Goal: Task Accomplishment & Management: Use online tool/utility

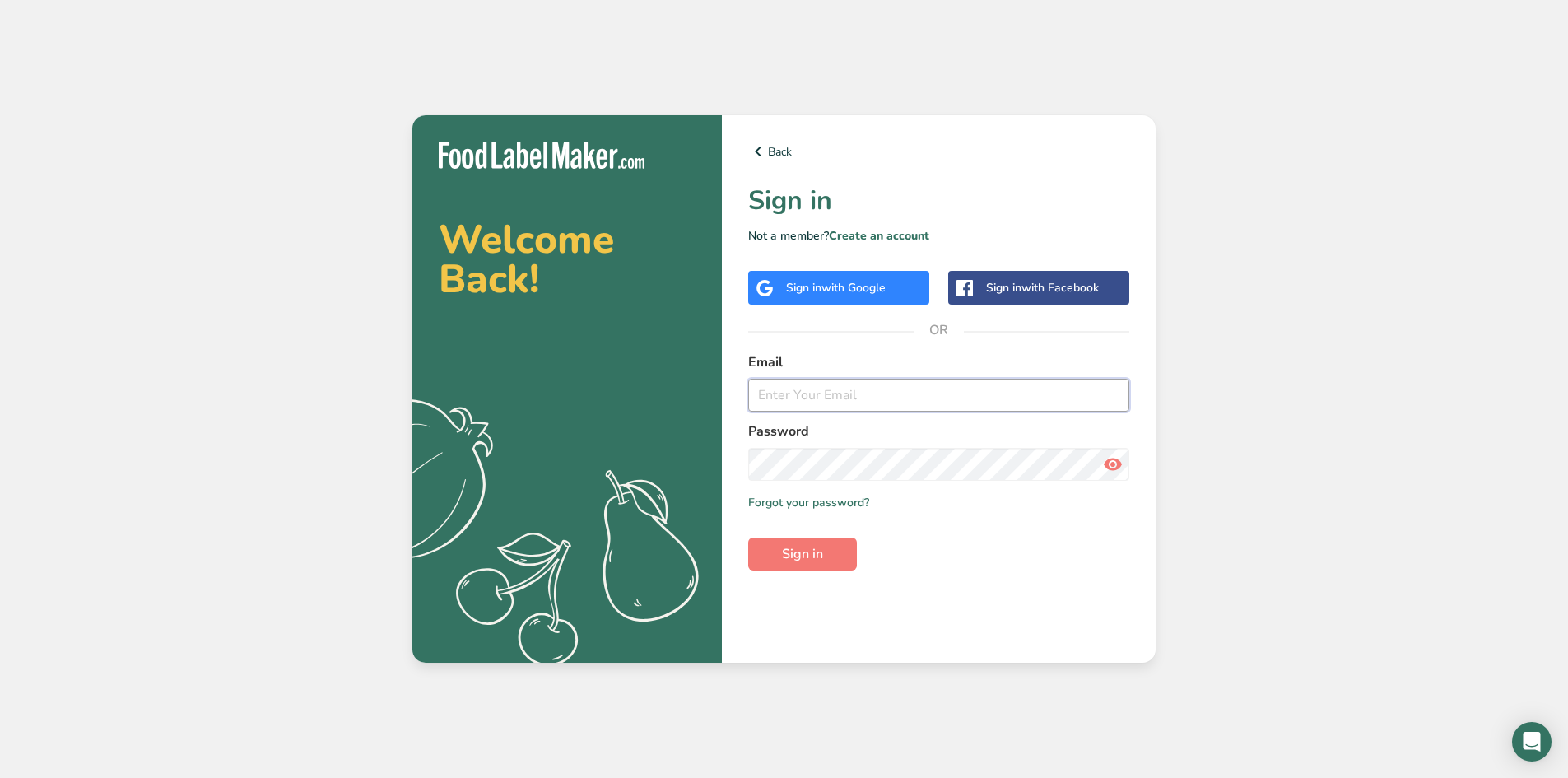
paste input "[EMAIL_ADDRESS][DOMAIN_NAME]"
type input "[EMAIL_ADDRESS][DOMAIN_NAME]"
click at [822, 550] on span "Sign in" at bounding box center [802, 554] width 41 height 19
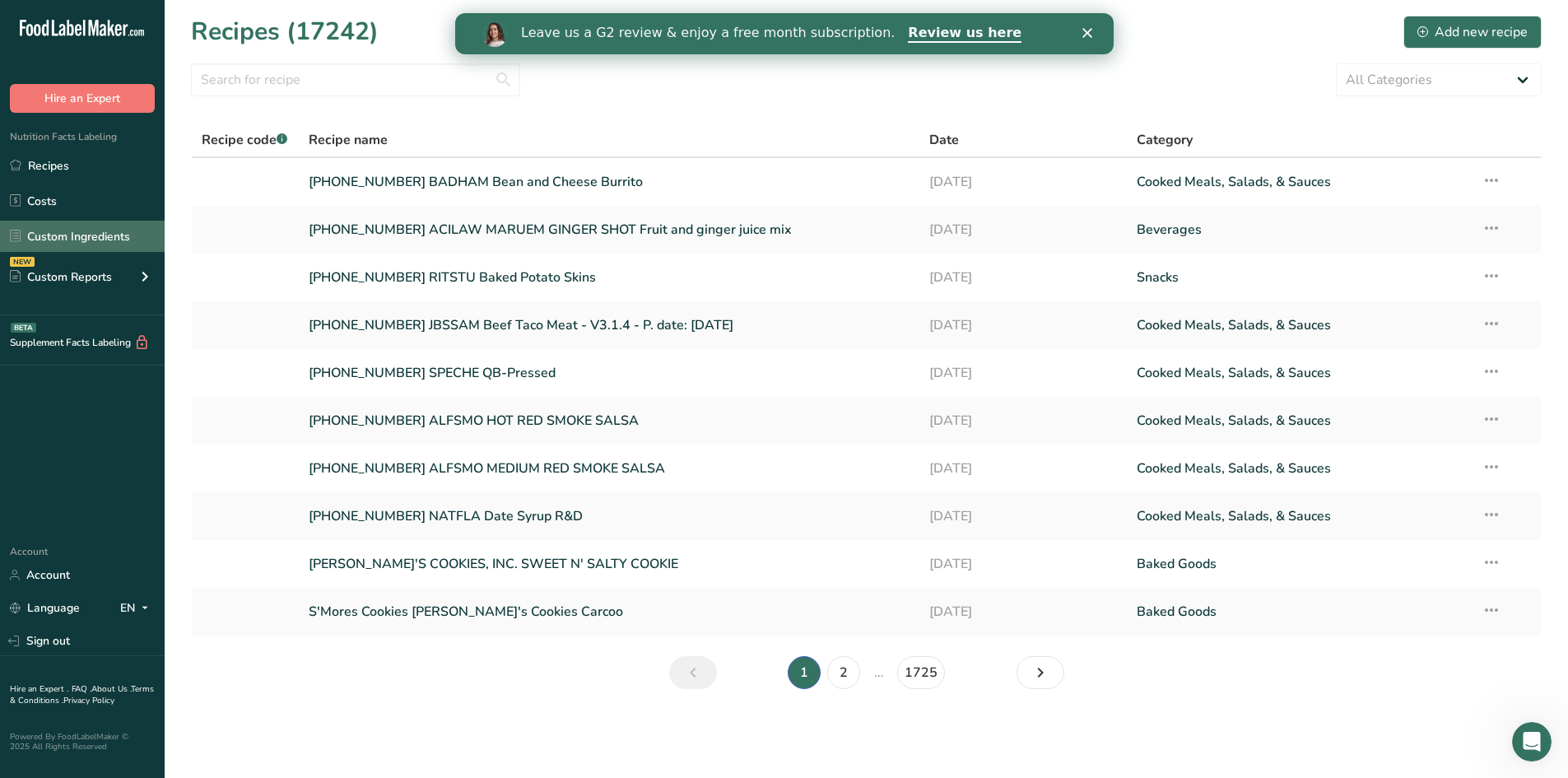
click at [55, 238] on link "Custom Ingredients" at bounding box center [82, 236] width 165 height 31
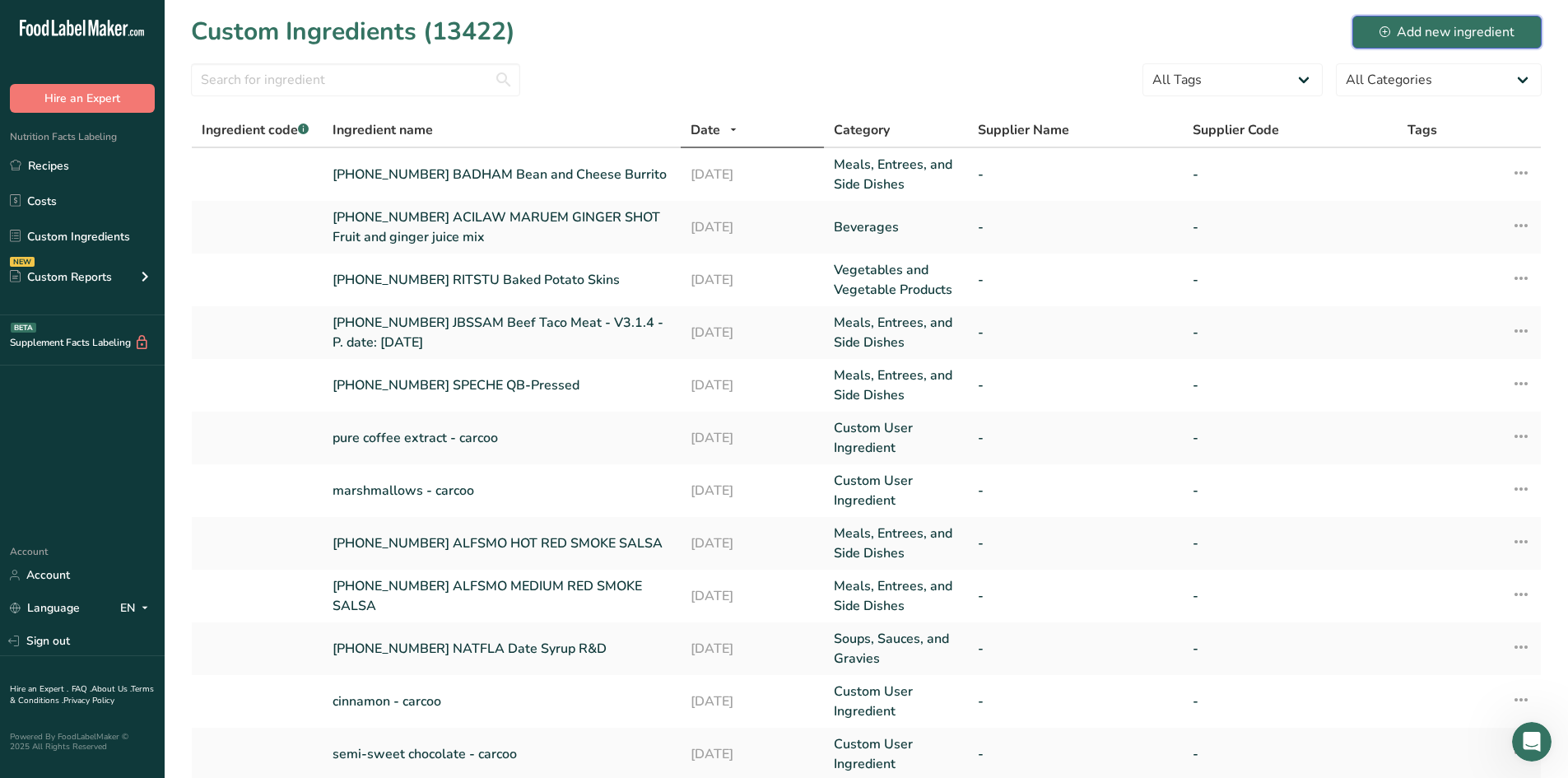
click at [1480, 26] on div "Add new ingredient" at bounding box center [1446, 32] width 135 height 19
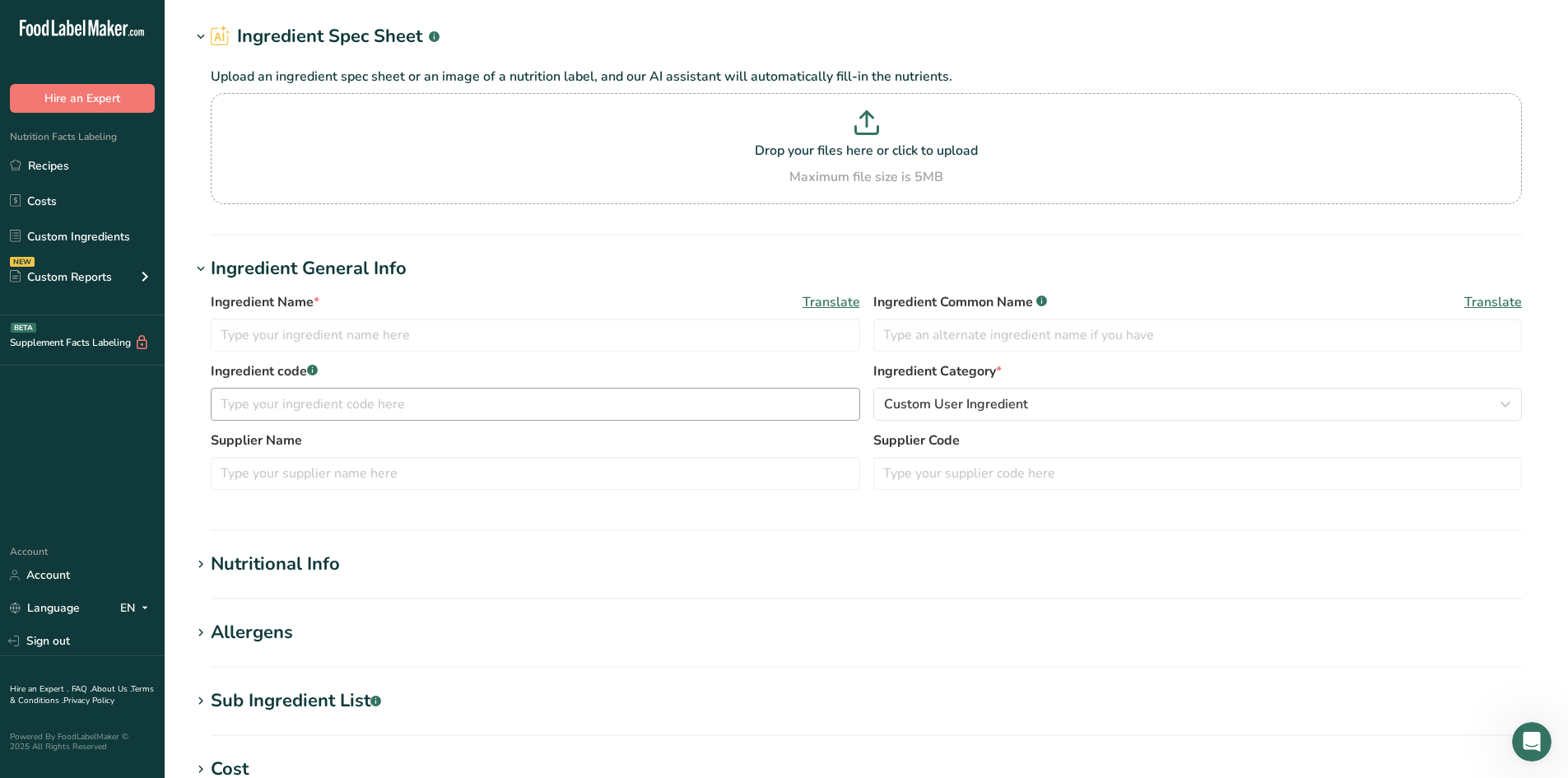
scroll to position [82, 0]
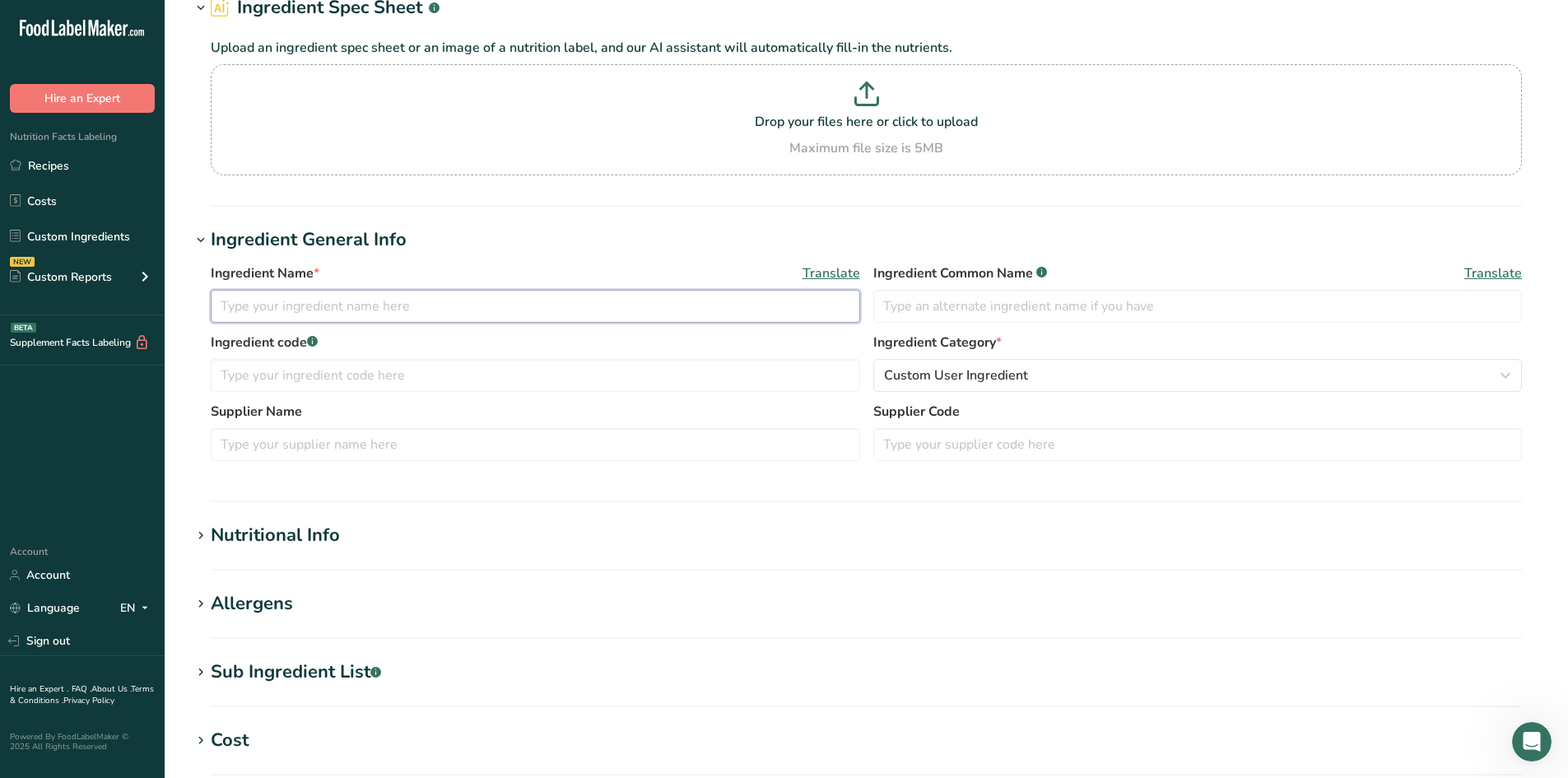
click at [552, 312] on input "text" at bounding box center [536, 306] width 649 height 33
type input "2"
paste input "[DATE] – Chipotle SV Carnitas"
type input "STAF23 [PHONE_NUMBER] [DATE] – Chipotle SV Carnitas"
click at [941, 370] on span "Custom User Ingredient" at bounding box center [956, 375] width 144 height 19
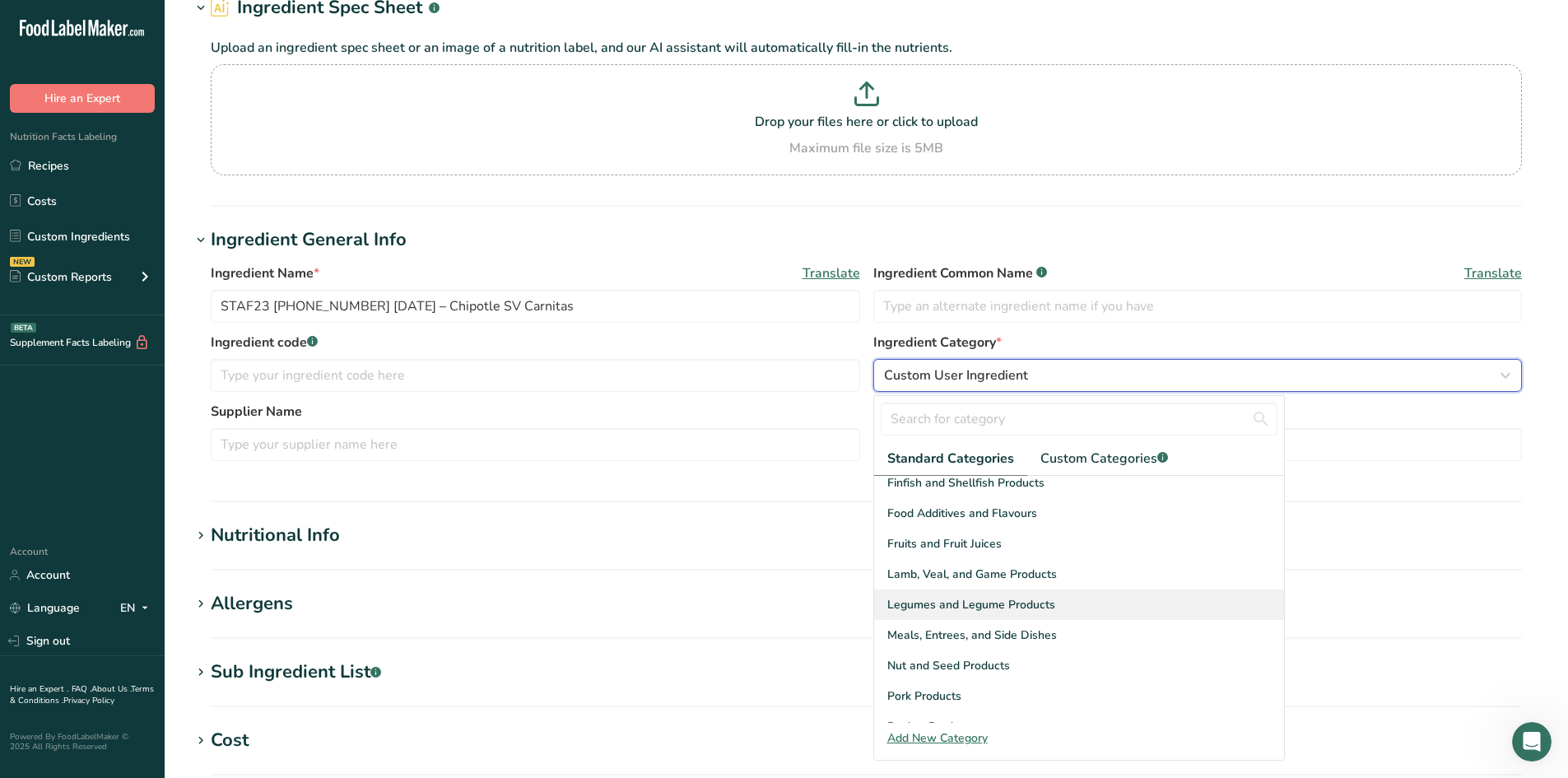
scroll to position [412, 0]
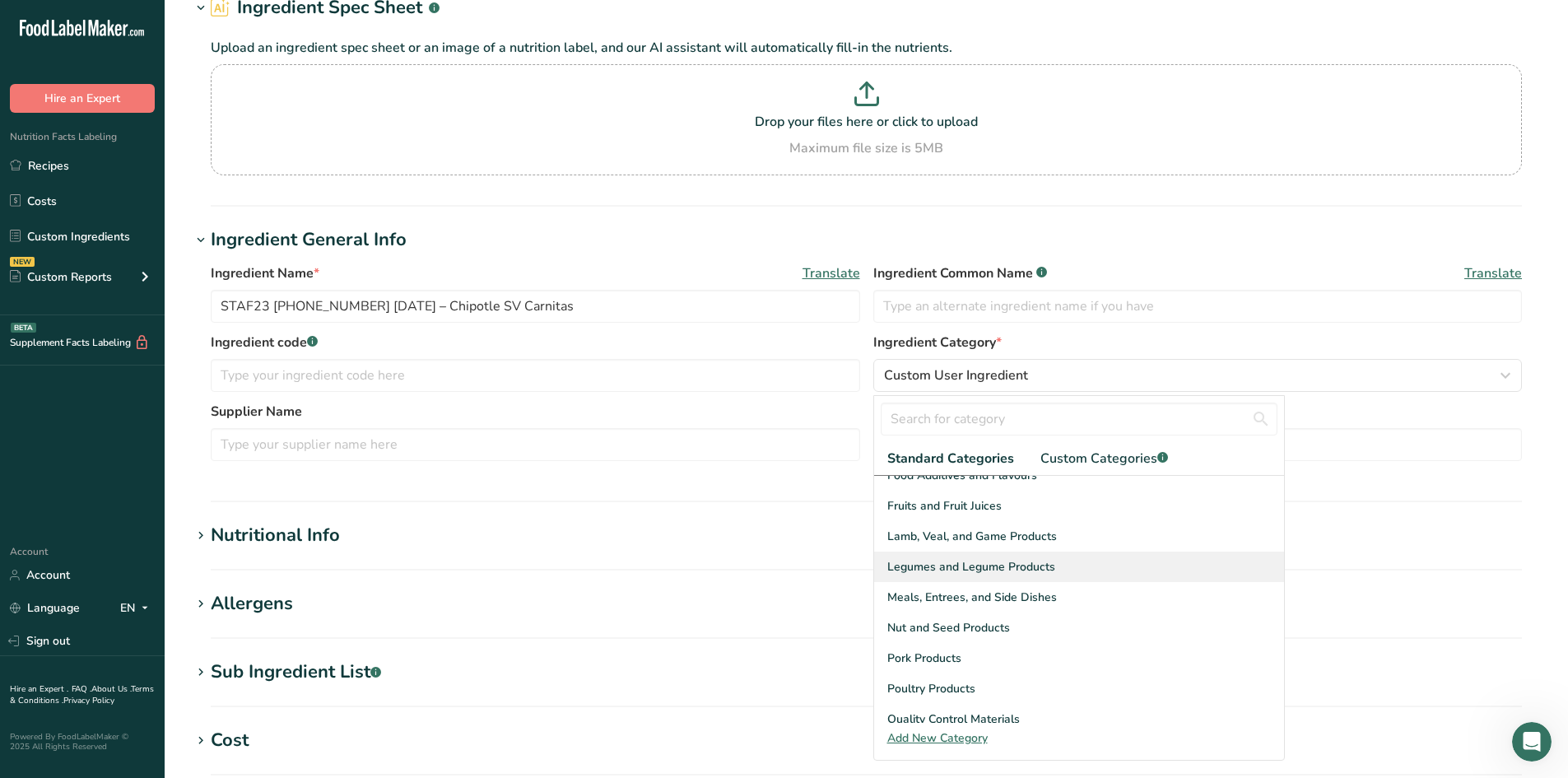
click at [963, 597] on span "Meals, Entrees, and Side Dishes" at bounding box center [971, 598] width 169 height 17
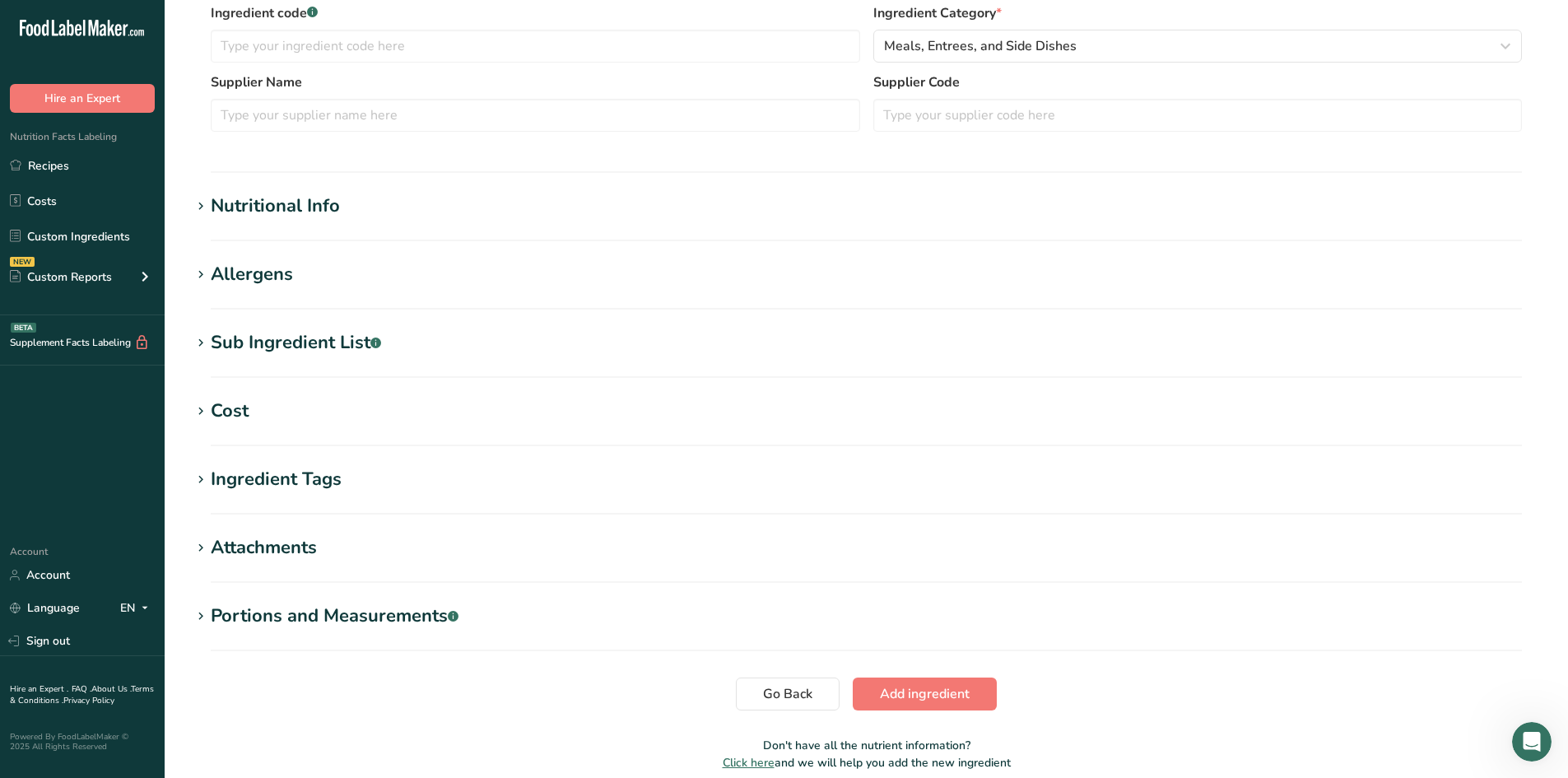
click at [269, 208] on div "Nutritional Info" at bounding box center [275, 206] width 129 height 27
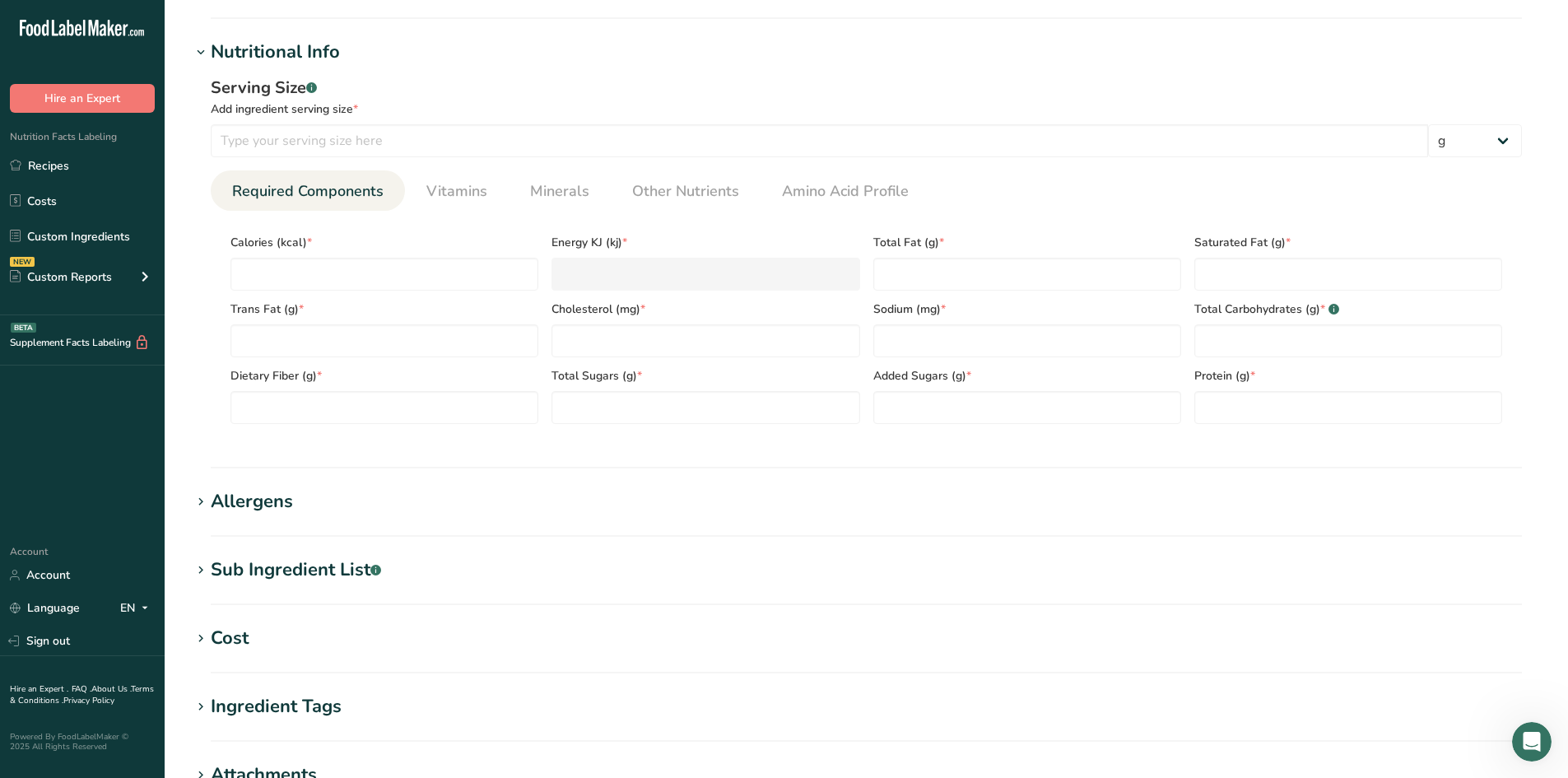
scroll to position [576, 0]
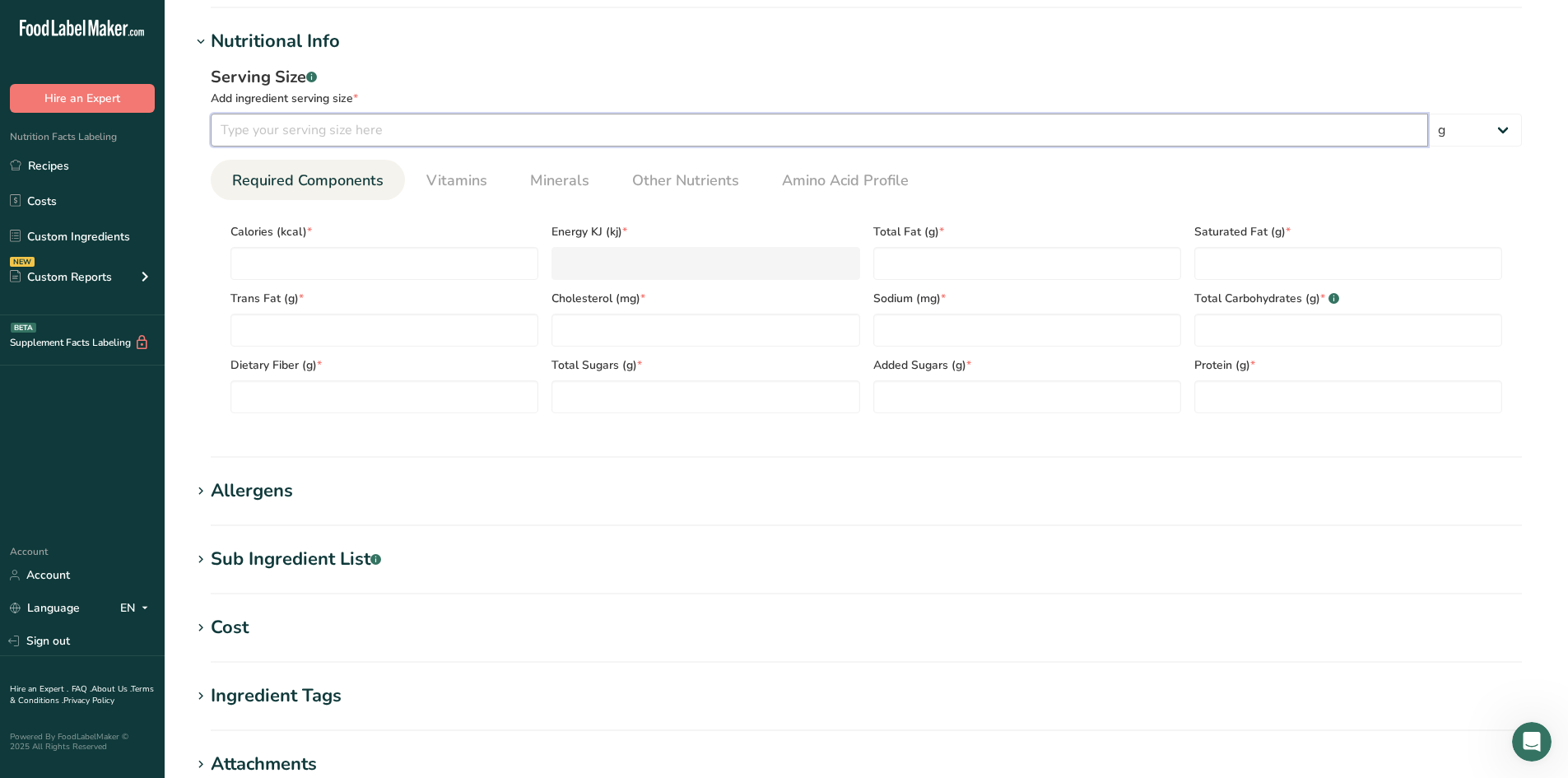
click at [377, 127] on input "number" at bounding box center [819, 130] width 1217 height 33
type input "100"
click at [393, 85] on div "Serving Size .a-a{fill:#347362;}.b-a{fill:#fff;}" at bounding box center [867, 77] width 1311 height 24
click at [692, 177] on span "Other Nutrients" at bounding box center [686, 180] width 107 height 22
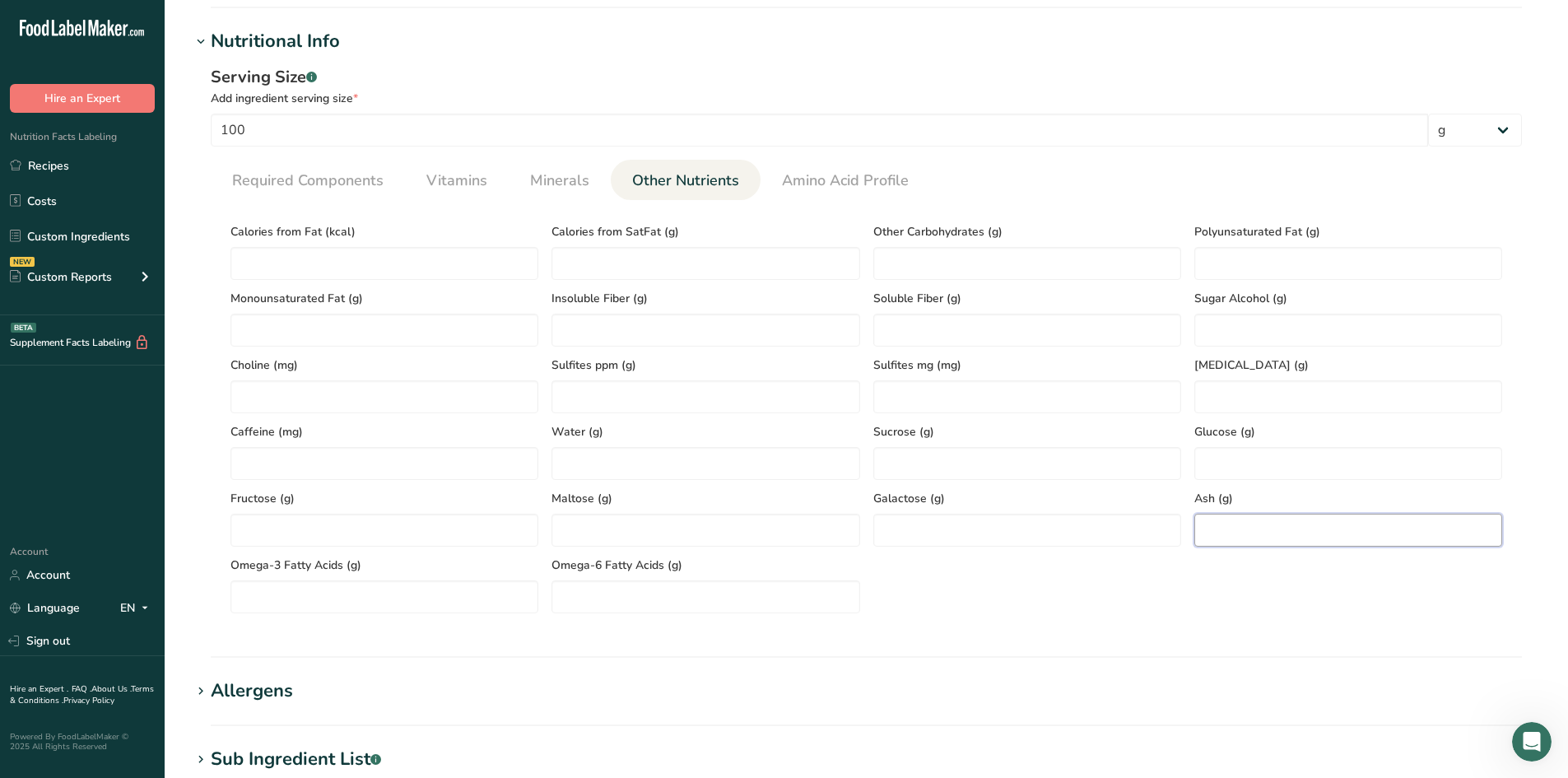
paste input "1.65"
type input "1.65"
click at [887, 646] on section "Nutritional Info Serving Size .a-a{fill:#347362;}.b-a{fill:#fff;} Add ingredien…" at bounding box center [866, 343] width 1350 height 630
paste Fat "145.71"
type Fat "145.71"
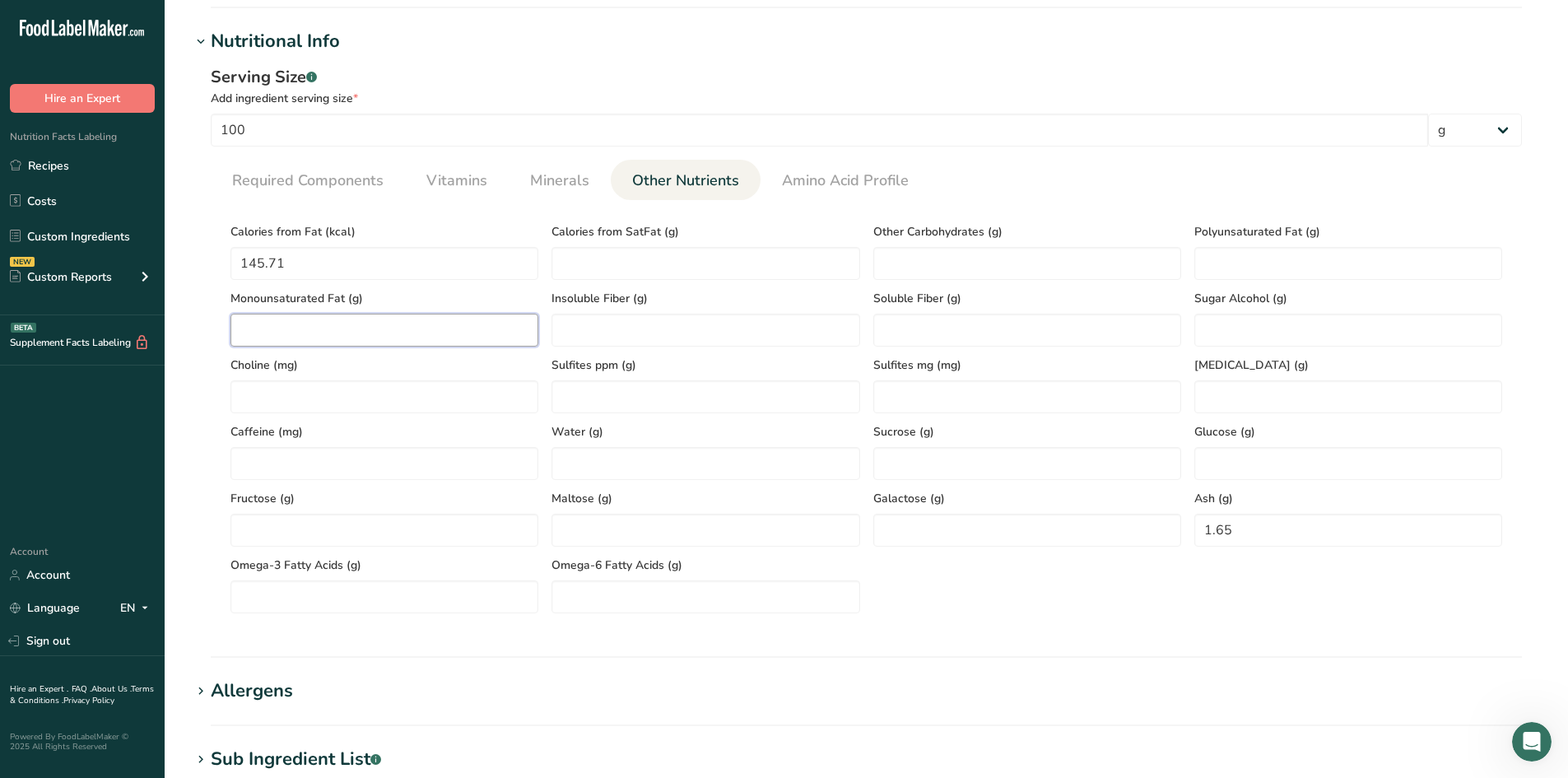
paste Fat "8.28"
type Fat "8.28"
paste Fat "1.4"
type Fat "1.4"
click at [579, 179] on span "Minerals" at bounding box center [559, 180] width 59 height 22
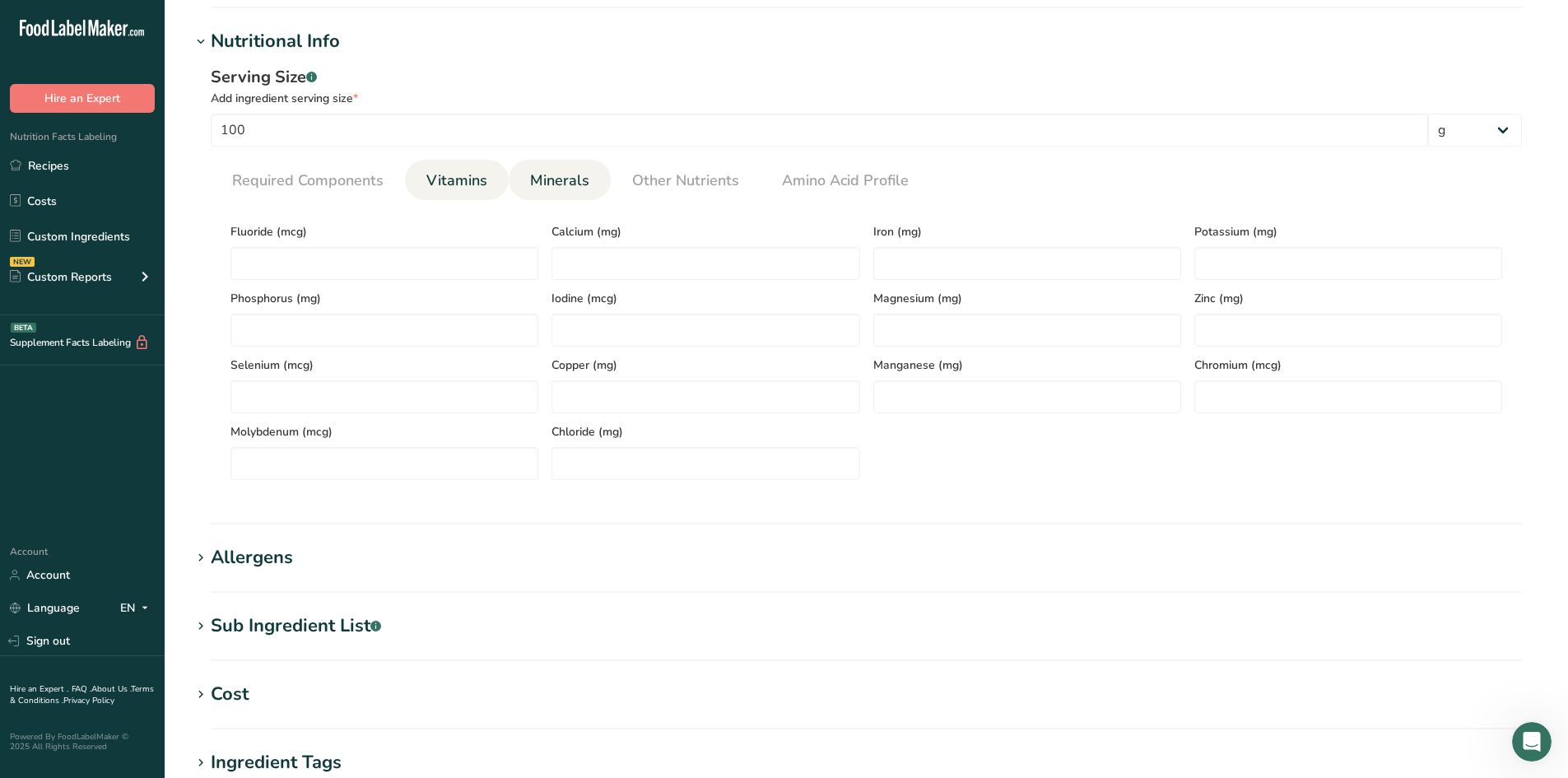
click at [454, 178] on span "Vitamins" at bounding box center [456, 180] width 61 height 22
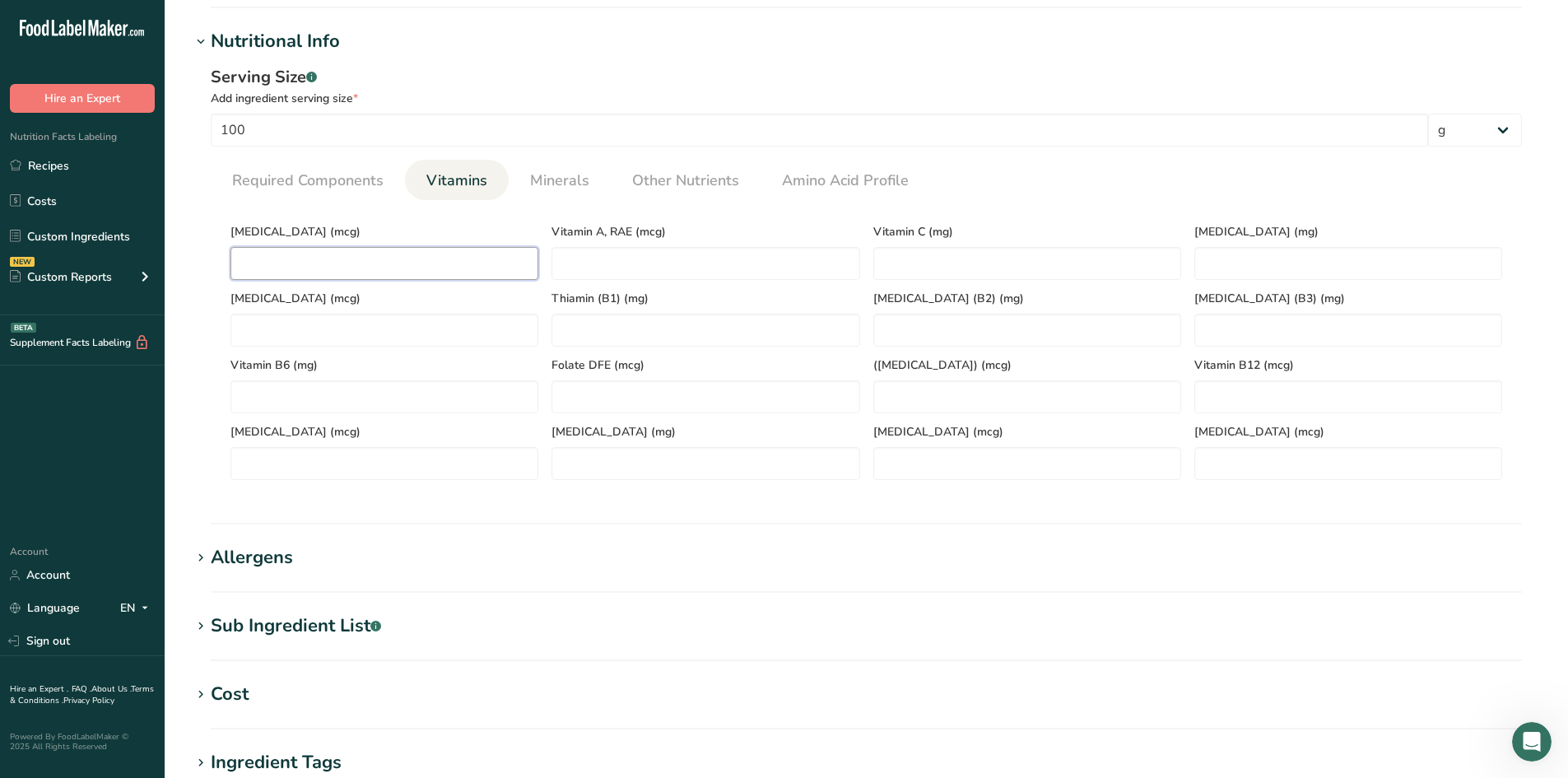
paste D "1.1"
type D "1.1"
click at [526, 189] on link "Minerals" at bounding box center [559, 180] width 73 height 42
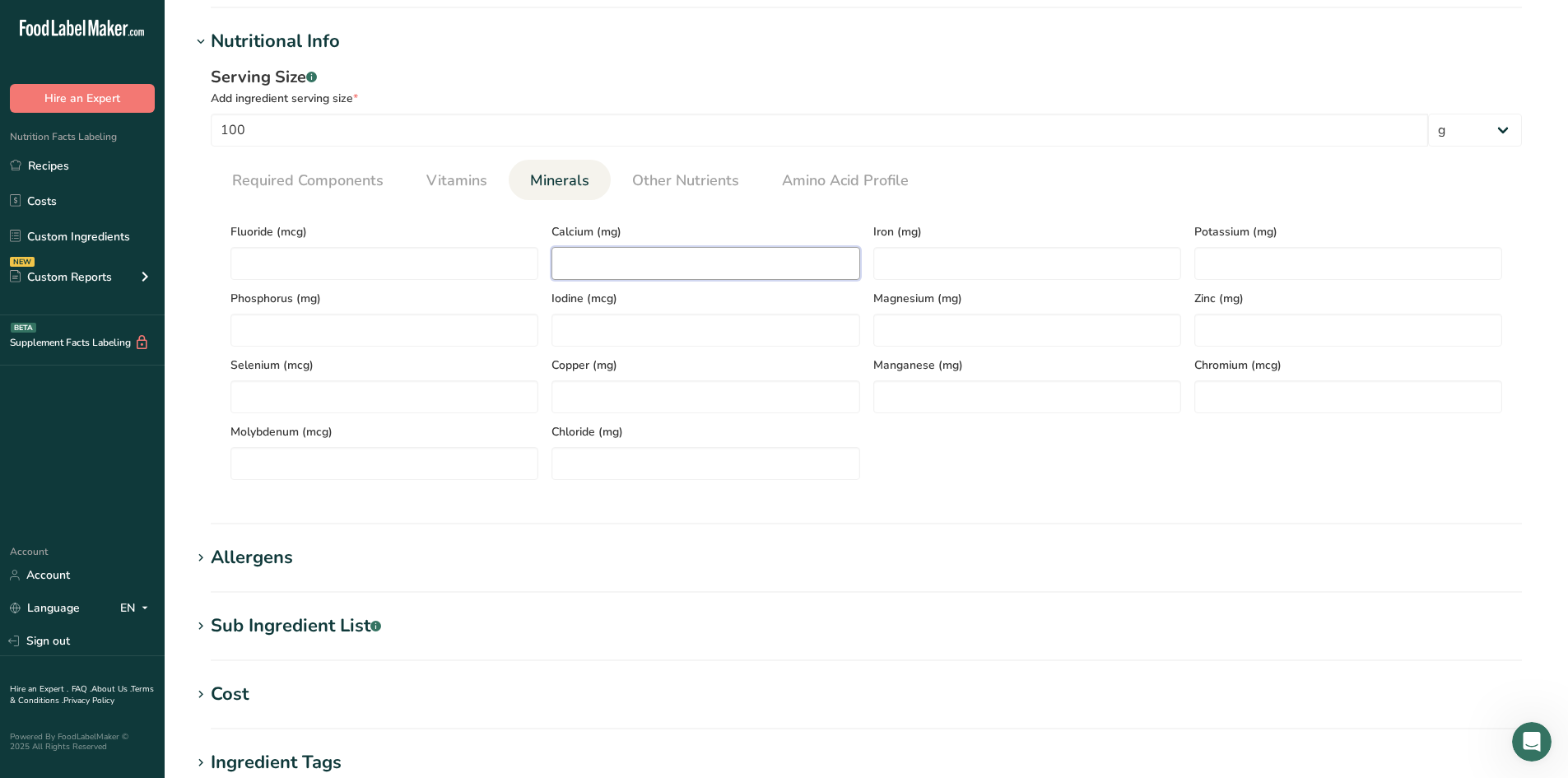
paste input "8.36"
type input "8.36"
paste input "0.87"
type input "0.87"
paste input "339"
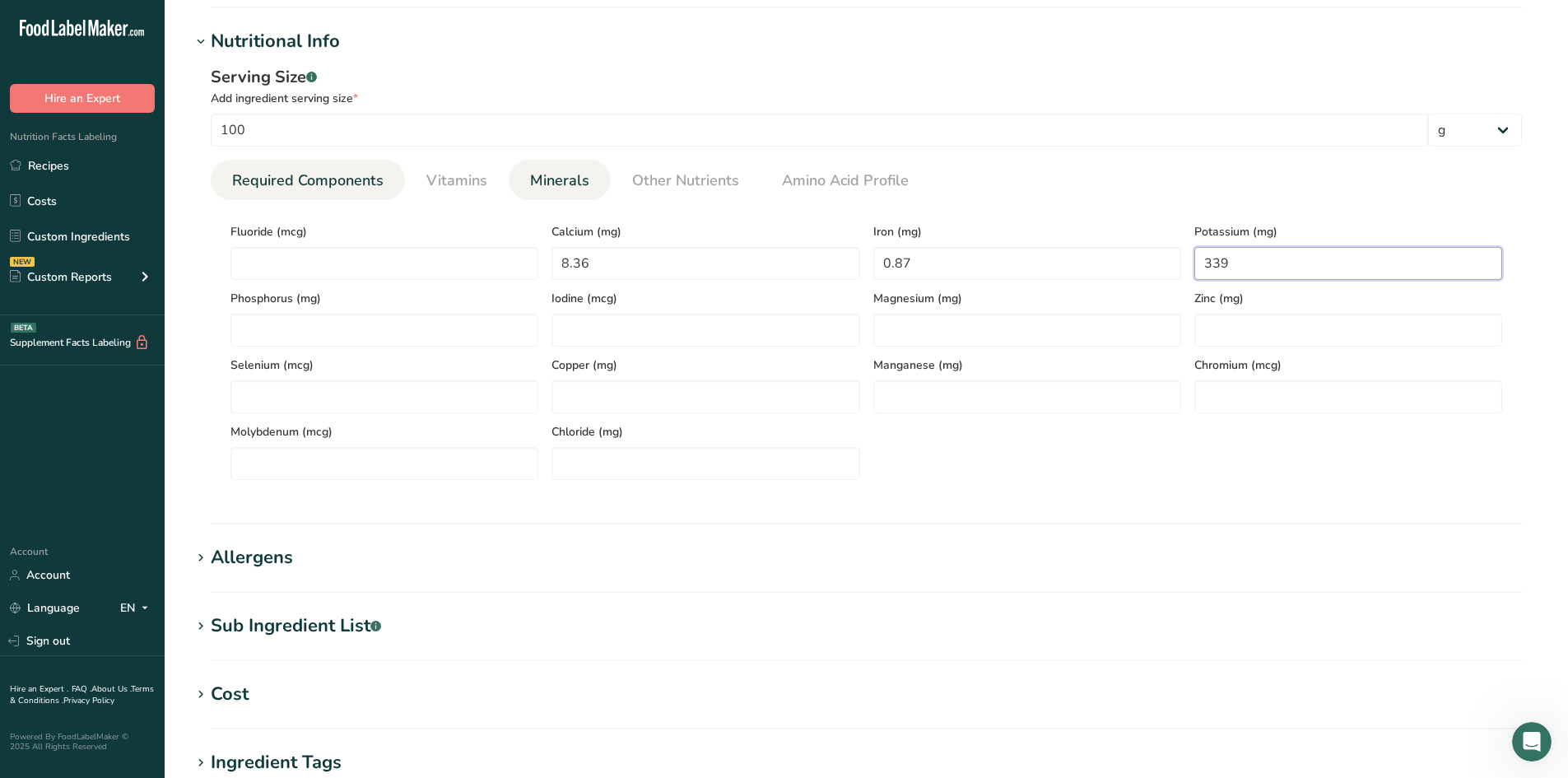
type input "339"
click at [337, 176] on span "Required Components" at bounding box center [308, 180] width 151 height 22
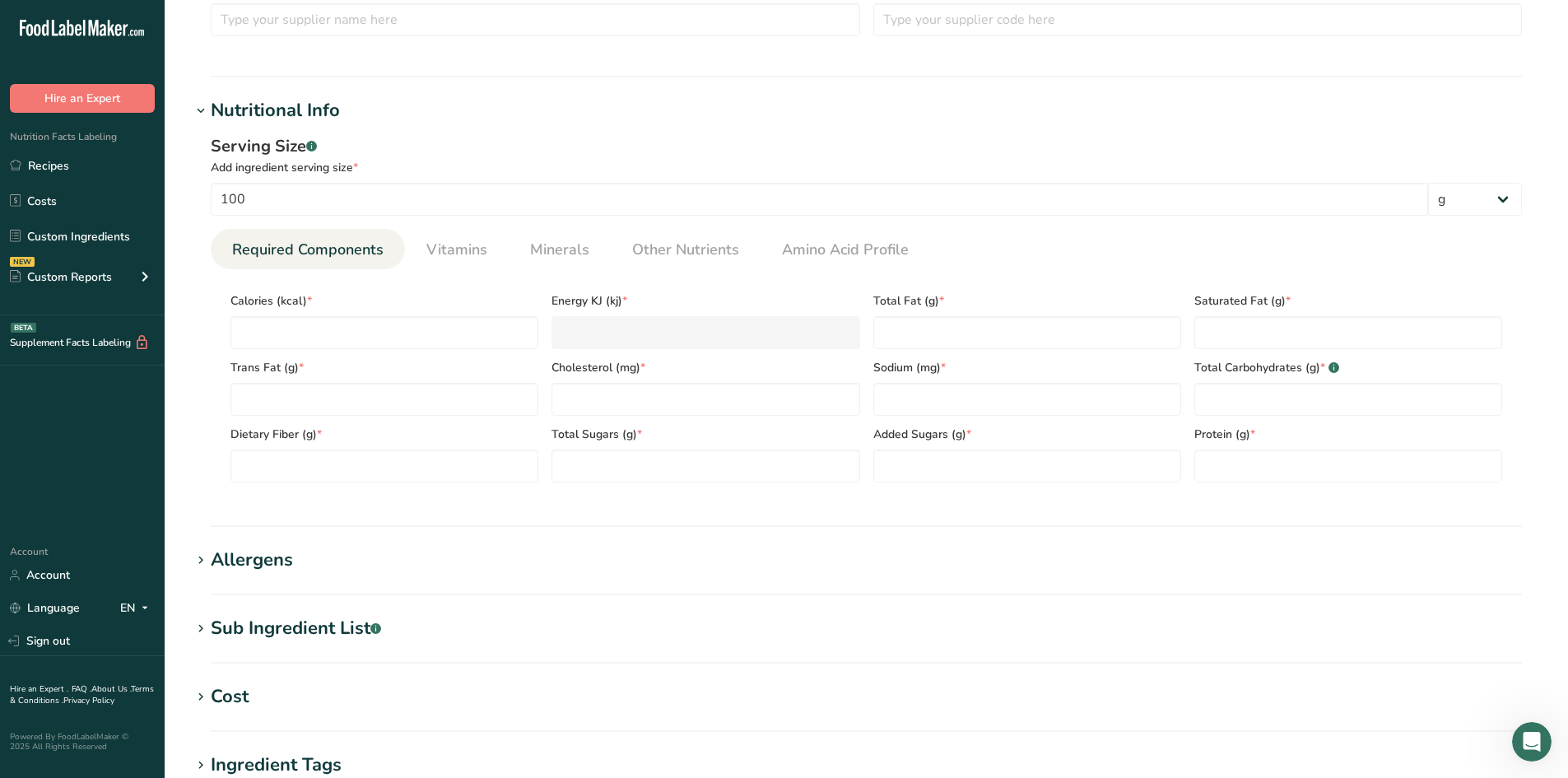
scroll to position [412, 0]
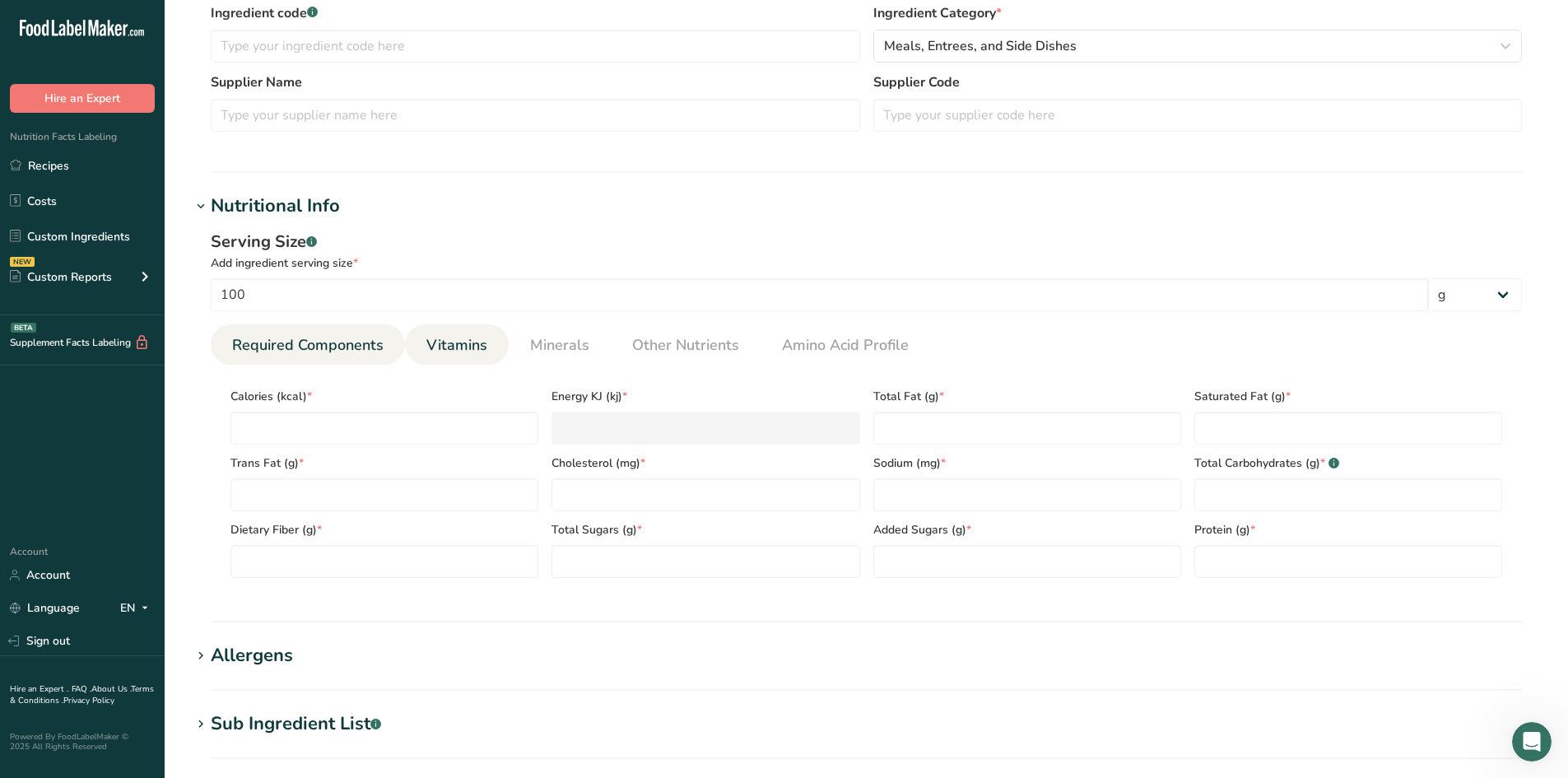
click at [460, 348] on span "Vitamins" at bounding box center [456, 345] width 61 height 22
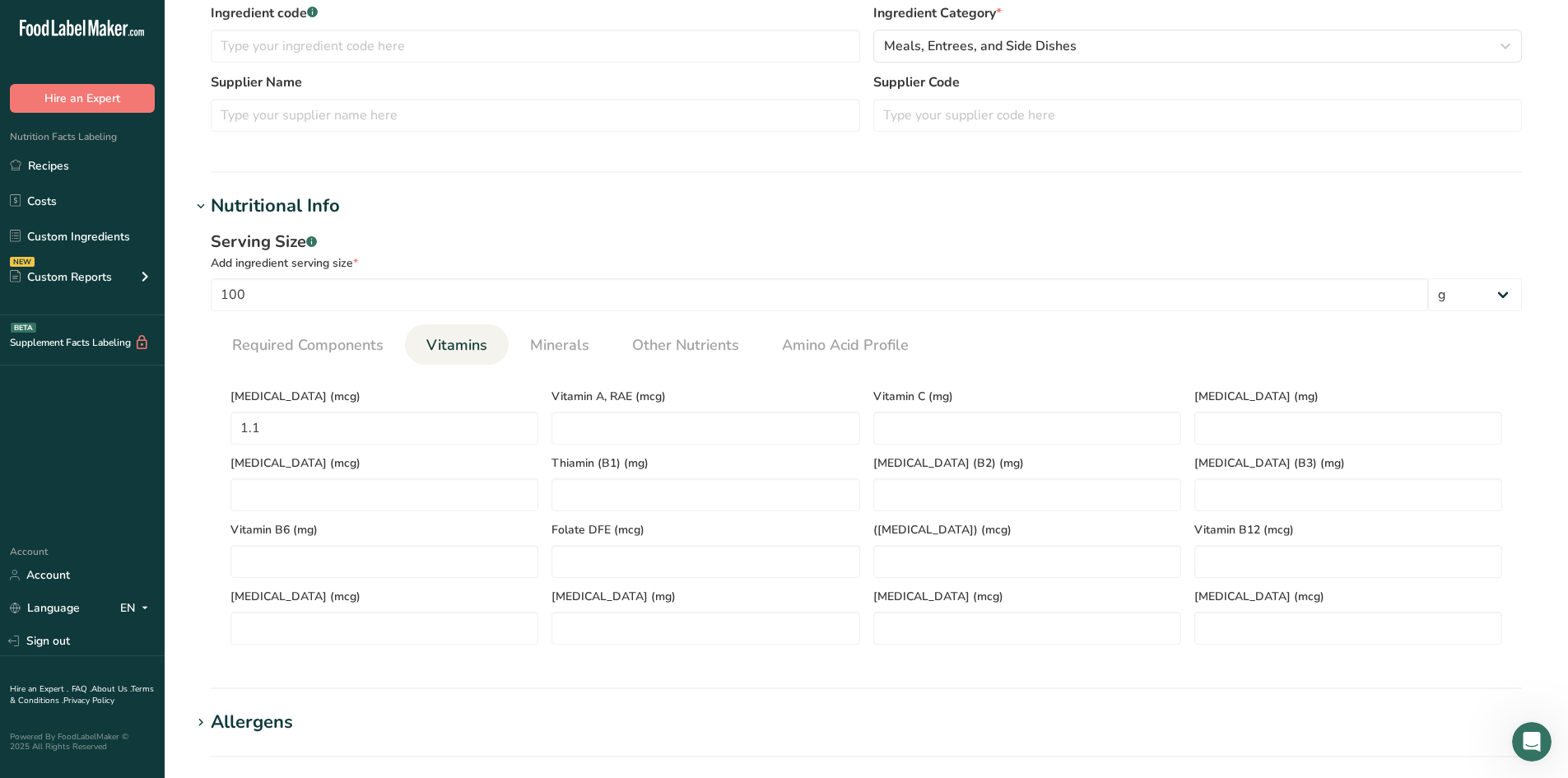
scroll to position [494, 0]
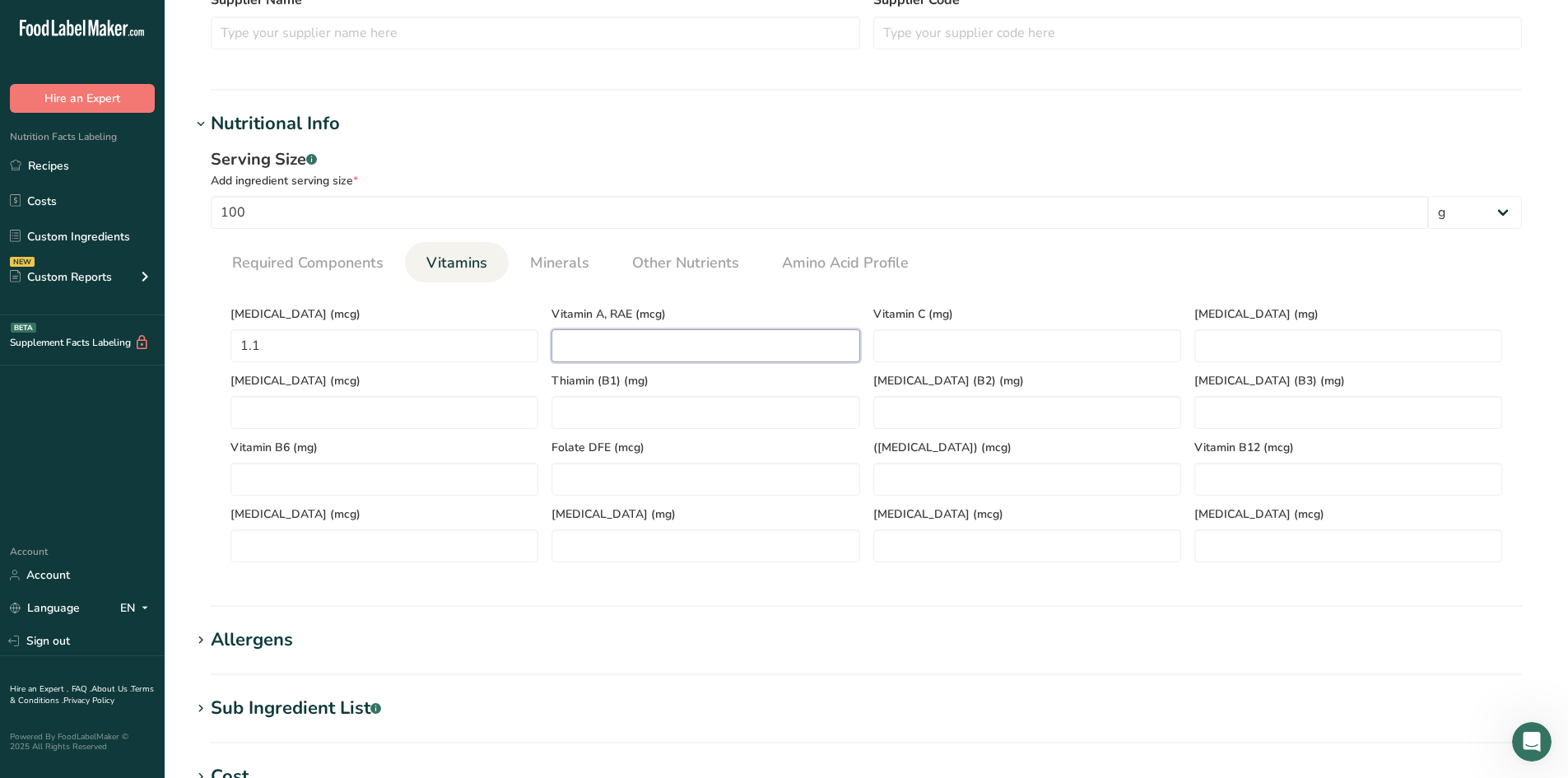
click at [583, 356] on RAE "number" at bounding box center [705, 346] width 308 height 33
type RAE "0"
click at [1056, 350] on C "number" at bounding box center [1027, 346] width 308 height 33
type C "0"
click at [1043, 287] on section "Calories (kcal) * Energy KJ (kj) * Total Fat (g) * Saturated Fat (g) * Trans Fa…" at bounding box center [867, 428] width 1311 height 293
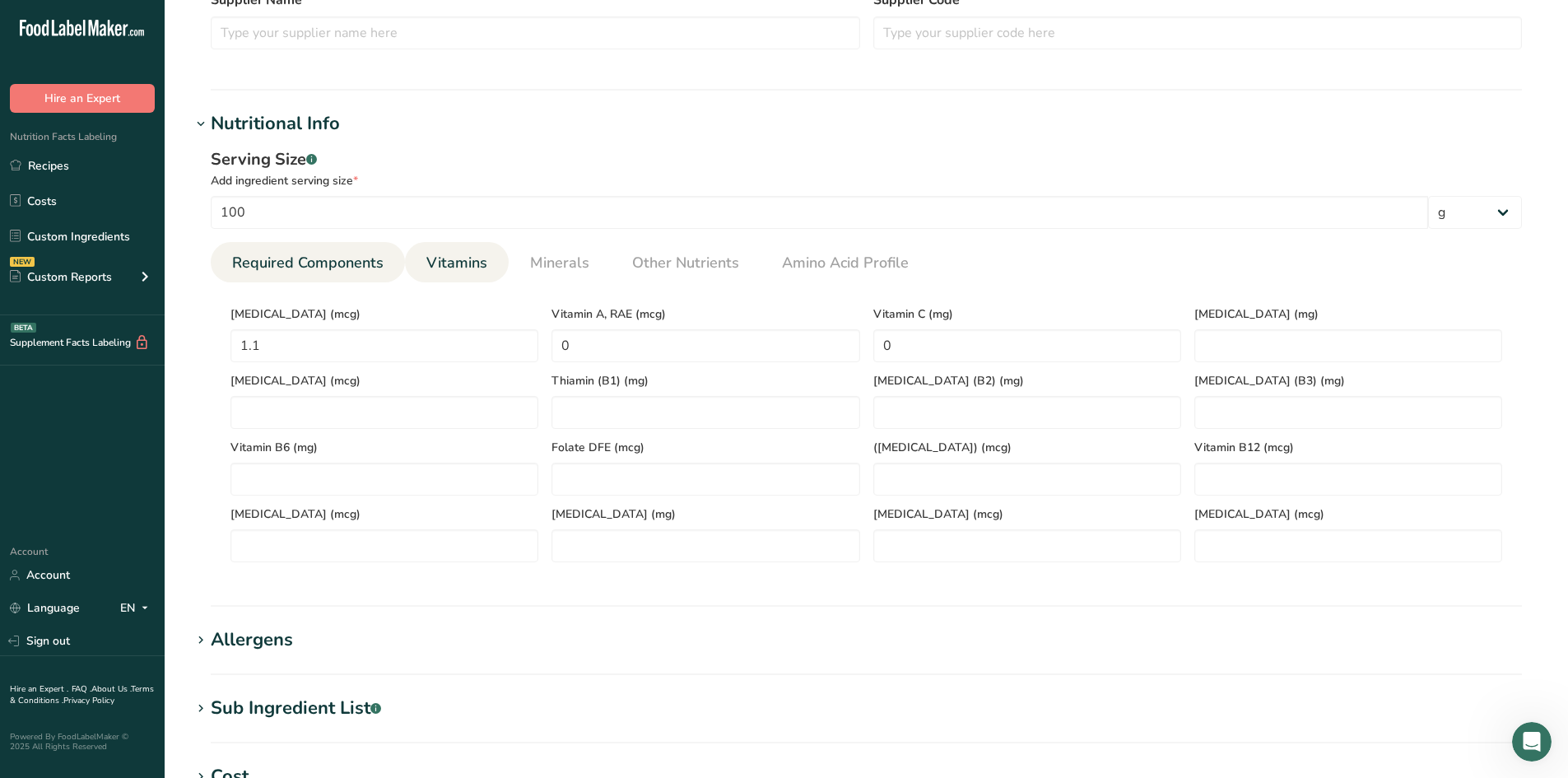
click at [293, 265] on span "Required Components" at bounding box center [308, 263] width 151 height 22
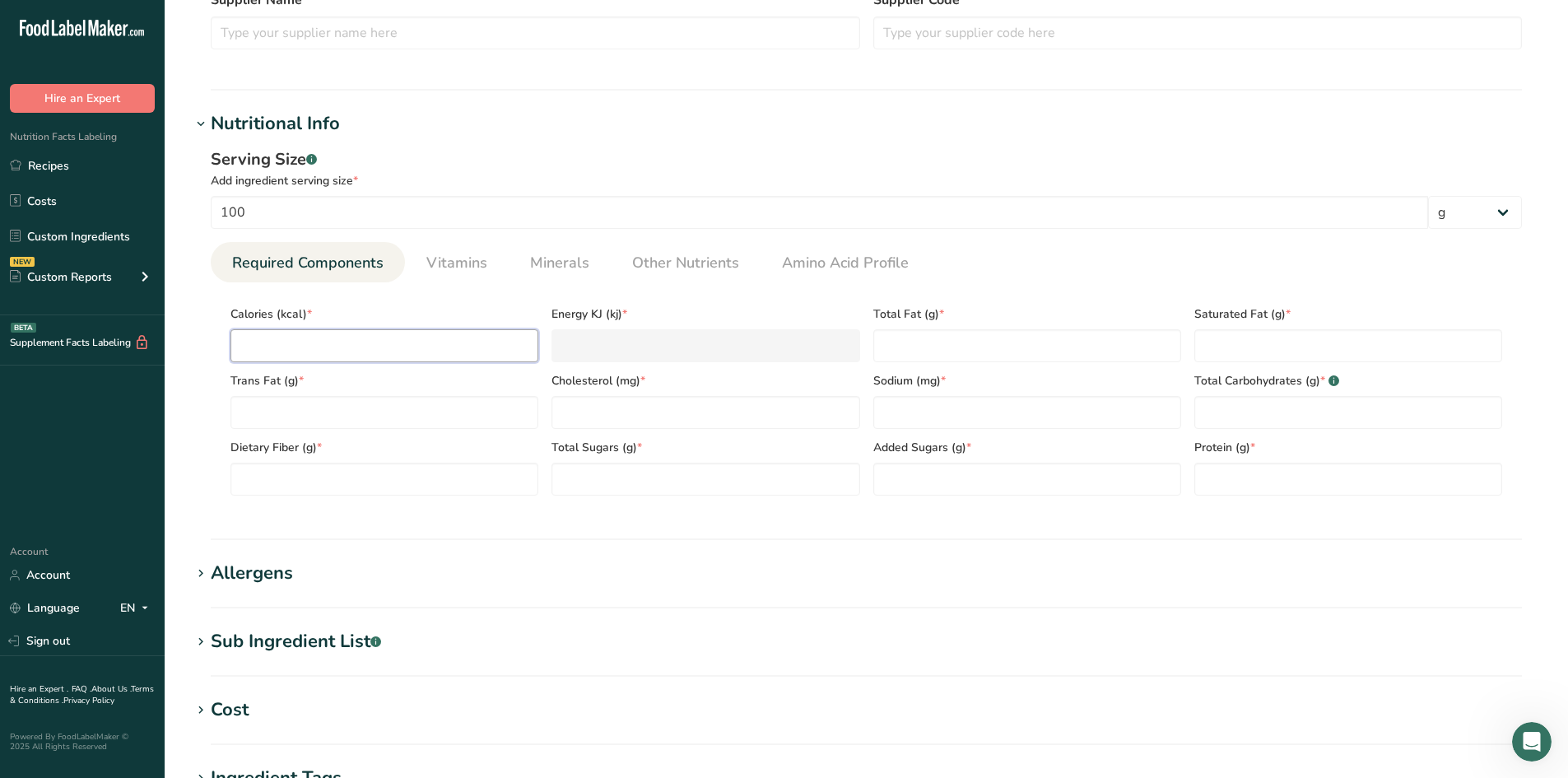
paste input "241.52"
type input "241.52"
type KJ "1010.5"
type input "241.52"
click at [207, 398] on div "Serving Size .a-a{fill:#347362;}.b-a{fill:#fff;} Add ingredient serving size * …" at bounding box center [866, 327] width 1350 height 381
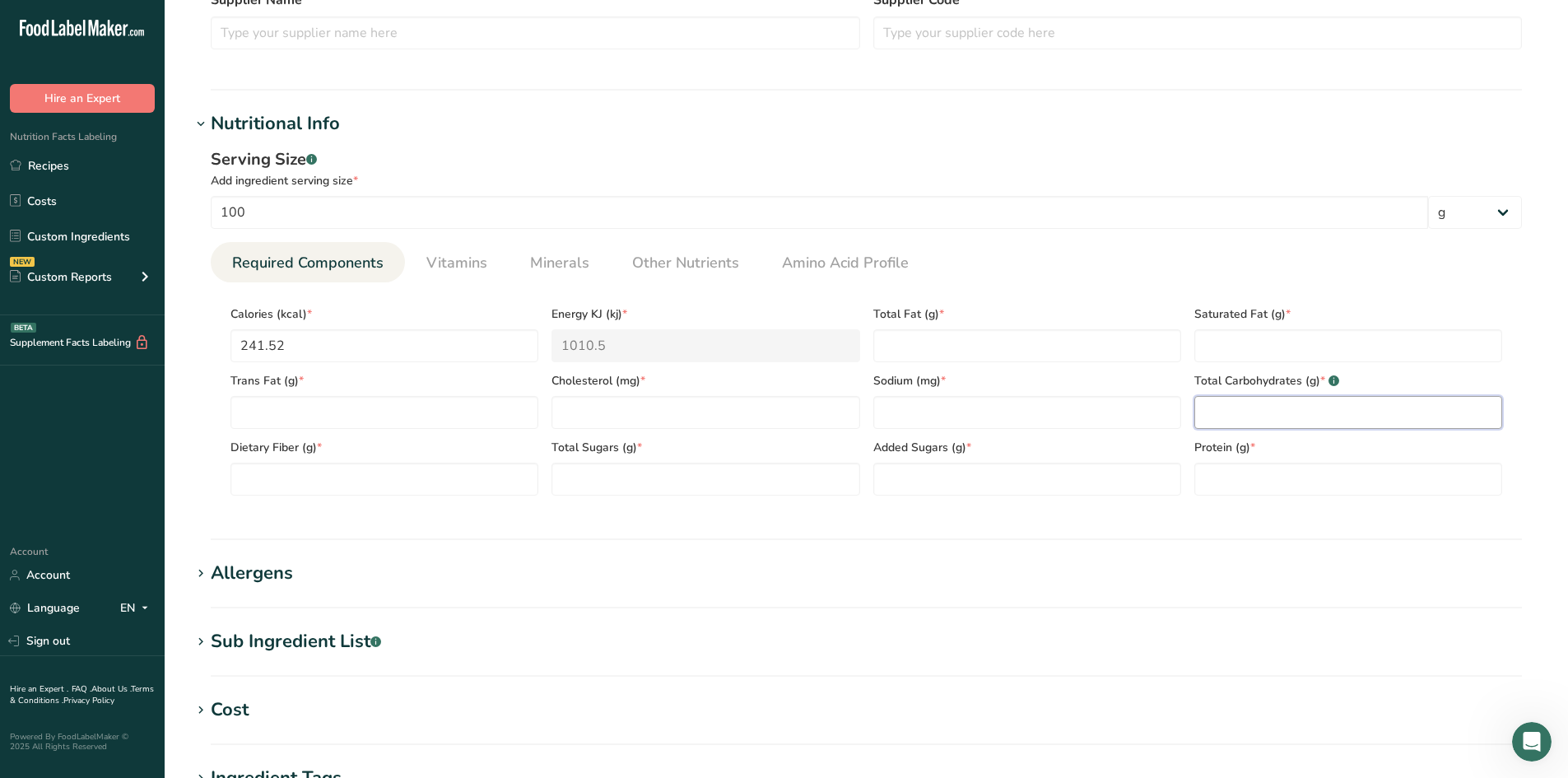
paste Carbohydrates "0.9"
type Carbohydrates "0.9"
paste input "81.99"
type input "81.99"
paste Fiber "0.73"
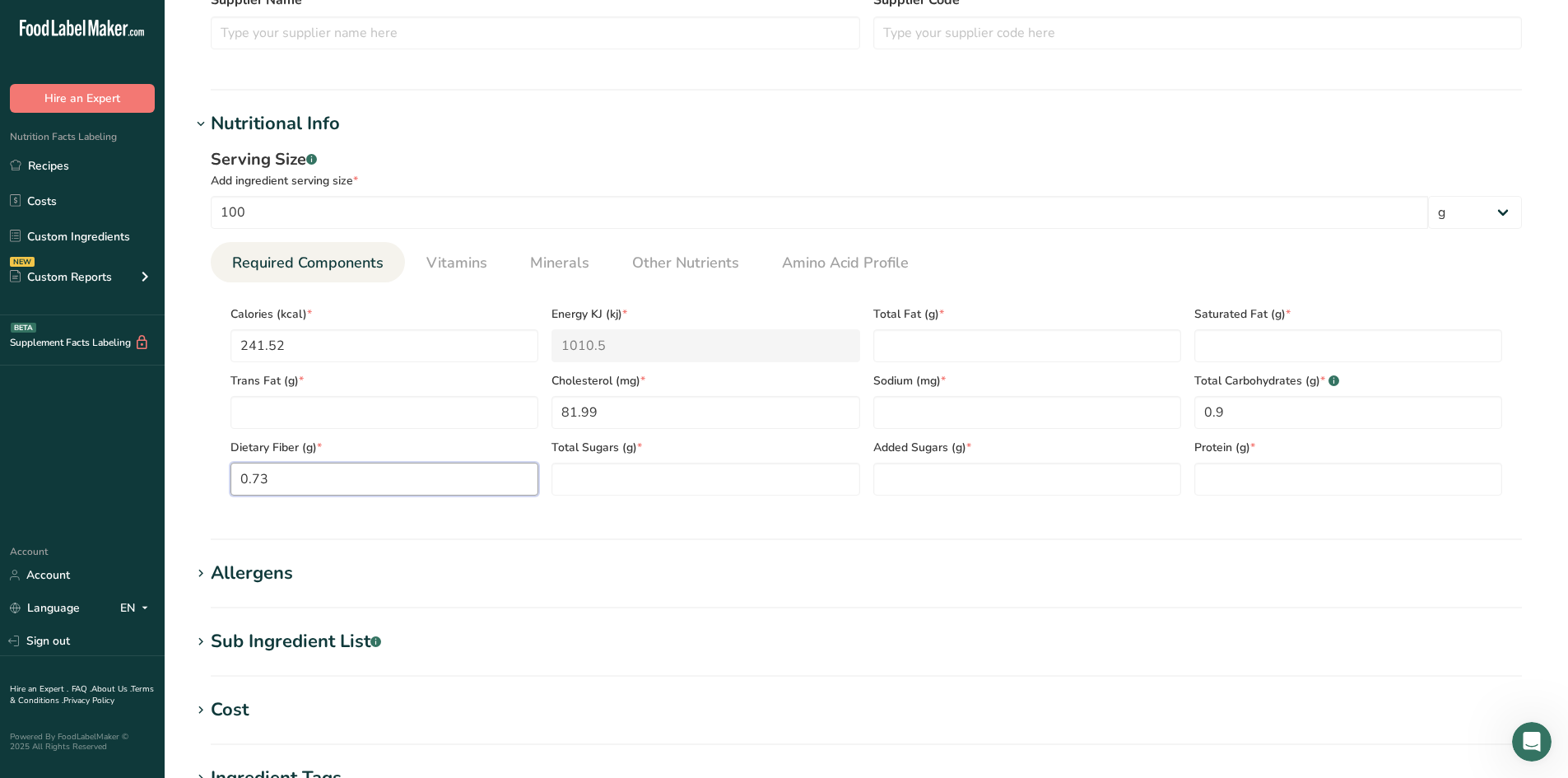
type Fiber "0.73"
paste Fat "16.19"
type Fat "16.19"
paste input "339.76"
type input "339.76"
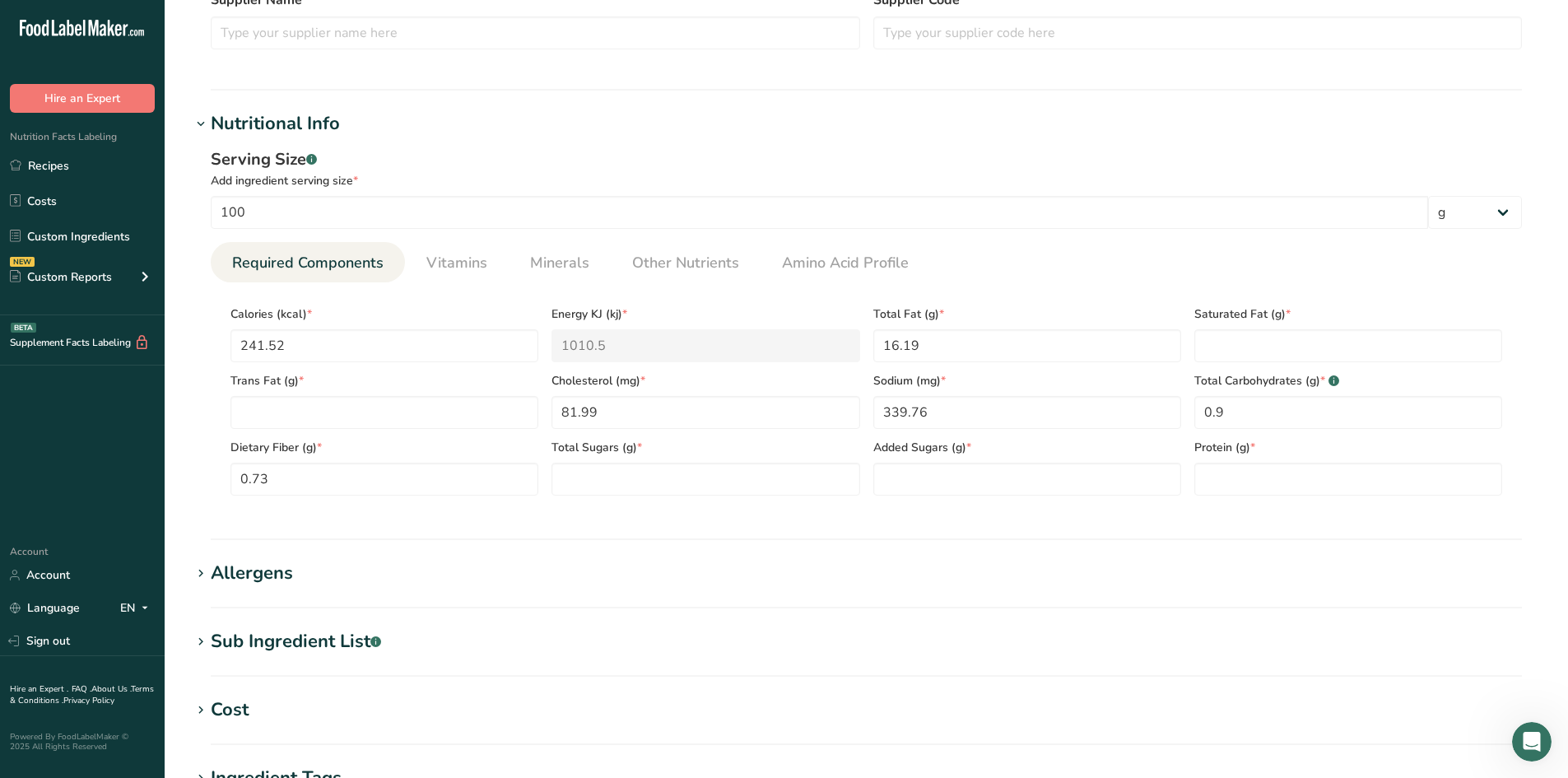
click at [999, 508] on section "Calories (kcal) * 241.52 Energy KJ (kj) * 1010.5 Total Fat (g) * 16.19 Saturate…" at bounding box center [867, 395] width 1311 height 227
paste input "23.05"
type input "23.05"
paste Fat "6.5"
type Fat "6.5"
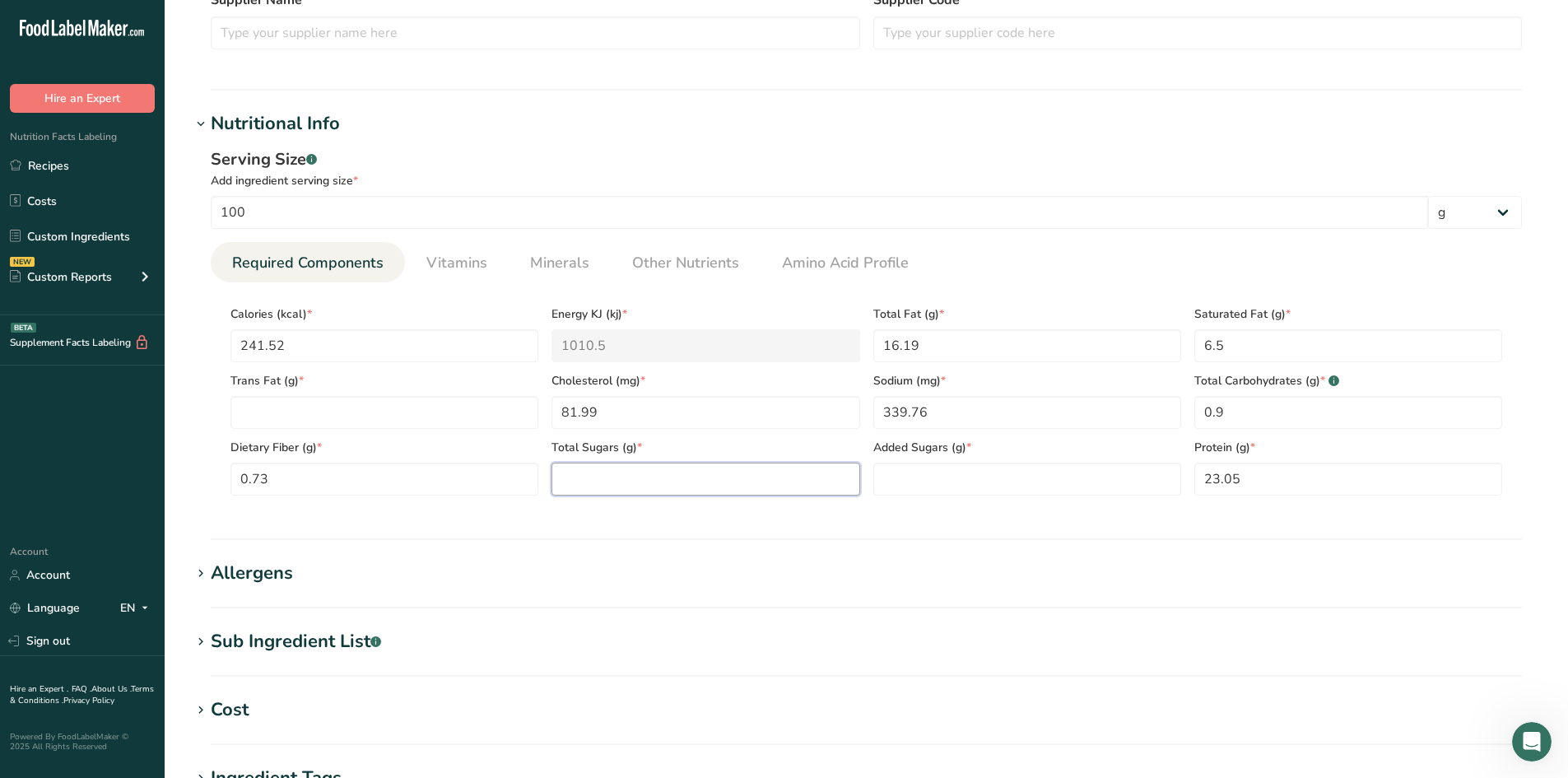
click at [687, 480] on Sugars "number" at bounding box center [705, 480] width 308 height 33
type Sugars "0"
click at [890, 490] on Sugars "number" at bounding box center [1027, 480] width 308 height 33
type Sugars "0"
click at [851, 509] on div "Serving Size .a-a{fill:#347362;}.b-a{fill:#fff;} Add ingredient serving size * …" at bounding box center [866, 327] width 1350 height 381
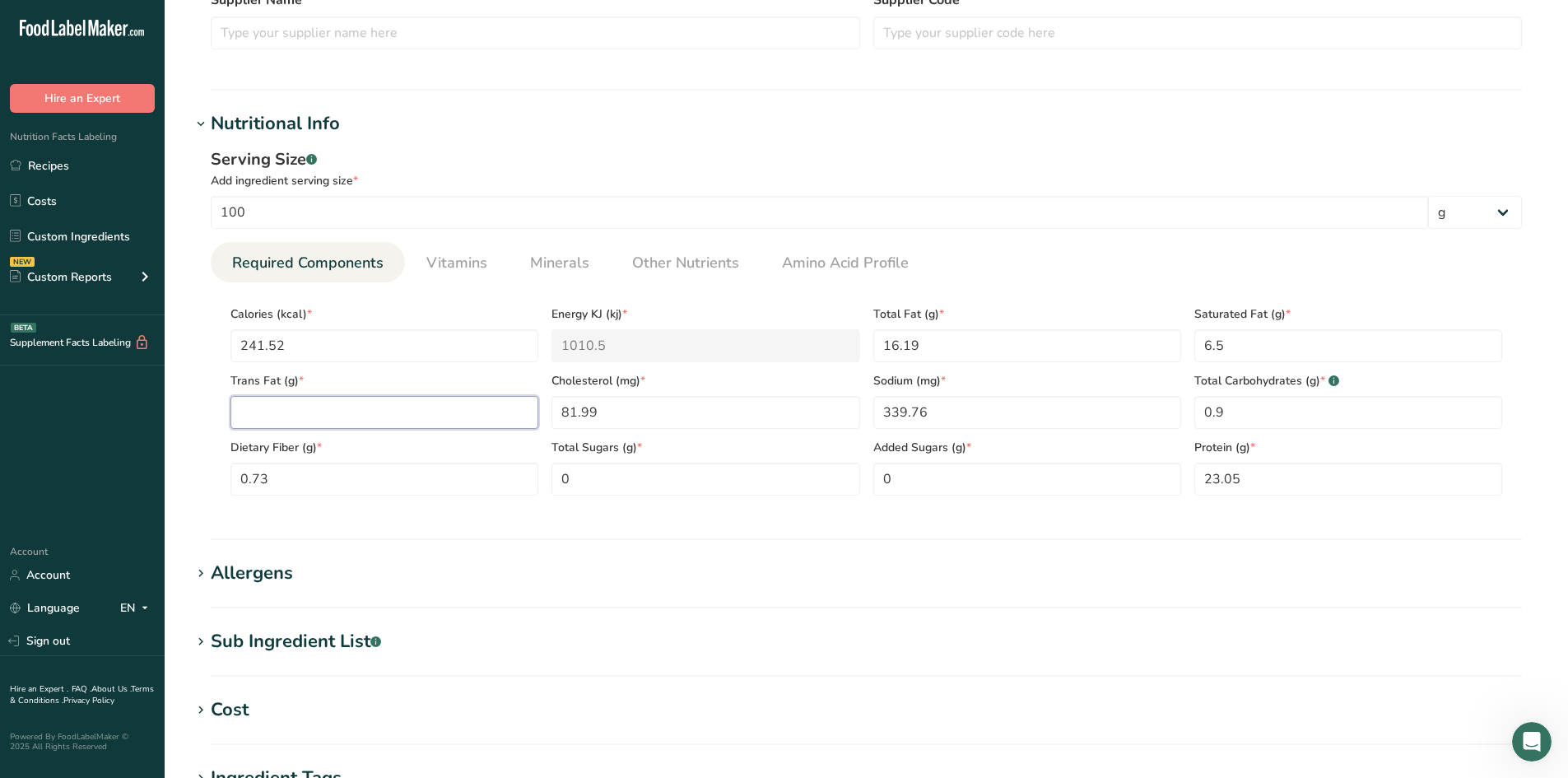
click at [446, 424] on Fat "number" at bounding box center [384, 413] width 308 height 33
type Fat "0"
click at [195, 400] on div "Serving Size .a-a{fill:#347362;}.b-a{fill:#fff;} Add ingredient serving size * …" at bounding box center [866, 327] width 1350 height 381
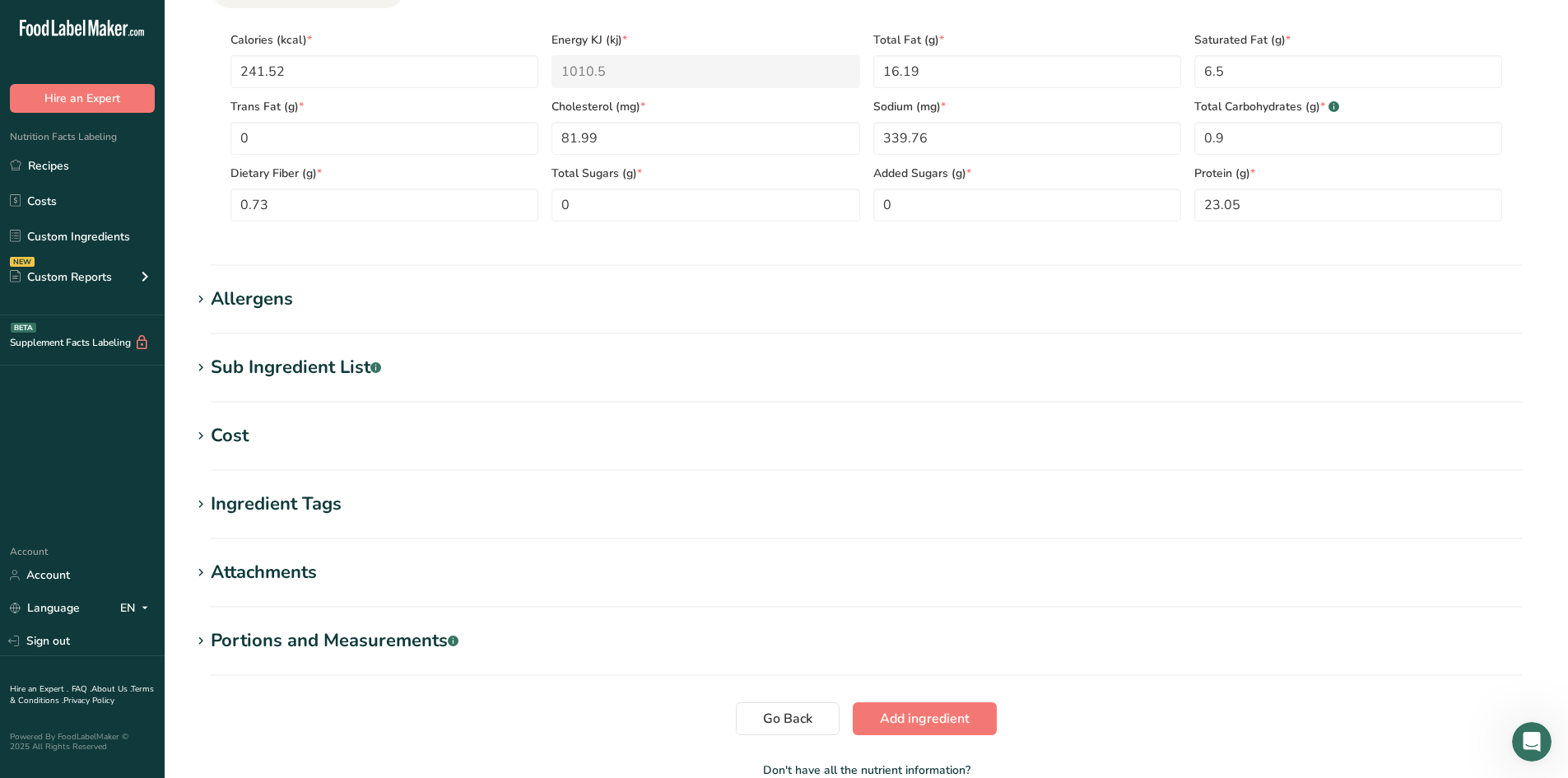
scroll to position [824, 0]
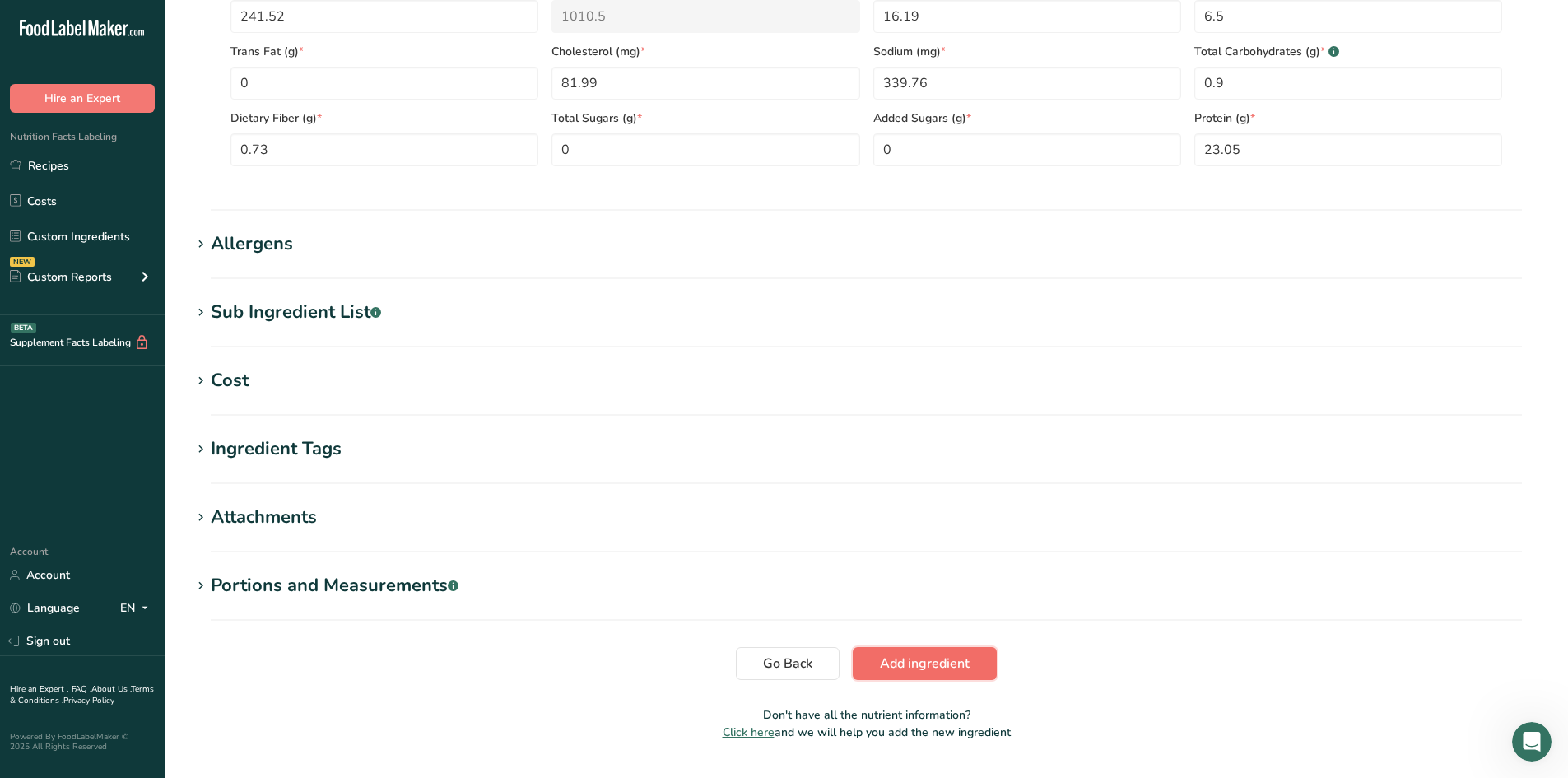
click at [910, 656] on span "Add ingredient" at bounding box center [924, 664] width 90 height 19
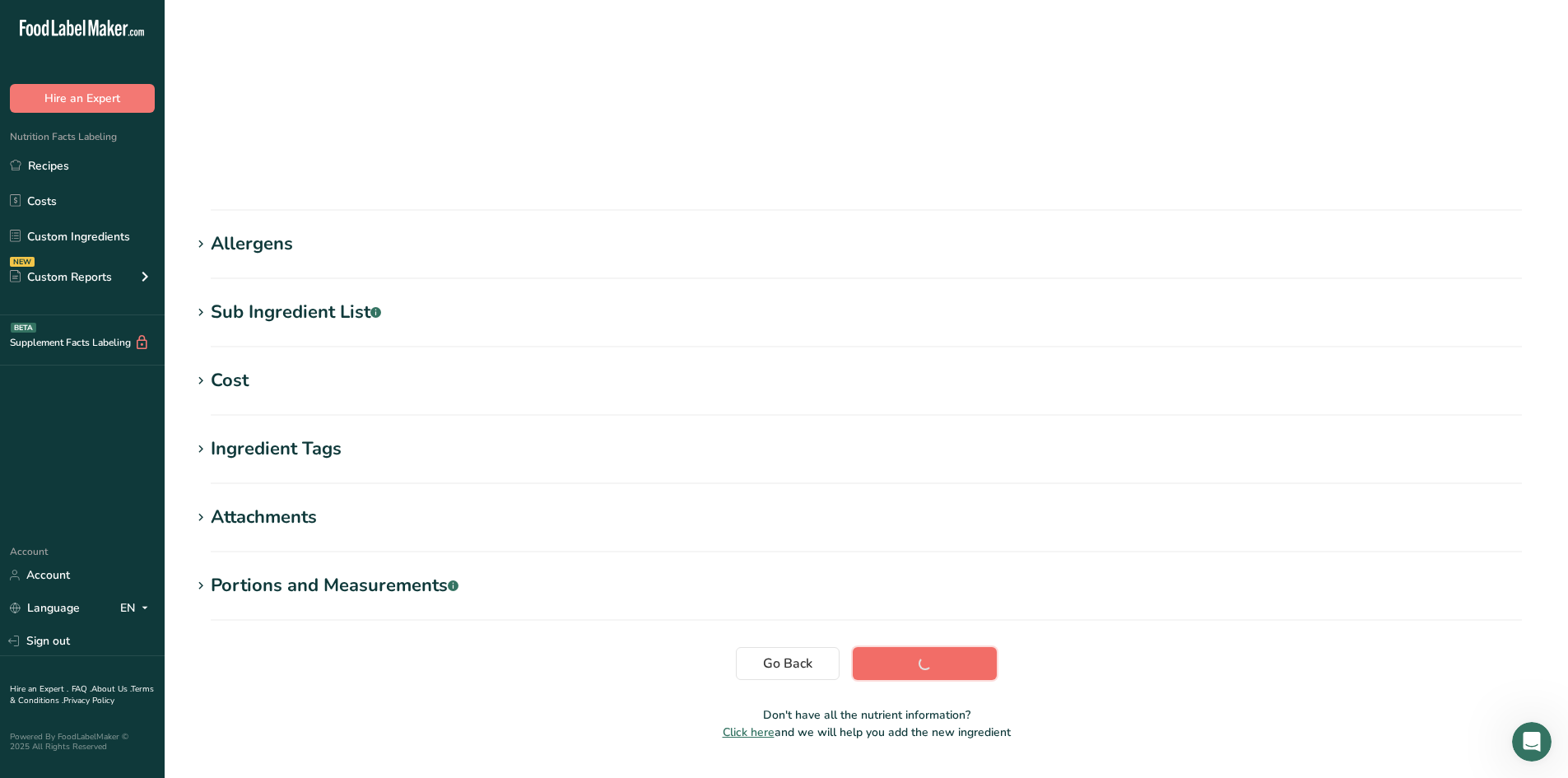
scroll to position [93, 0]
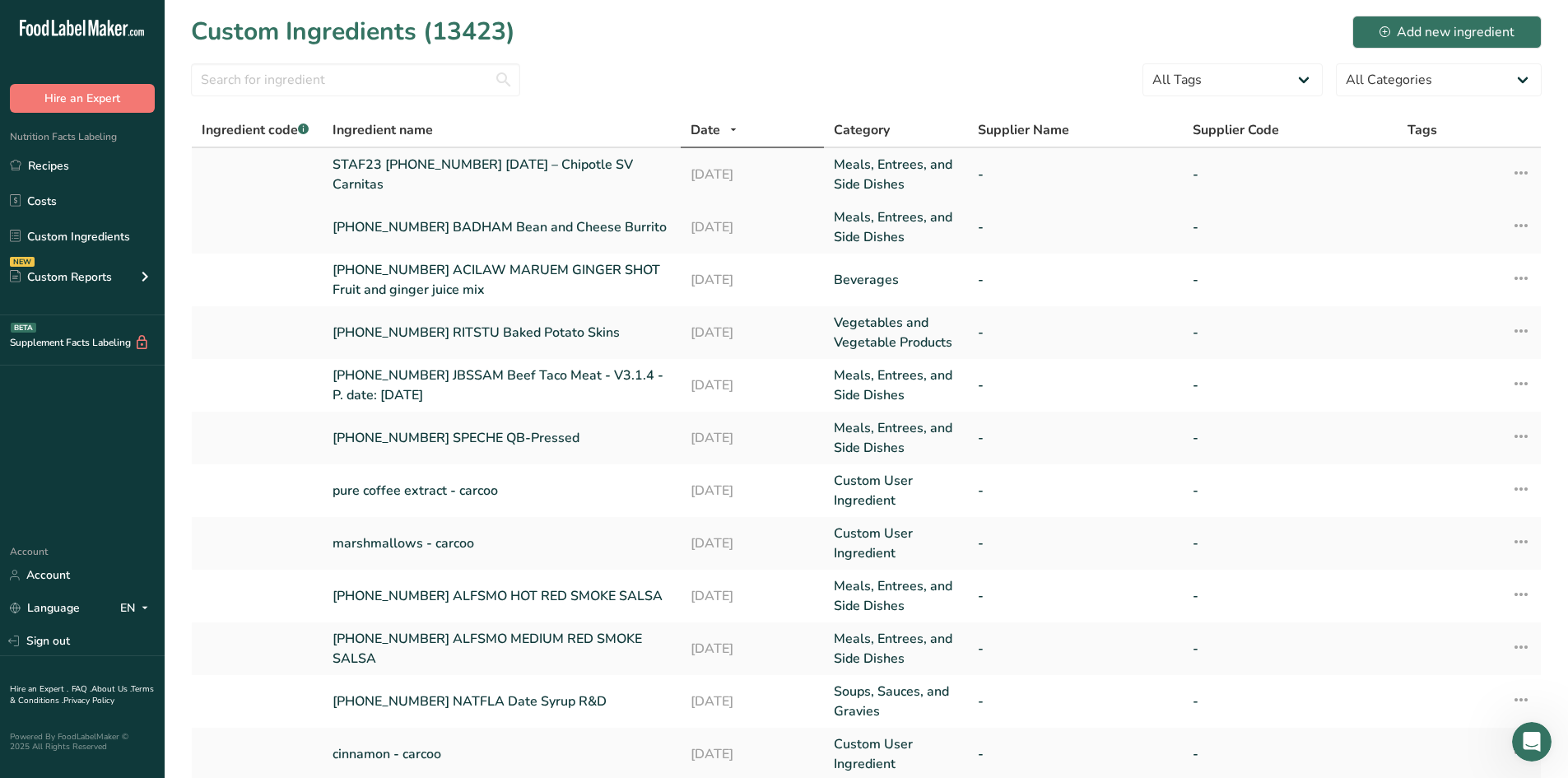
drag, startPoint x: 333, startPoint y: 164, endPoint x: 434, endPoint y: 179, distance: 102.1
click at [434, 179] on td "STAF23 [PHONE_NUMBER] [DATE] – Chipotle SV Carnitas" at bounding box center [502, 174] width 358 height 52
copy link "STAF23 [PHONE_NUMBER] [DATE] – Chipotle SV Carnitas"
click at [57, 159] on link "Recipes" at bounding box center [82, 166] width 165 height 31
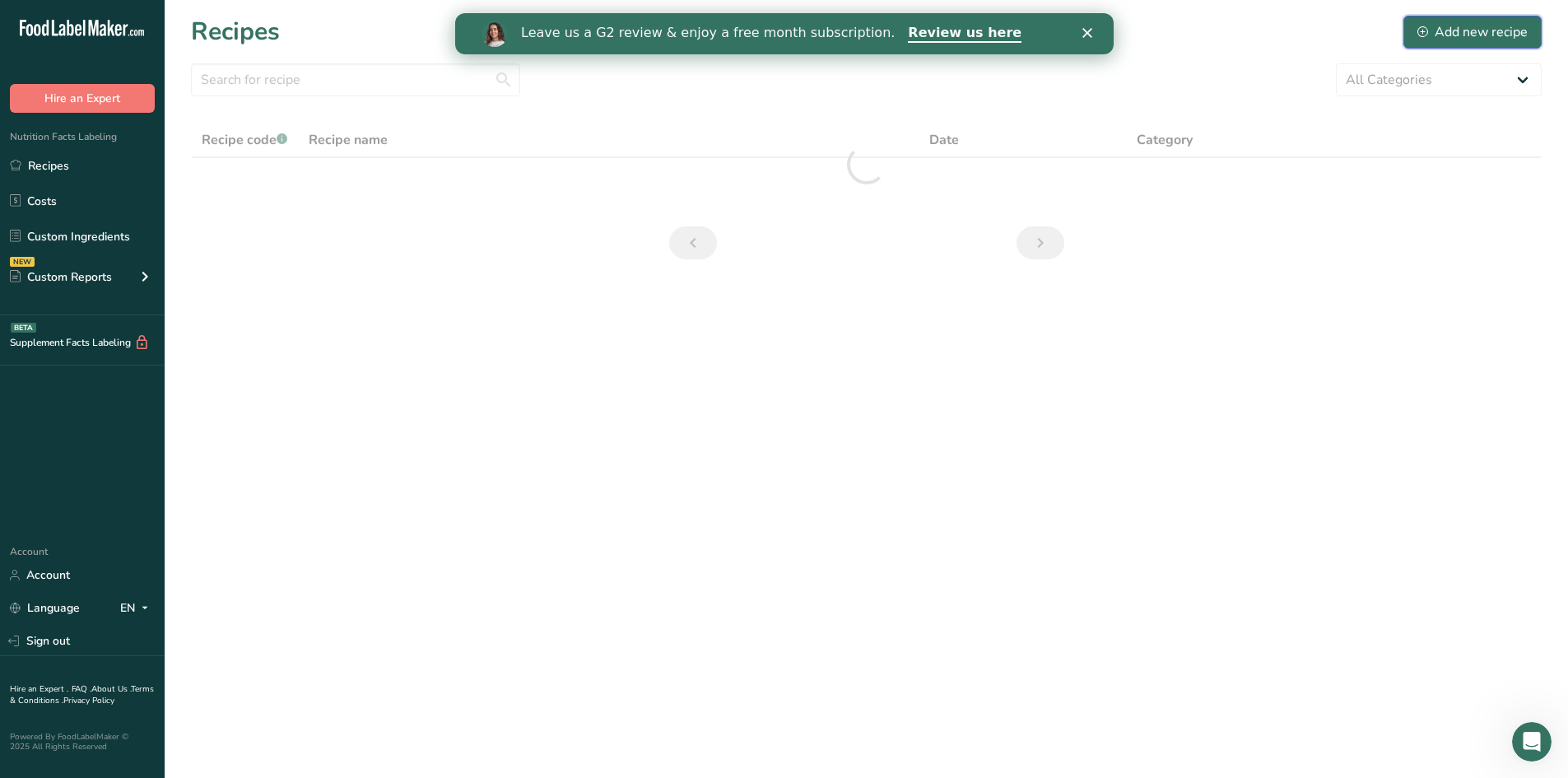
click at [1470, 18] on button "Add new recipe" at bounding box center [1472, 32] width 138 height 33
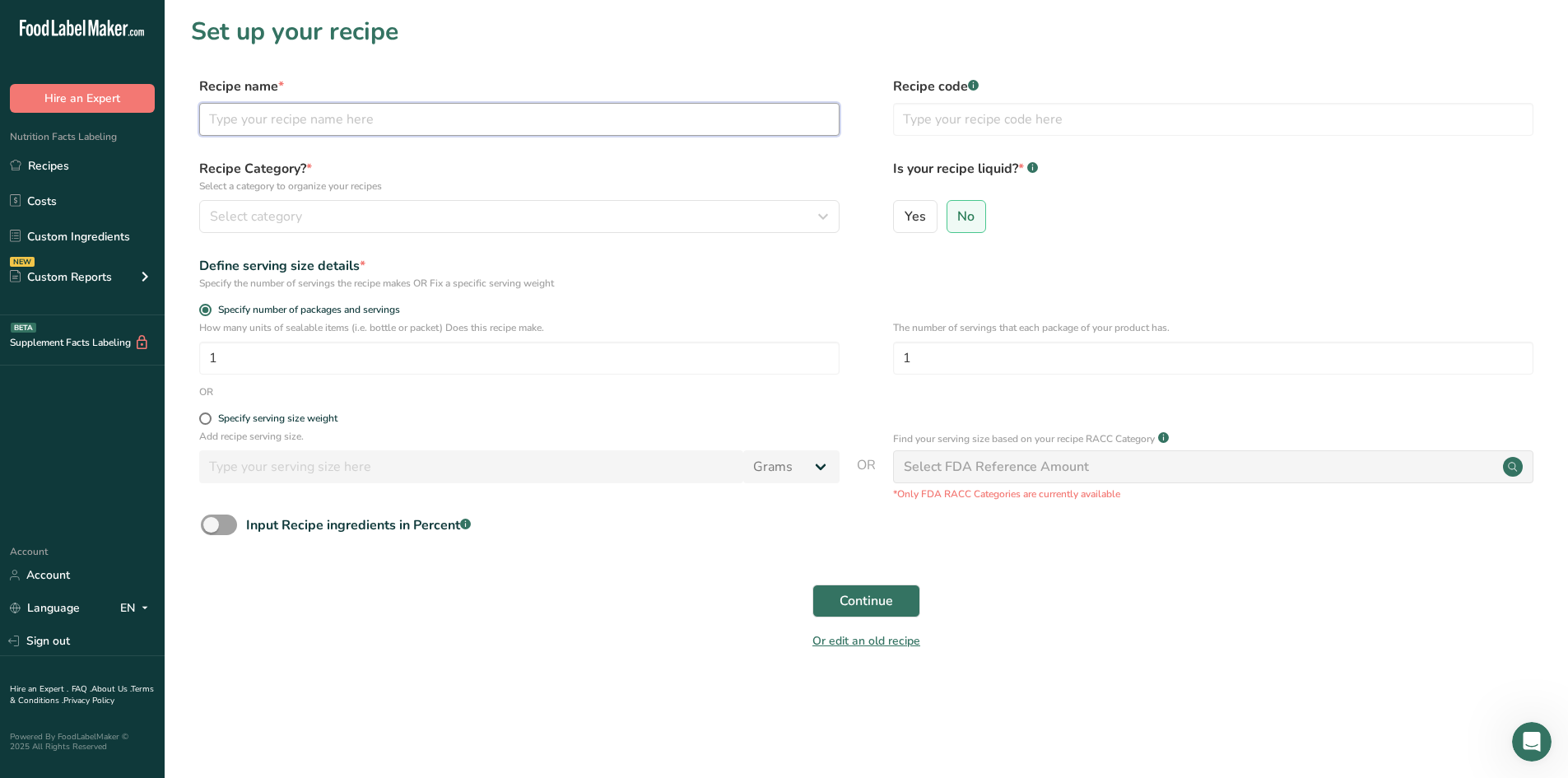
paste input "STAF23 [PHONE_NUMBER] [DATE] – Chipotle SV Carnitas"
type input "STAF23 [PHONE_NUMBER] [DATE] – Chipotle SV Carnitas"
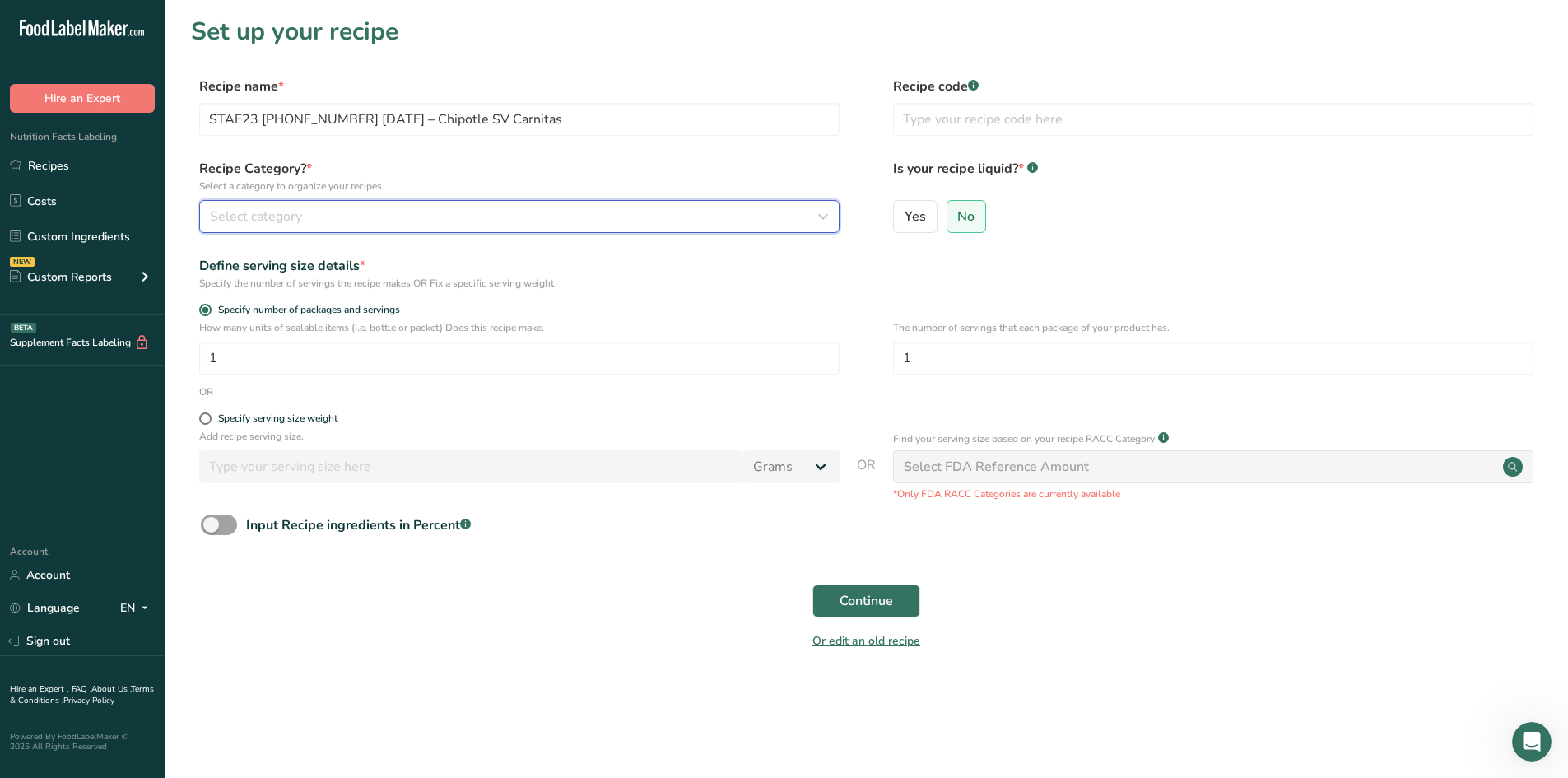
click at [300, 220] on span "Select category" at bounding box center [256, 216] width 92 height 19
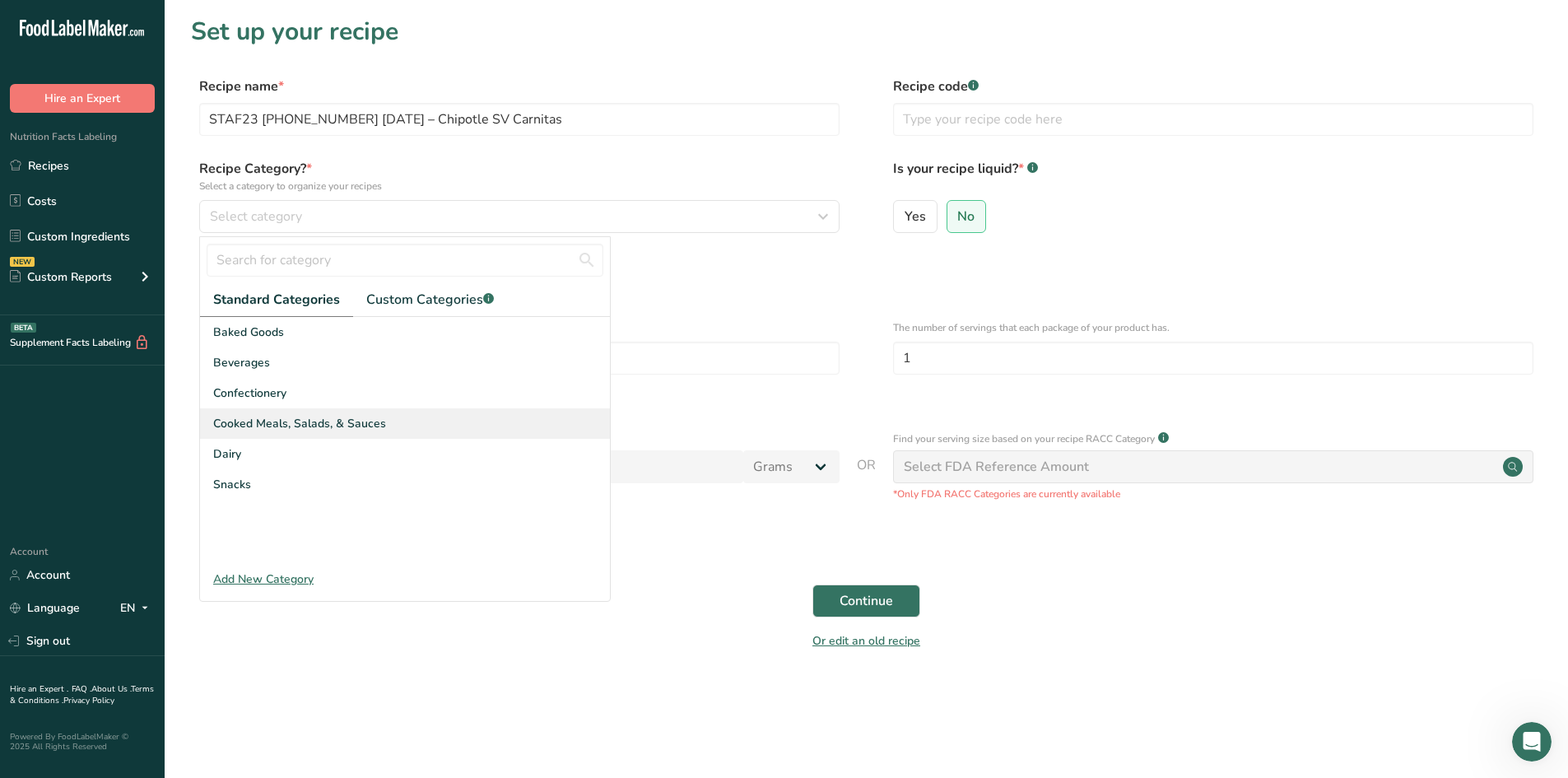
click at [287, 431] on span "Cooked Meals, Salads, & Sauces" at bounding box center [299, 423] width 172 height 17
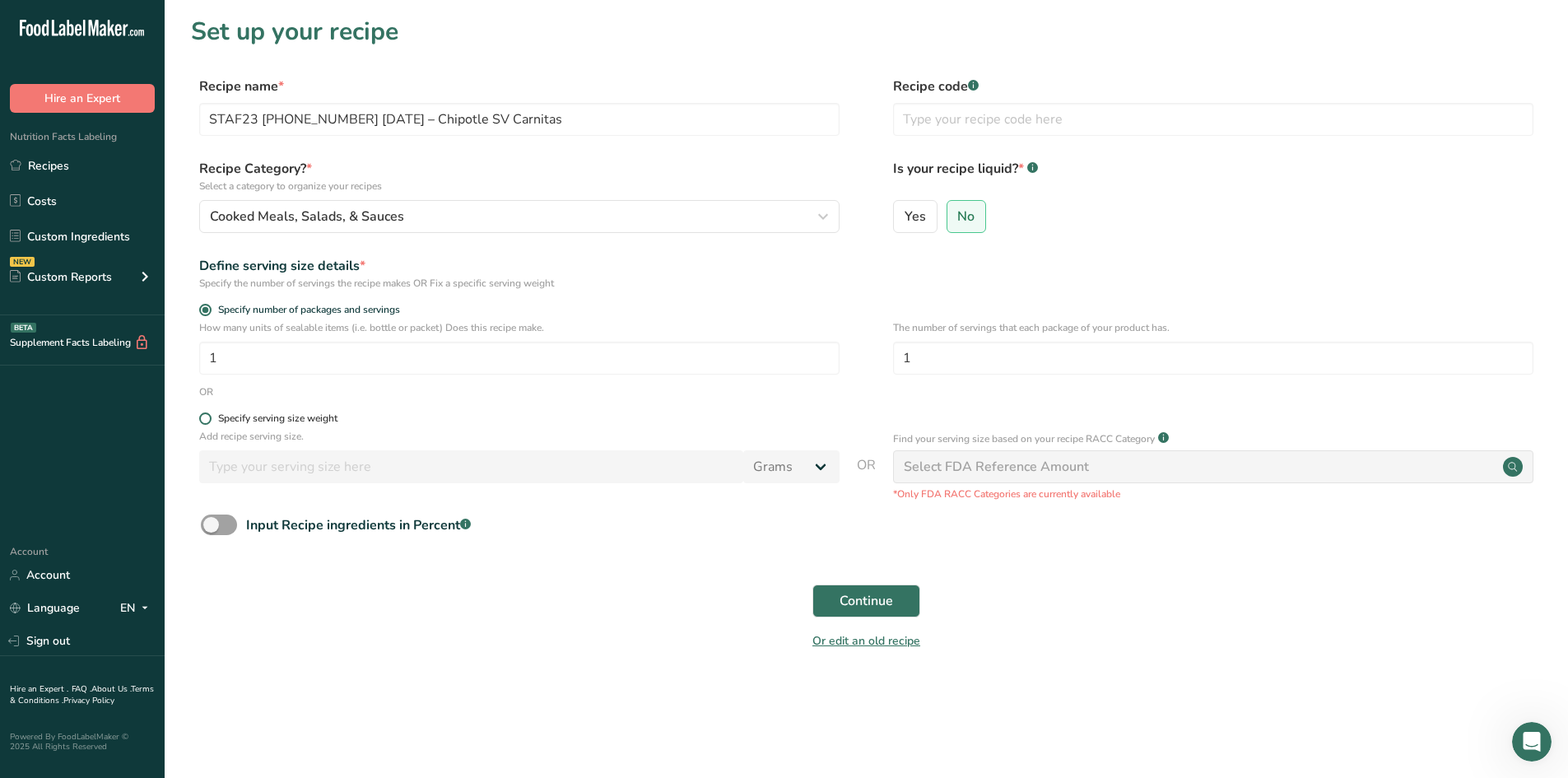
click at [203, 421] on span at bounding box center [205, 419] width 13 height 13
click at [203, 421] on input "Specify serving size weight" at bounding box center [204, 419] width 11 height 11
radio input "true"
radio input "false"
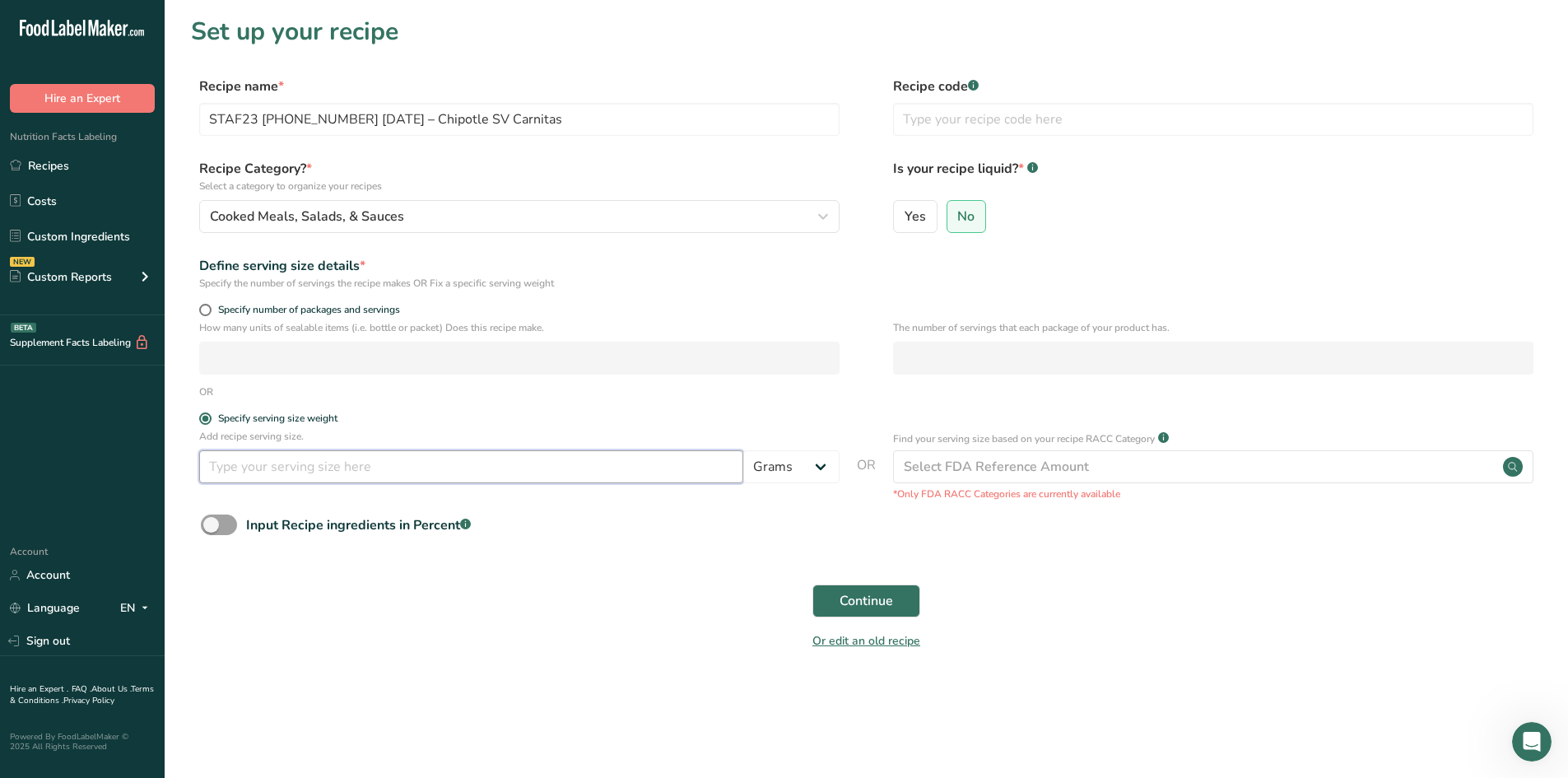
click at [240, 461] on input "number" at bounding box center [472, 467] width 544 height 33
type input "100"
click at [511, 643] on div "Or edit an old recipe" at bounding box center [866, 643] width 1350 height 33
click at [850, 597] on span "Continue" at bounding box center [866, 601] width 53 height 19
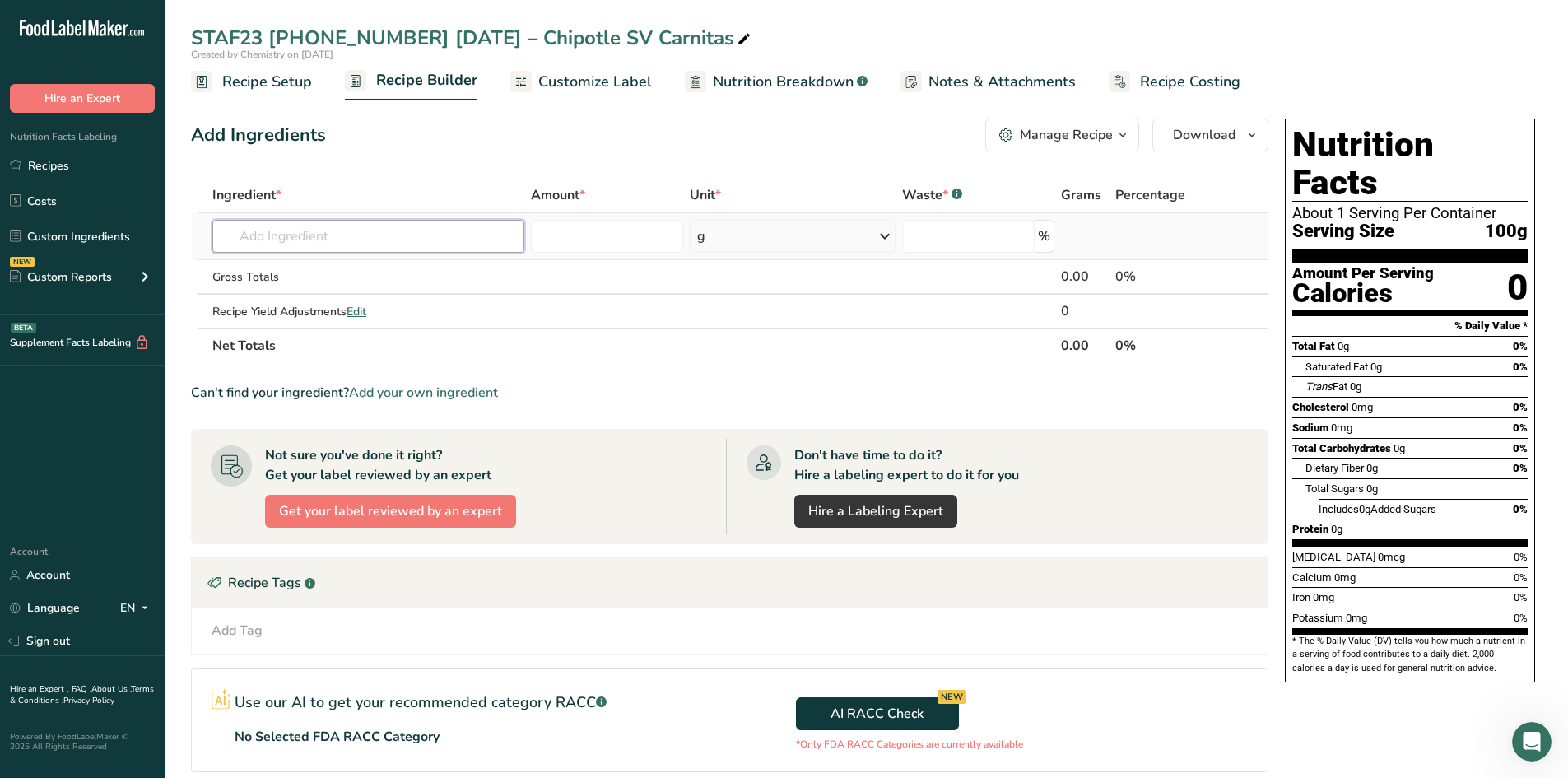
paste input "STAF23 [PHONE_NUMBER] [DATE] – Chipotle SV Carnitas"
type input "STAF23 [PHONE_NUMBER] [DATE] – Chipotle SV Carnitas"
click at [348, 255] on div "STAF23 [PHONE_NUMBER] [DATE] – Chipotle SV Carnitas Add your own ingredient" at bounding box center [368, 281] width 312 height 57
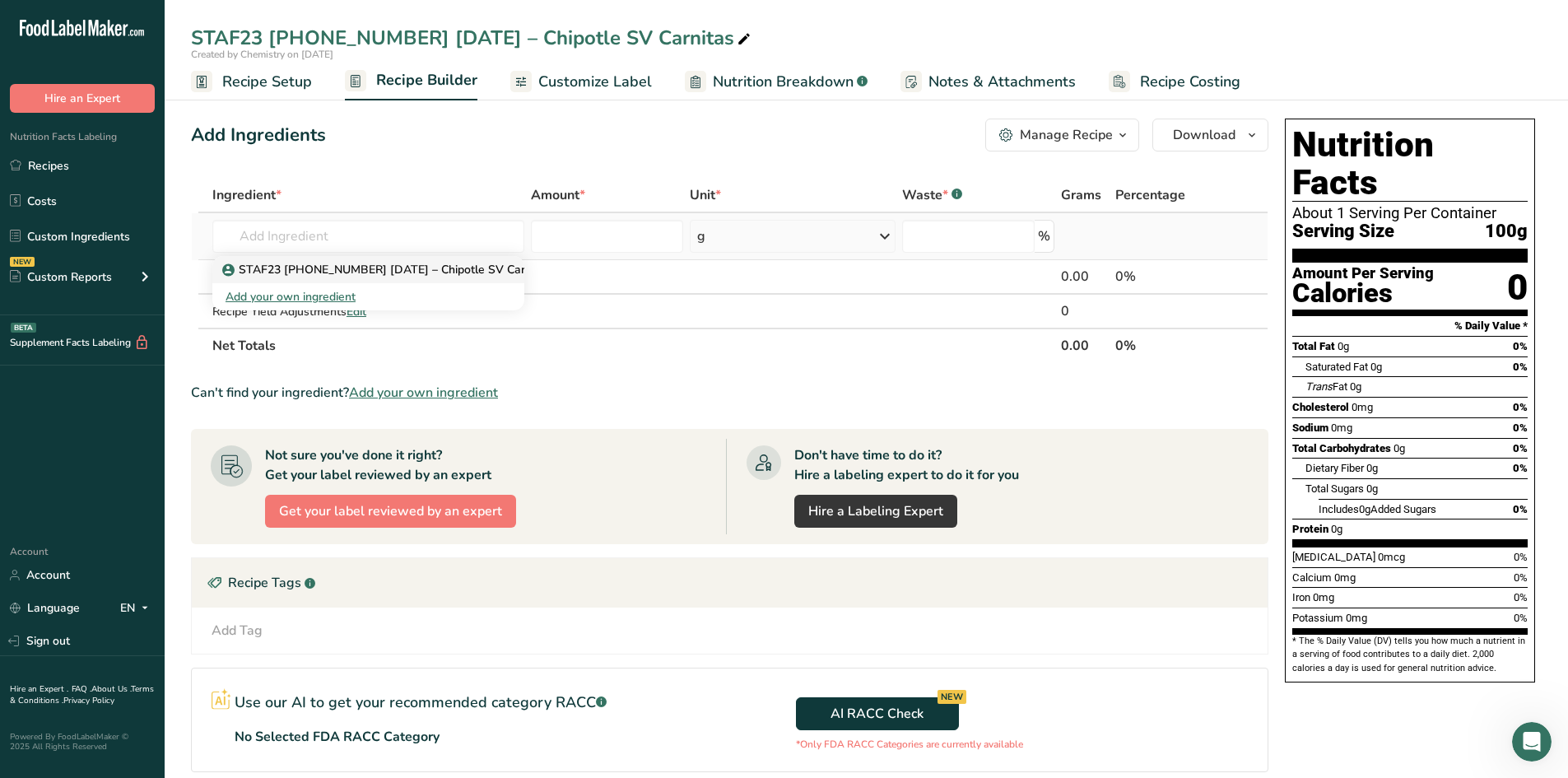
click at [345, 260] on link "STAF23 [PHONE_NUMBER] [DATE] – Chipotle SV Carnitas" at bounding box center [368, 269] width 312 height 27
type input "STAF23 [PHONE_NUMBER] [DATE] – Chipotle SV Carnitas"
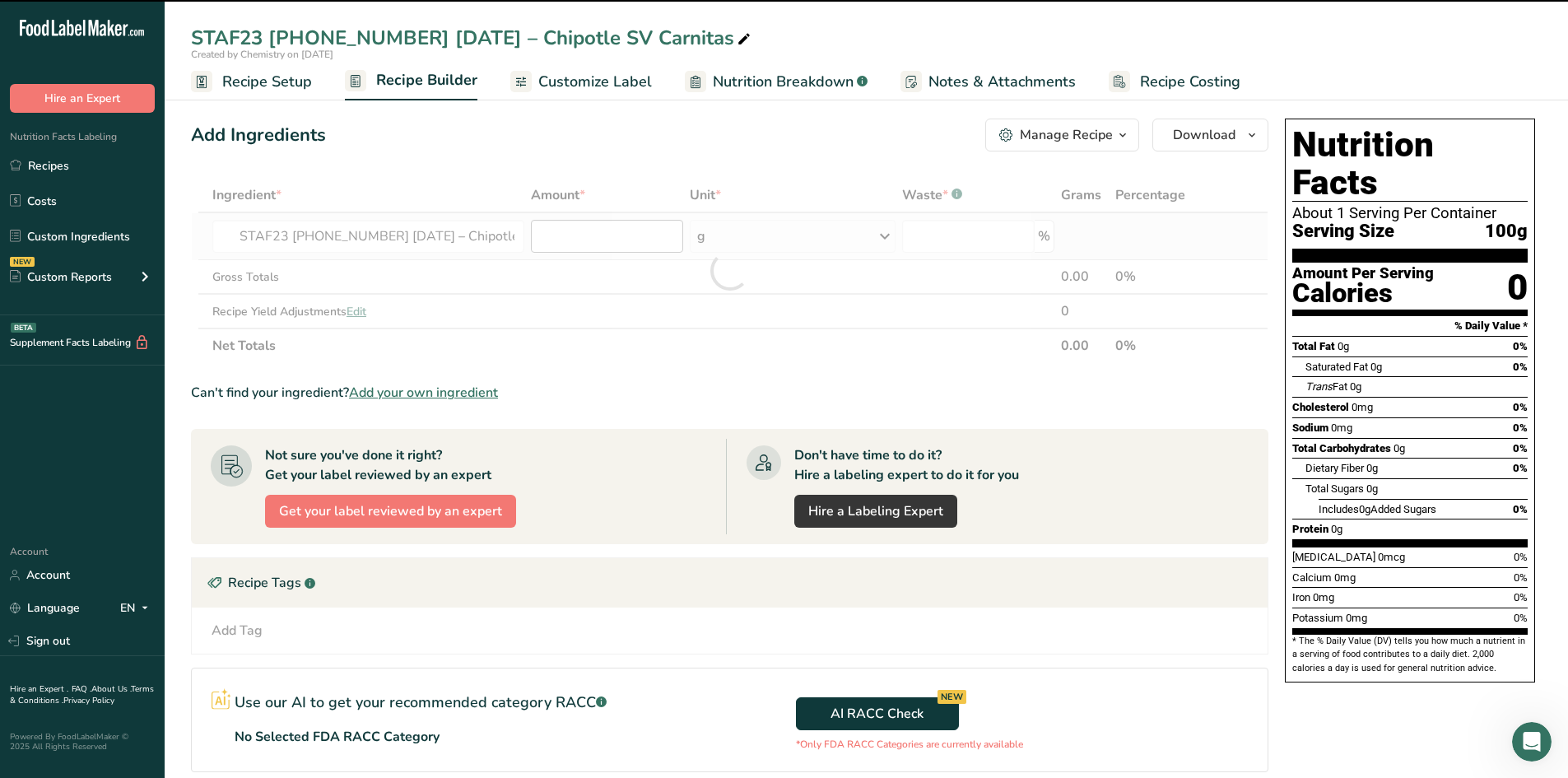
type input "0"
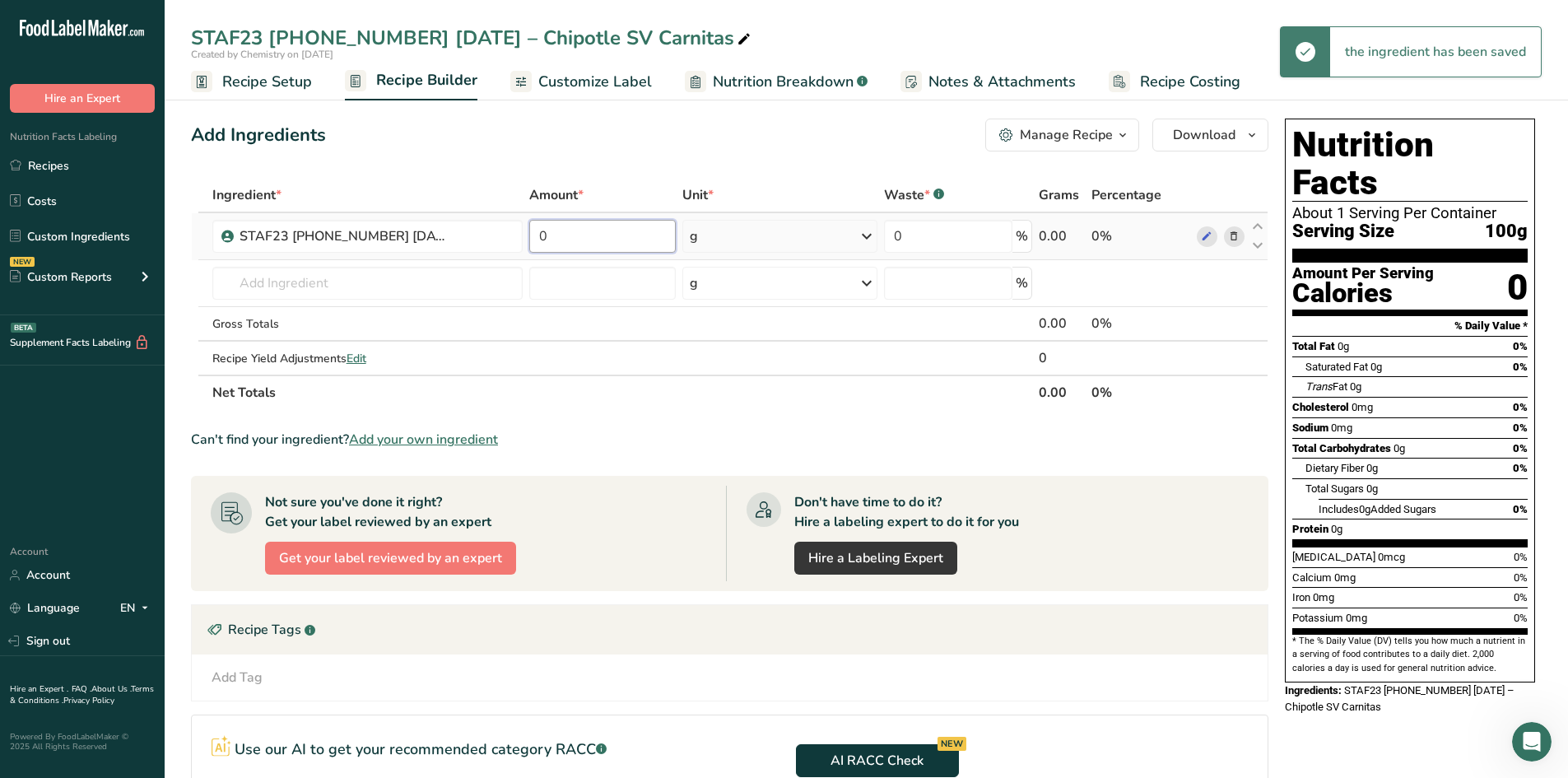
drag, startPoint x: 604, startPoint y: 233, endPoint x: 539, endPoint y: 231, distance: 65.0
click at [539, 231] on input "0" at bounding box center [602, 236] width 147 height 33
type input "100"
click at [523, 185] on div "Ingredient * Amount * Unit * Waste * .a-a{fill:#347362;}.b-a{fill:#fff;} Grams …" at bounding box center [729, 295] width 1077 height 233
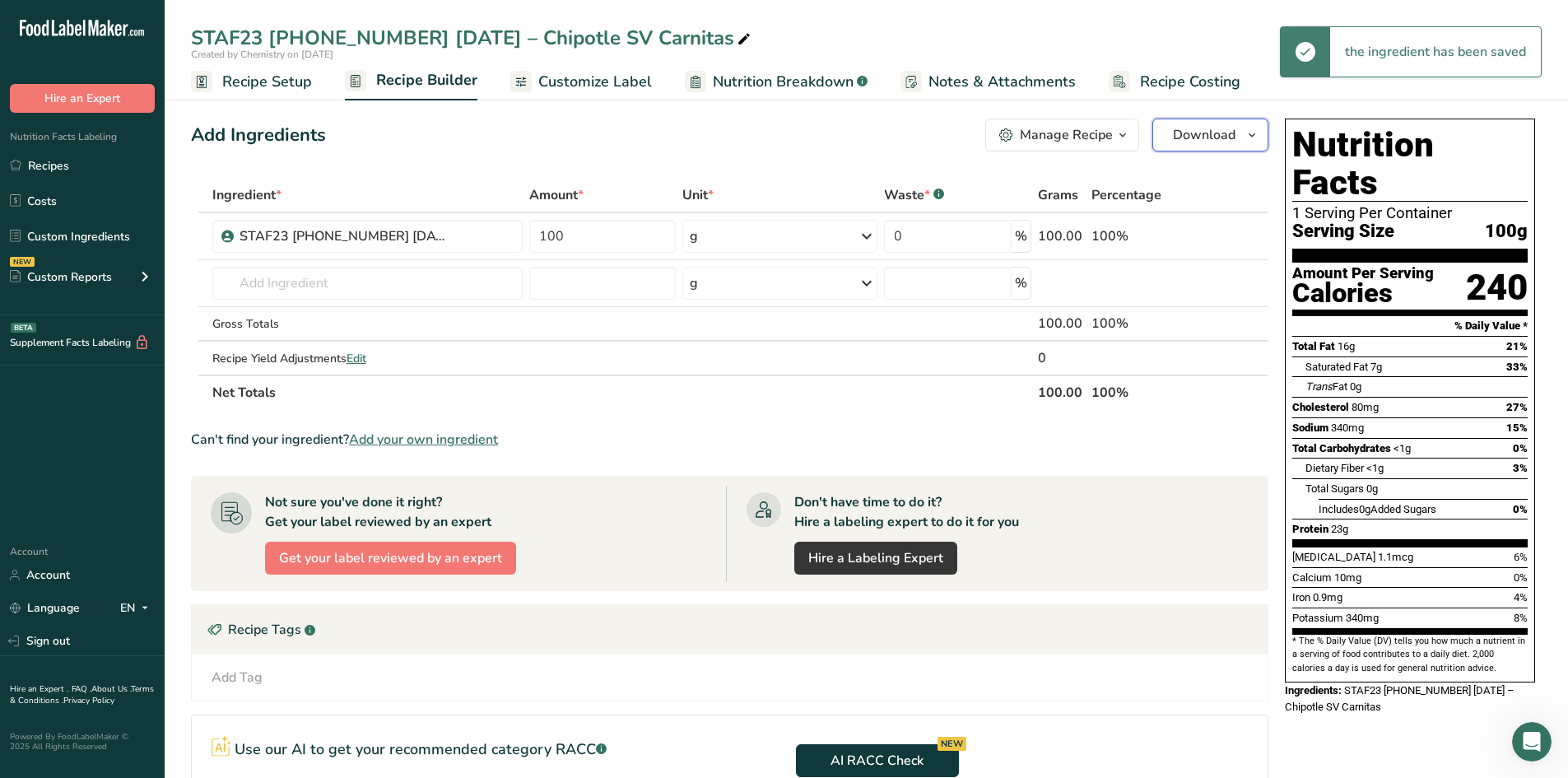
click at [1260, 140] on span "button" at bounding box center [1251, 135] width 19 height 19
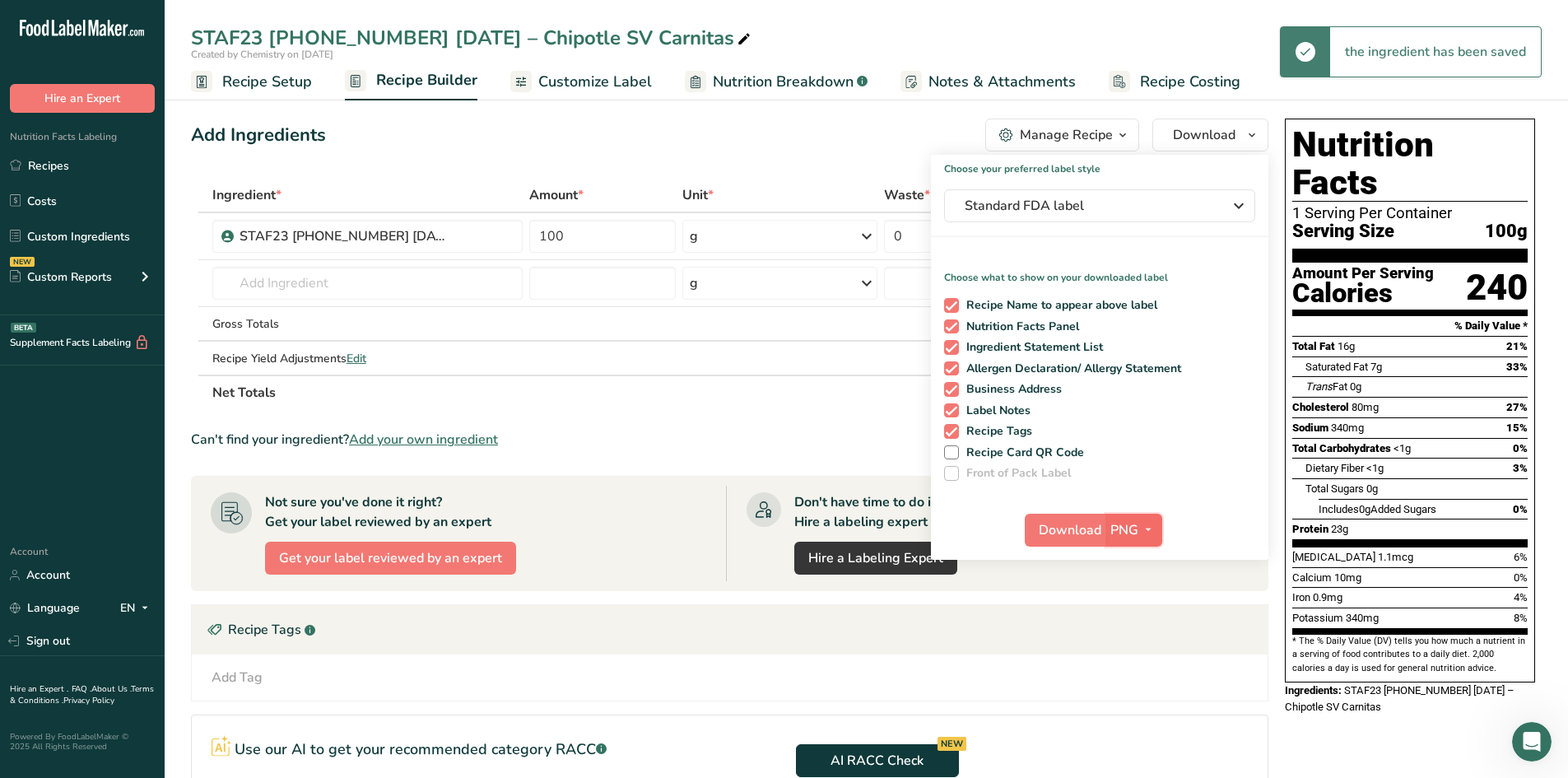
click at [1128, 526] on span "PNG" at bounding box center [1123, 530] width 28 height 19
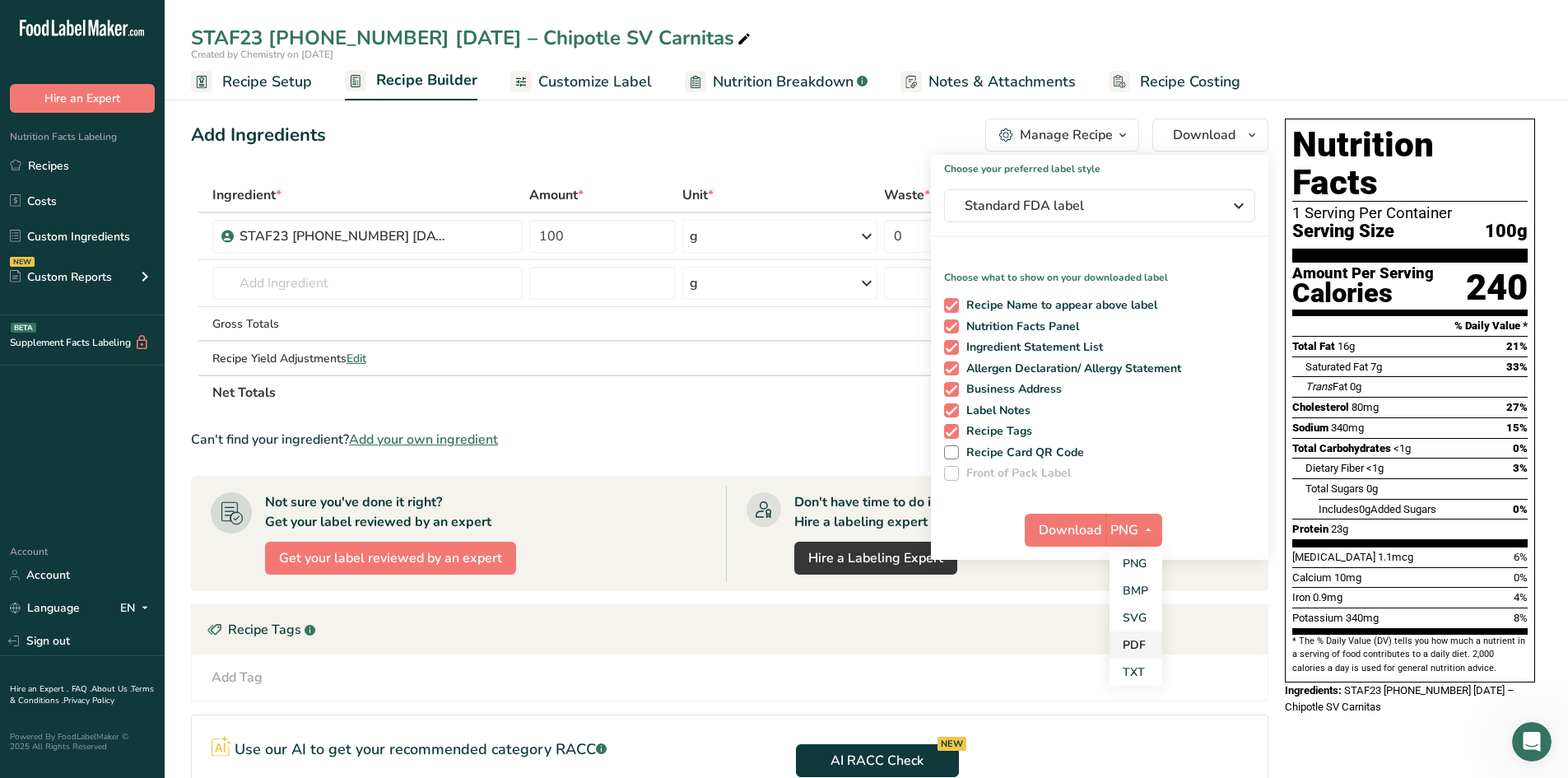
click at [1117, 644] on link "PDF" at bounding box center [1135, 645] width 52 height 27
click at [1084, 524] on span "Download" at bounding box center [1070, 530] width 63 height 19
click at [264, 92] on span "Recipe Setup" at bounding box center [266, 81] width 90 height 22
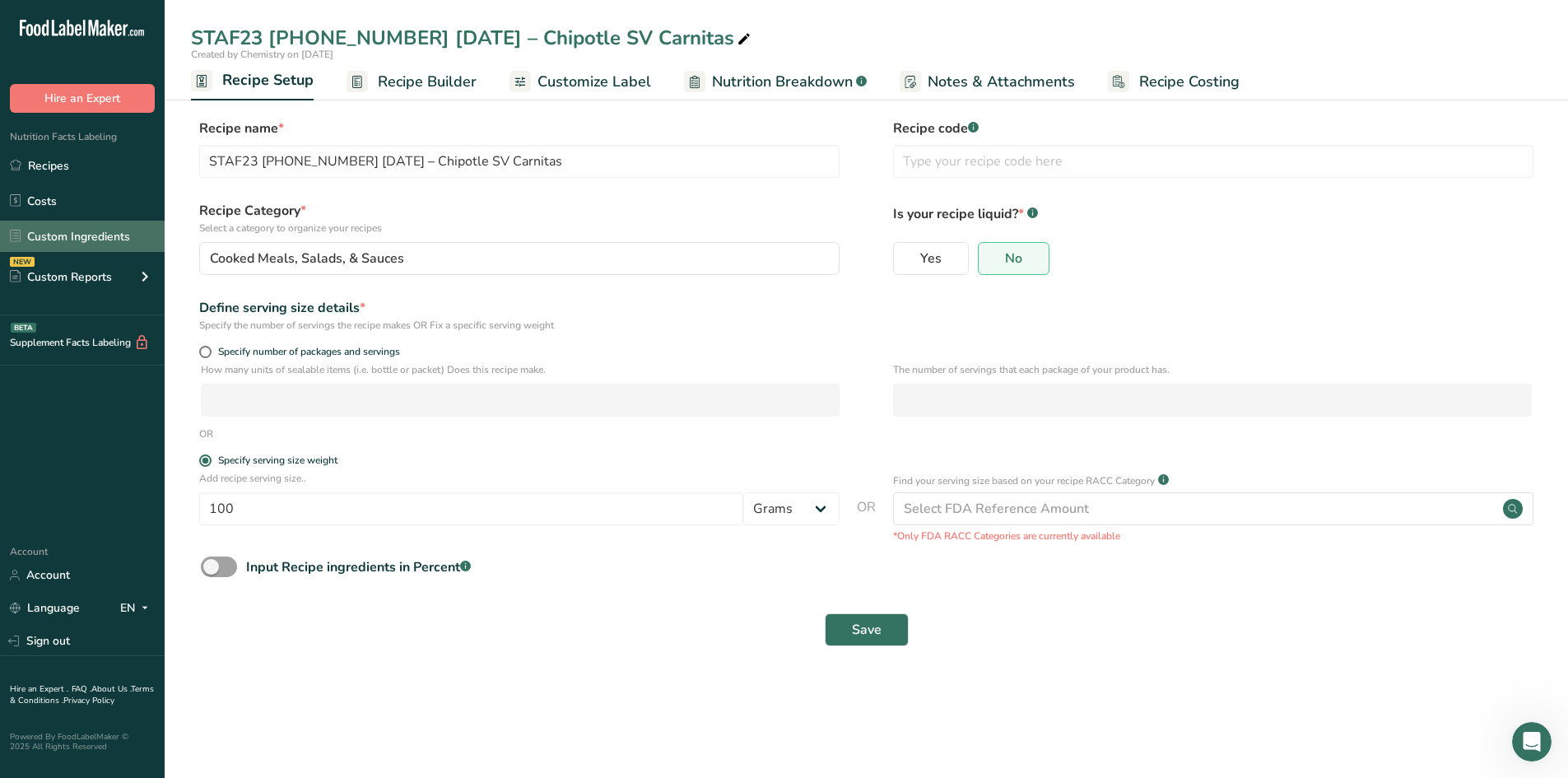
click at [68, 240] on link "Custom Ingredients" at bounding box center [82, 236] width 165 height 31
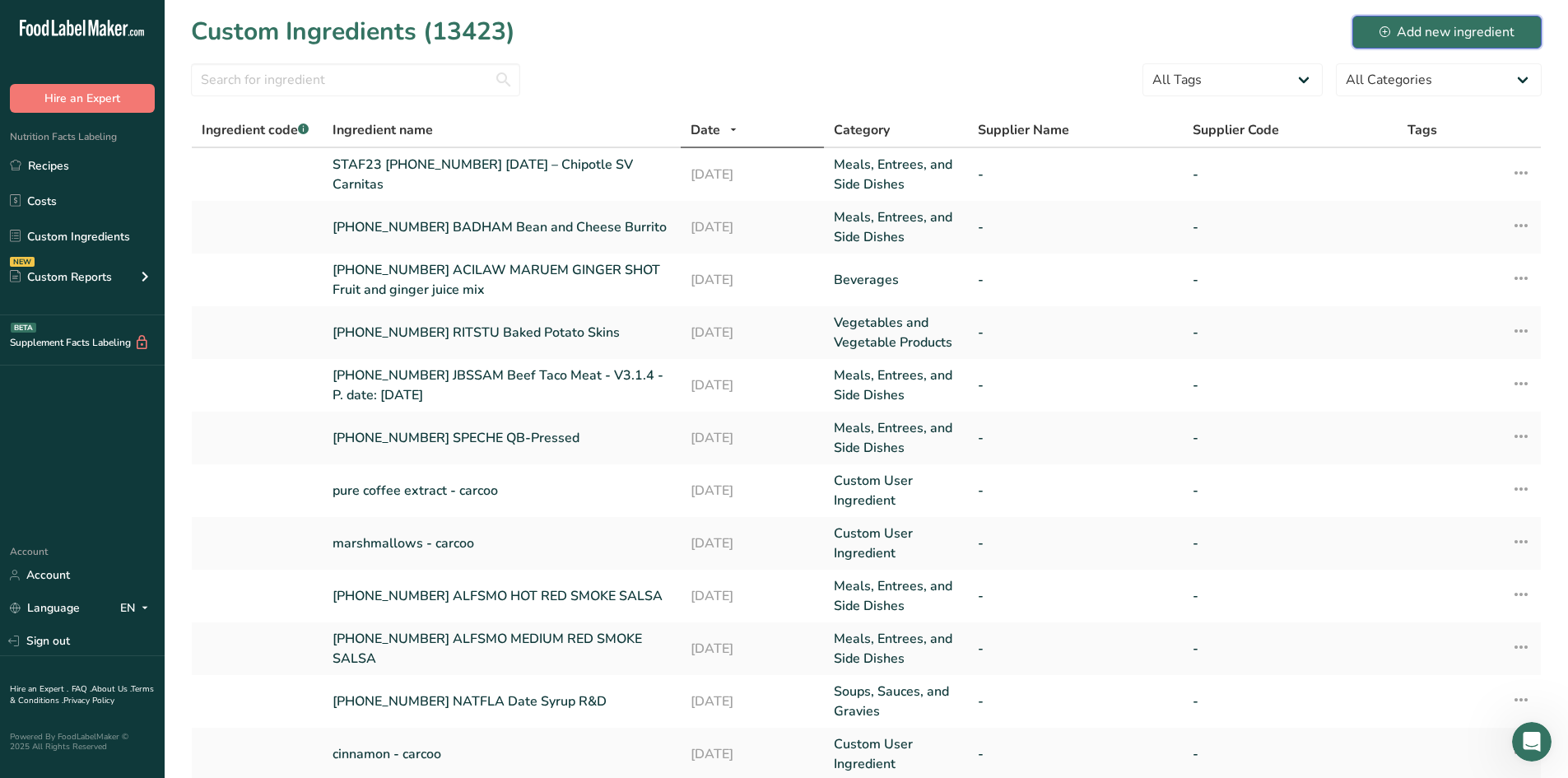
click at [1412, 35] on div "Add new ingredient" at bounding box center [1446, 32] width 135 height 19
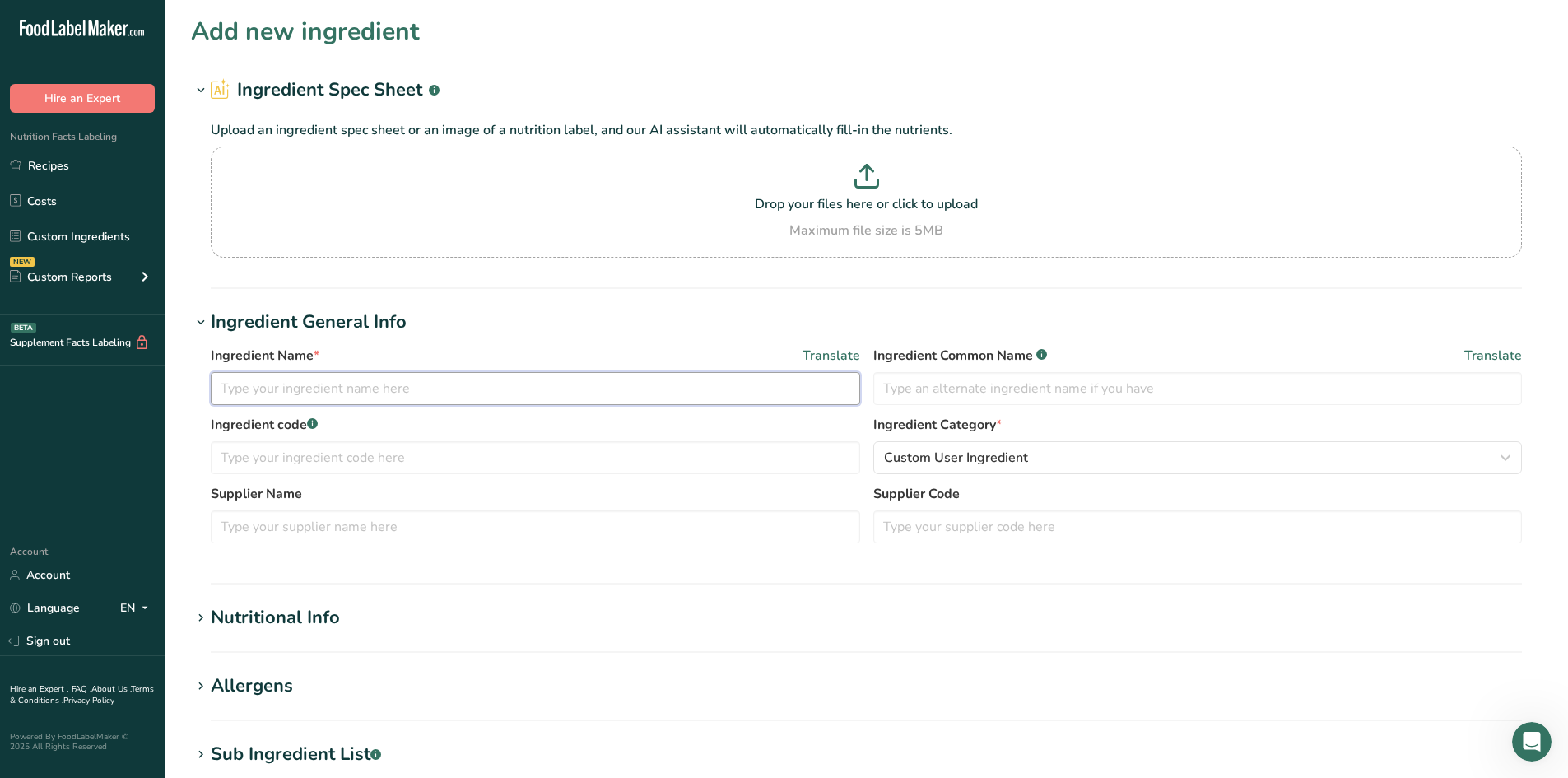
click at [355, 384] on input "text" at bounding box center [536, 389] width 649 height 33
paste input "fried shallots"
type input "MANSUG [PHONE_NUMBER] fried shallots"
click at [521, 460] on input "text" at bounding box center [536, 457] width 649 height 33
click at [1063, 469] on button "Custom User Ingredient" at bounding box center [1197, 457] width 649 height 33
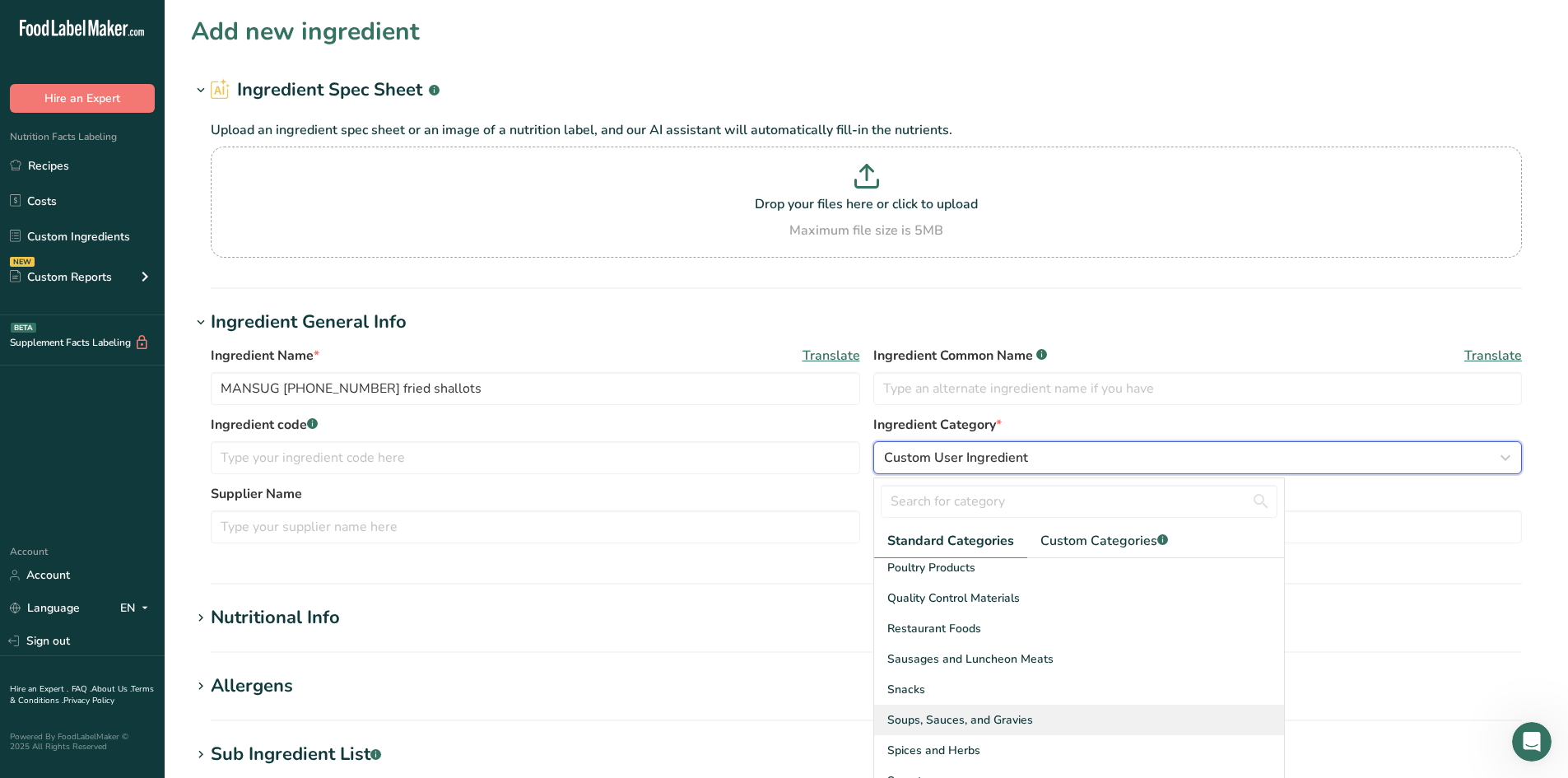
scroll to position [637, 0]
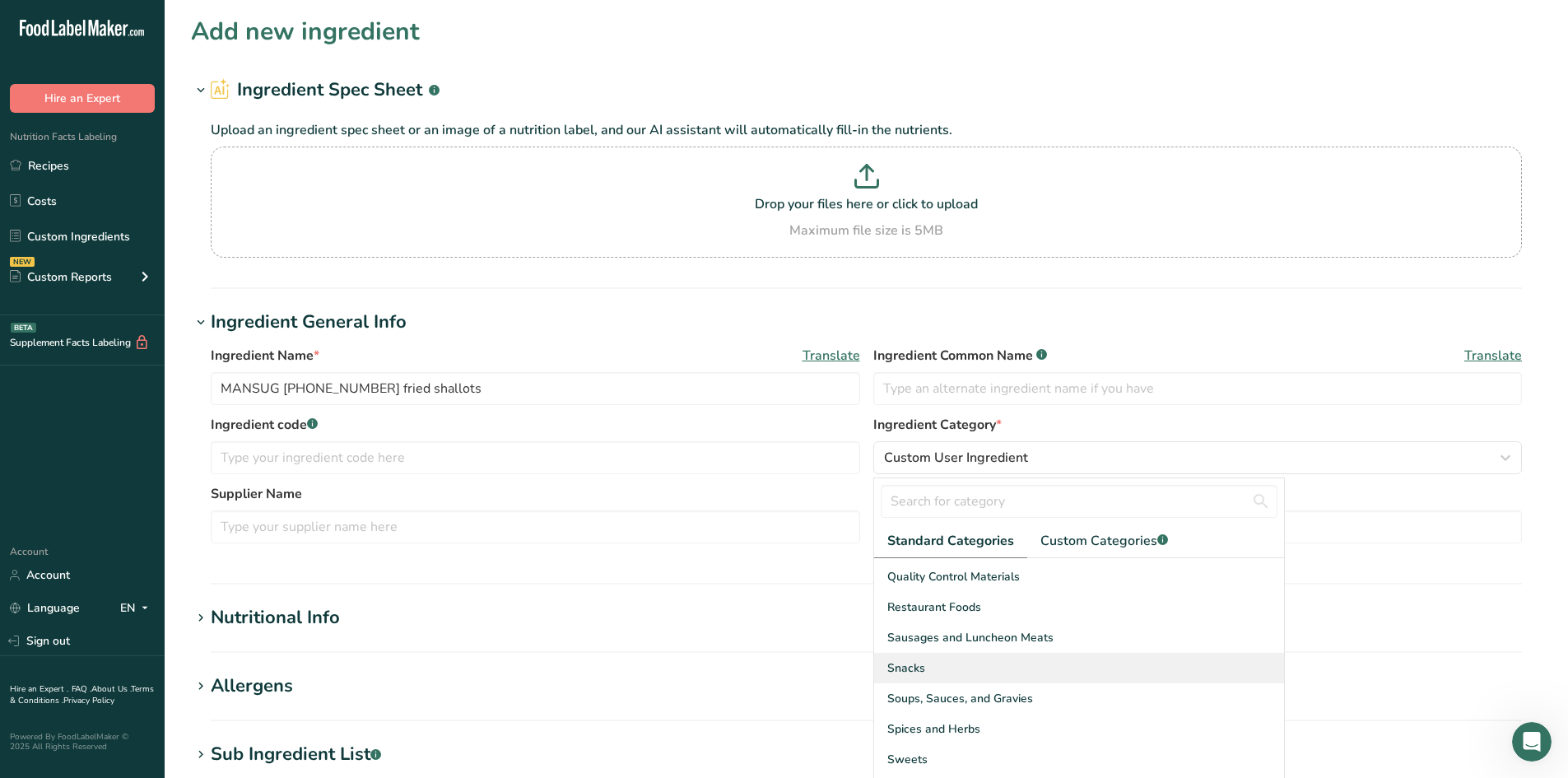
click at [913, 660] on span "Snacks" at bounding box center [906, 669] width 38 height 17
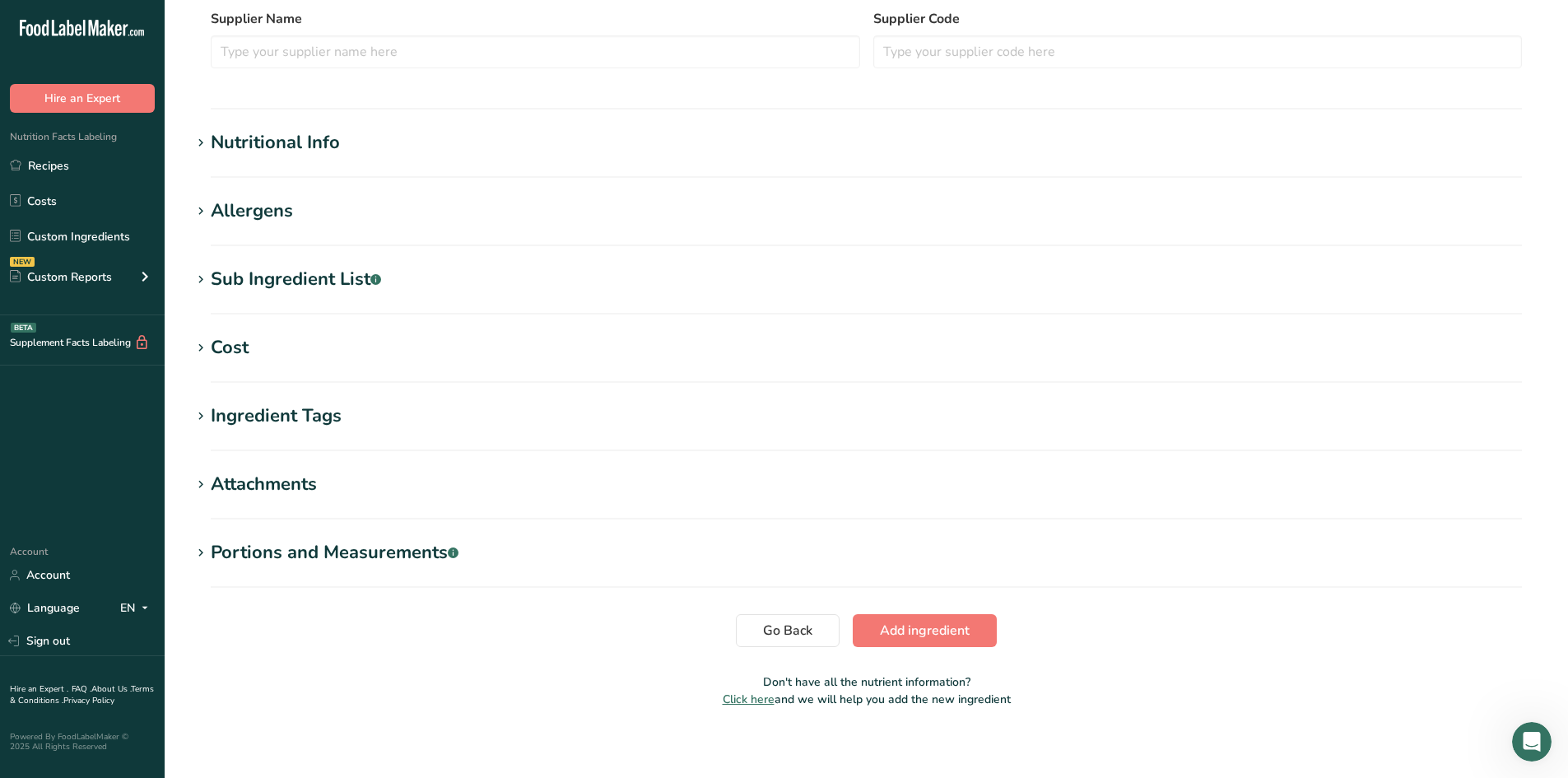
scroll to position [484, 0]
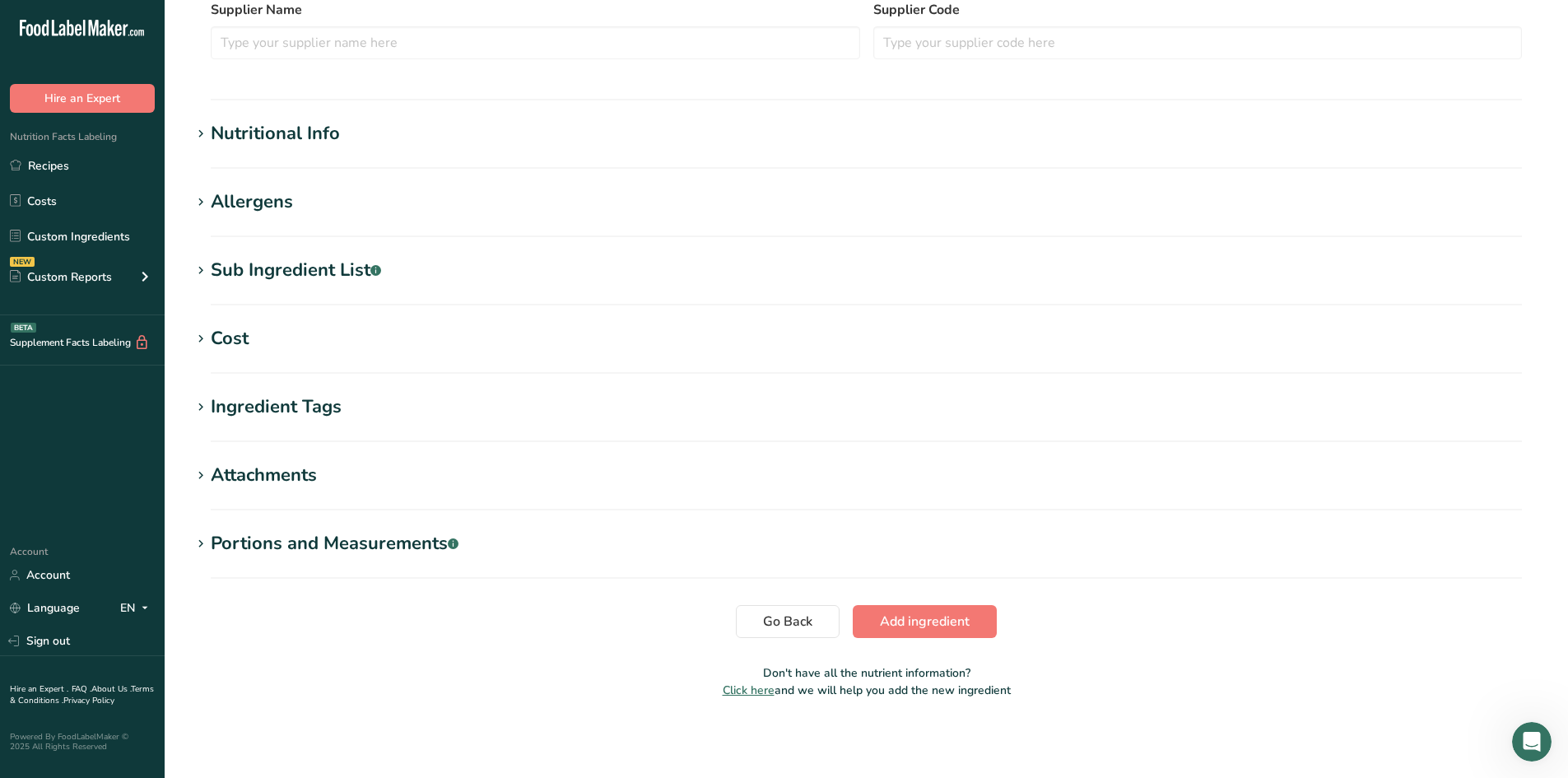
click at [329, 109] on section "Add new ingredient Ingredient Spec Sheet .a-a{fill:#347362;}.b-a{fill:#fff;} Up…" at bounding box center [866, 120] width 1403 height 1209
click at [319, 131] on div "Nutritional Info" at bounding box center [275, 134] width 129 height 27
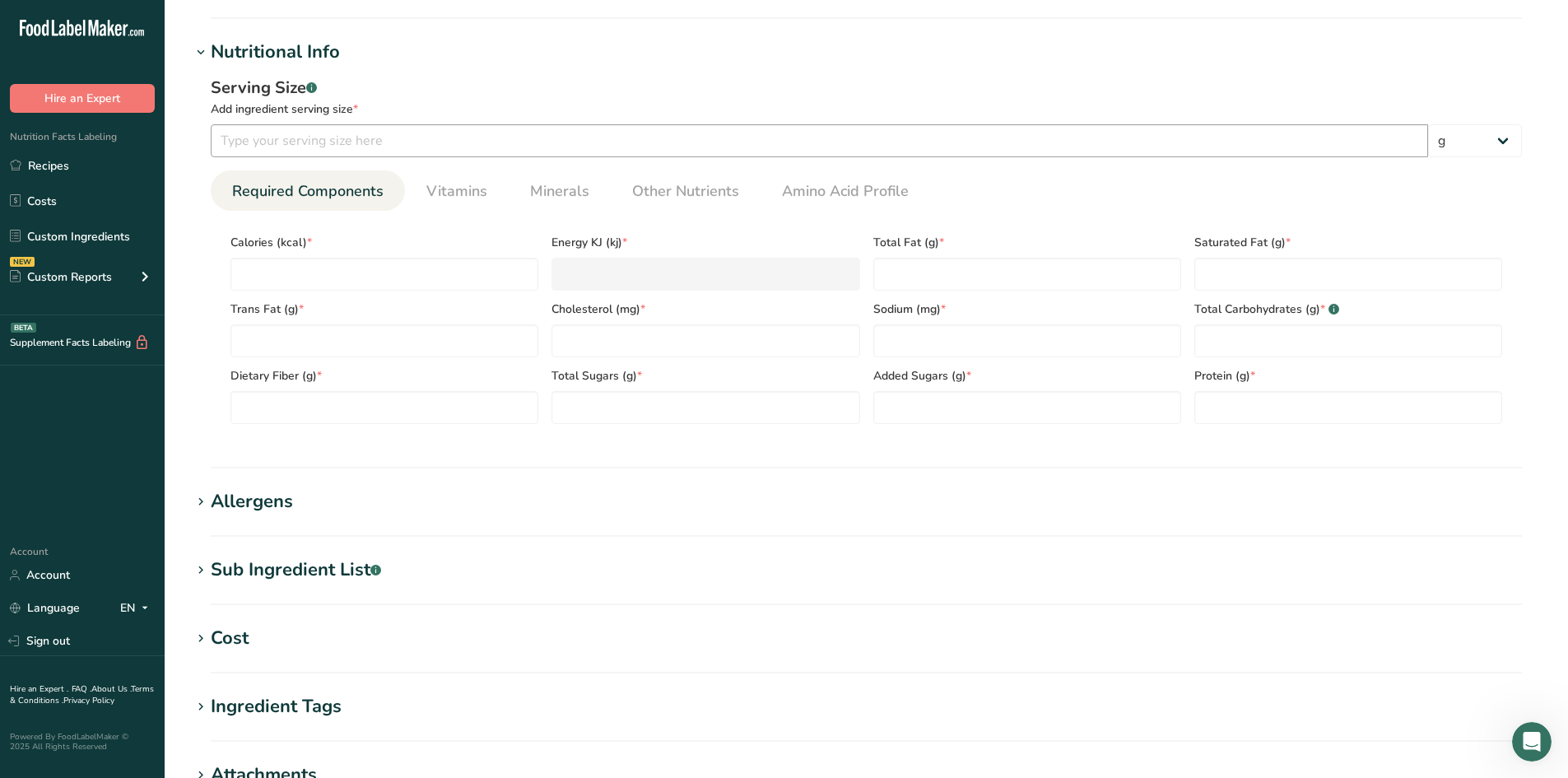
scroll to position [567, 0]
click at [411, 140] on input "number" at bounding box center [819, 140] width 1217 height 33
type input "100"
click at [475, 109] on div "Add ingredient serving size *" at bounding box center [867, 109] width 1311 height 17
click at [675, 179] on span "Other Nutrients" at bounding box center [686, 190] width 107 height 22
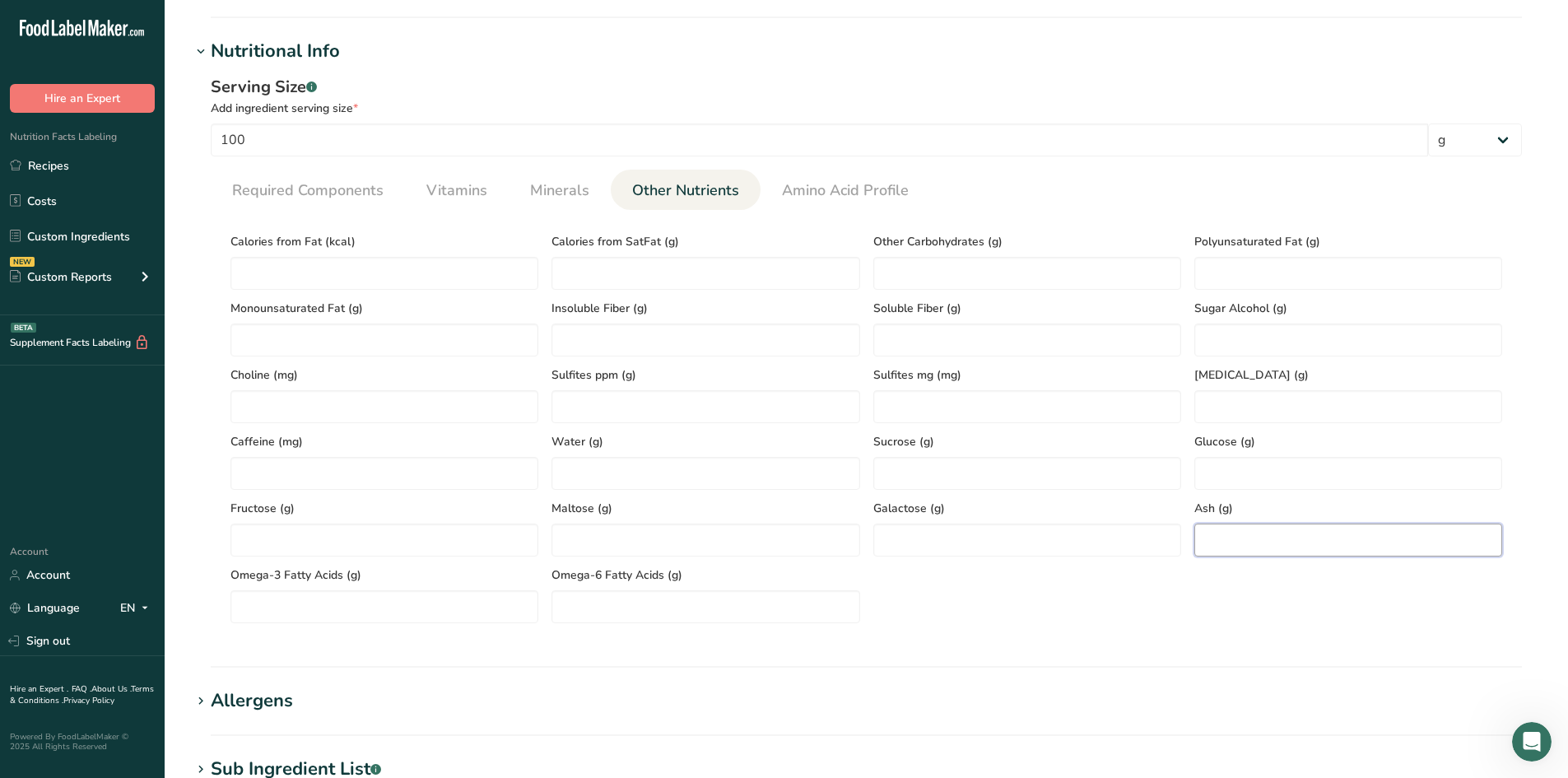
paste input "2.01"
type input "2.01"
click at [1166, 622] on div "Calories from Fat (kcal) Calories from SatFat (g) Other Carbohydrates (g) Polyu…" at bounding box center [866, 422] width 1284 height 400
paste Fat "1.94"
type Fat "1.94"
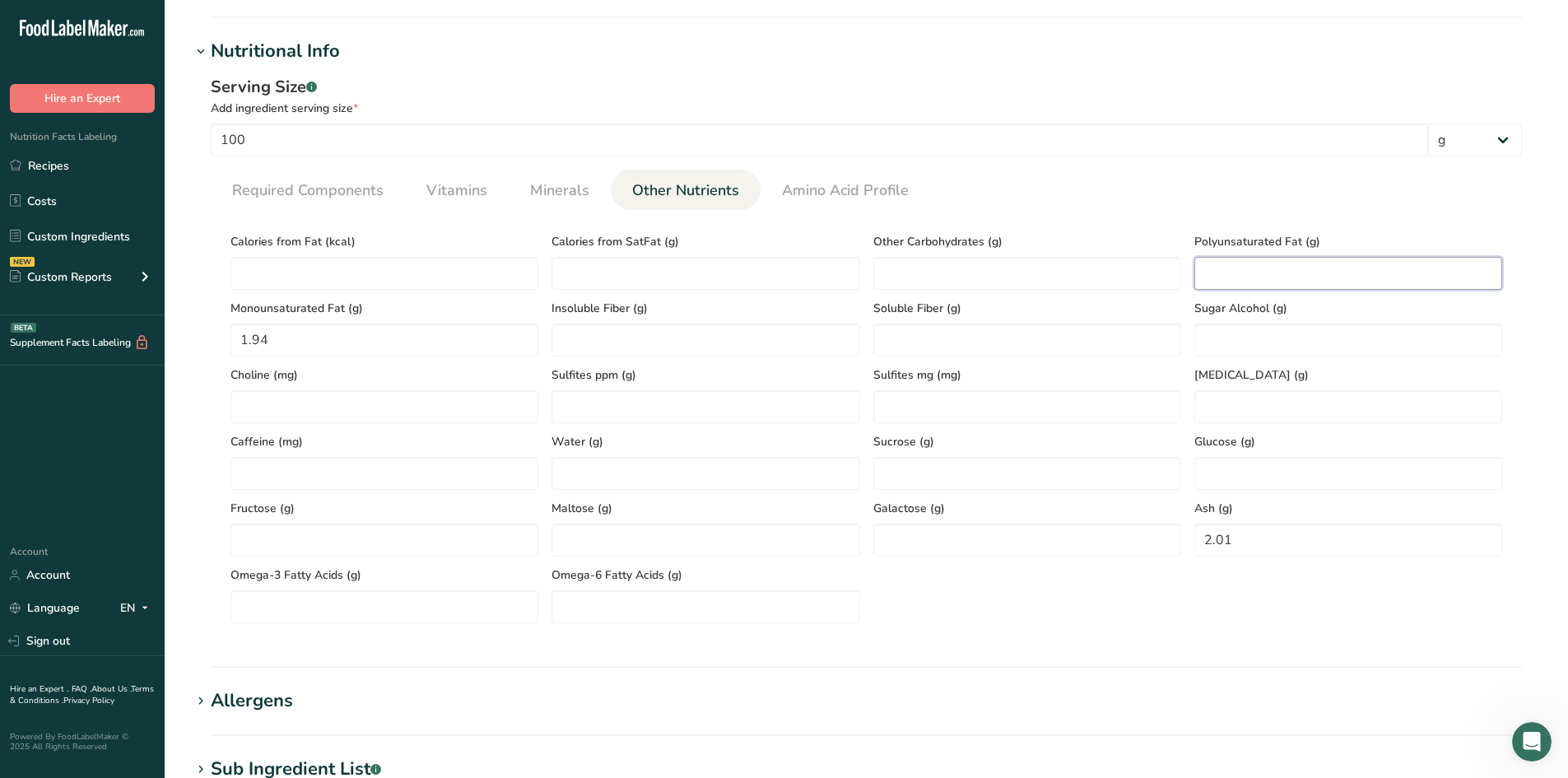
paste Fat "5.31"
type Fat "5.31"
click at [971, 195] on ul "Required Components Vitamins Minerals Other Nutrients Amino Acid Profile" at bounding box center [867, 190] width 1311 height 41
paste Fat "415.26"
type Fat "415.26"
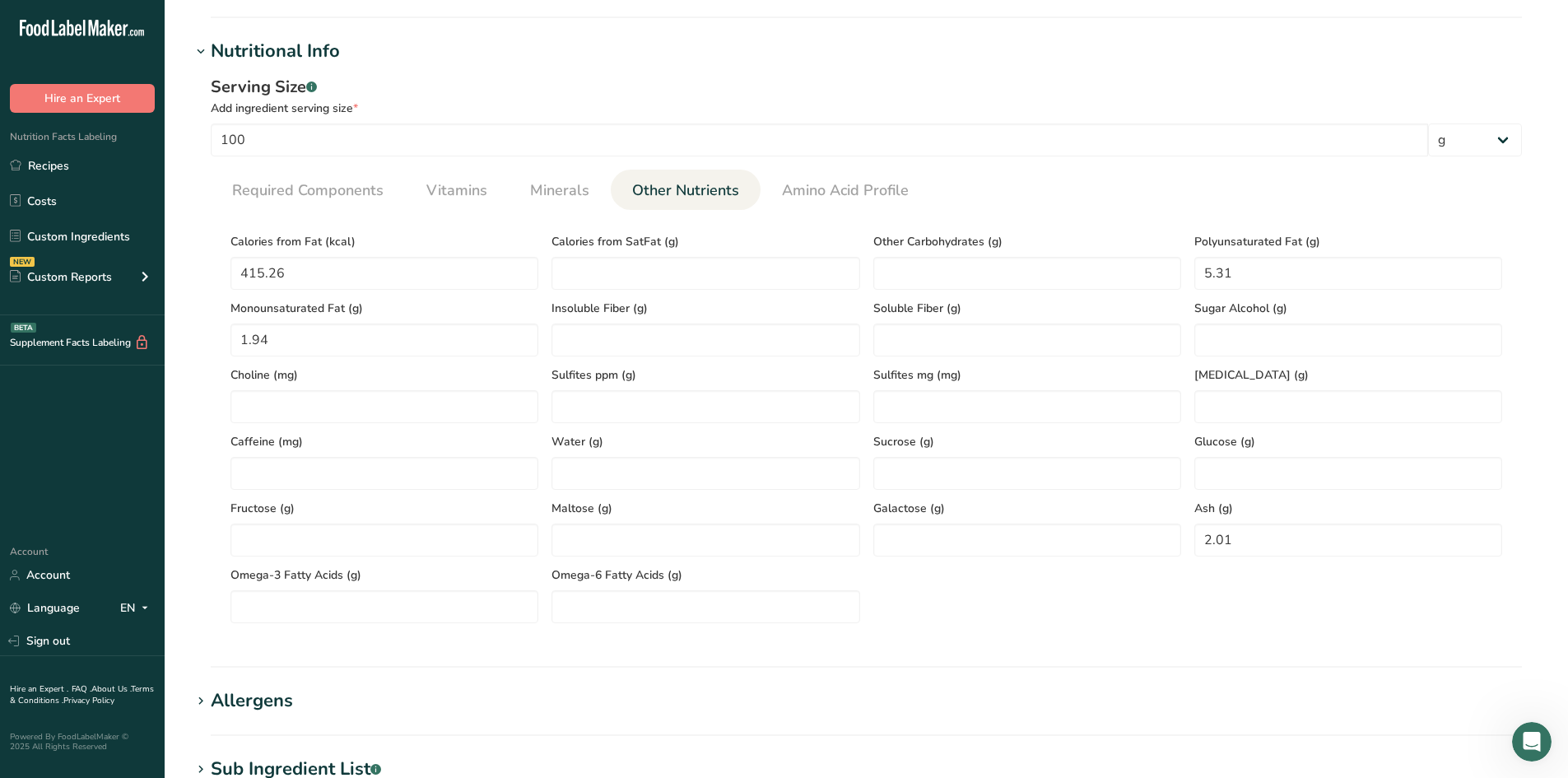
click at [209, 320] on div "Serving Size .a-a{fill:#347362;}.b-a{fill:#fff;} Add ingredient serving size * …" at bounding box center [866, 356] width 1350 height 581
click at [578, 189] on span "Minerals" at bounding box center [559, 190] width 59 height 22
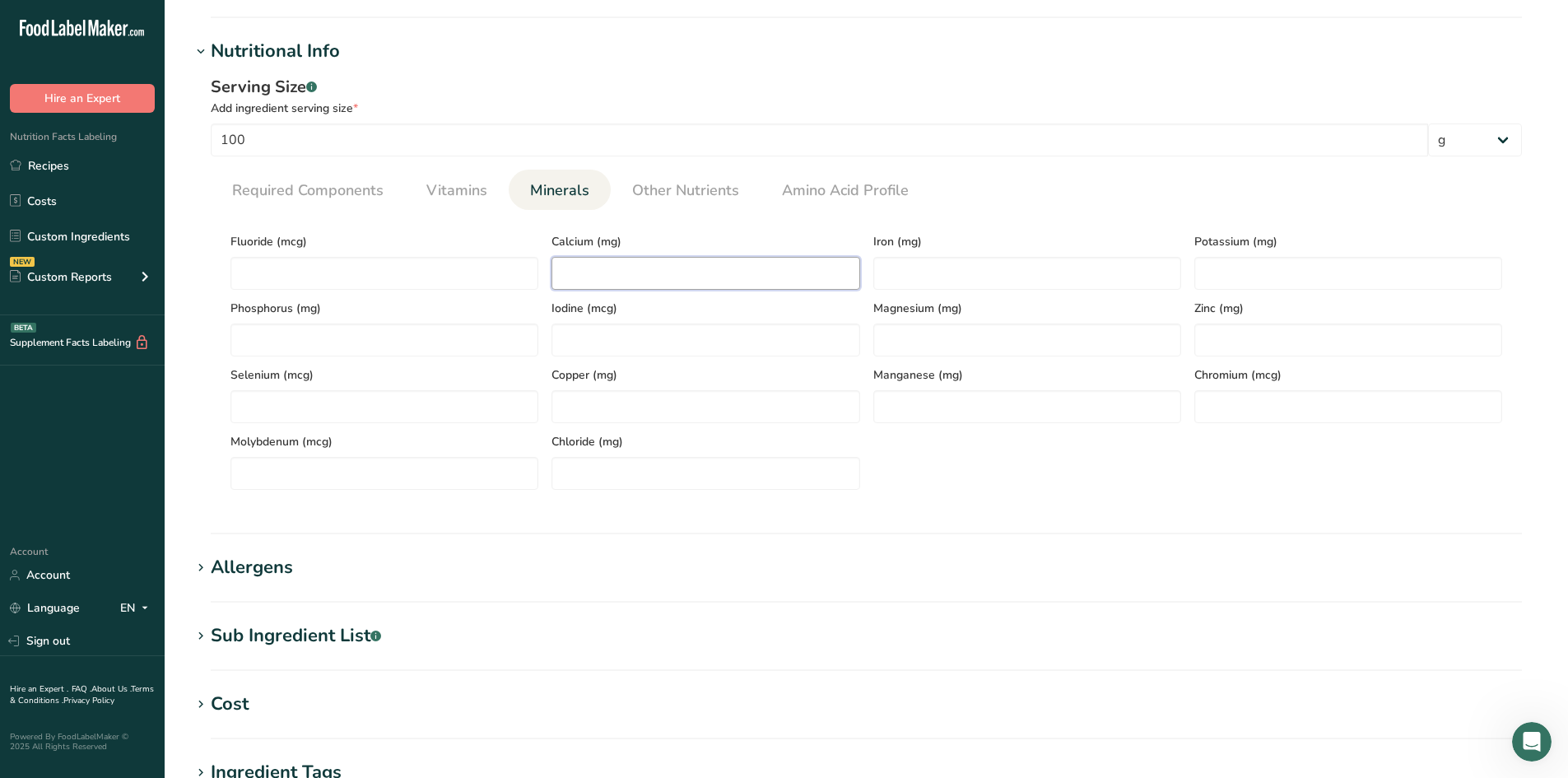
paste input "64.11"
type input "64.11"
paste input "1.88"
type input "1.88"
paste input "875.96"
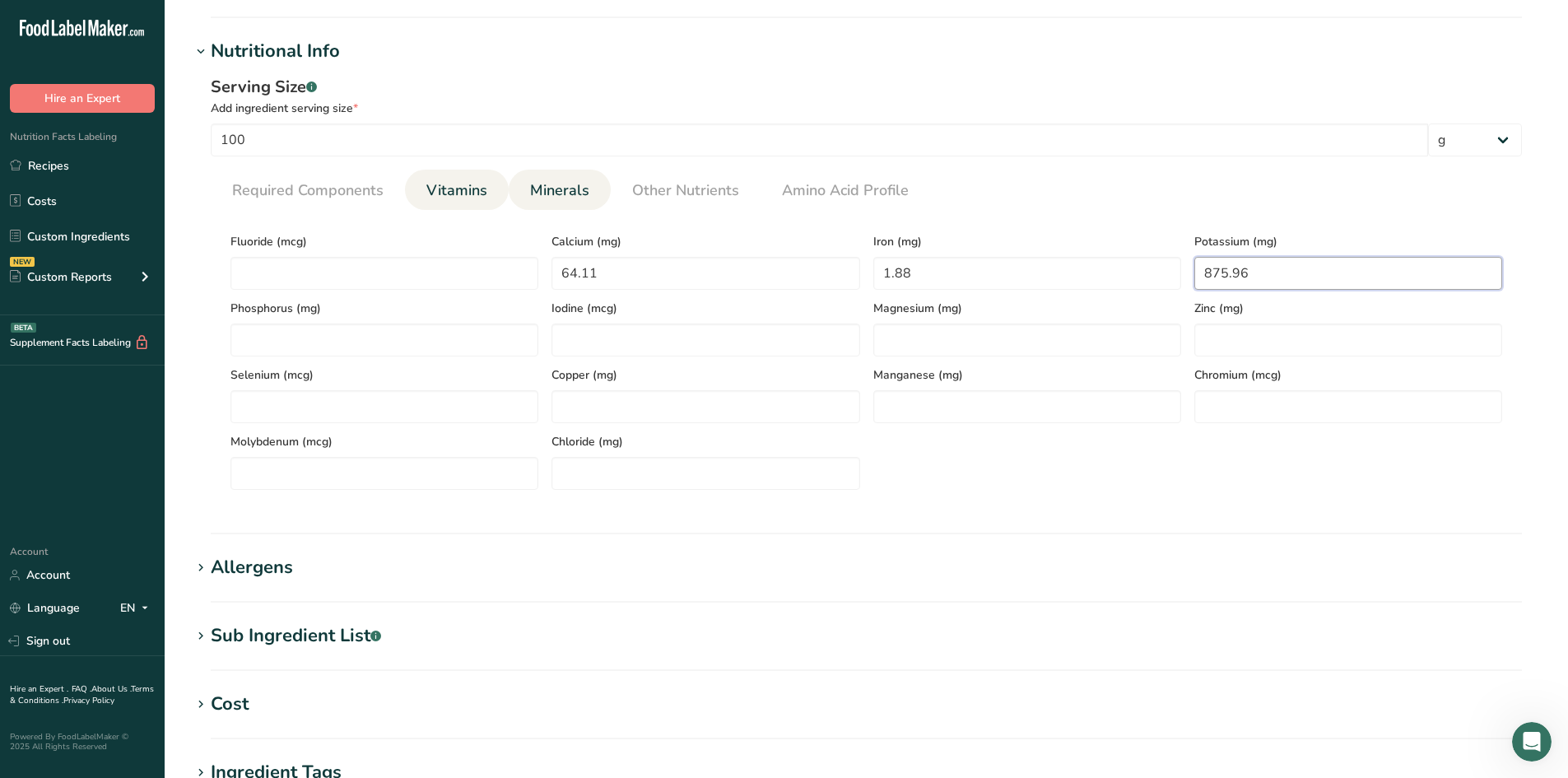
type input "875.96"
click at [432, 195] on span "Vitamins" at bounding box center [456, 190] width 61 height 22
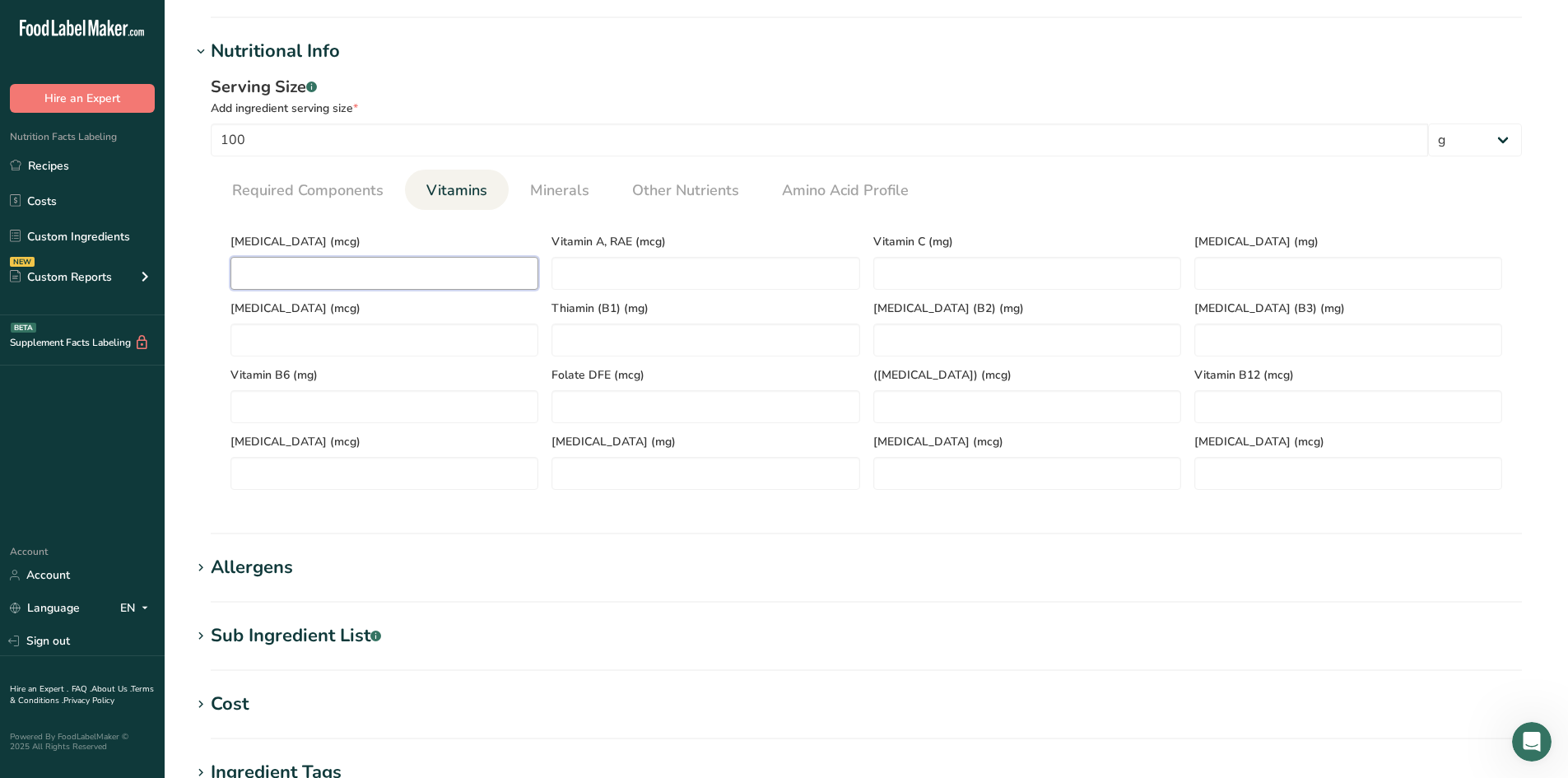
paste D "0.3"
type D "0.3"
click at [345, 236] on span "[MEDICAL_DATA] (mcg)" at bounding box center [384, 241] width 308 height 17
click at [306, 196] on span "Required Components" at bounding box center [308, 190] width 151 height 22
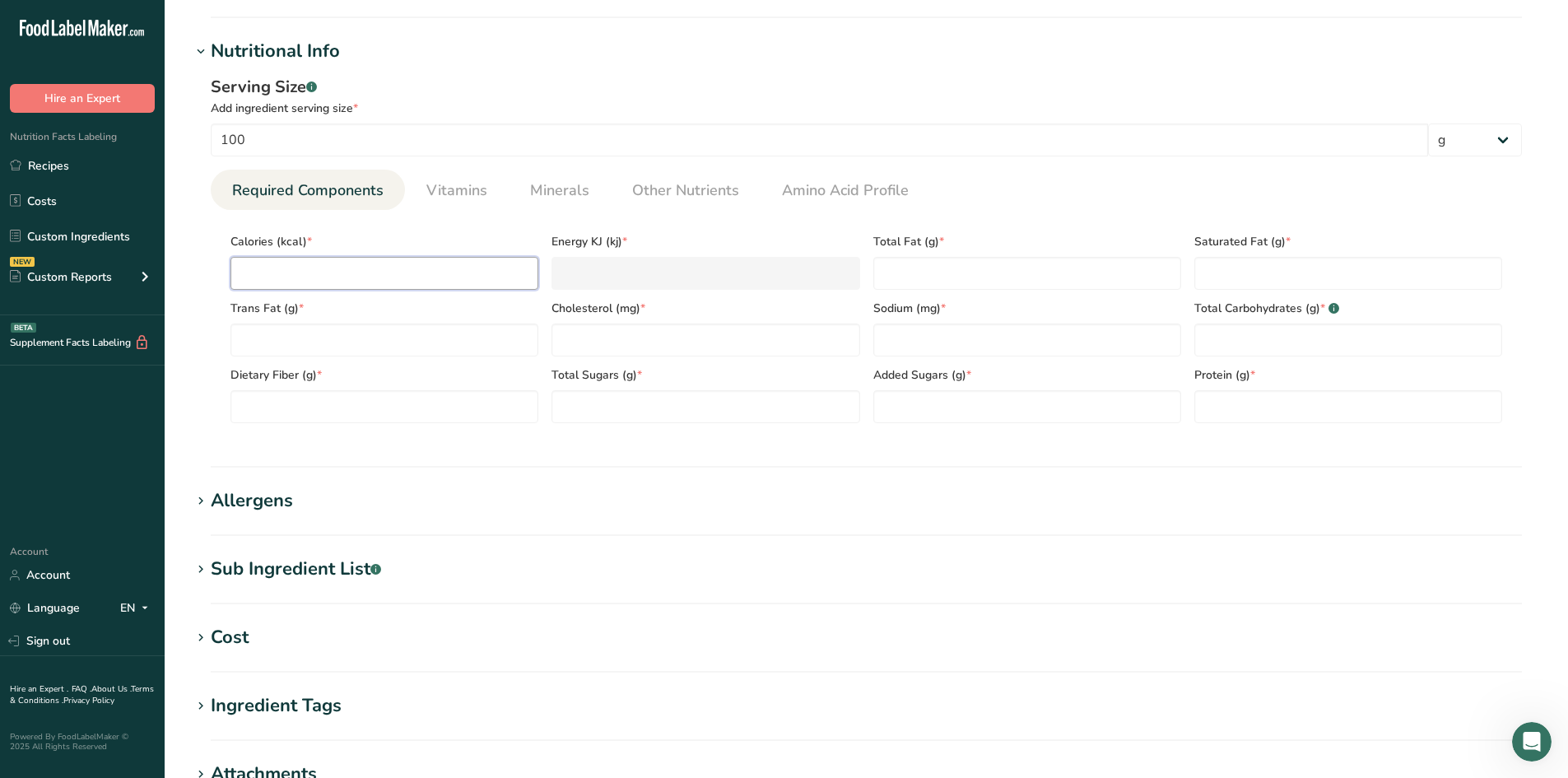
paste input "614.92"
type input "614.92"
type KJ "2572.8"
type input "614.92"
click at [192, 296] on div "Serving Size .a-a{fill:#347362;}.b-a{fill:#fff;} Add ingredient serving size * …" at bounding box center [866, 255] width 1350 height 381
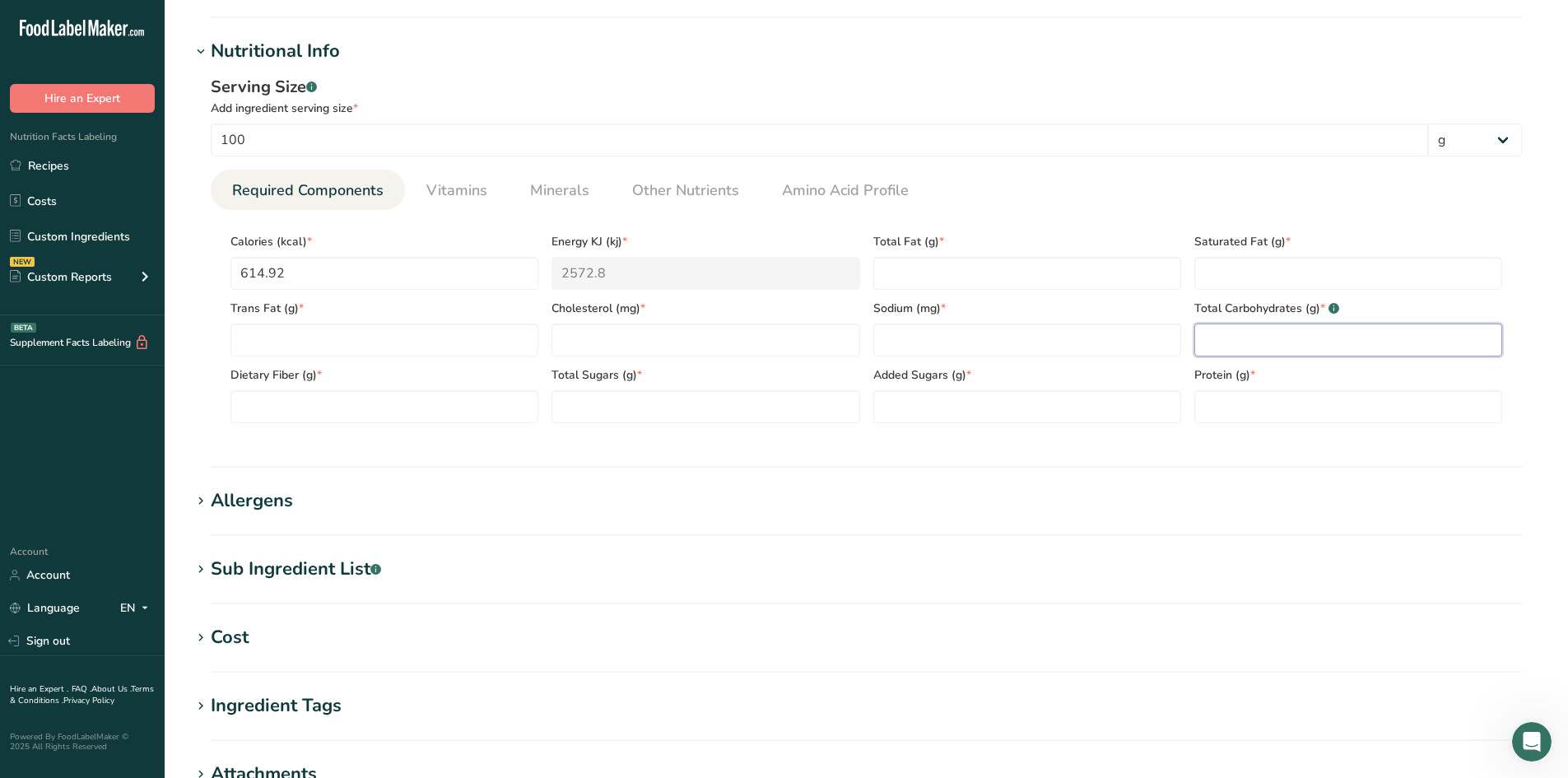
paste Carbohydrates "42.28"
type Carbohydrates "42.28"
click at [1196, 454] on section "Nutritional Info Serving Size .a-a{fill:#347362;}.b-a{fill:#fff;} Add ingredien…" at bounding box center [866, 253] width 1350 height 430
paste input "4.32"
type input "4.32"
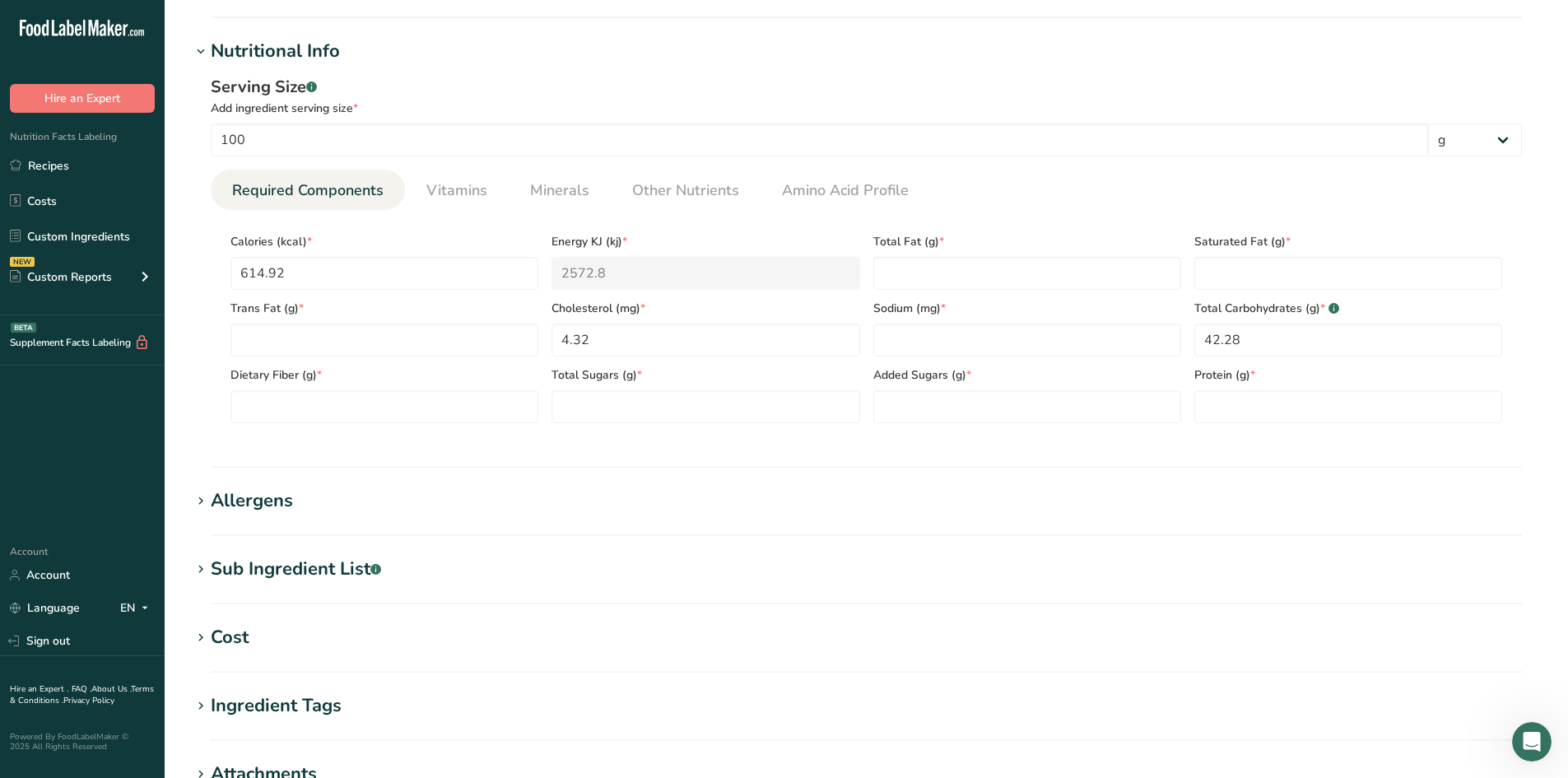
click at [636, 430] on section "Calories (kcal) * 614.92 Energy KJ (kj) * 2572.8 Total Fat (g) * Saturated Fat …" at bounding box center [867, 324] width 1311 height 227
paste Fiber "6.78"
type Fiber "6.78"
click at [225, 456] on section "Nutritional Info Serving Size .a-a{fill:#347362;}.b-a{fill:#fff;} Add ingredien…" at bounding box center [866, 253] width 1350 height 430
paste Fat "46.14"
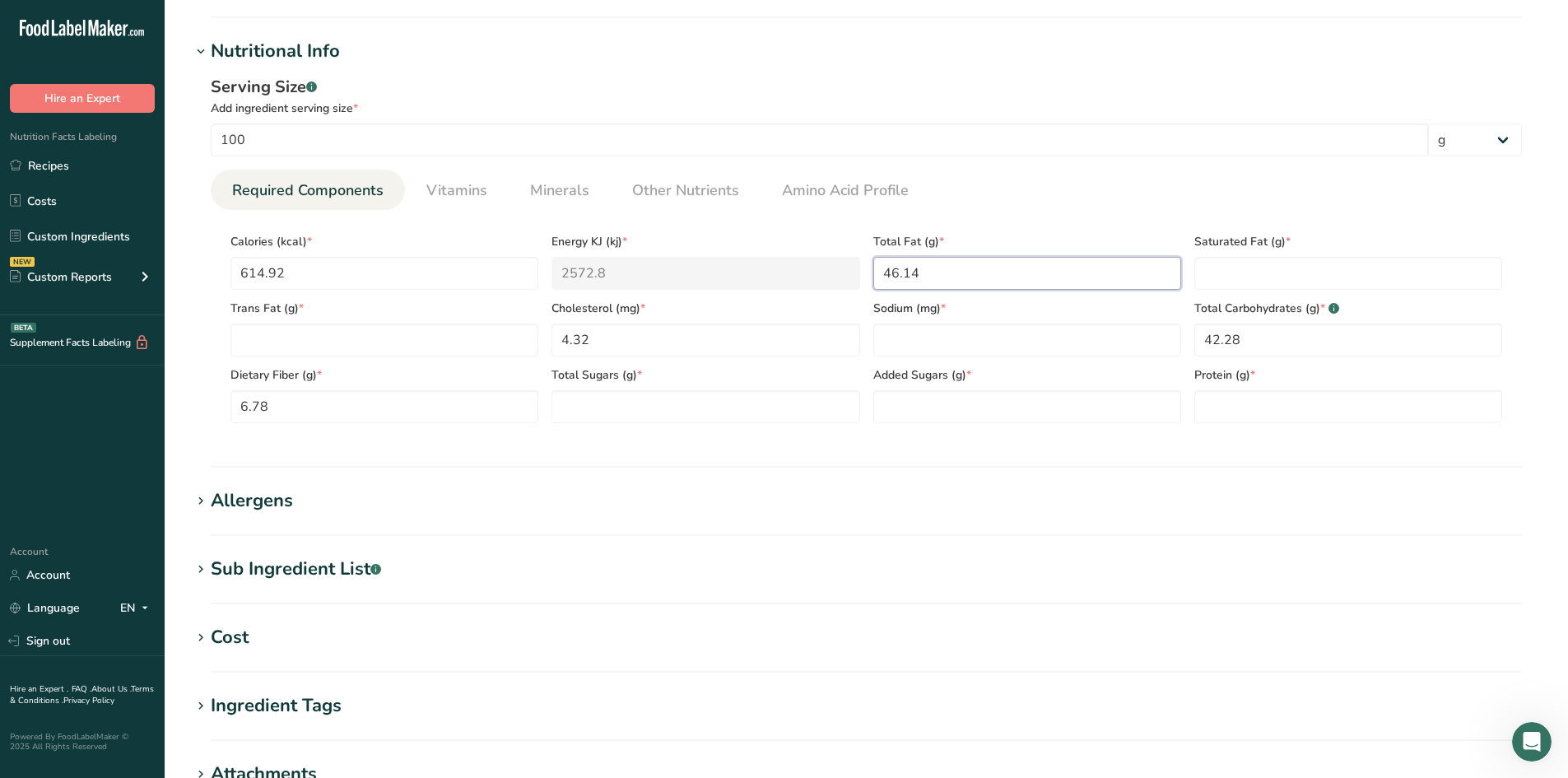
type Fat "46.14"
click at [824, 444] on div "Serving Size .a-a{fill:#347362;}.b-a{fill:#fff;} Add ingredient serving size * …" at bounding box center [866, 255] width 1350 height 381
paste input "24.99"
type input "24.99"
click at [947, 419] on Sugars "number" at bounding box center [1027, 407] width 308 height 33
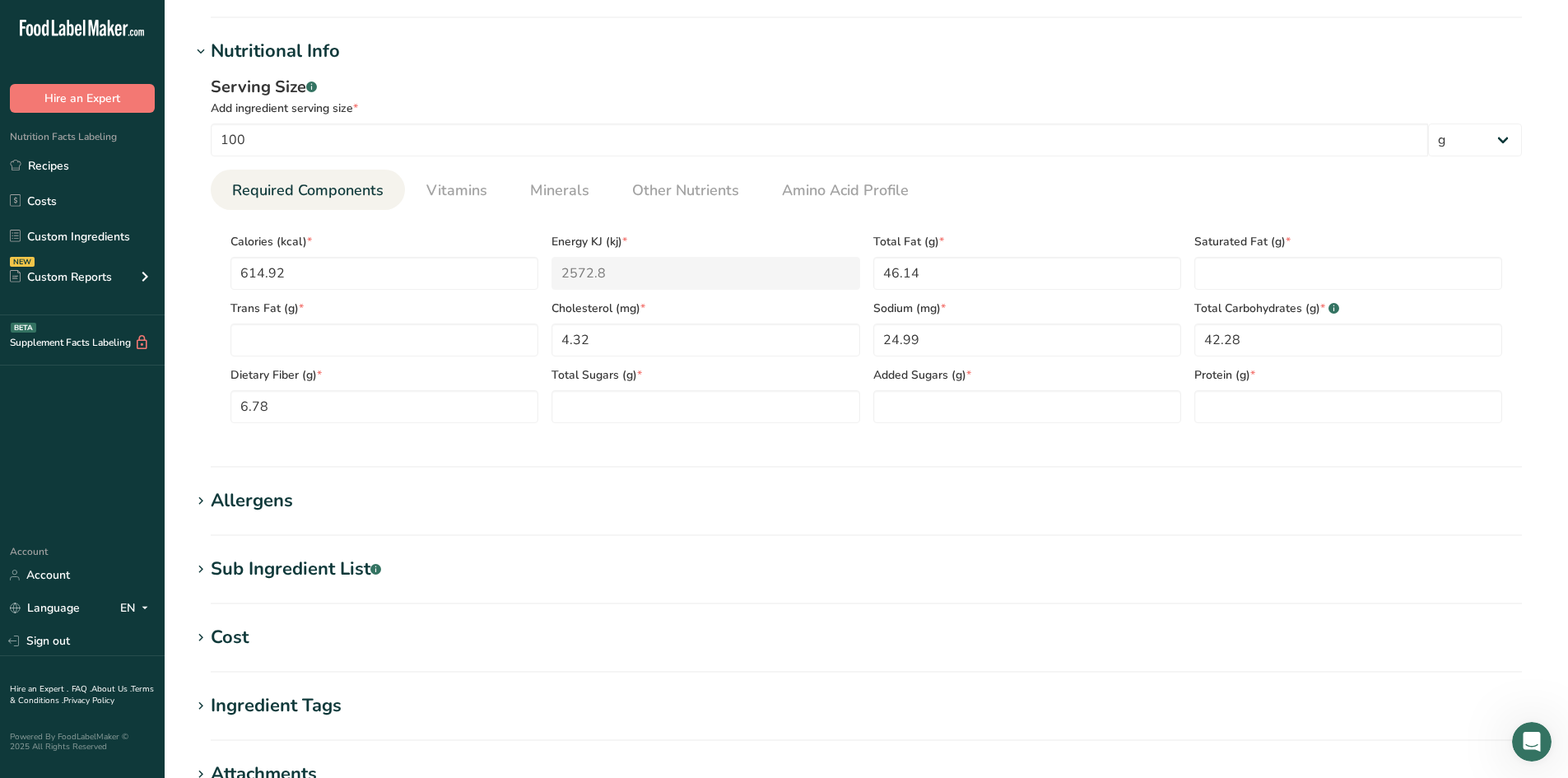
click at [946, 441] on div "Serving Size .a-a{fill:#347362;}.b-a{fill:#fff;} Add ingredient serving size * …" at bounding box center [866, 255] width 1350 height 381
paste input "7.64"
type input "7.64"
click at [1224, 455] on section "Nutritional Info Serving Size .a-a{fill:#347362;}.b-a{fill:#fff;} Add ingredien…" at bounding box center [866, 253] width 1350 height 430
paste Fat "20.29"
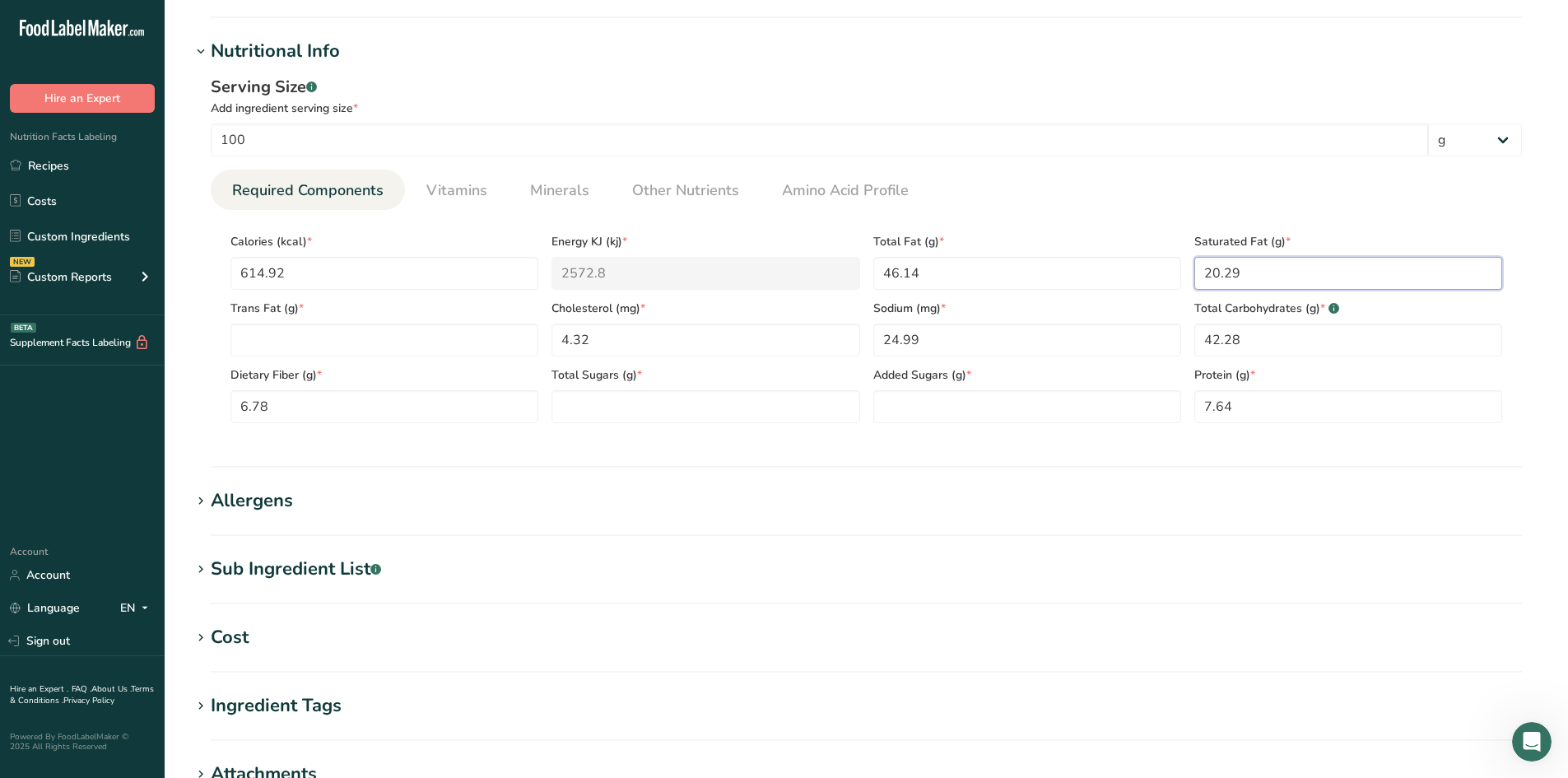
type Fat "20.29"
click at [1215, 468] on section "Add new ingredient Ingredient Spec Sheet .a-a{fill:#347362;}.b-a{fill:#fff;} Up…" at bounding box center [866, 229] width 1403 height 1591
paste Sugars "2.67"
type Sugars "2.67"
click at [627, 449] on section "Nutritional Info Serving Size .a-a{fill:#347362;}.b-a{fill:#fff;} Add ingredien…" at bounding box center [866, 253] width 1350 height 430
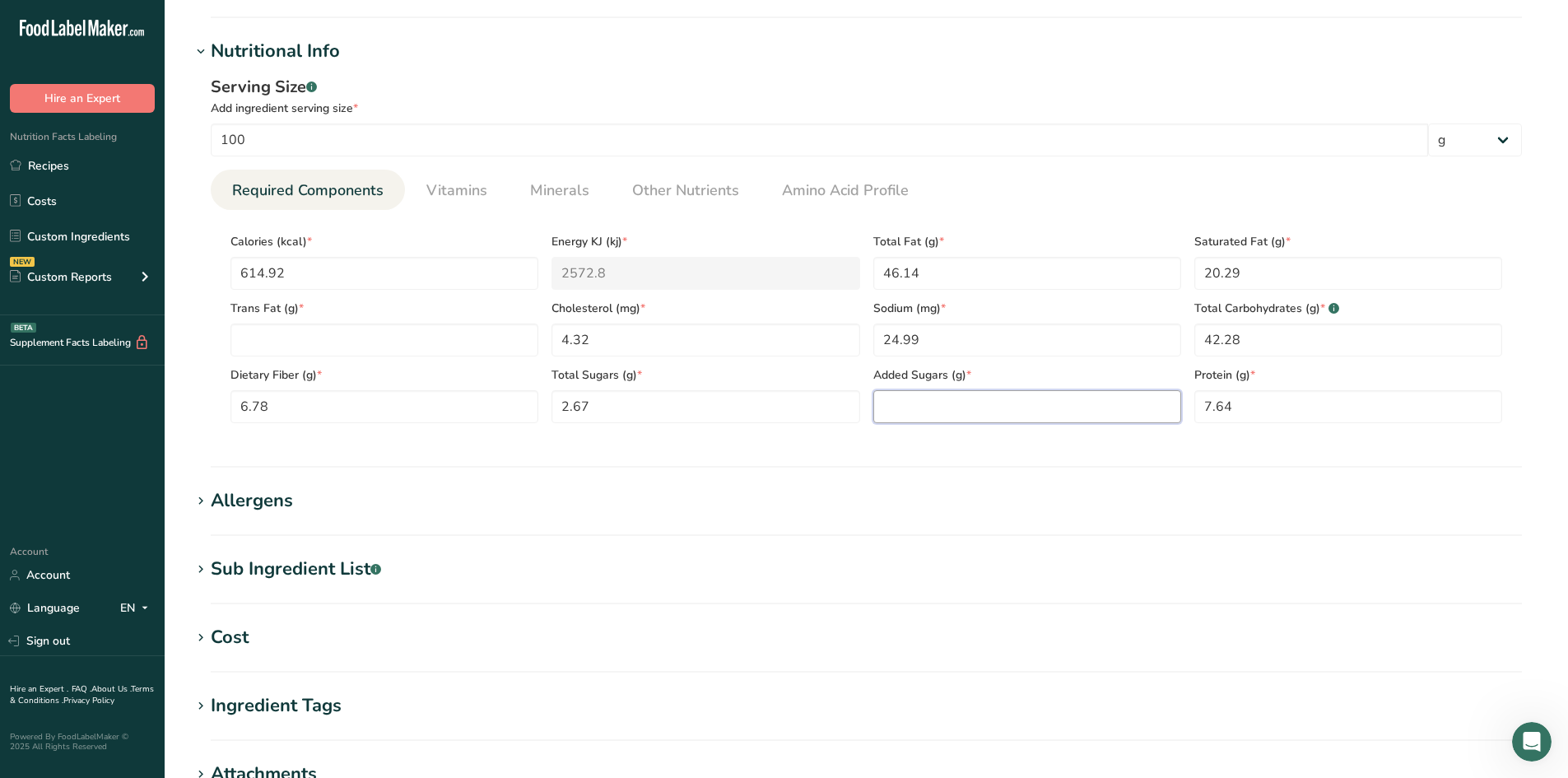
click at [1028, 401] on Sugars "number" at bounding box center [1027, 407] width 308 height 33
type Sugars "0"
click at [1007, 429] on section "Calories (kcal) * 614.92 Energy KJ (kj) * 2572.8 Total Fat (g) * 46.14 Saturate…" at bounding box center [867, 324] width 1311 height 227
click at [397, 348] on Fat "number" at bounding box center [384, 340] width 308 height 33
type Fat "0"
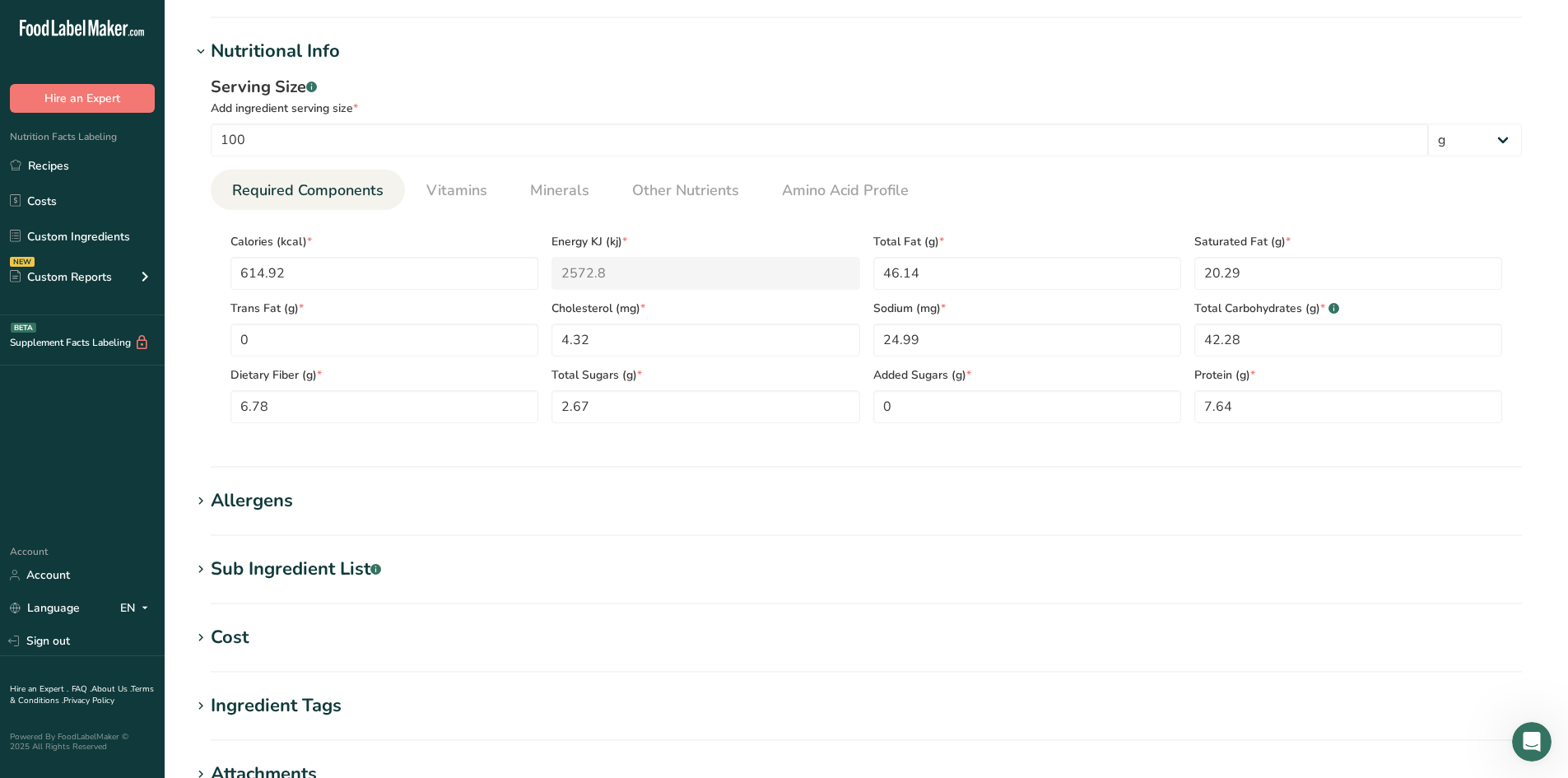
click at [404, 456] on section "Nutritional Info Serving Size .a-a{fill:#347362;}.b-a{fill:#fff;} Add ingredien…" at bounding box center [866, 253] width 1350 height 430
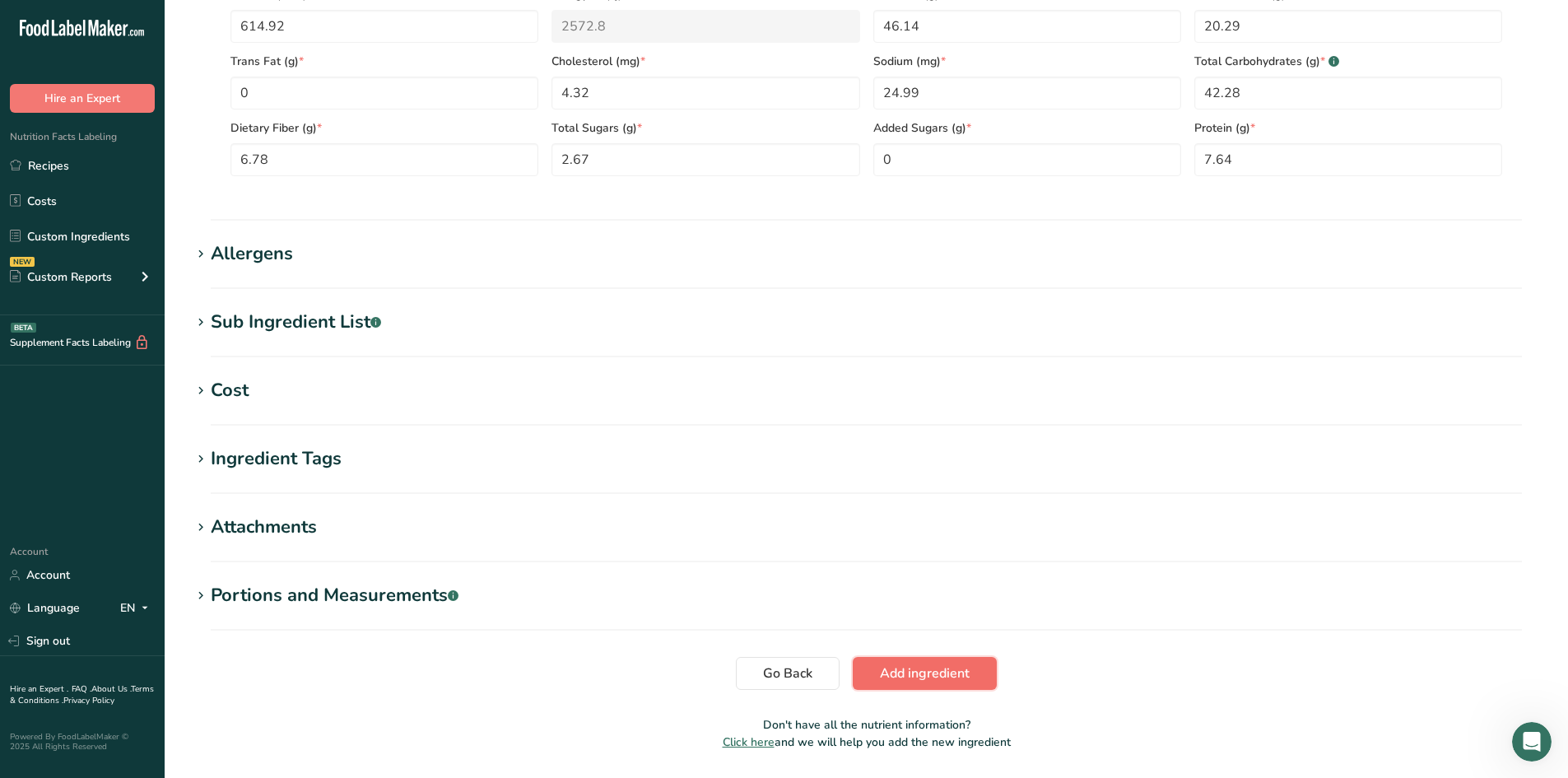
click at [922, 666] on span "Add ingredient" at bounding box center [924, 673] width 90 height 19
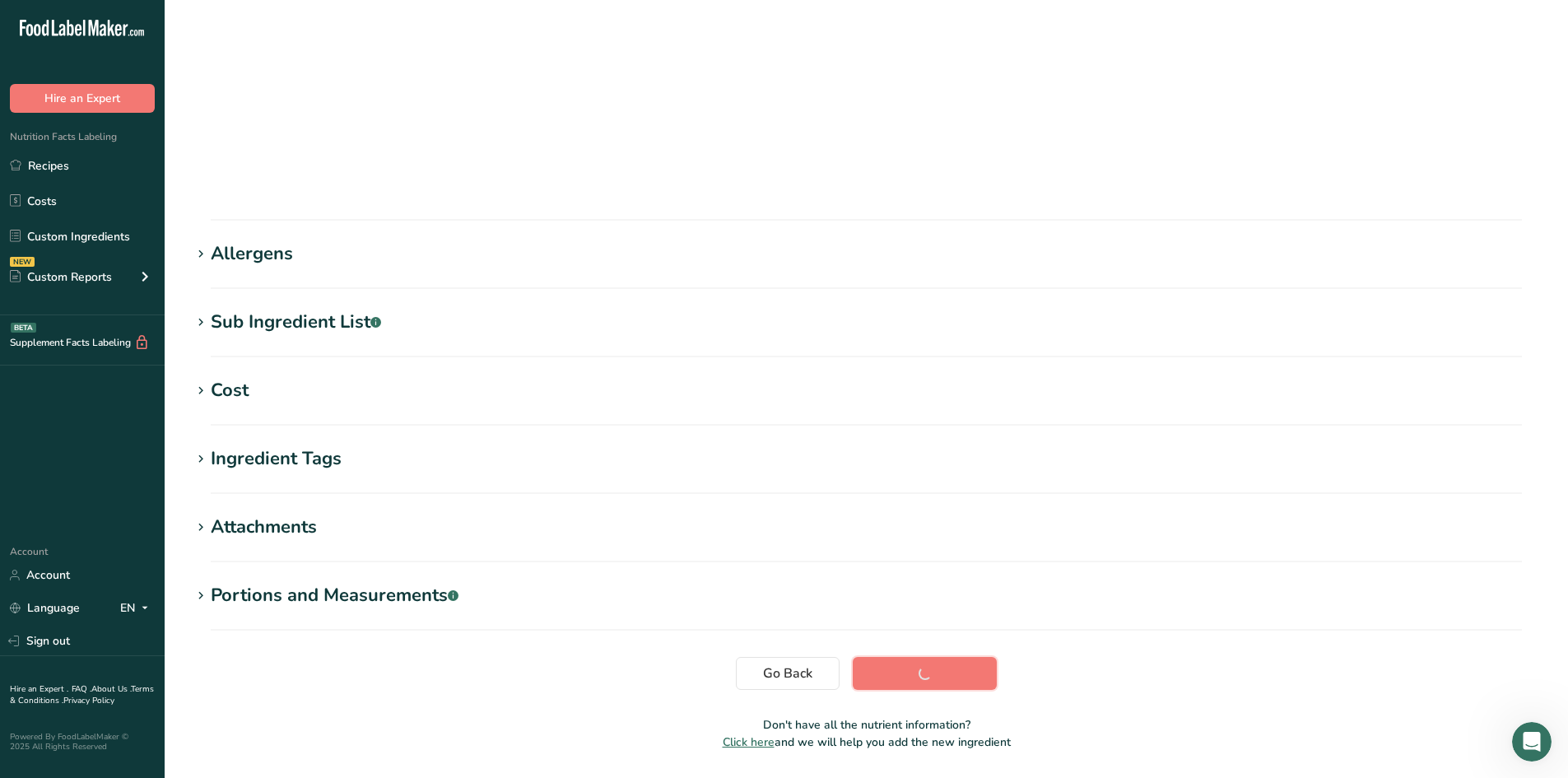
scroll to position [93, 0]
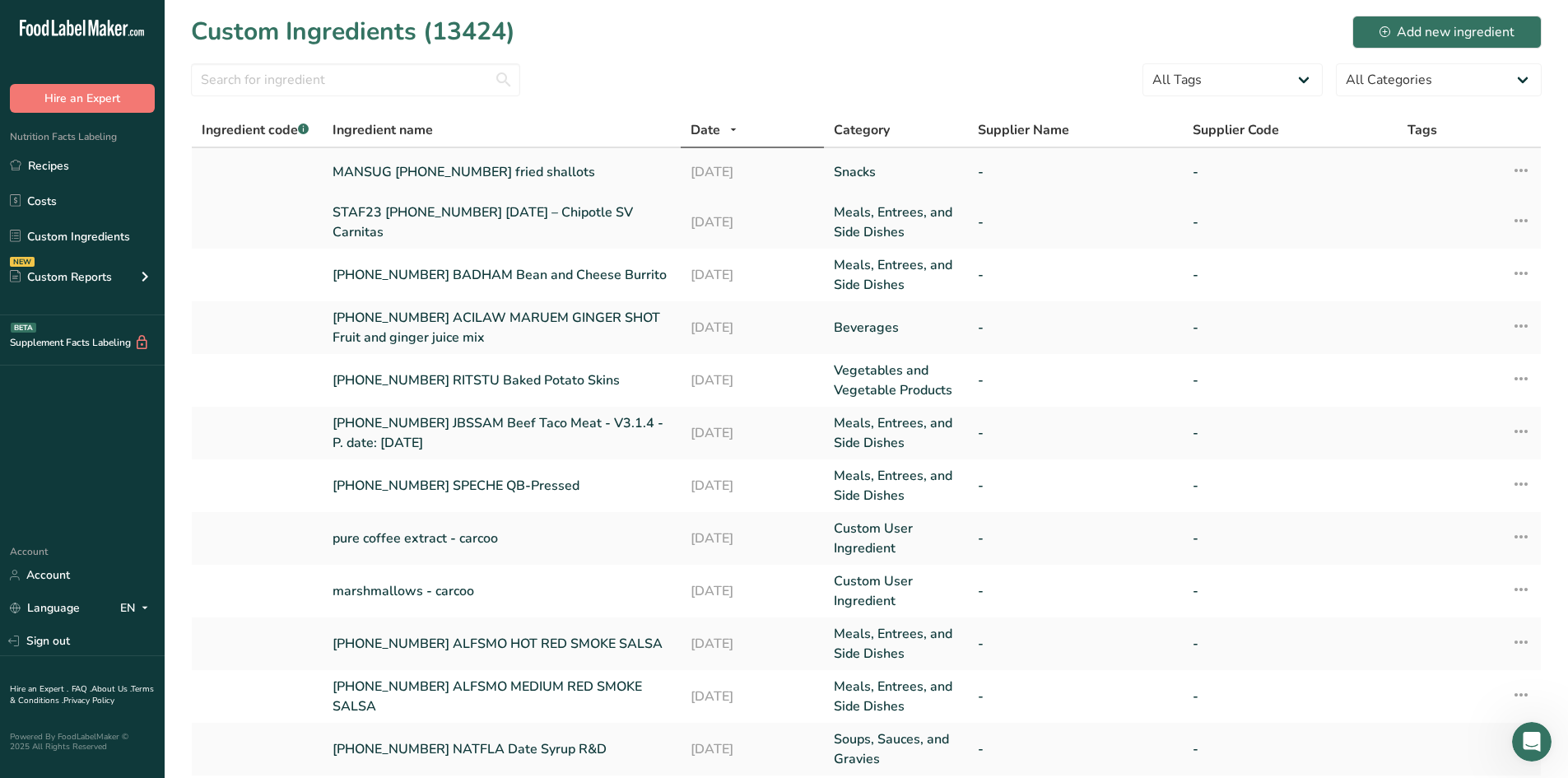
drag, startPoint x: 332, startPoint y: 170, endPoint x: 581, endPoint y: 178, distance: 249.1
click at [581, 178] on td "MANSUG [PHONE_NUMBER] fried shallots" at bounding box center [502, 171] width 358 height 47
copy link "MANSUG [PHONE_NUMBER] fried shallots"
click at [82, 174] on link "Recipes" at bounding box center [82, 166] width 165 height 31
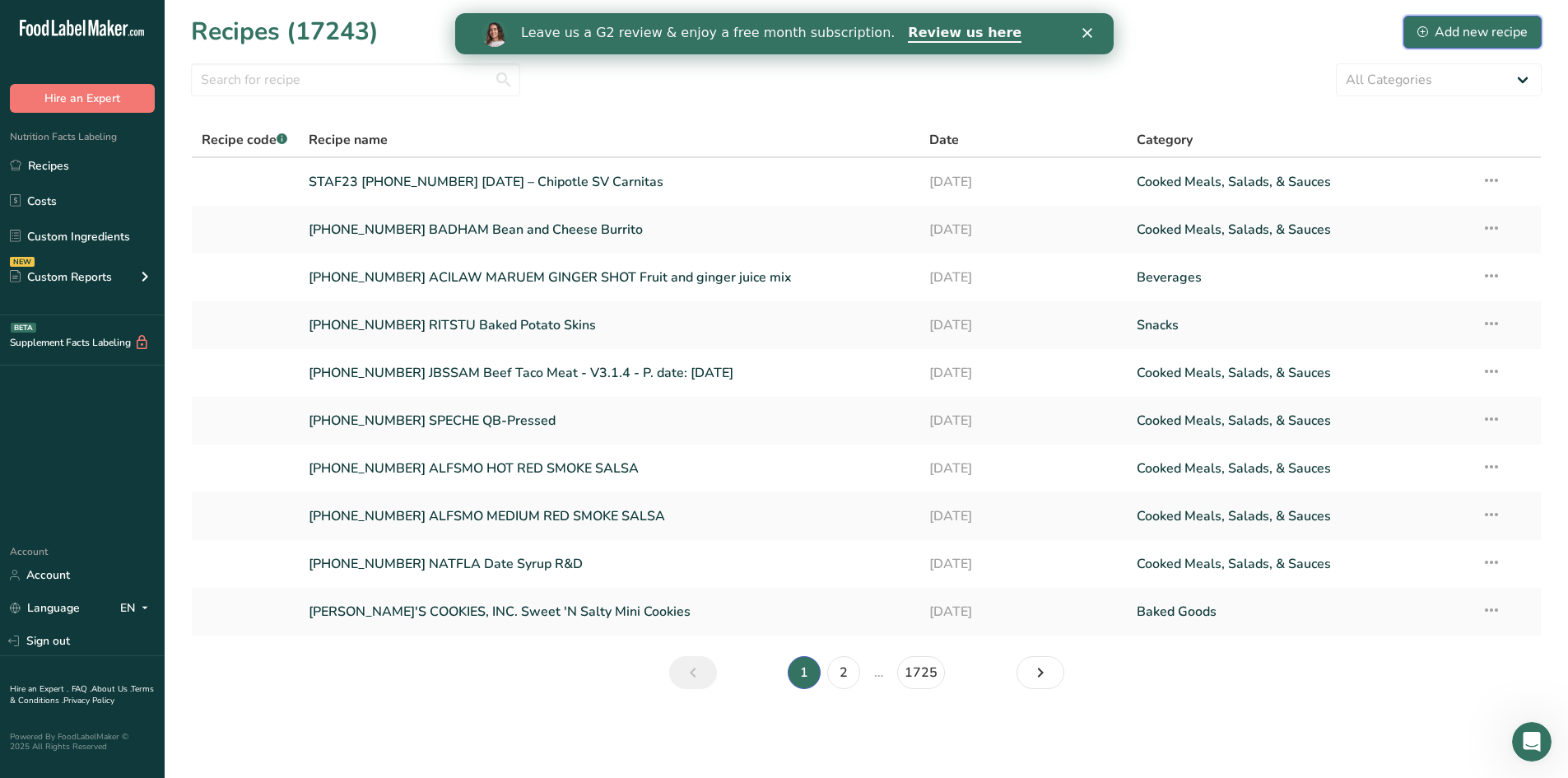
click at [1467, 25] on div "Add new recipe" at bounding box center [1472, 32] width 110 height 19
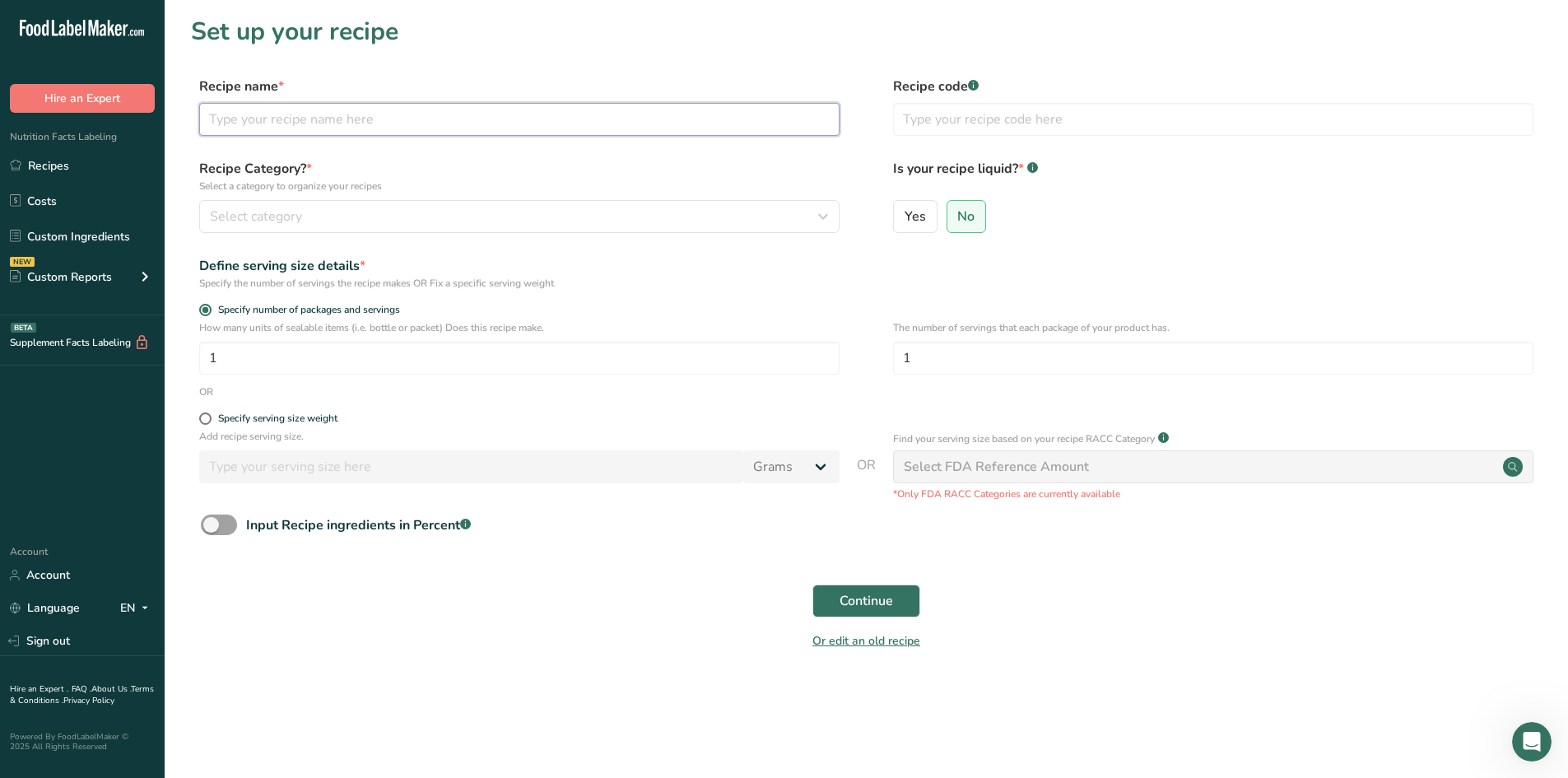
paste input "MANSUG [PHONE_NUMBER] fried shallots"
type input "MANSUG [PHONE_NUMBER] fried shallots"
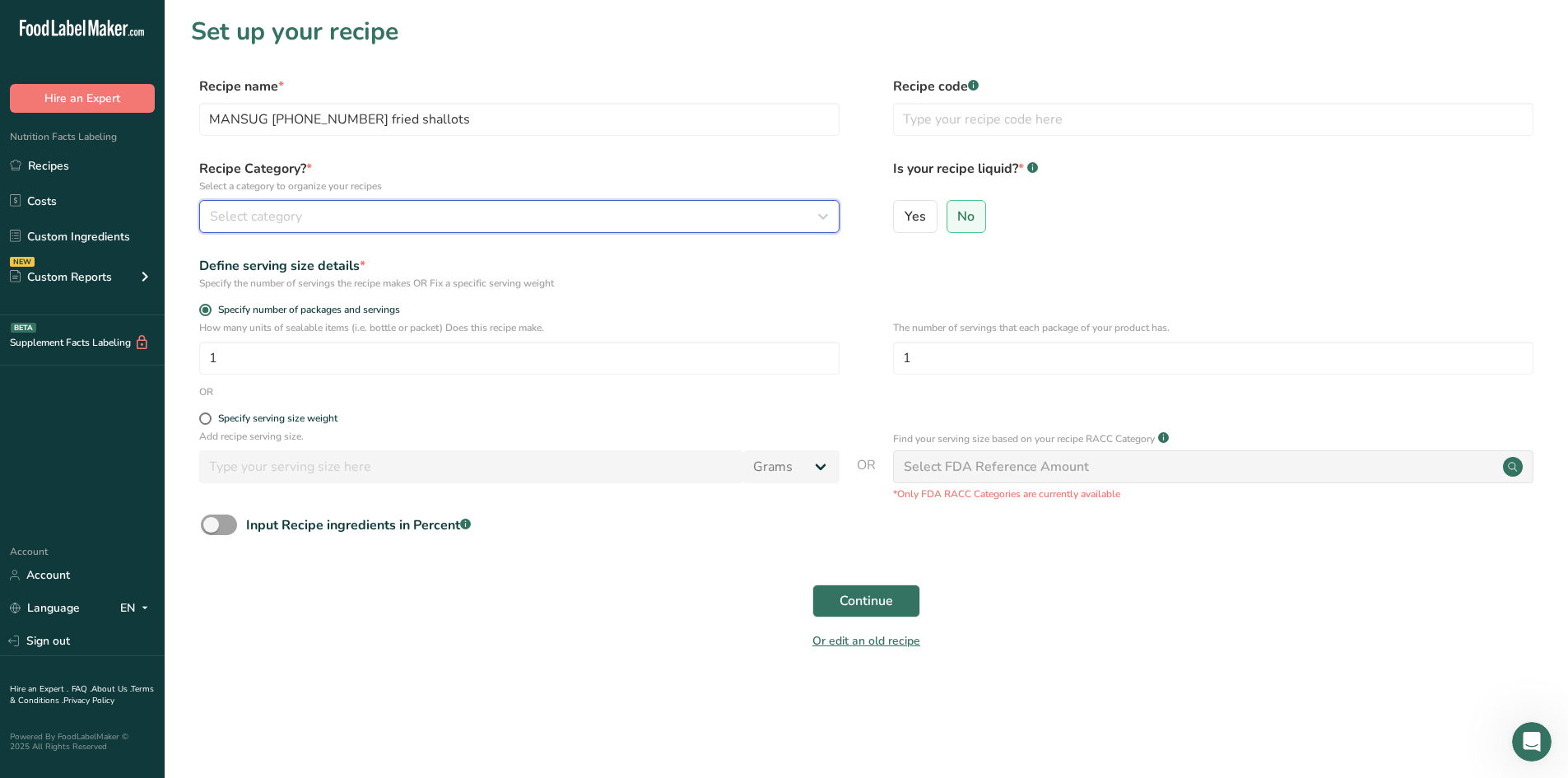
click at [354, 217] on div "Select category" at bounding box center [514, 216] width 609 height 19
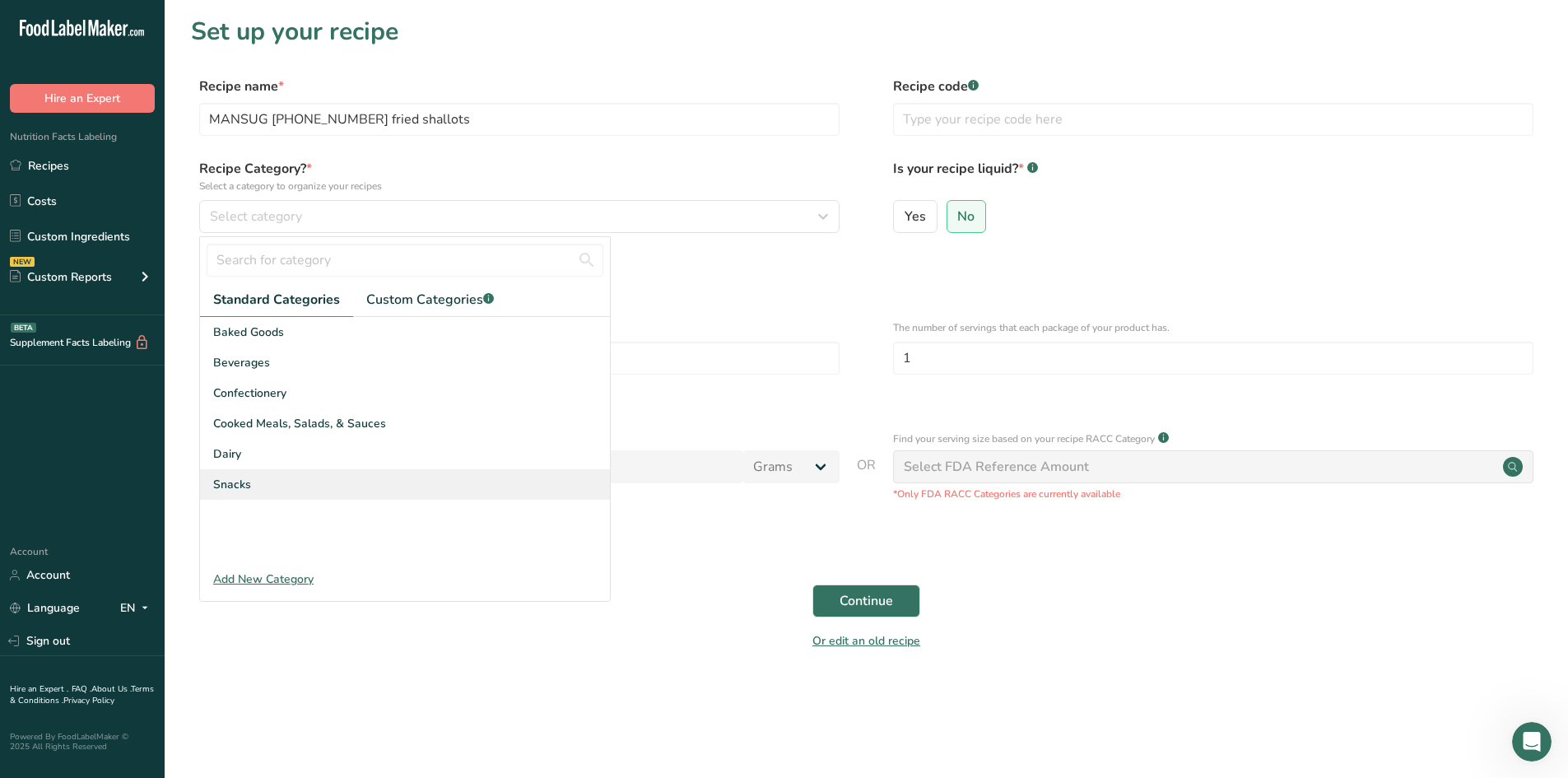
click at [329, 472] on div "Snacks" at bounding box center [404, 483] width 410 height 30
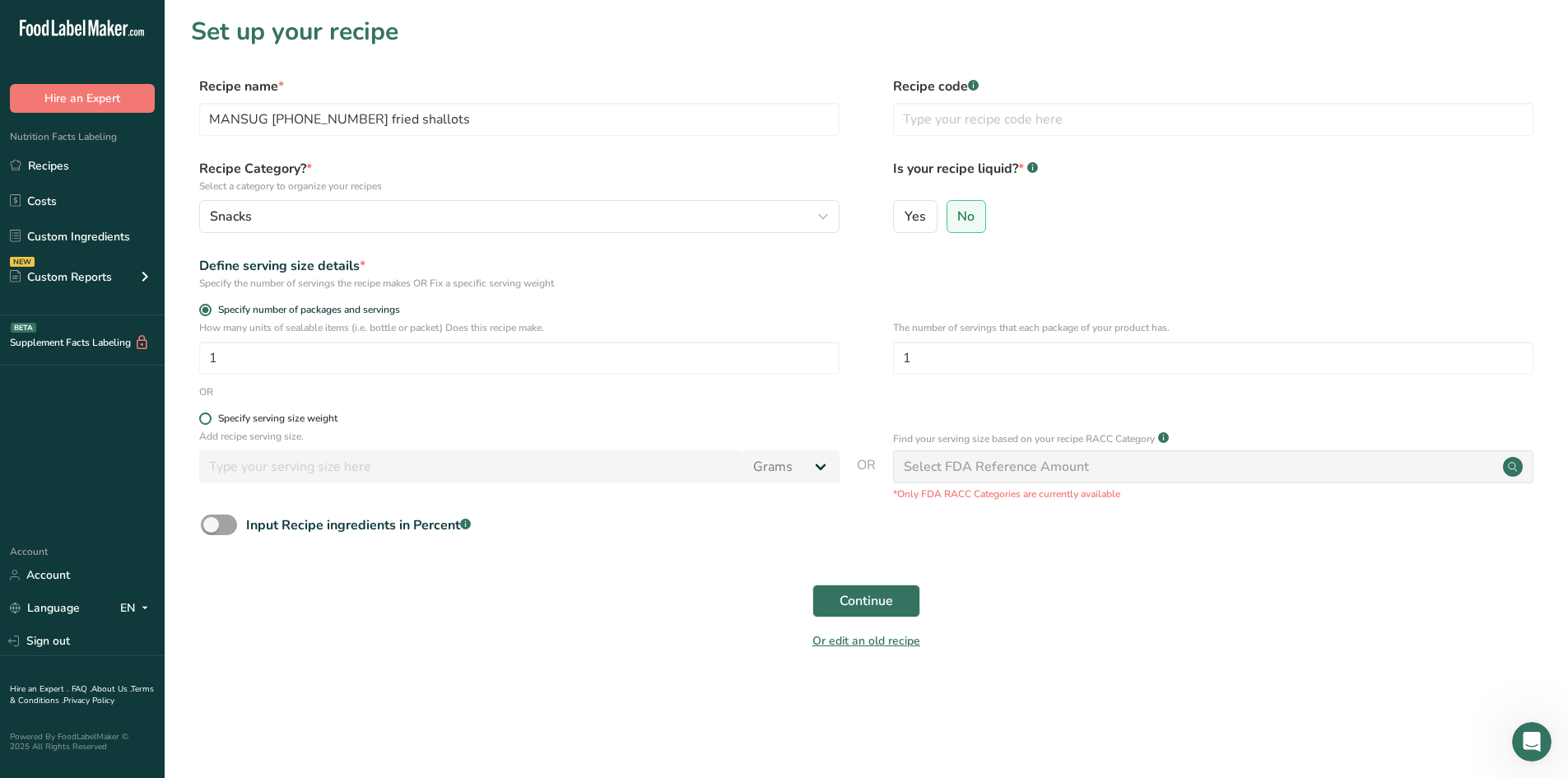
click at [207, 417] on span at bounding box center [205, 419] width 13 height 13
click at [207, 417] on input "Specify serving size weight" at bounding box center [204, 419] width 11 height 11
radio input "true"
radio input "false"
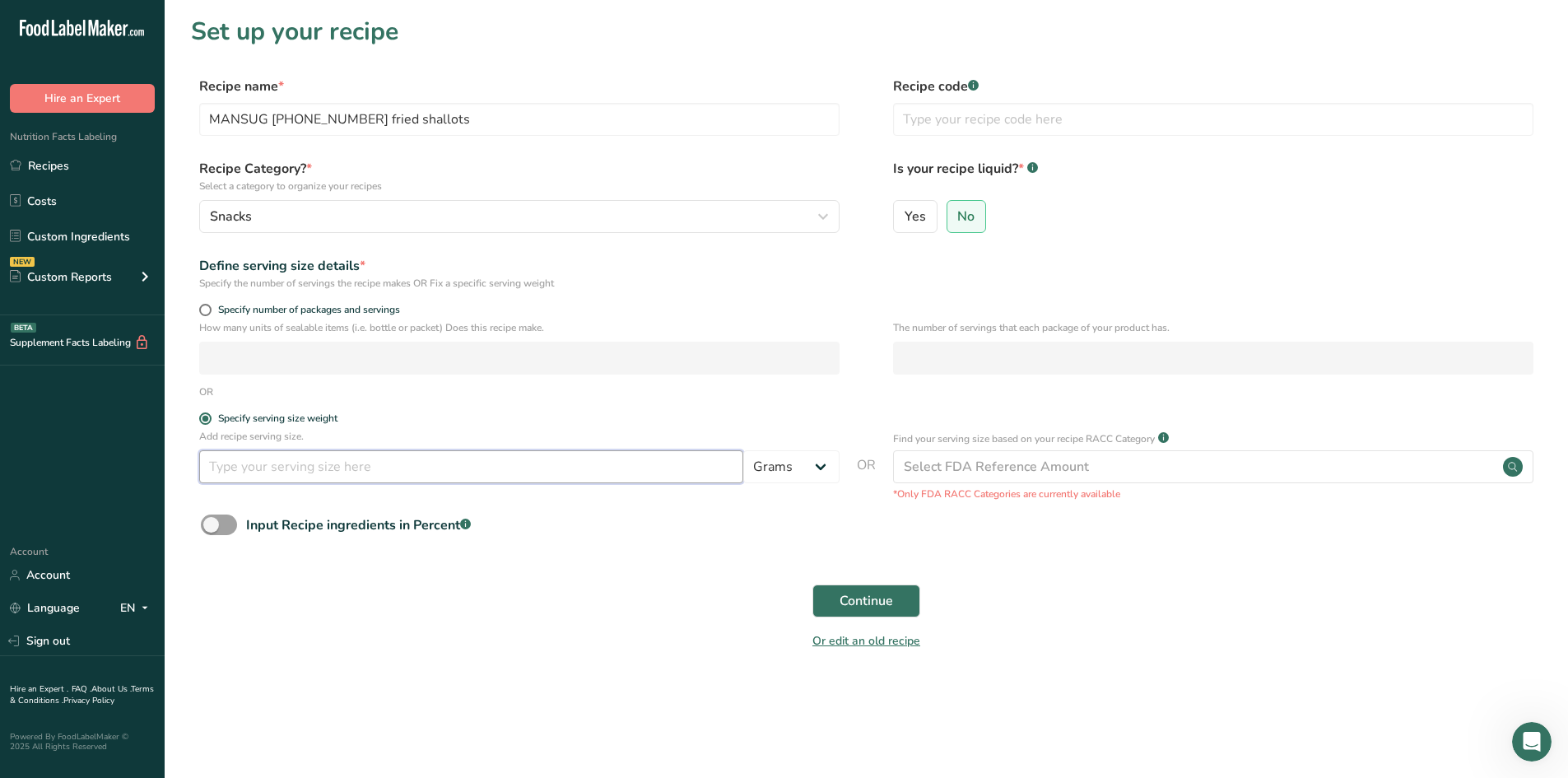
click at [288, 472] on input "number" at bounding box center [472, 467] width 544 height 33
type input "100"
click at [544, 594] on div "Continue" at bounding box center [866, 601] width 1350 height 52
click at [878, 592] on span "Continue" at bounding box center [866, 601] width 53 height 19
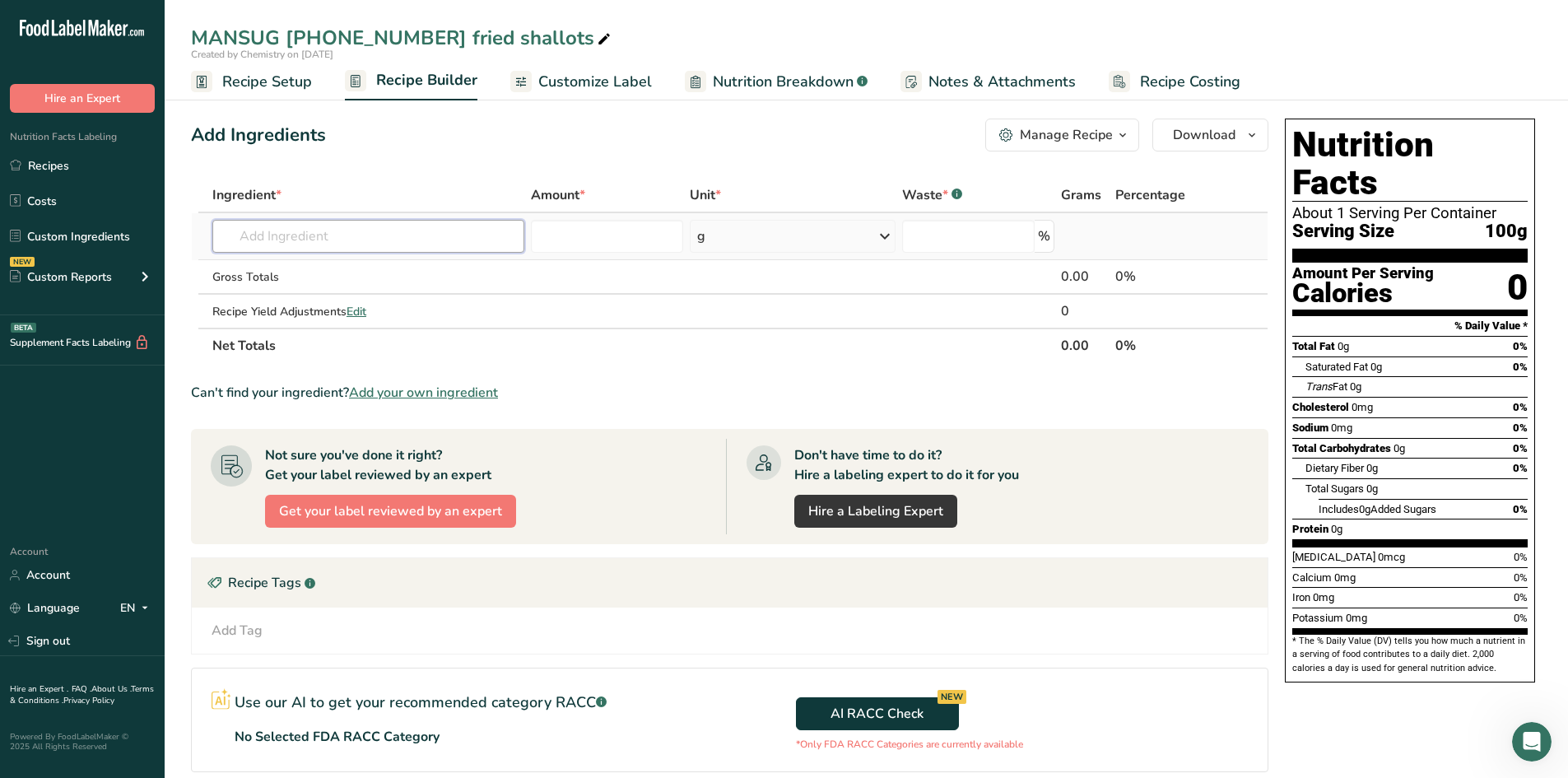
paste input "MANSUG [PHONE_NUMBER] fried shallots"
type input "MANSUG [PHONE_NUMBER] fried shallots"
click at [329, 270] on p "MANSUG [PHONE_NUMBER] fried shallots" at bounding box center [347, 269] width 242 height 17
type input "MANSUG [PHONE_NUMBER] fried shallots"
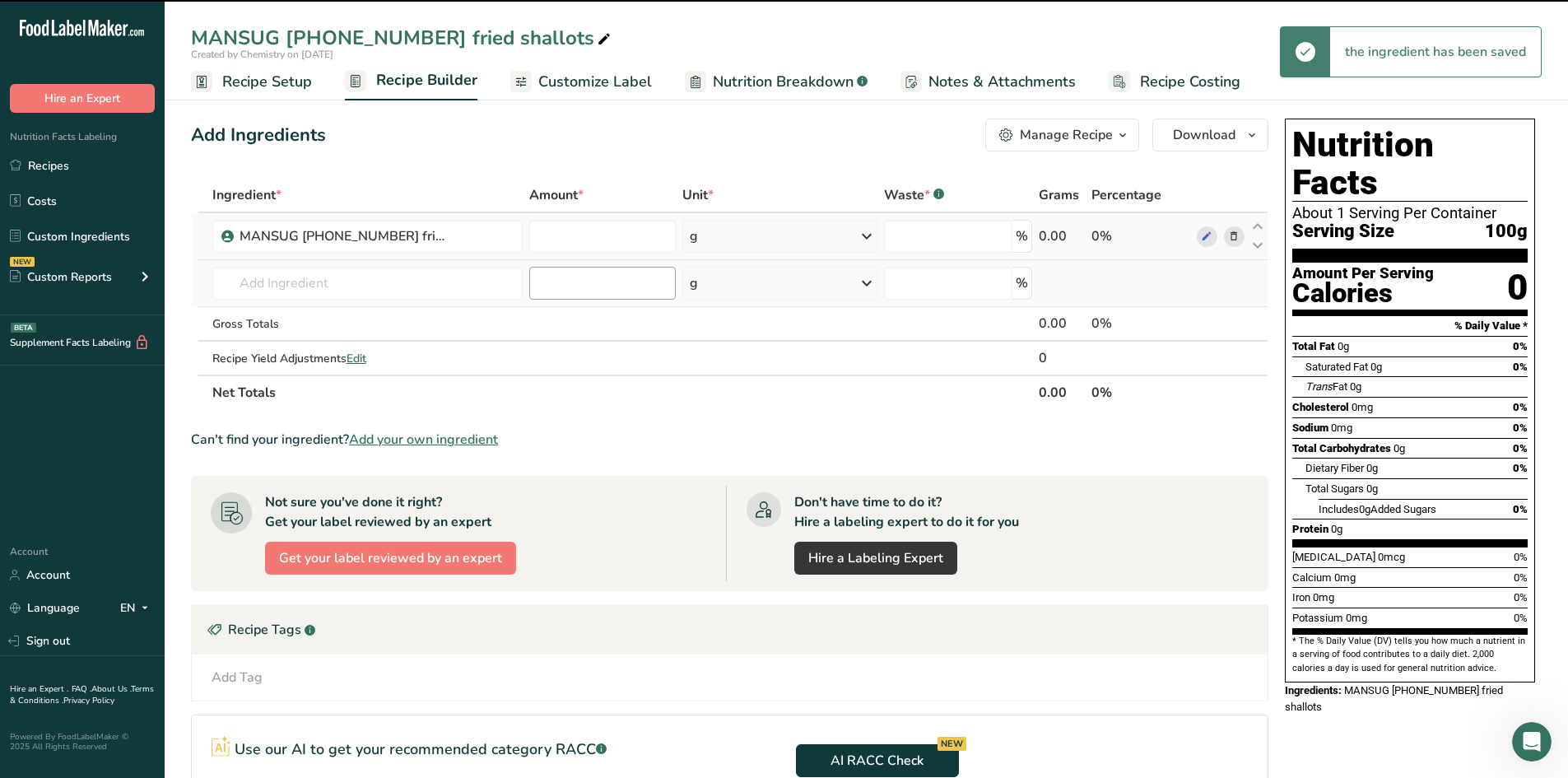
type input "0"
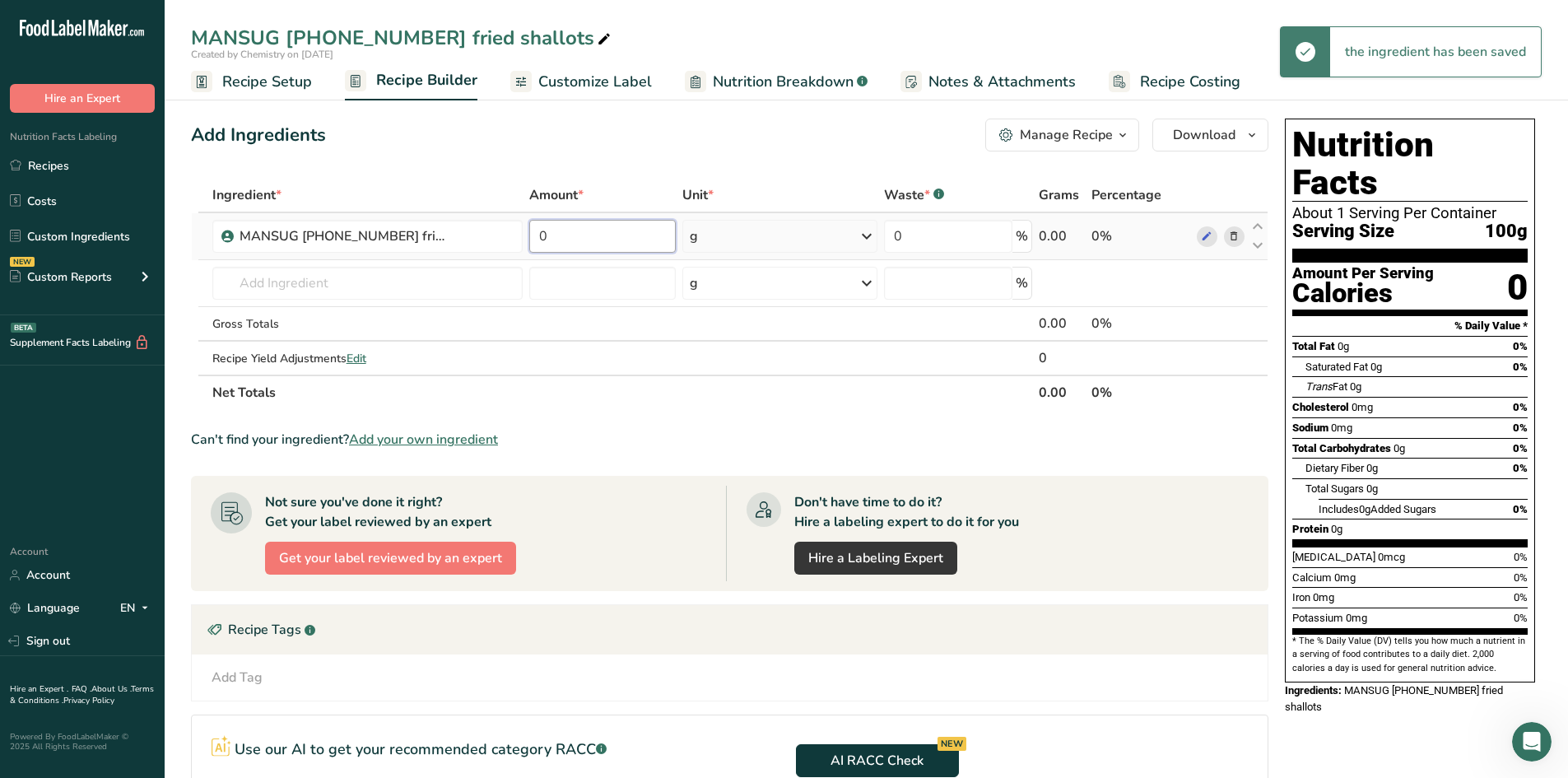
drag, startPoint x: 568, startPoint y: 237, endPoint x: 534, endPoint y: 240, distance: 34.1
click at [534, 240] on input "0" at bounding box center [602, 236] width 147 height 33
type input "100"
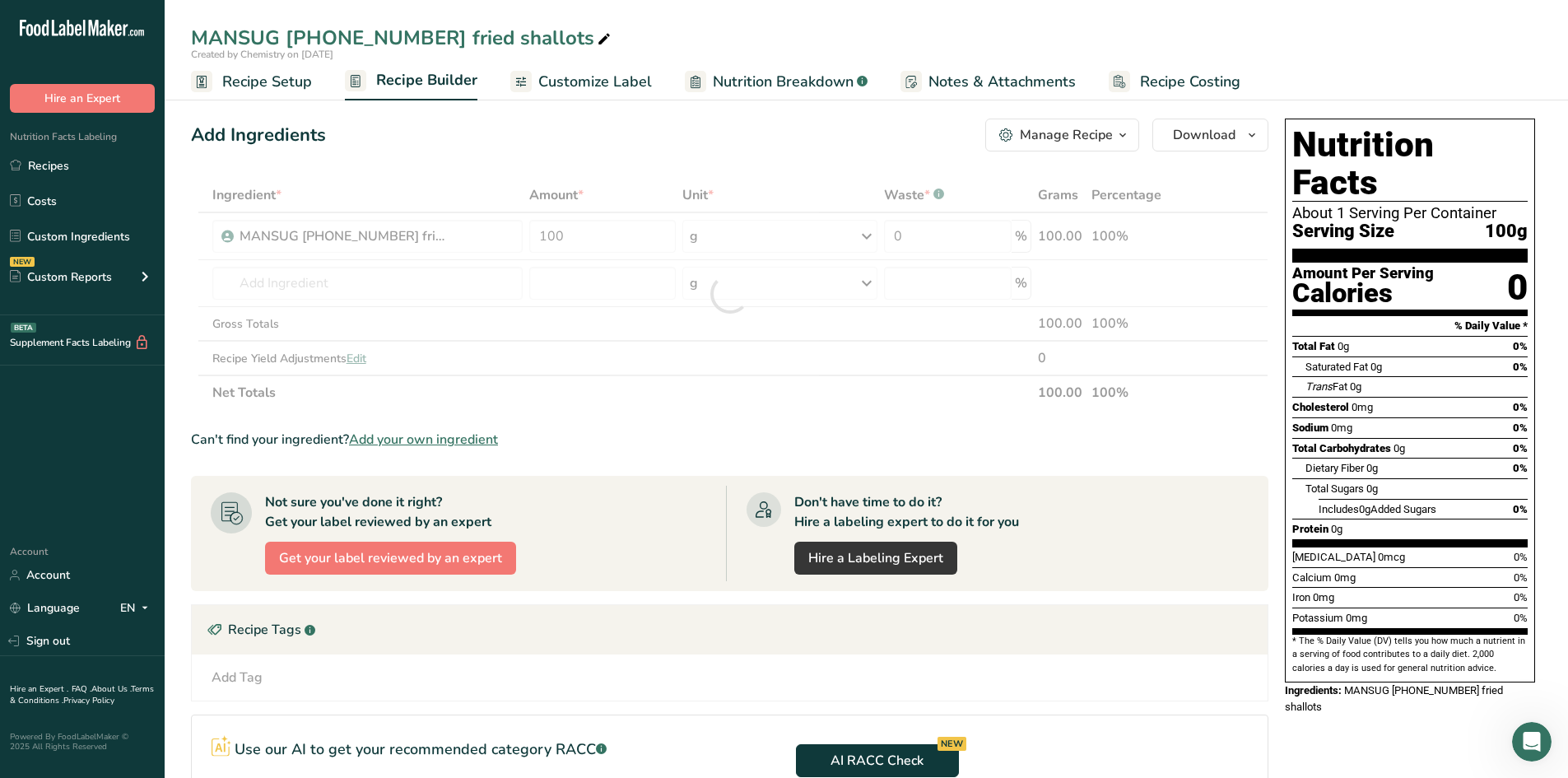
click at [560, 155] on div "Add Ingredients Manage Recipe Delete Recipe Duplicate Recipe Scale Recipe Save …" at bounding box center [734, 552] width 1087 height 881
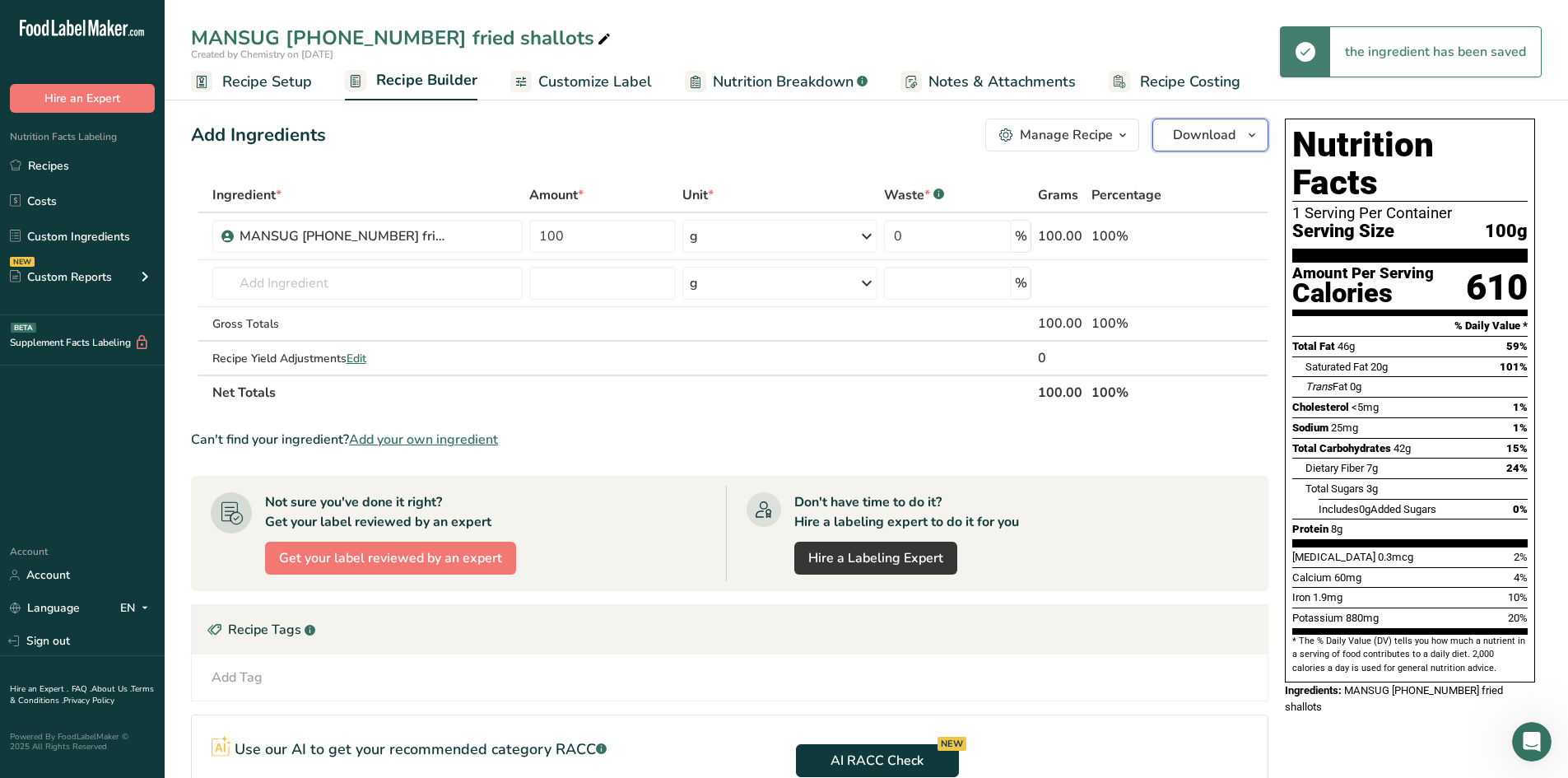
click at [1253, 134] on icon "button" at bounding box center [1252, 135] width 14 height 20
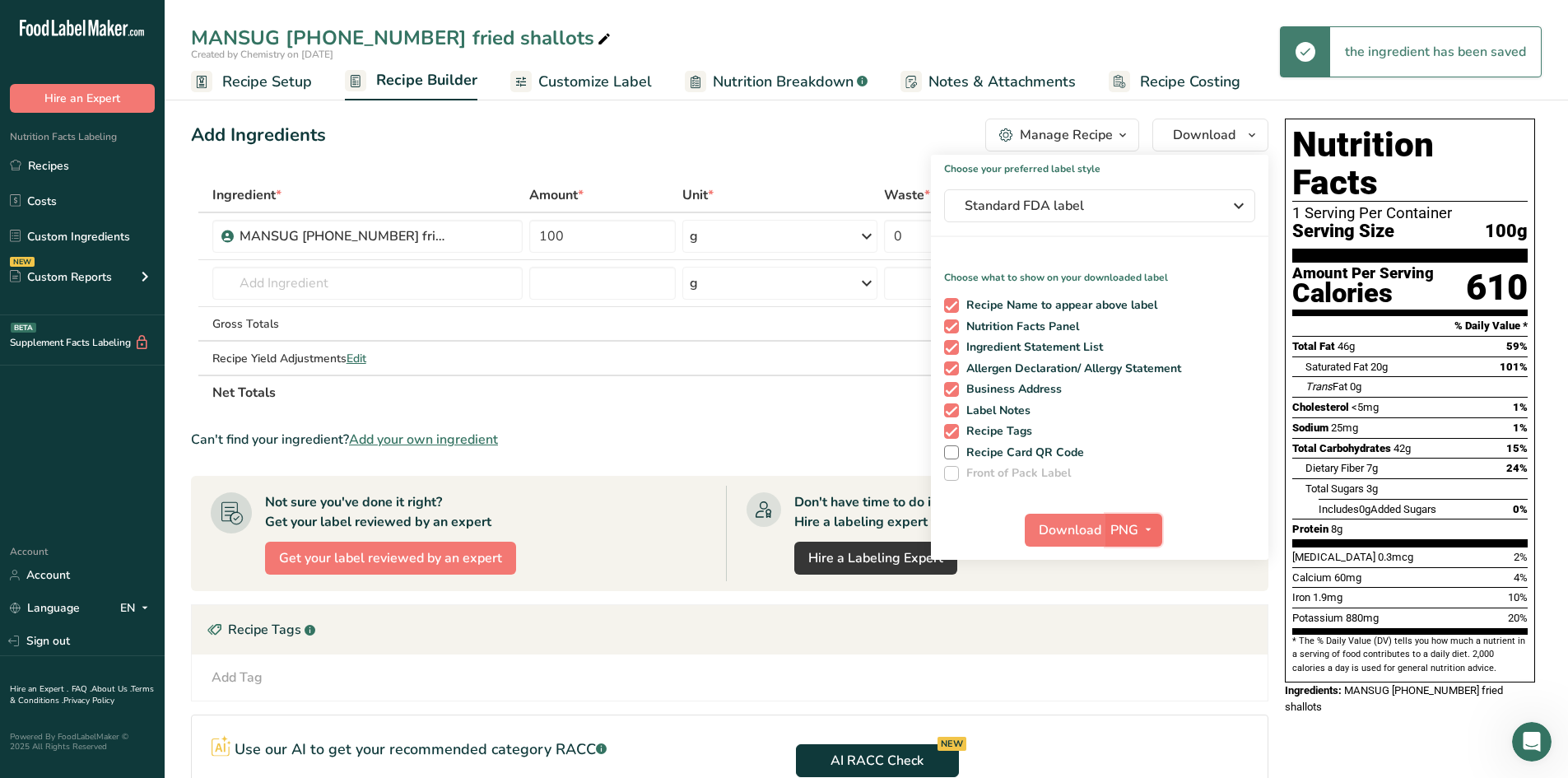
click at [1111, 535] on span "PNG" at bounding box center [1123, 530] width 28 height 19
click at [1136, 649] on link "PDF" at bounding box center [1135, 645] width 52 height 27
click at [1084, 538] on span "Download" at bounding box center [1070, 530] width 63 height 19
click at [559, 154] on div "Add Ingredients Manage Recipe Delete Recipe Duplicate Recipe Scale Recipe Save …" at bounding box center [734, 552] width 1087 height 881
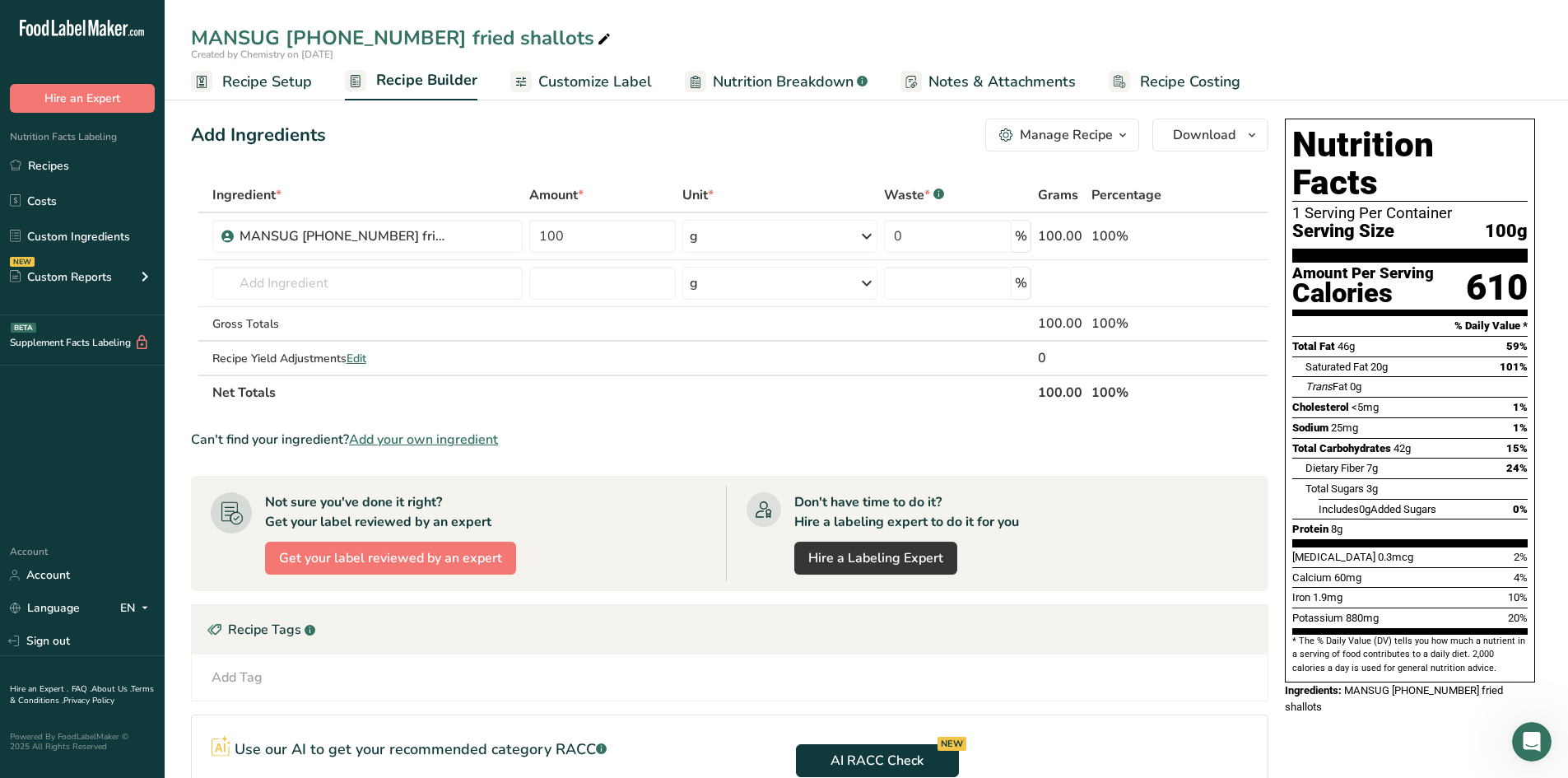
click at [295, 84] on span "Recipe Setup" at bounding box center [266, 81] width 90 height 22
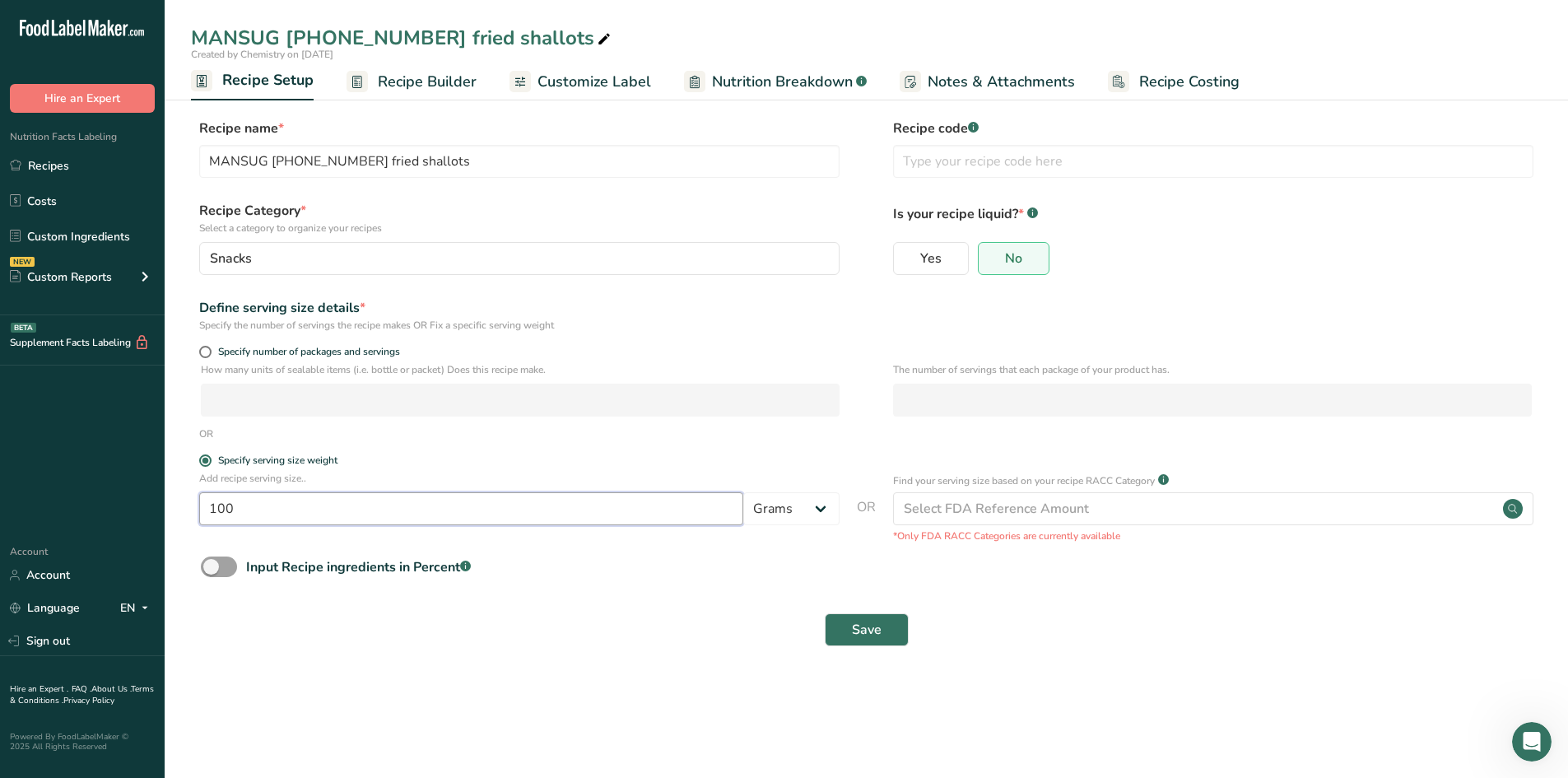
drag, startPoint x: 304, startPoint y: 498, endPoint x: 179, endPoint y: 491, distance: 125.2
click at [179, 491] on section "Recipe name * MANSUG [PHONE_NUMBER] fried shallots Recipe code .a-a{fill:#34736…" at bounding box center [866, 384] width 1403 height 597
type input "2"
click at [787, 507] on select "Grams kg mg mcg lb oz l mL fl oz tbsp tsp cup qt gallon" at bounding box center [790, 509] width 96 height 33
select select "20"
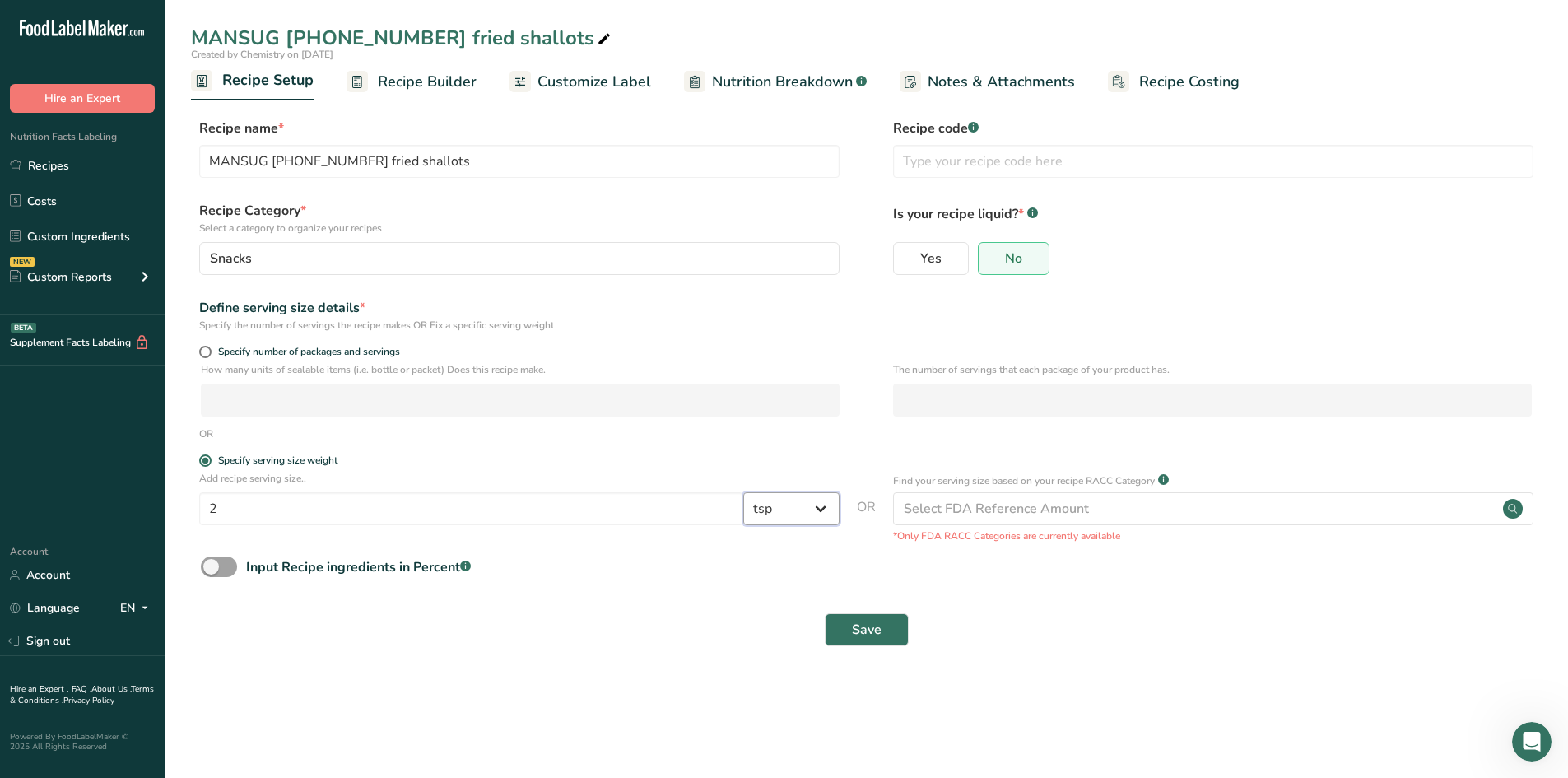
click at [743, 492] on select "Grams kg mg mcg lb oz l mL fl oz tbsp tsp cup qt gallon" at bounding box center [790, 509] width 96 height 33
select select "22"
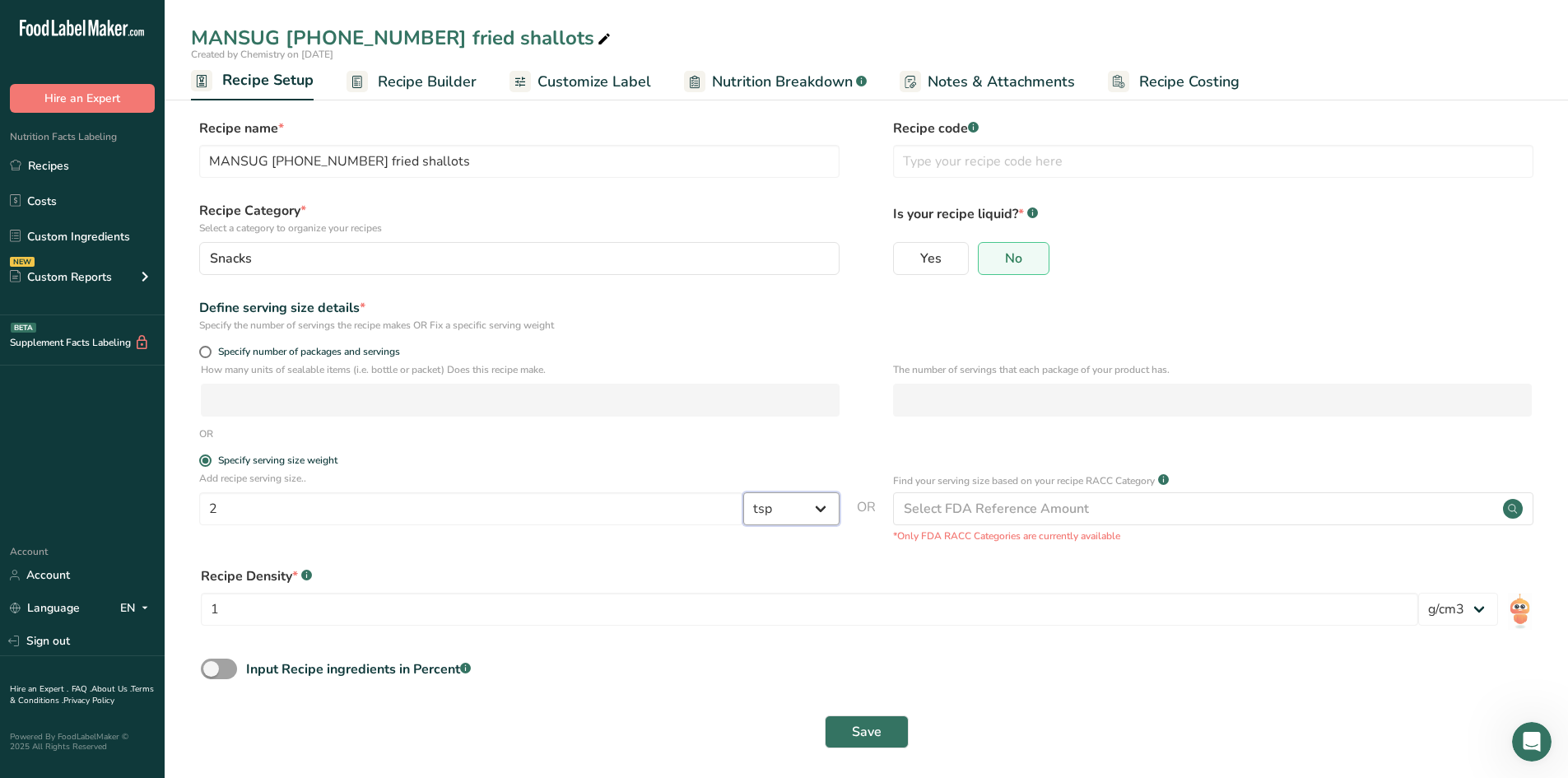
click at [795, 517] on select "Grams kg mg mcg lb oz l mL fl oz tbsp tsp cup qt gallon" at bounding box center [790, 509] width 96 height 33
click at [653, 507] on input "2" at bounding box center [472, 509] width 544 height 33
type input "10"
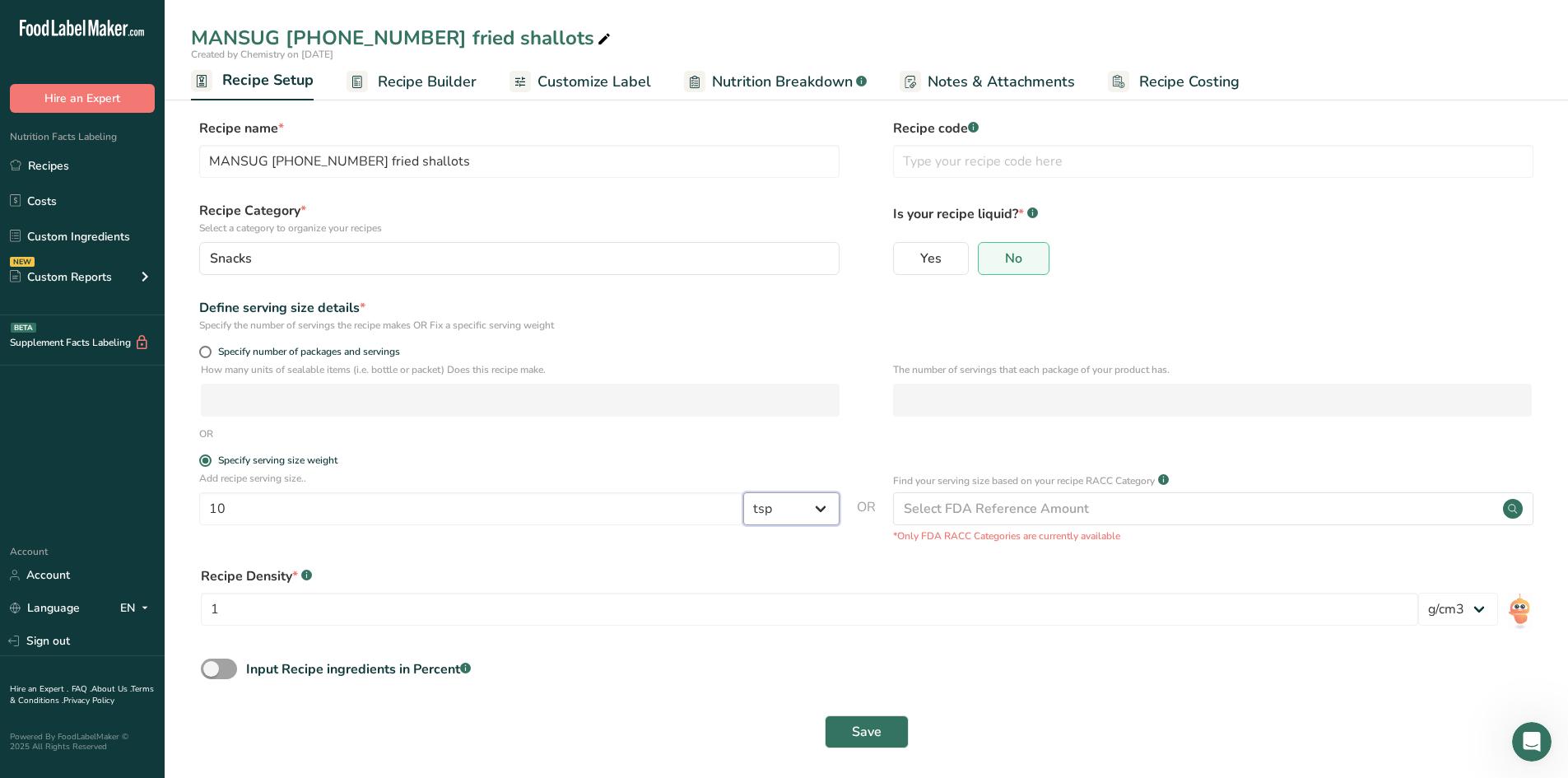
click at [766, 506] on select "Grams kg mg mcg lb oz l mL fl oz tbsp tsp cup qt gallon" at bounding box center [790, 509] width 96 height 33
select select "0"
click at [743, 492] on select "Grams kg mg mcg lb oz l mL fl oz tbsp tsp cup qt gallon" at bounding box center [790, 509] width 96 height 33
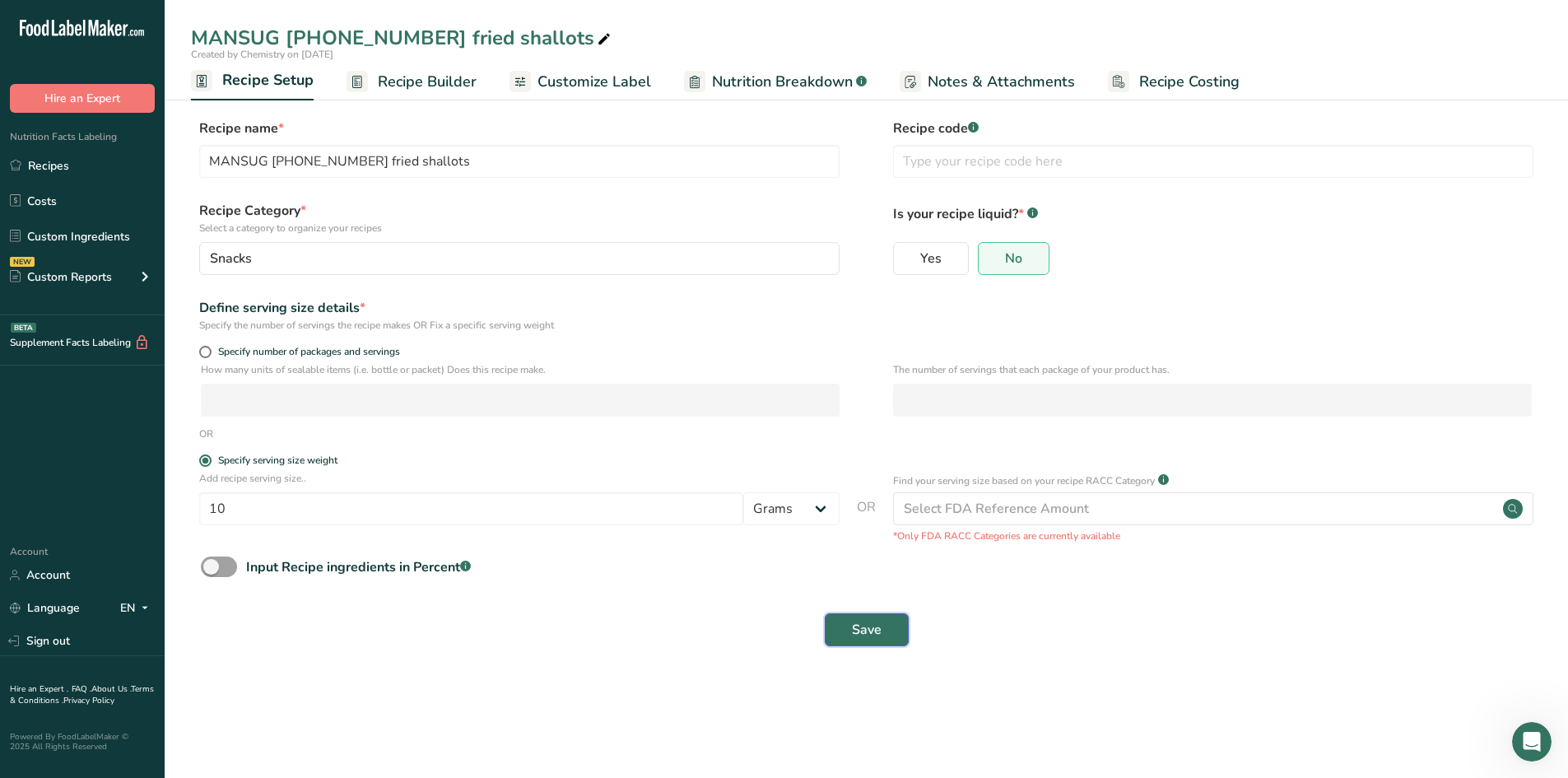
click at [850, 630] on button "Save" at bounding box center [866, 630] width 84 height 33
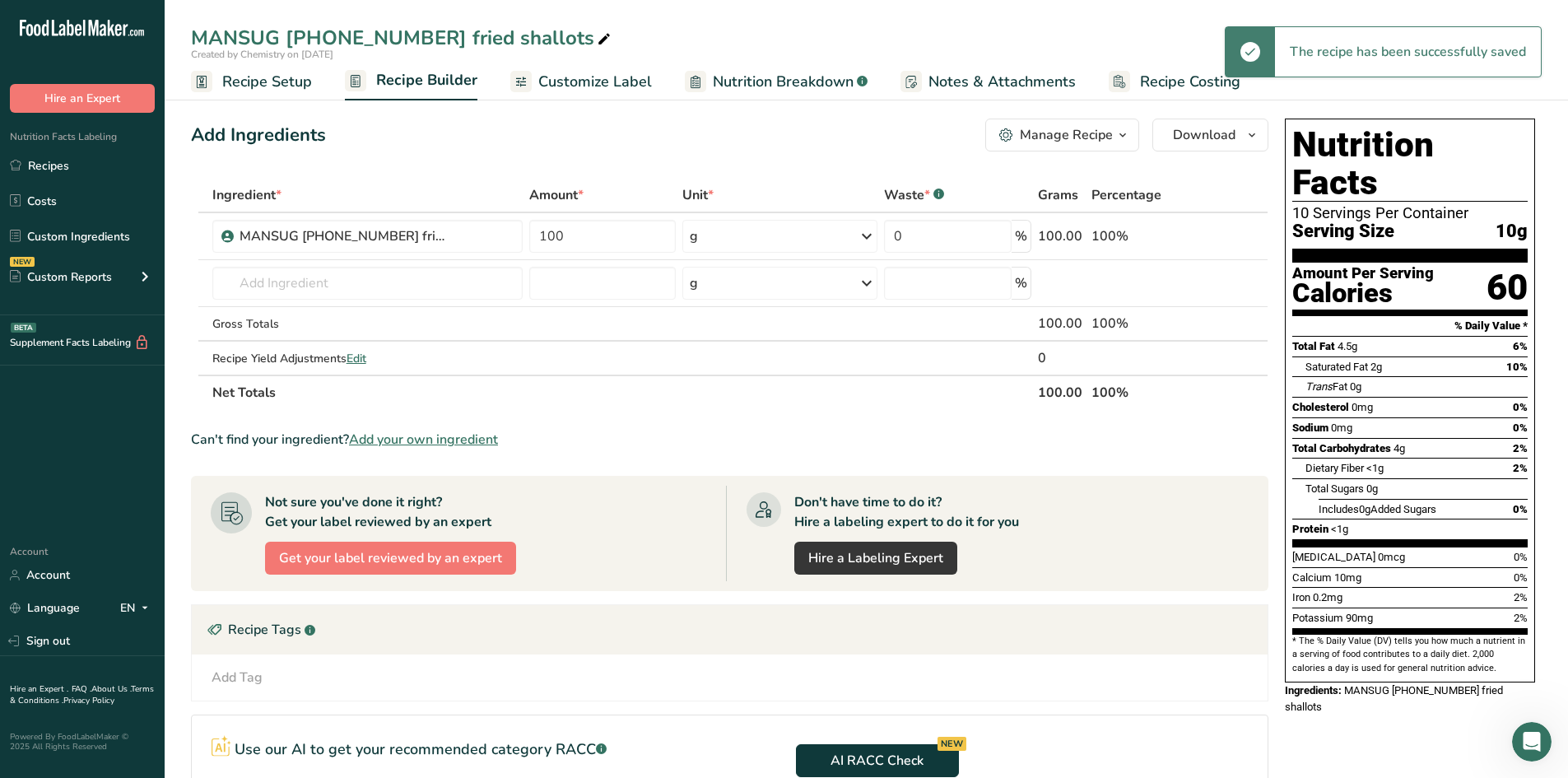
click at [597, 35] on icon at bounding box center [603, 40] width 15 height 23
type input "MANSUG [PHONE_NUMBER] fried shallots 10g"
click at [538, 111] on section "Add Ingredients Manage Recipe Delete Recipe Duplicate Recipe Scale Recipe Save …" at bounding box center [866, 552] width 1403 height 934
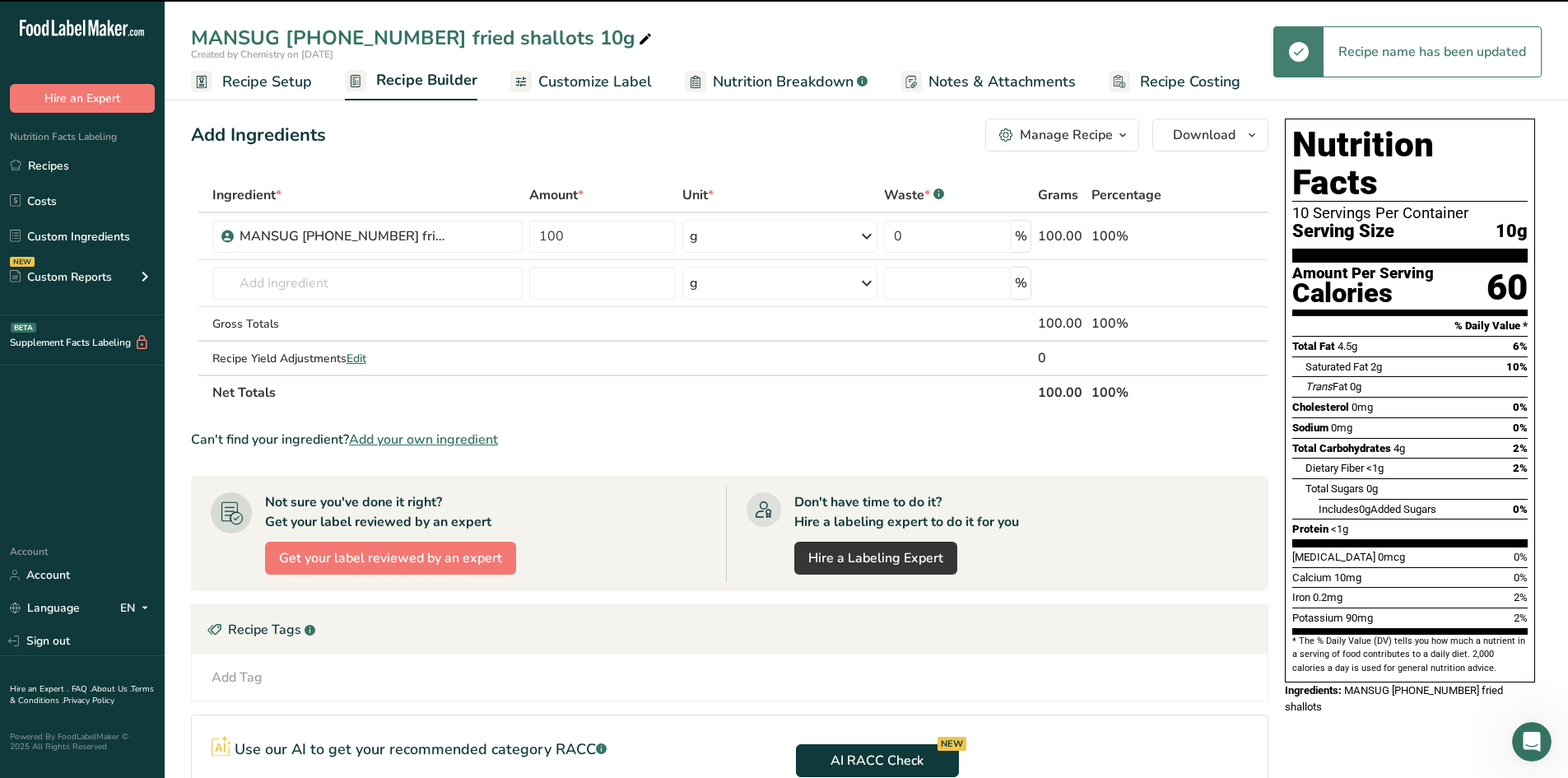
click at [632, 84] on span "Customize Label" at bounding box center [595, 81] width 113 height 22
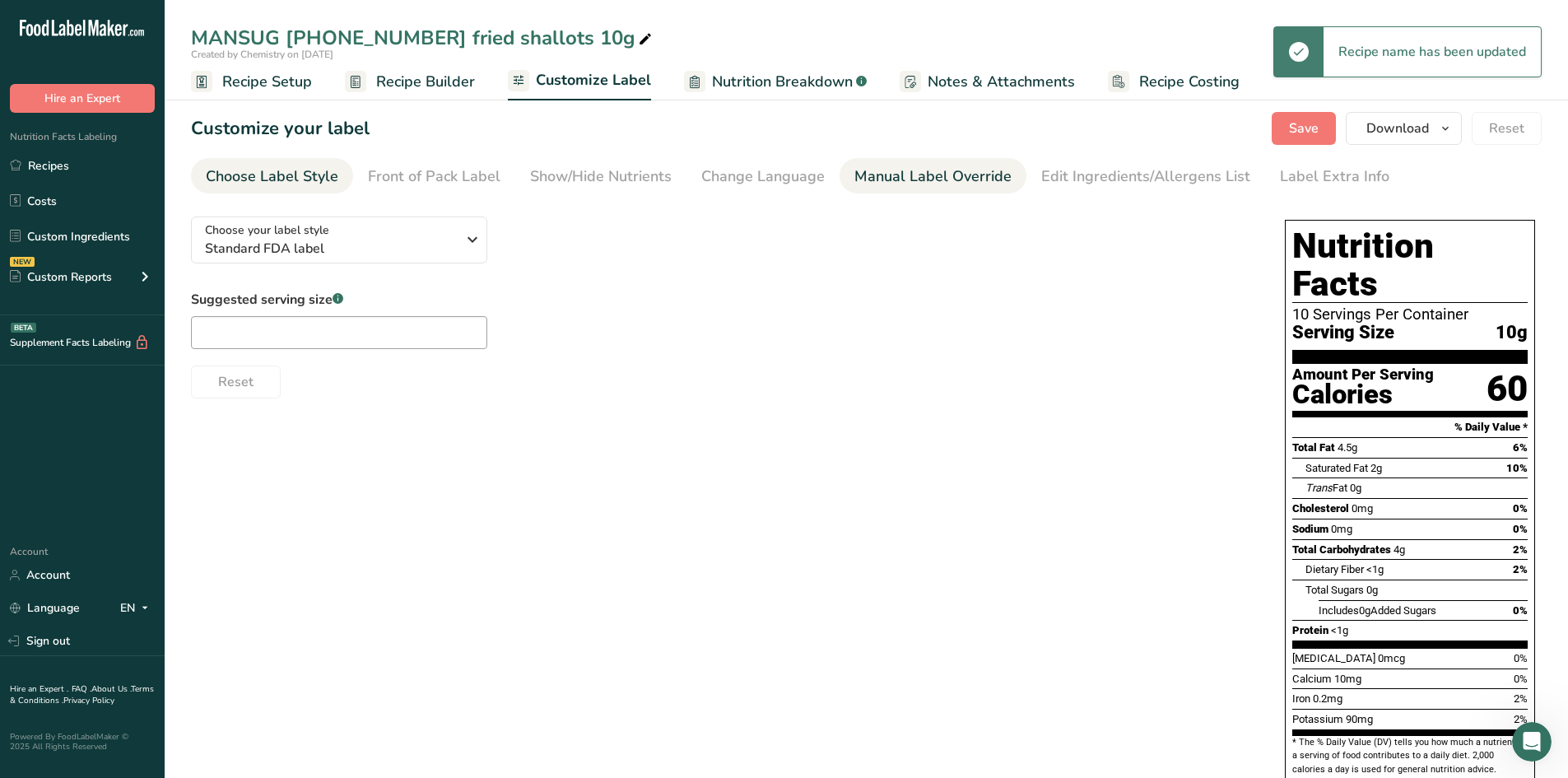
click at [937, 180] on div "Manual Label Override" at bounding box center [933, 176] width 157 height 22
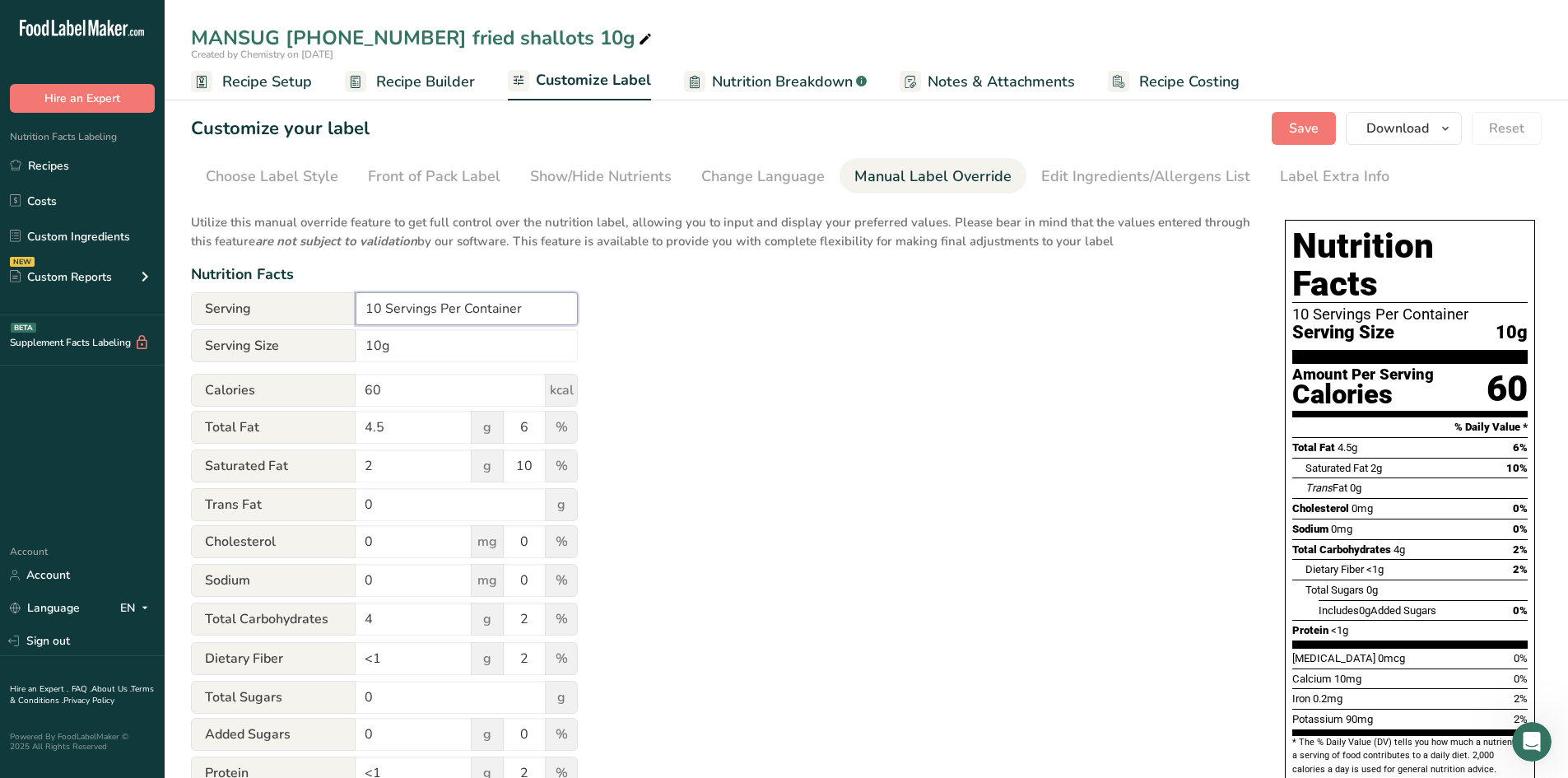
click at [381, 301] on input "10 Servings Per Container" at bounding box center [466, 309] width 222 height 33
type input "15 Servings Per Container"
click at [736, 339] on div "Utilize this manual override feature to get full control over the nutrition lab…" at bounding box center [721, 597] width 1061 height 788
click at [971, 442] on div "Utilize this manual override feature to get full control over the nutrition lab…" at bounding box center [721, 597] width 1061 height 788
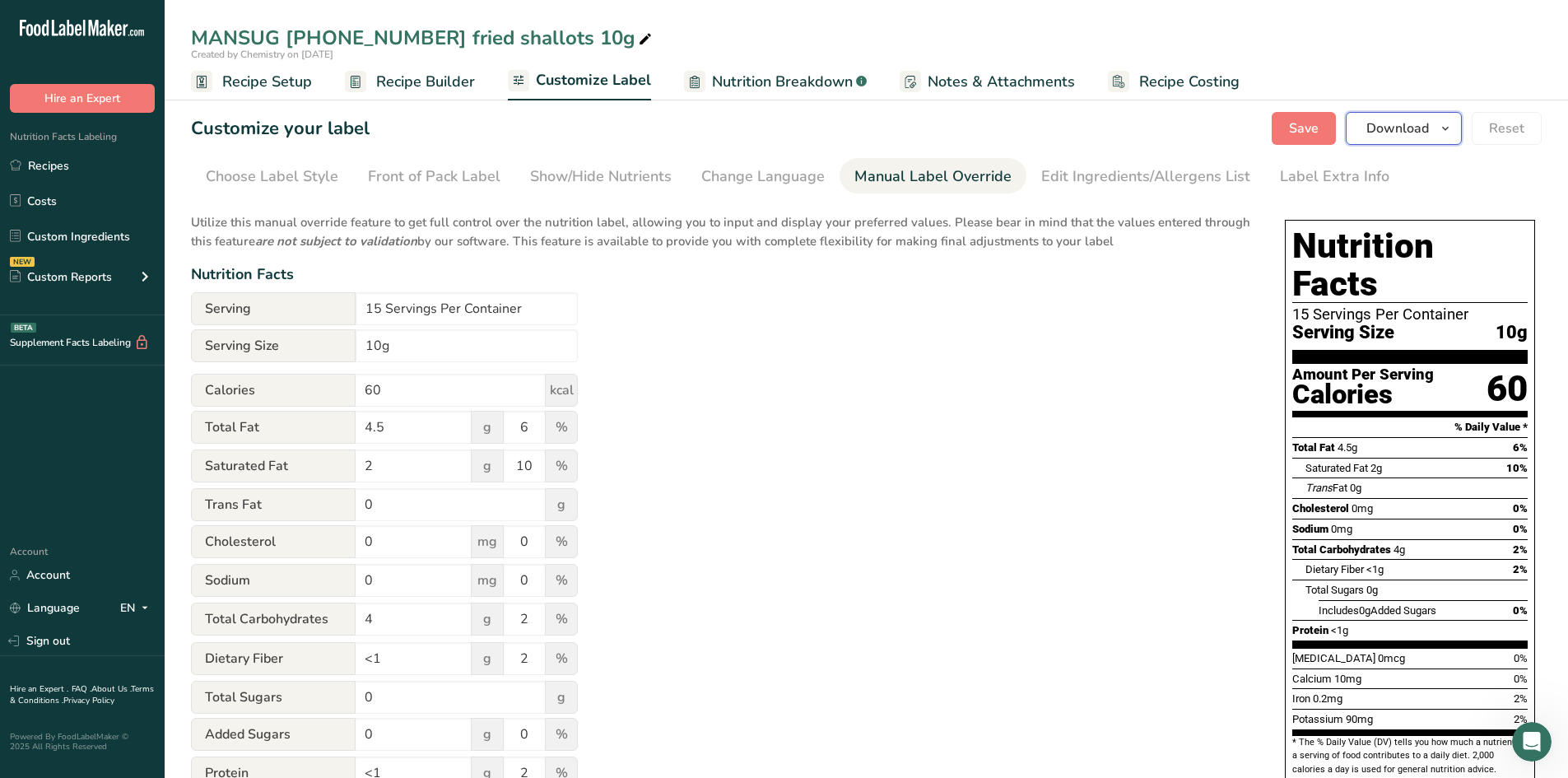
click at [1450, 134] on icon "button" at bounding box center [1445, 128] width 14 height 20
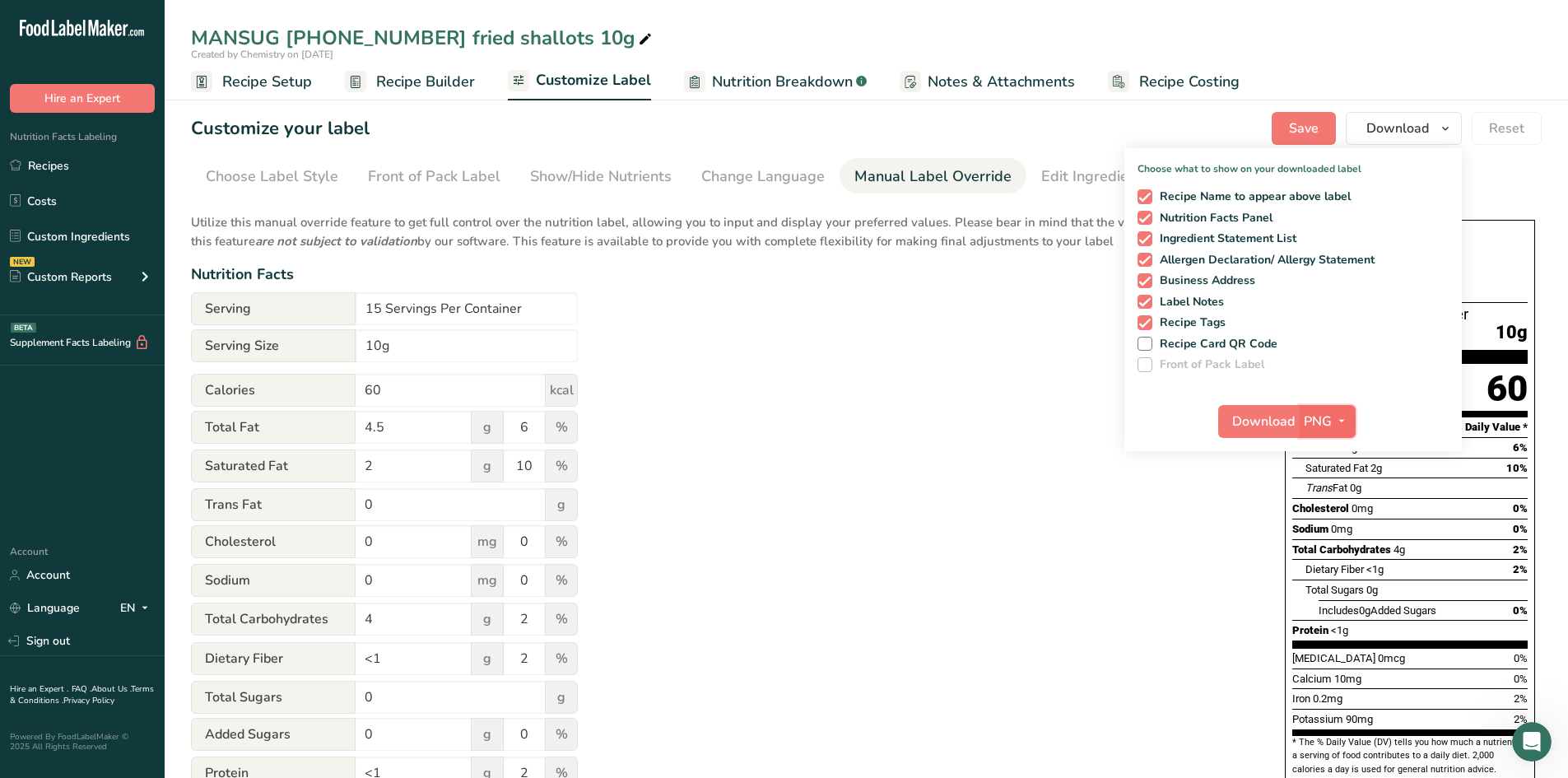
click at [1326, 419] on span "PNG" at bounding box center [1317, 421] width 28 height 19
click at [1334, 521] on link "SVG" at bounding box center [1329, 509] width 52 height 27
click at [1260, 409] on button "Download" at bounding box center [1258, 421] width 80 height 33
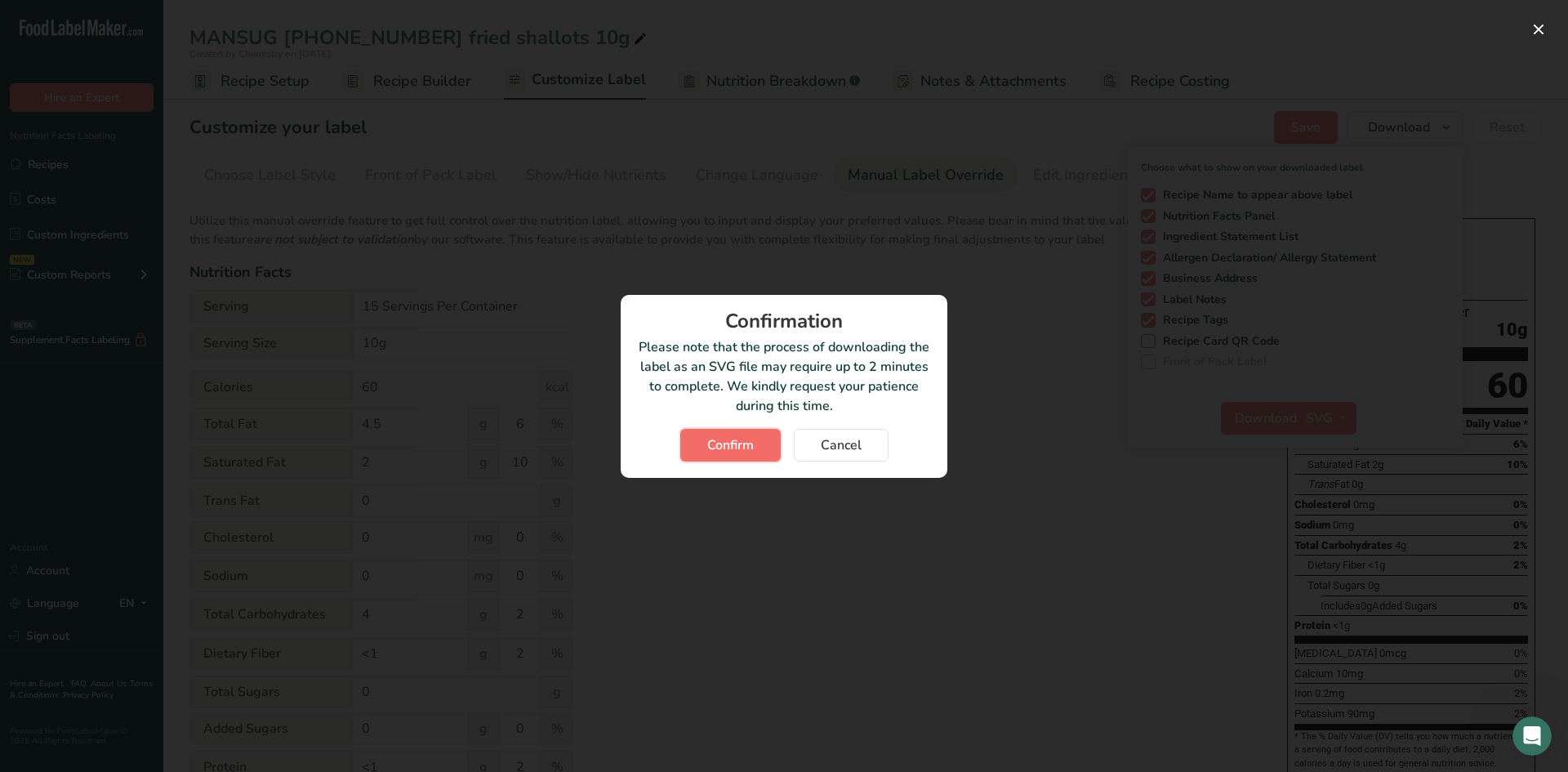
click at [741, 436] on span "Confirm" at bounding box center [731, 445] width 46 height 19
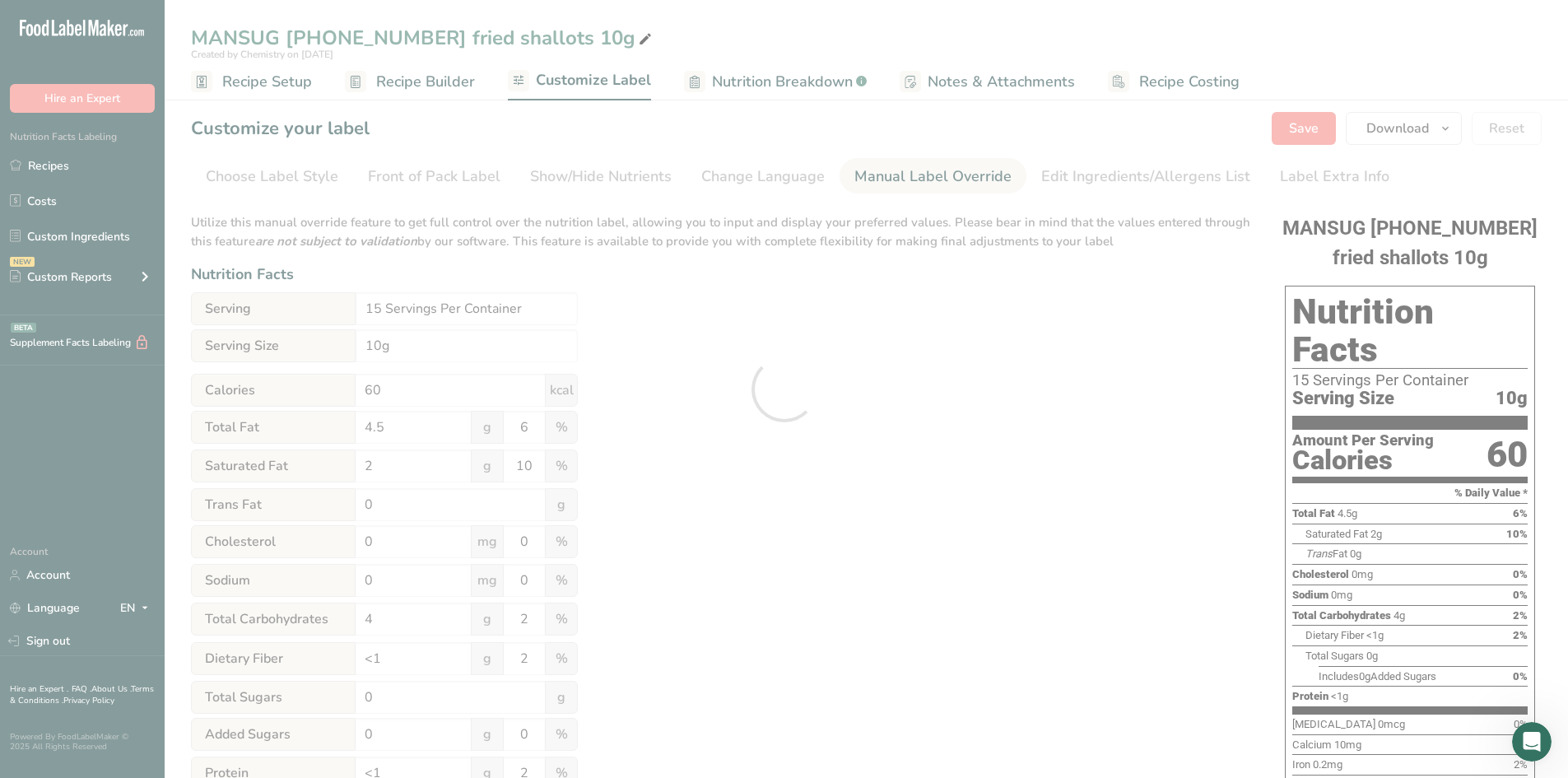
click at [1000, 400] on div at bounding box center [784, 389] width 1568 height 778
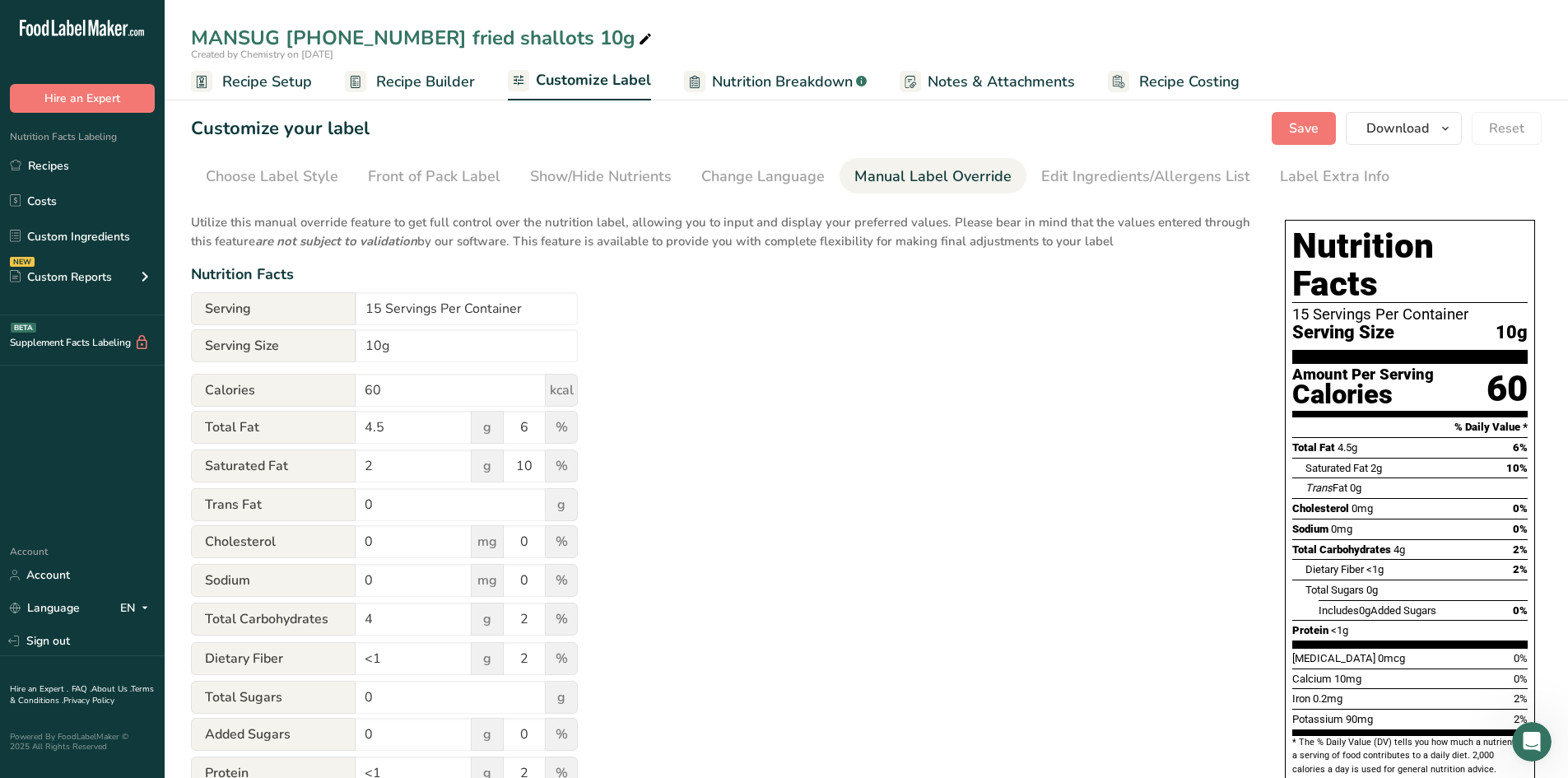
click at [1242, 331] on div "Utilize this manual override feature to get full control over the nutrition lab…" at bounding box center [721, 597] width 1061 height 788
click at [1287, 120] on button "Save" at bounding box center [1304, 129] width 64 height 33
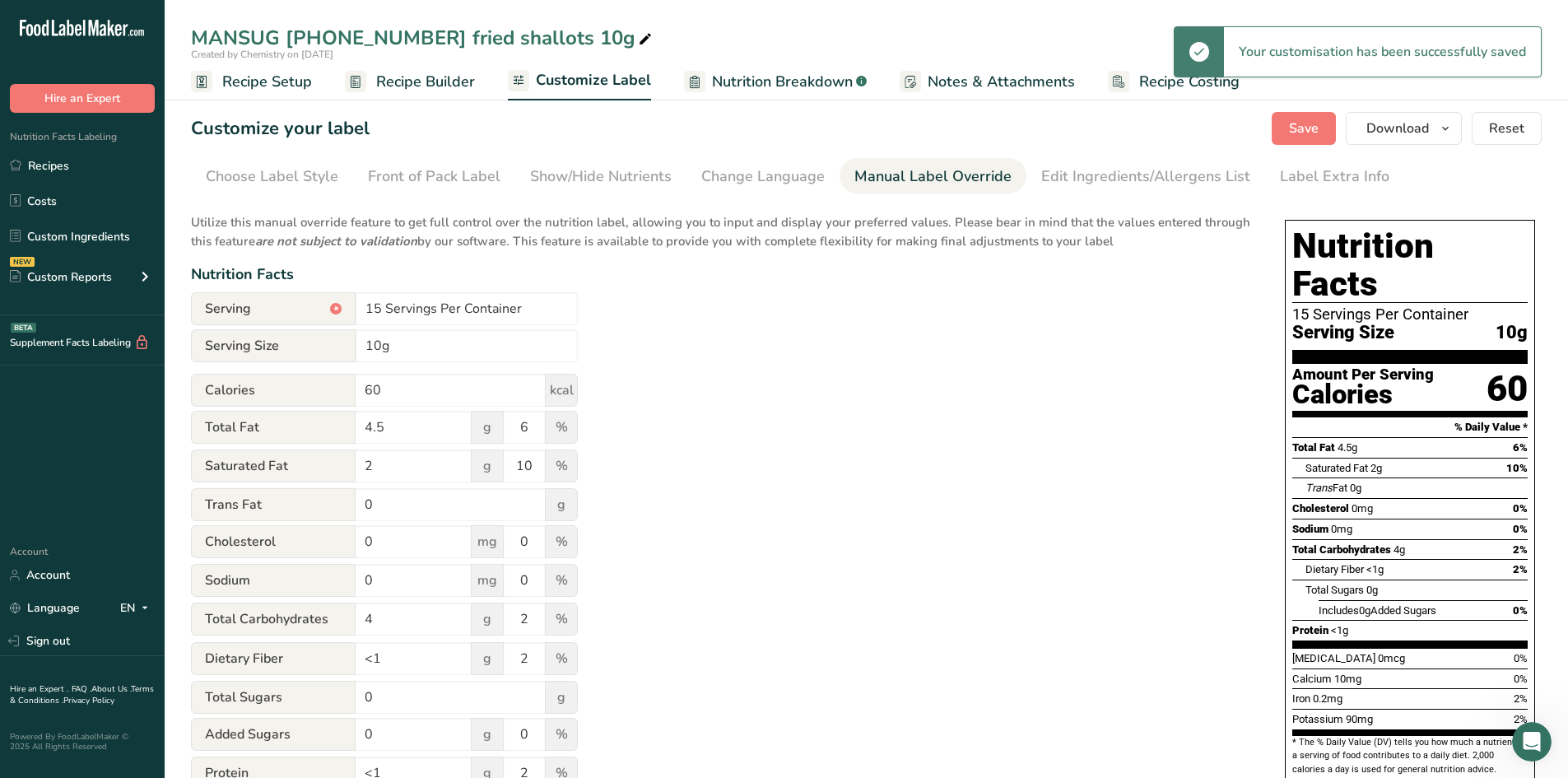
click at [967, 324] on div "Utilize this manual override feature to get full control over the nutrition lab…" at bounding box center [721, 597] width 1061 height 788
click at [1442, 133] on icon "button" at bounding box center [1445, 128] width 14 height 20
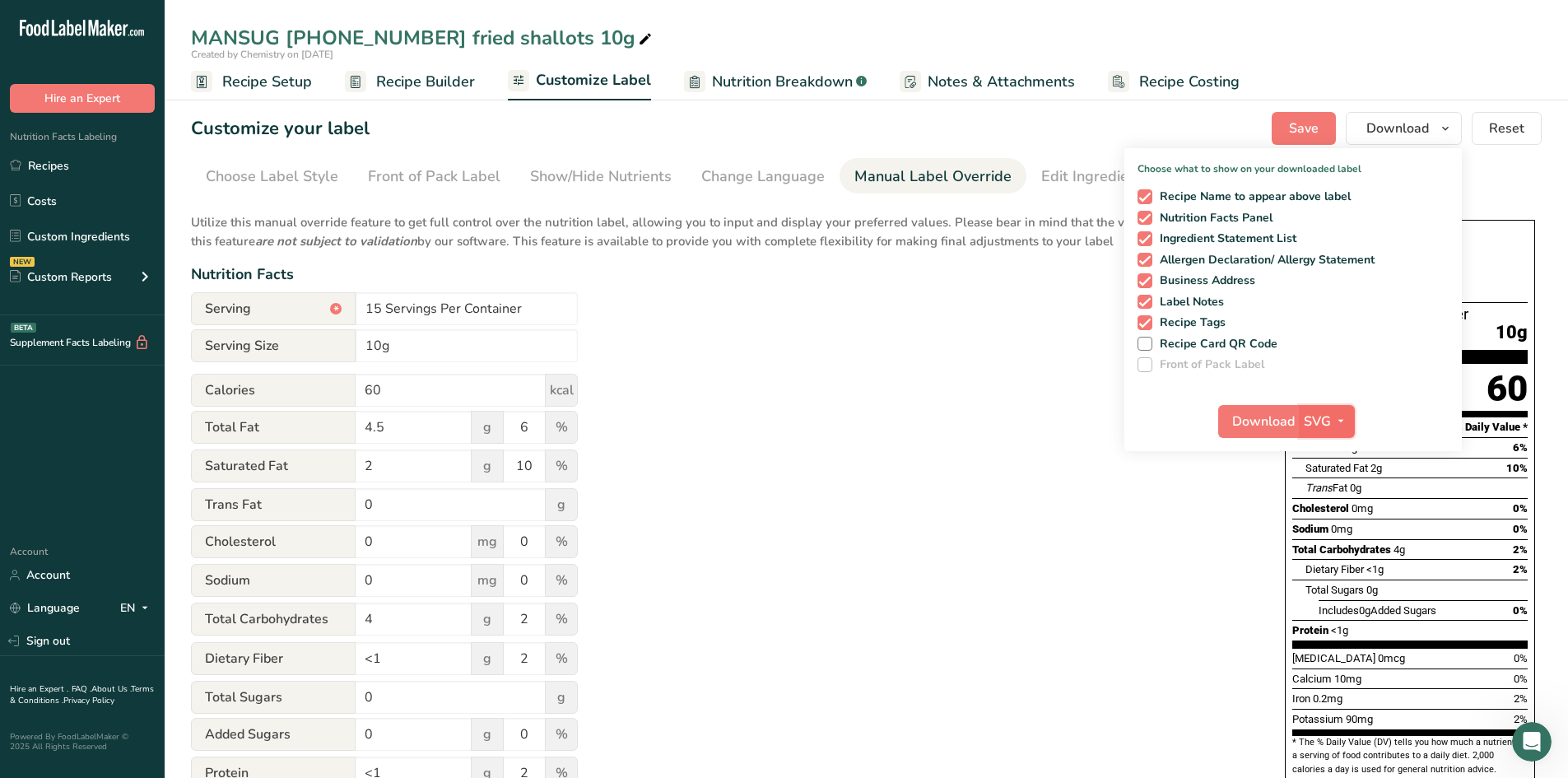
click at [1332, 405] on button "SVG" at bounding box center [1327, 421] width 56 height 33
click at [1322, 530] on link "PDF" at bounding box center [1328, 537] width 52 height 27
click at [1236, 410] on button "Download" at bounding box center [1258, 421] width 80 height 33
click at [992, 53] on div "Created by Chemistry on [DATE]" at bounding box center [866, 53] width 1403 height 15
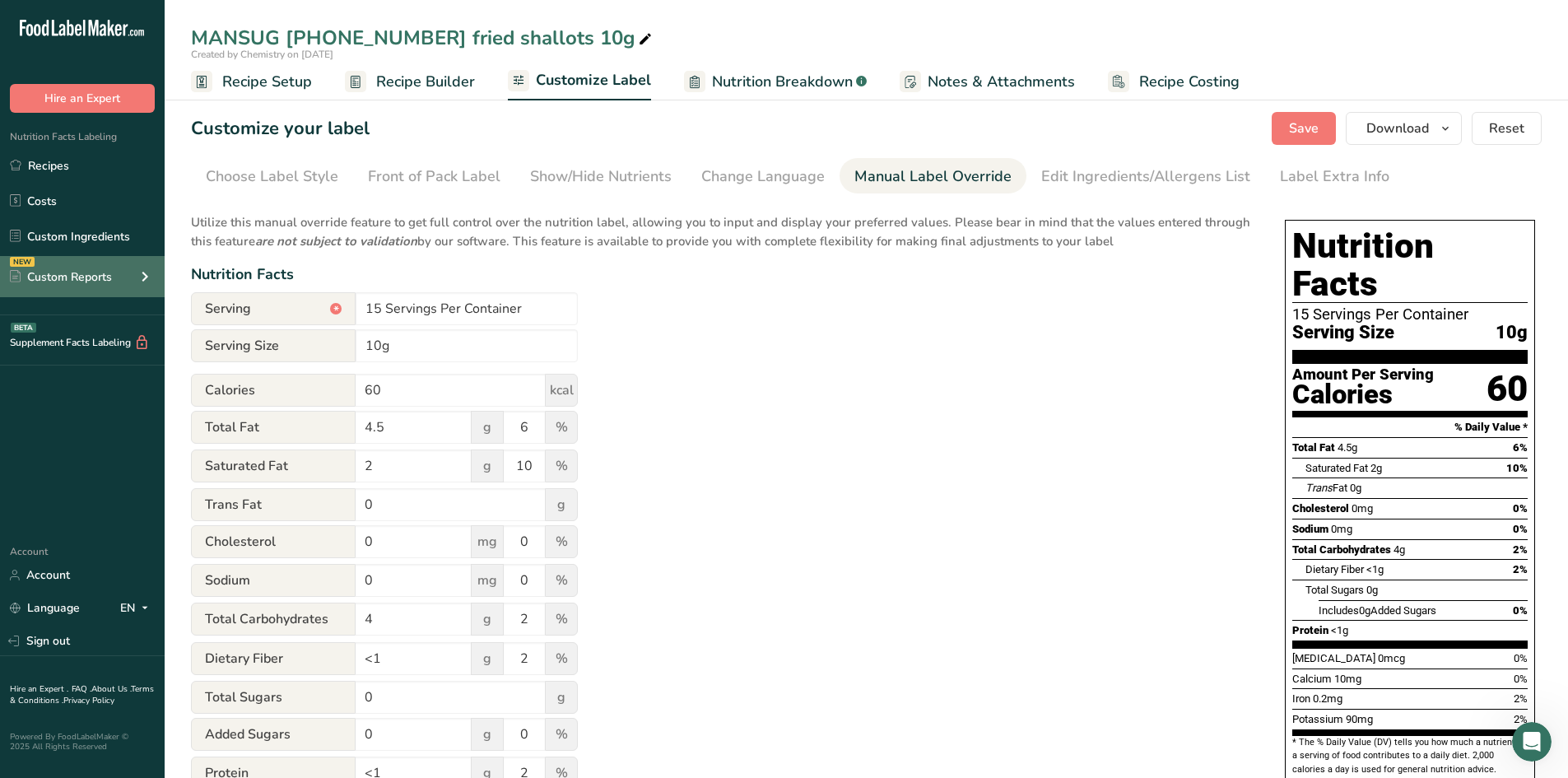
click at [70, 279] on div "Custom Reports" at bounding box center [60, 277] width 102 height 17
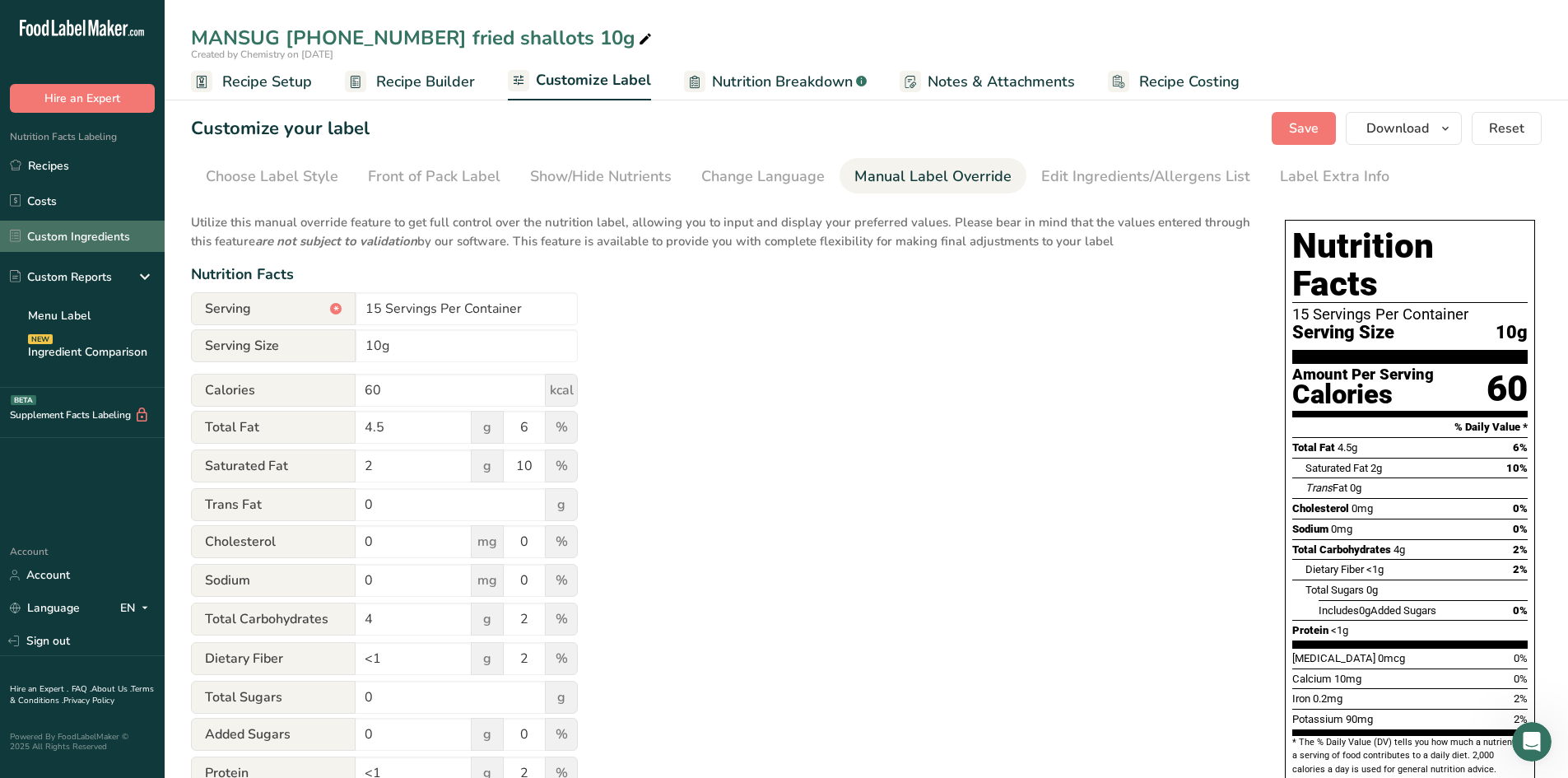
click at [81, 222] on link "Custom Ingredients" at bounding box center [82, 236] width 165 height 31
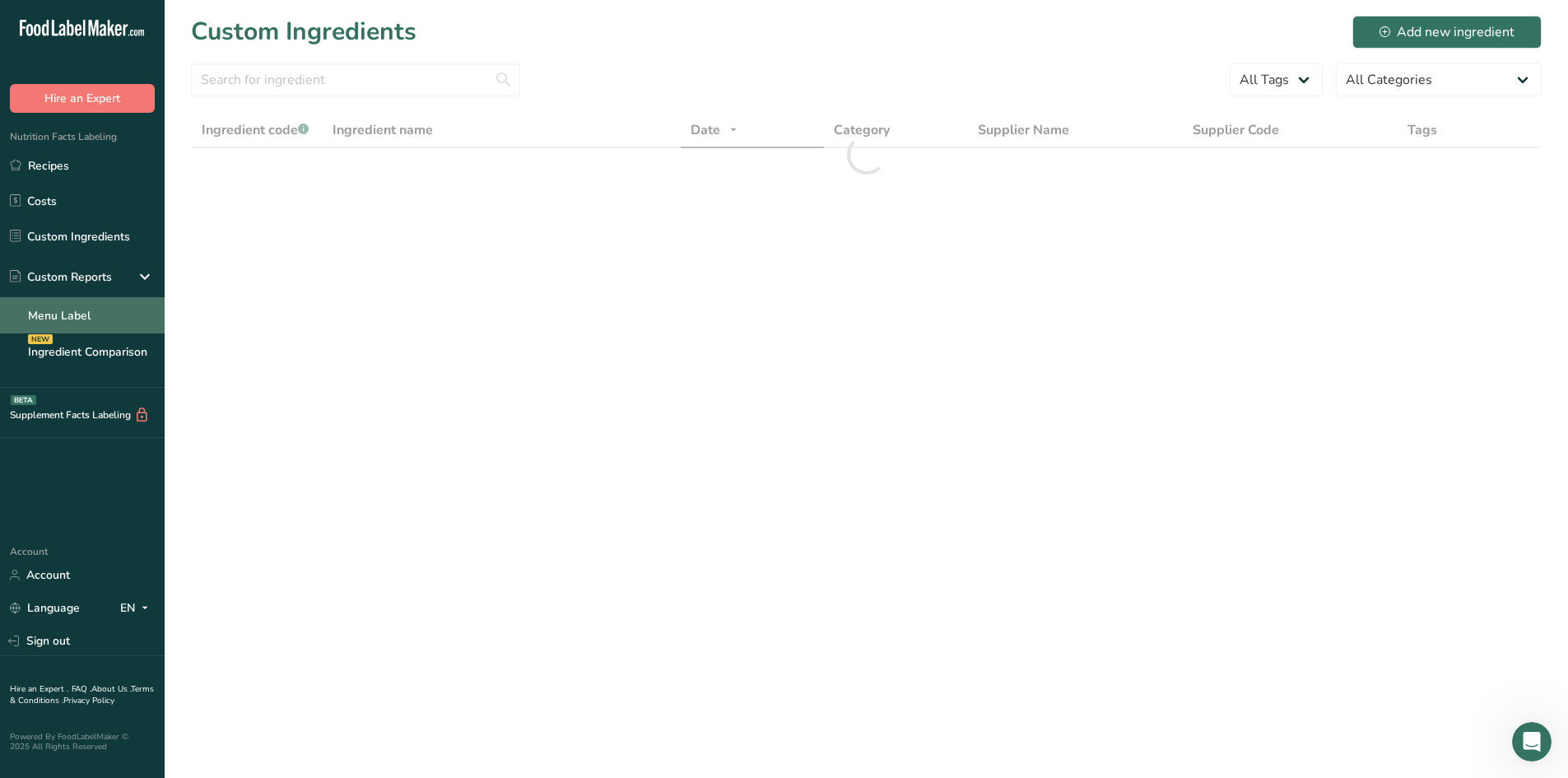
click at [98, 309] on link "Menu Label" at bounding box center [82, 315] width 165 height 36
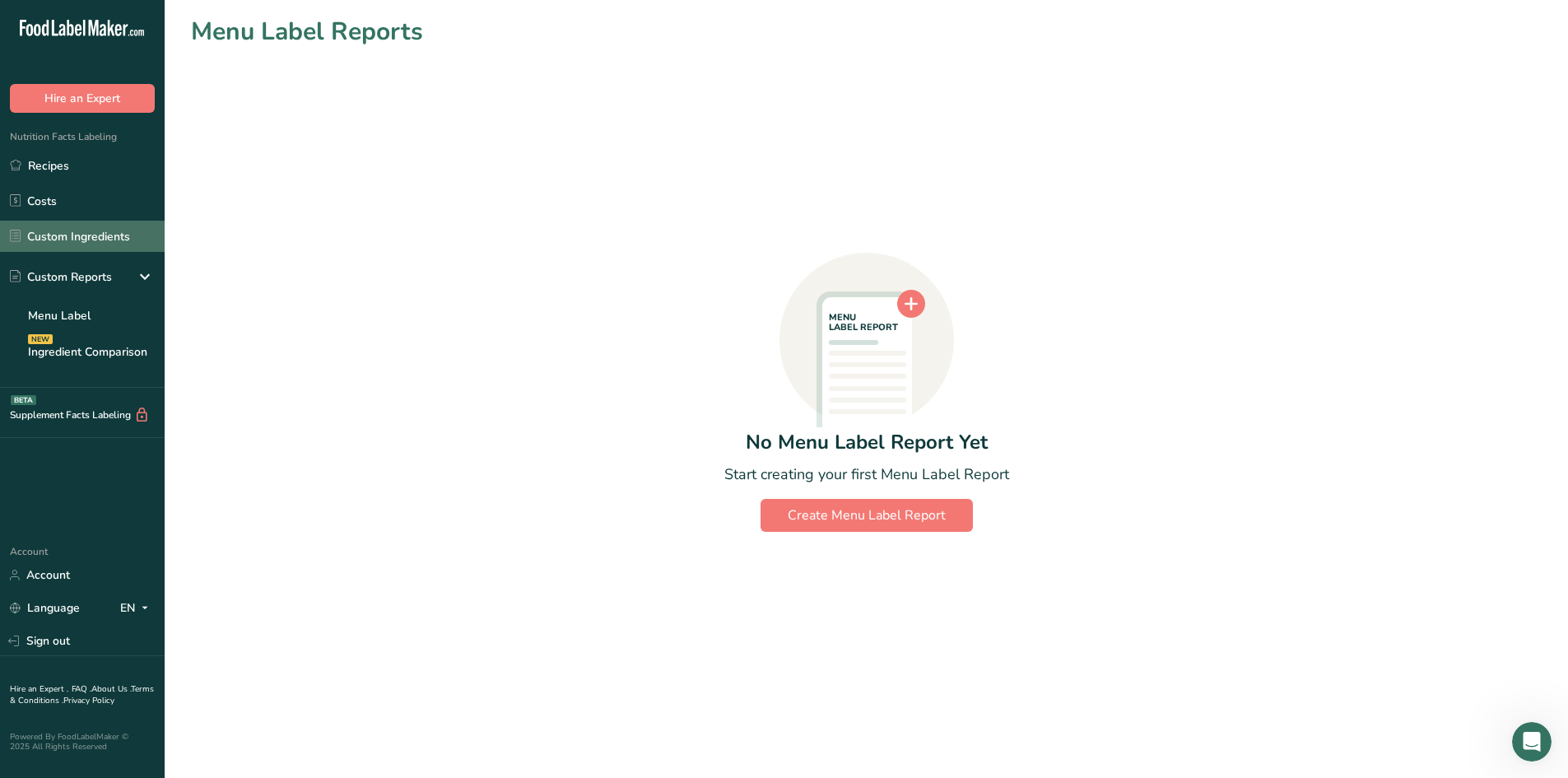
click at [90, 242] on link "Custom Ingredients" at bounding box center [82, 236] width 165 height 31
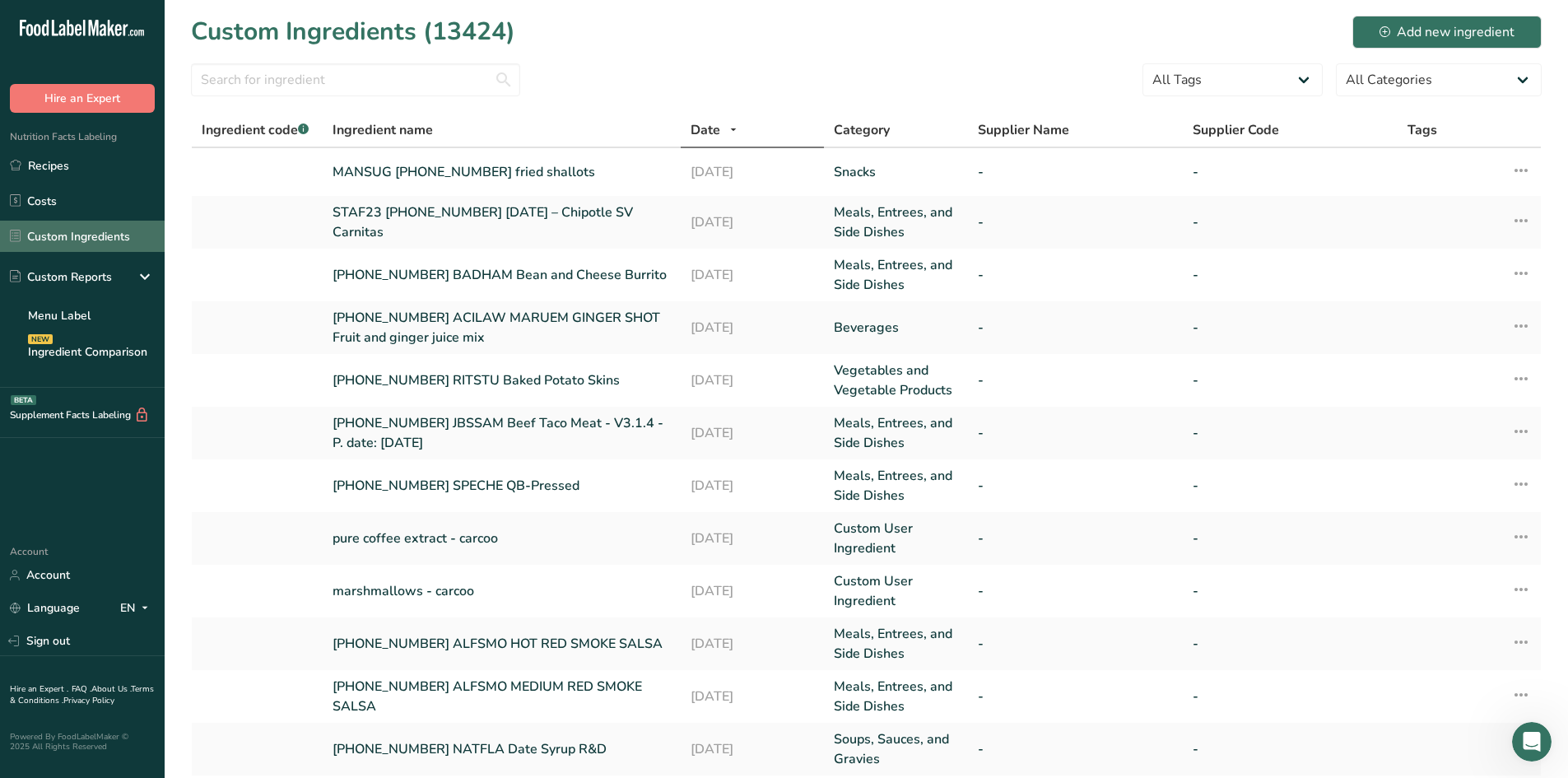
click at [70, 232] on link "Custom Ingredients" at bounding box center [82, 236] width 165 height 31
click at [1440, 24] on div "Add new ingredient" at bounding box center [1446, 32] width 135 height 19
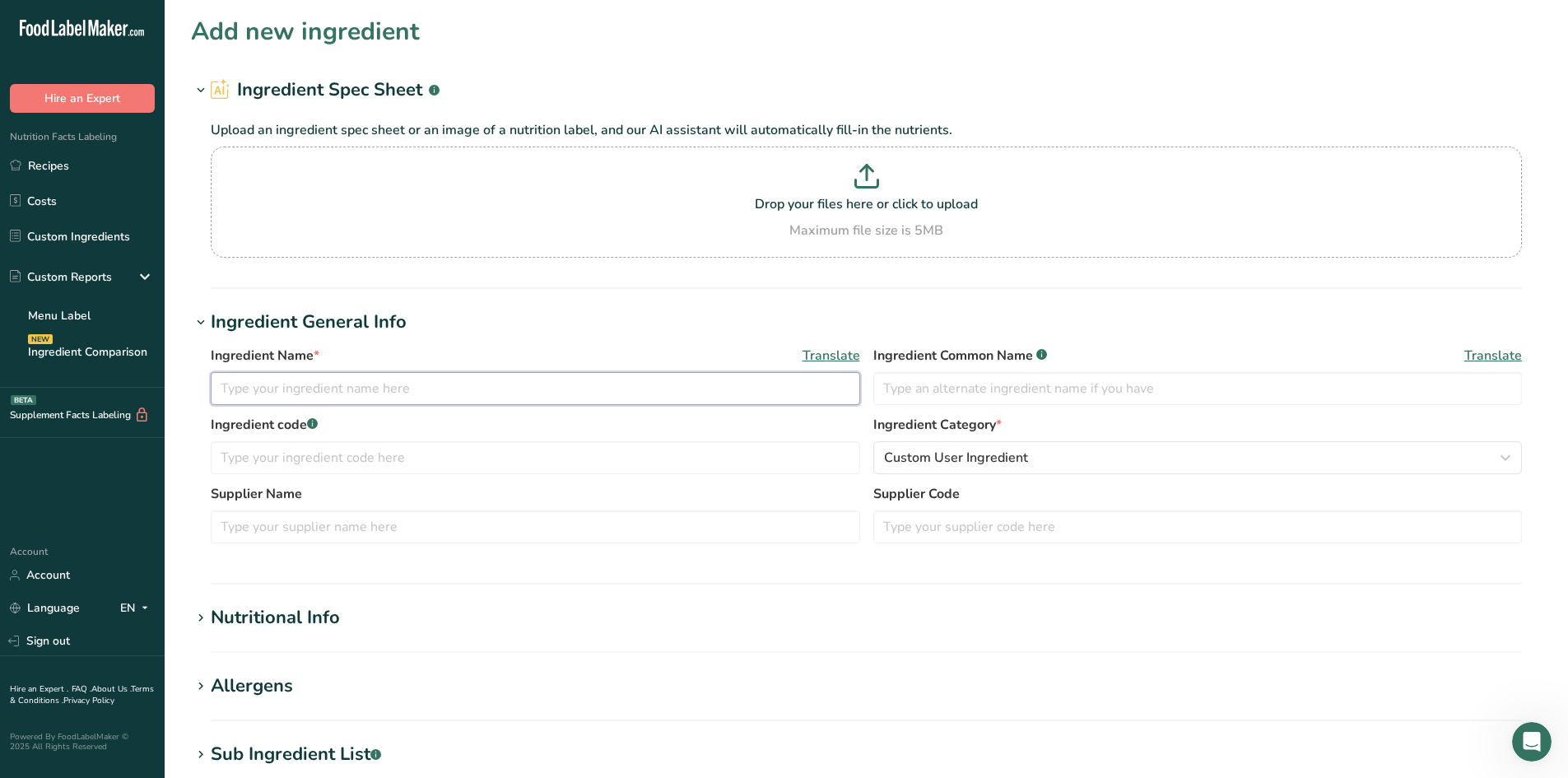
click at [385, 390] on input "text" at bounding box center [536, 389] width 649 height 33
click at [452, 386] on input "25-446978-001 STAF23" at bounding box center [536, 389] width 649 height 33
paste input "Chipotle SV Barbacoa"
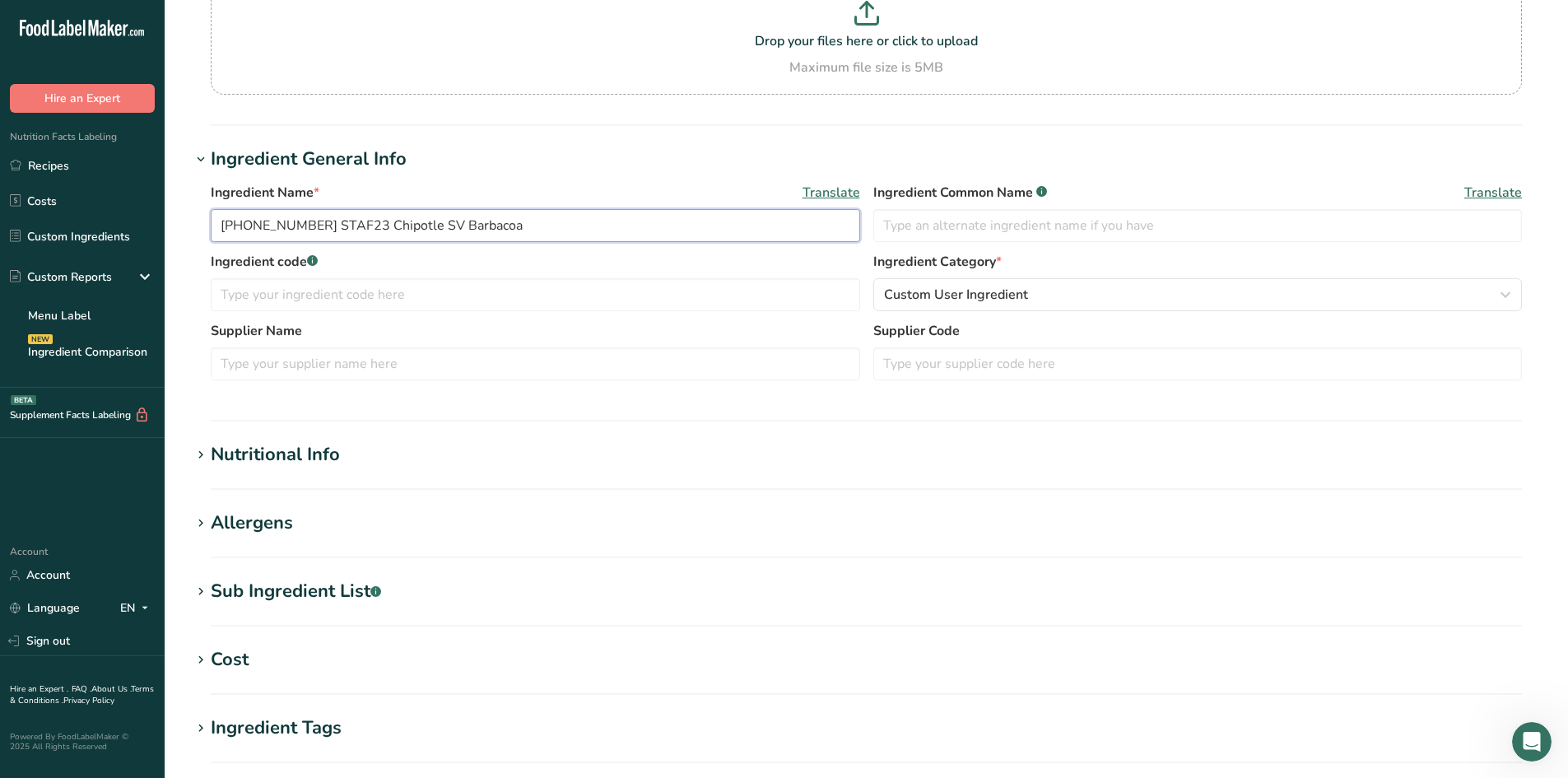
scroll to position [165, 0]
type input "25-446978-001 STAF23 Chipotle SV Barbacoa"
click at [971, 298] on span "Custom User Ingredient" at bounding box center [956, 293] width 144 height 19
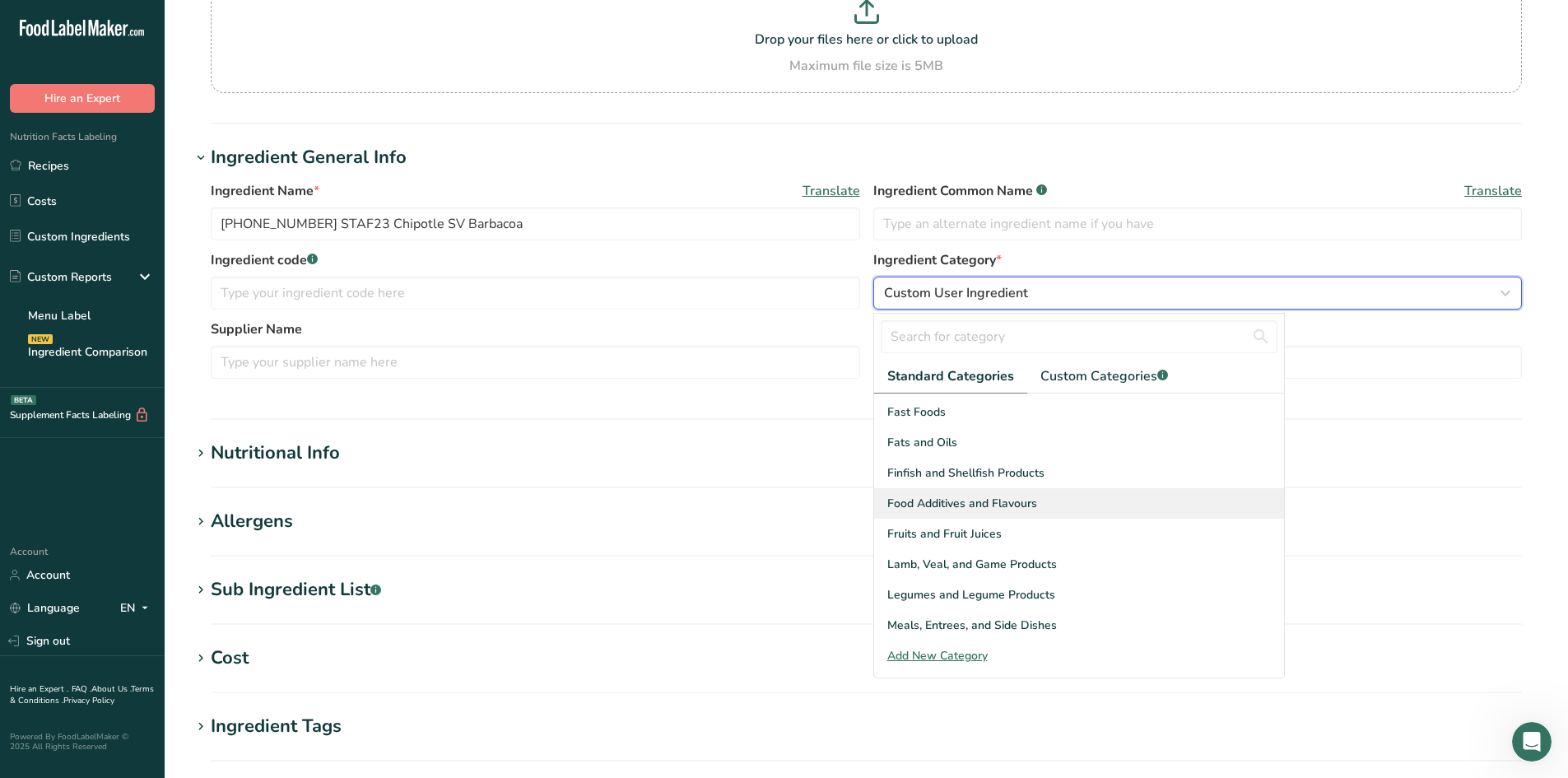
scroll to position [412, 0]
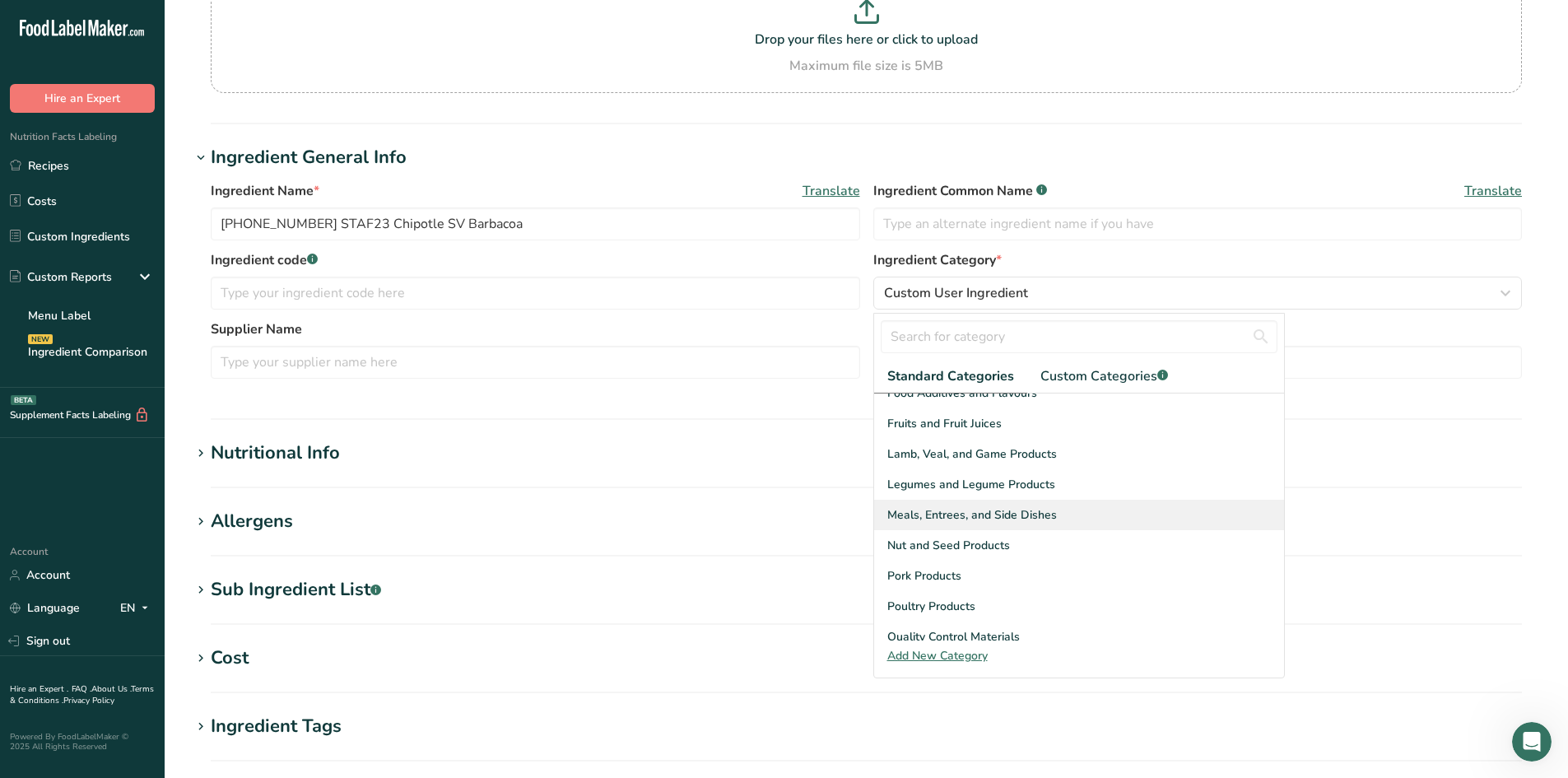
click at [977, 513] on span "Meals, Entrees, and Side Dishes" at bounding box center [971, 515] width 169 height 17
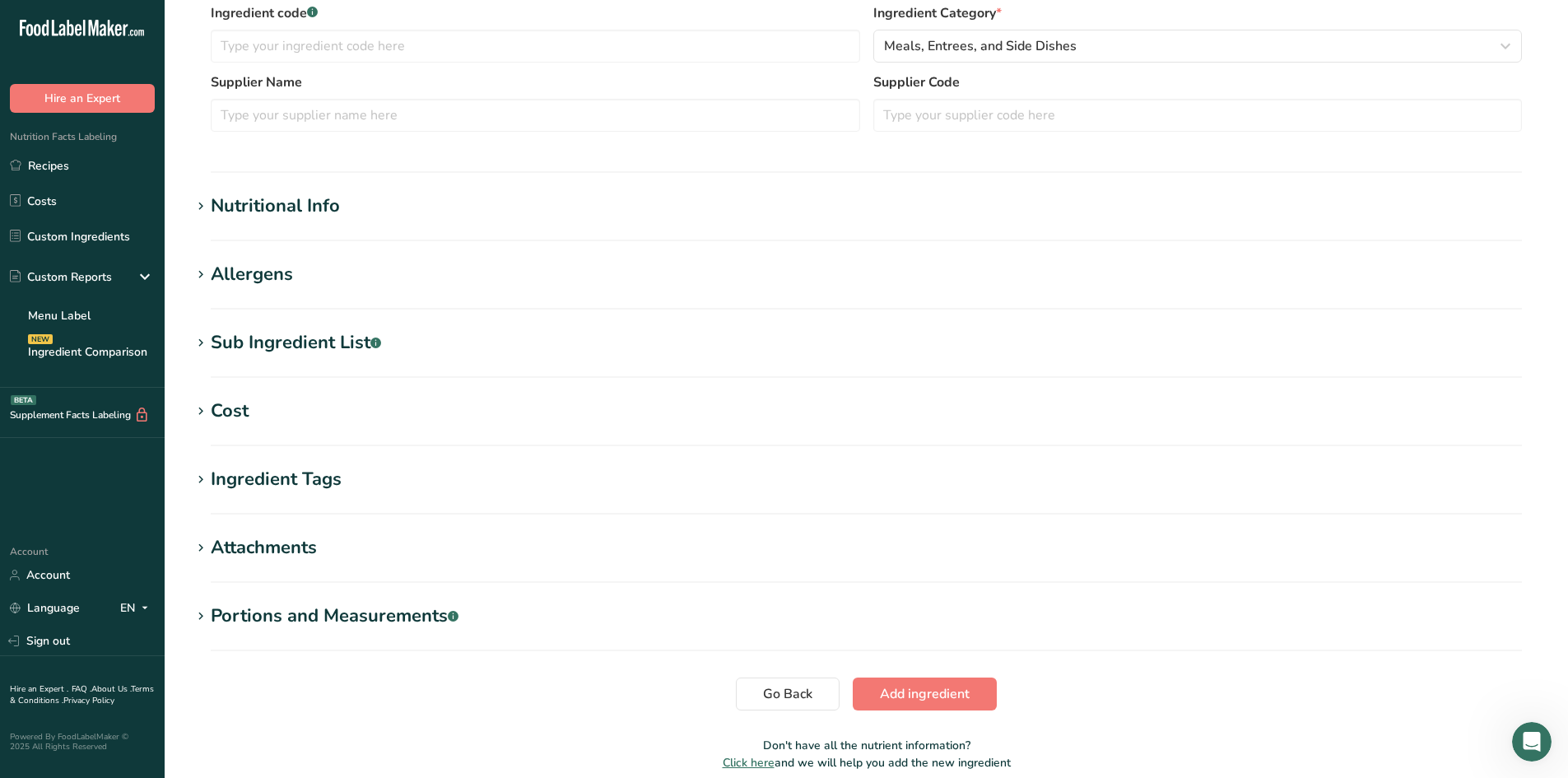
click at [314, 217] on div "Nutritional Info" at bounding box center [275, 206] width 129 height 27
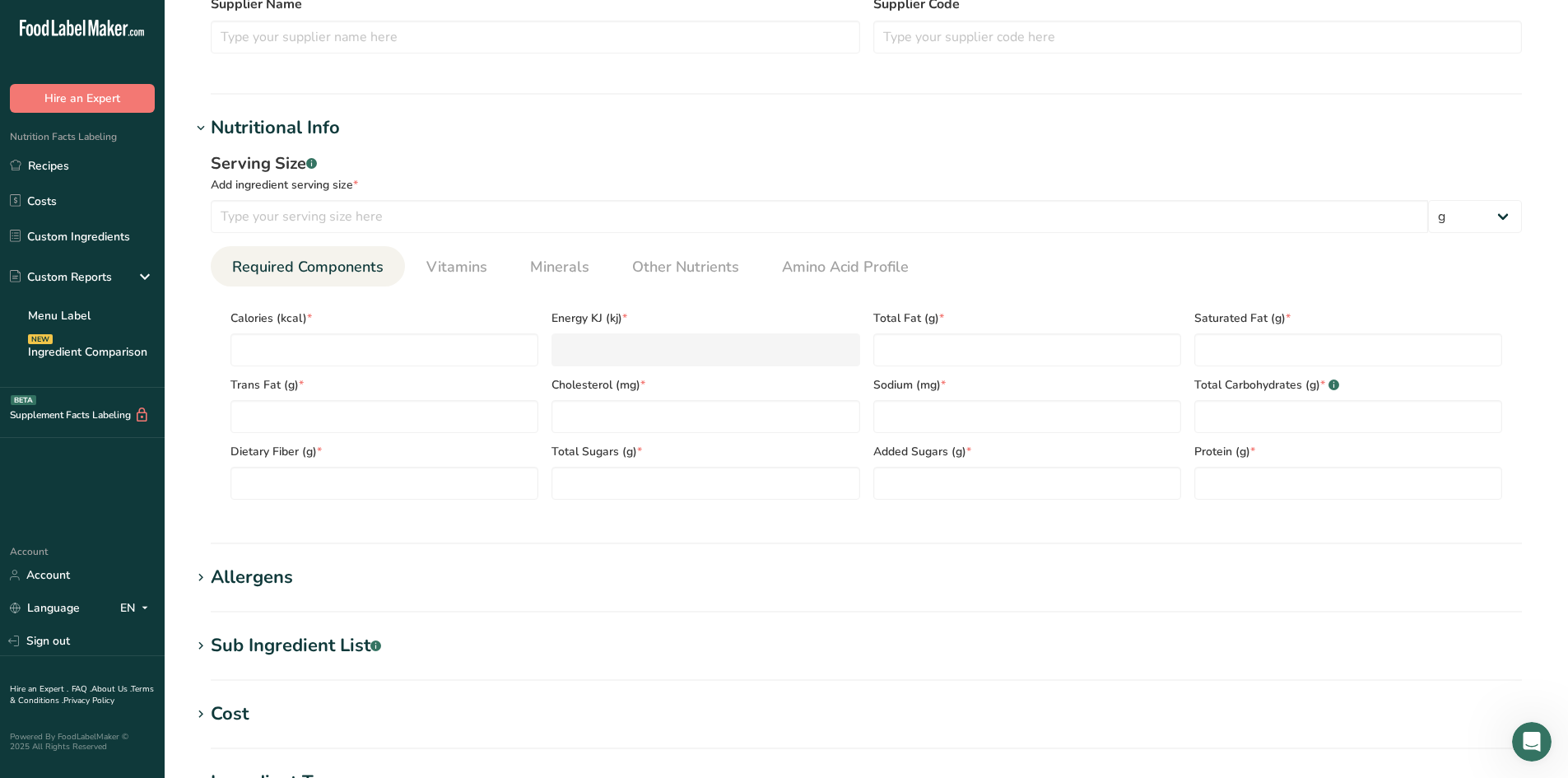
scroll to position [494, 0]
click at [446, 196] on input "number" at bounding box center [819, 212] width 1217 height 33
type input "100"
click at [451, 179] on div "Add ingredient serving size *" at bounding box center [867, 181] width 1311 height 17
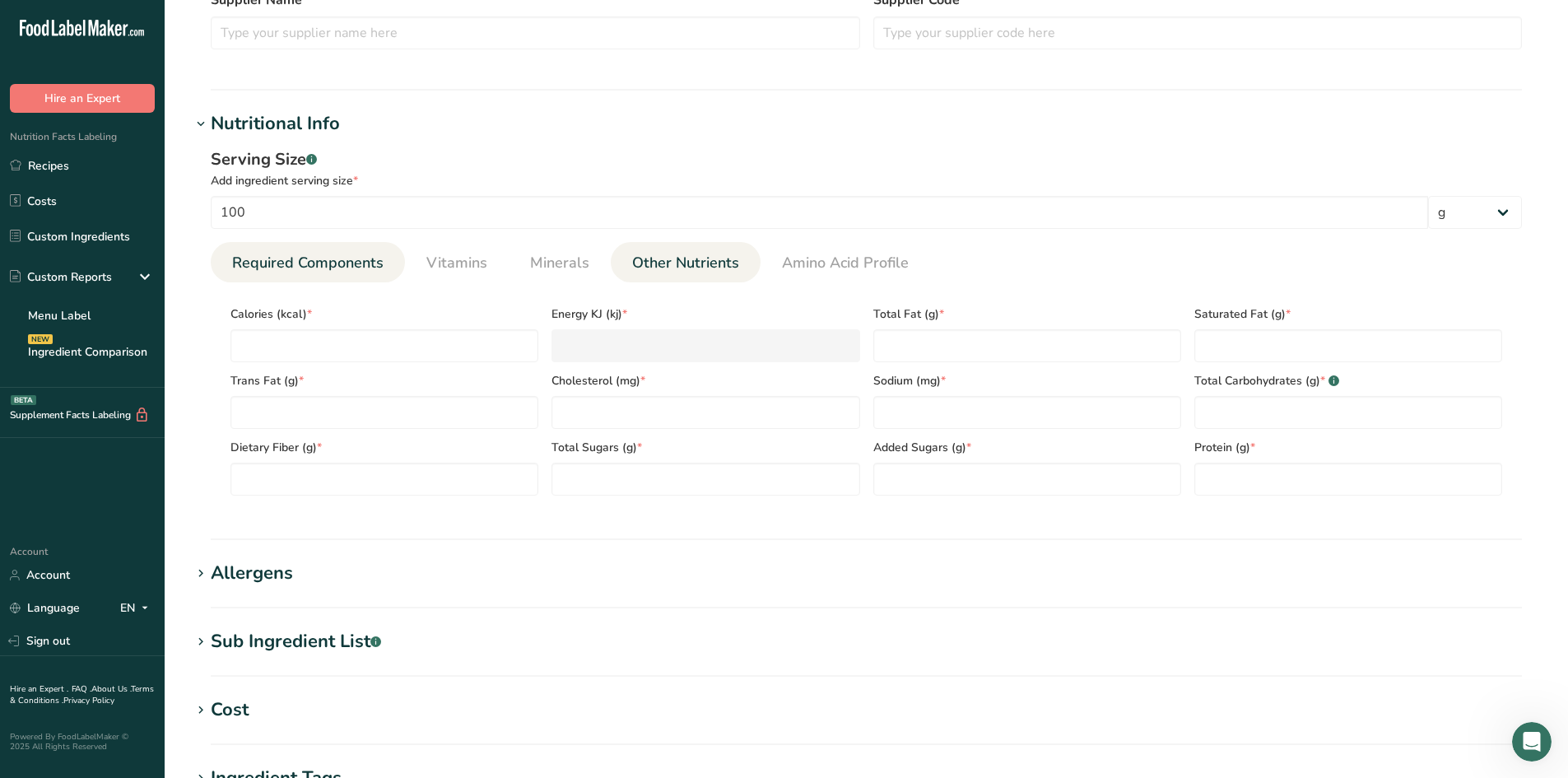
click at [698, 275] on link "Other Nutrients" at bounding box center [686, 263] width 120 height 42
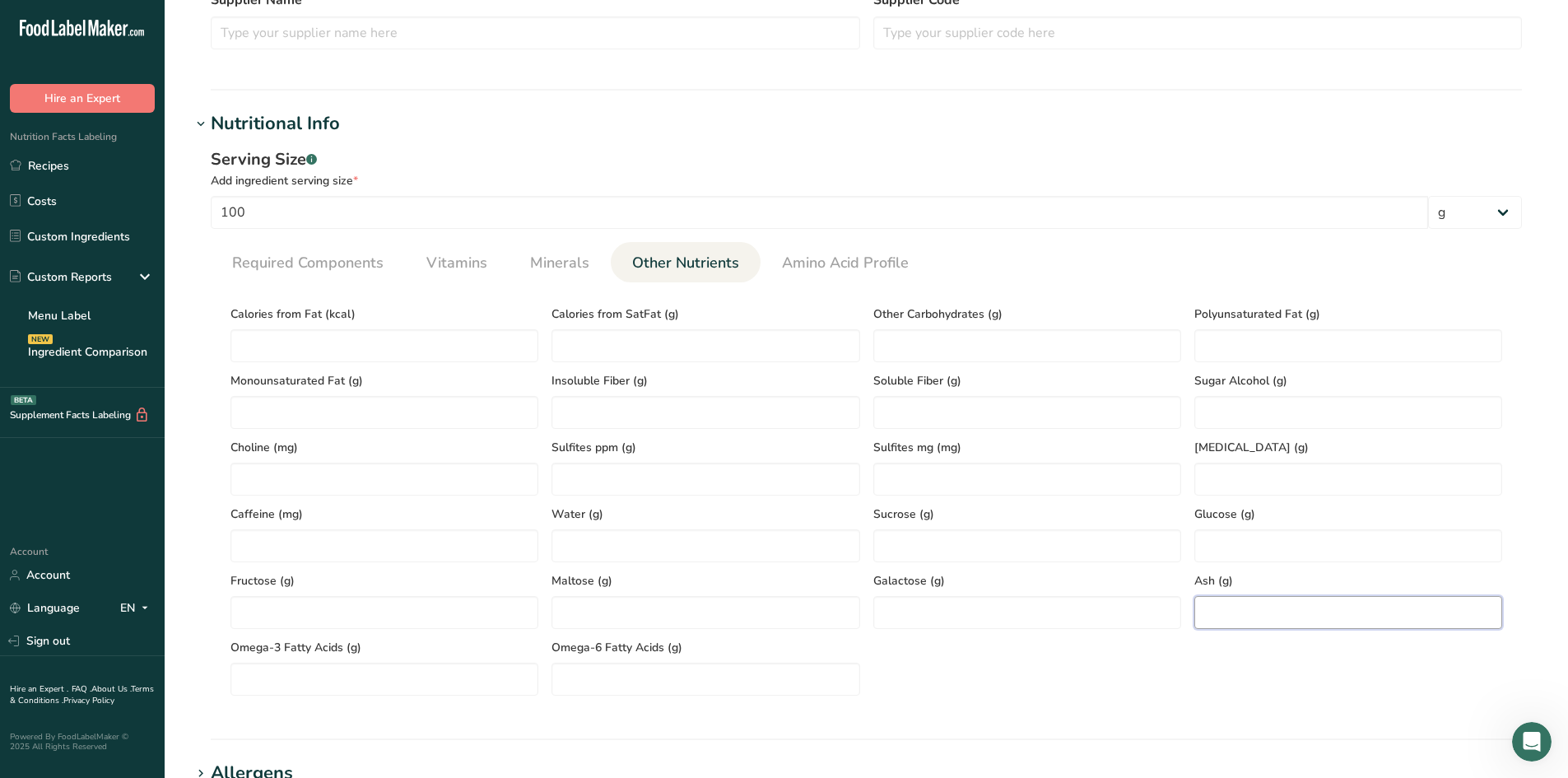
paste input "2.23"
type input "2.23"
click at [1239, 664] on div "Calories from Fat (kcal) Calories from SatFat (g) Other Carbohydrates (g) Polyu…" at bounding box center [866, 495] width 1284 height 400
paste Fat "5.6"
type Fat "5.6"
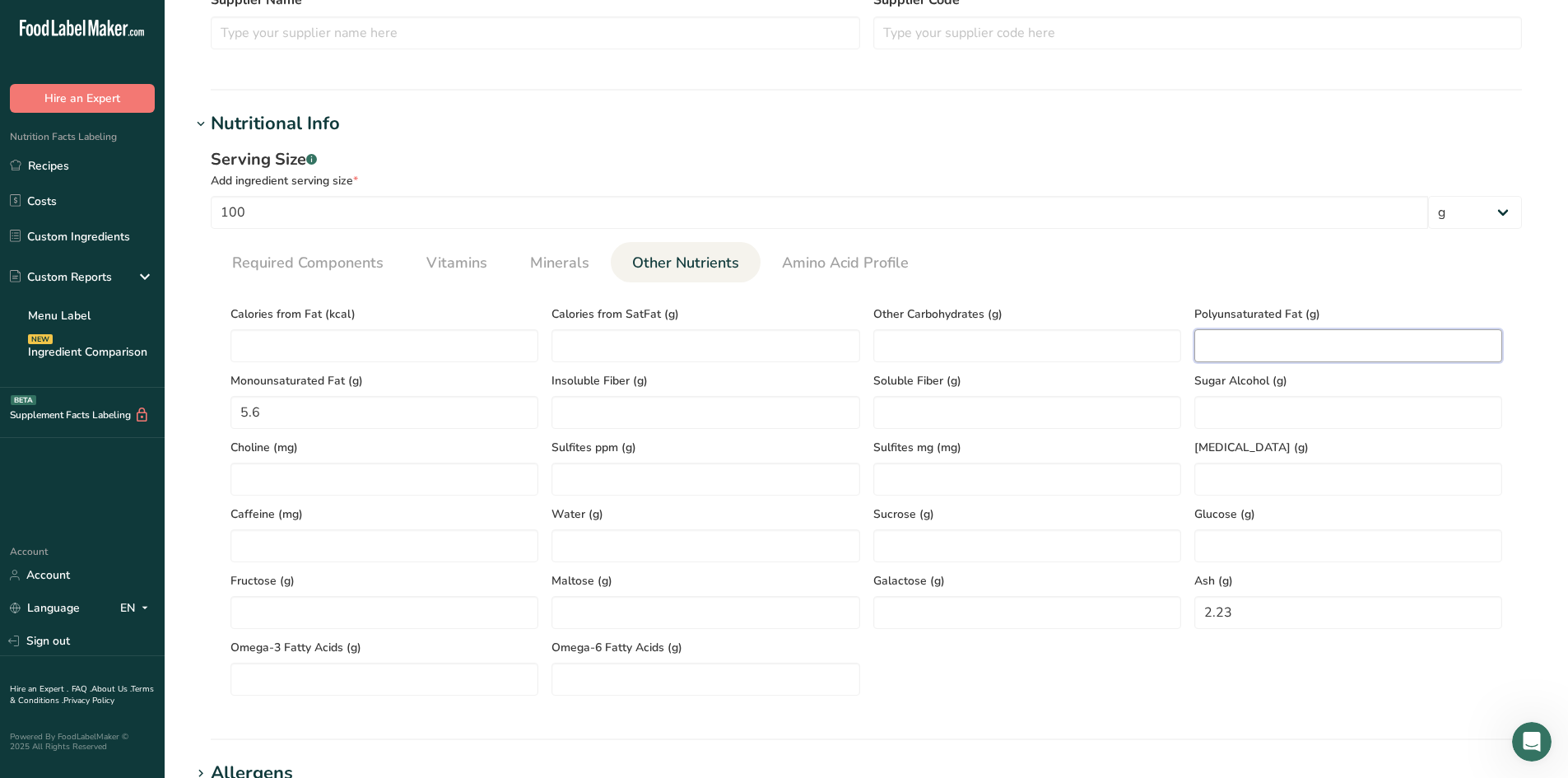
paste Fat "0.42"
type Fat "0.42"
click at [1095, 294] on section "Calories (kcal) * Energy KJ (kj) * Total Fat (g) * Saturated Fat (g) * Trans Fa…" at bounding box center [867, 495] width 1311 height 426
paste Fat "102.78"
type Fat "102.78"
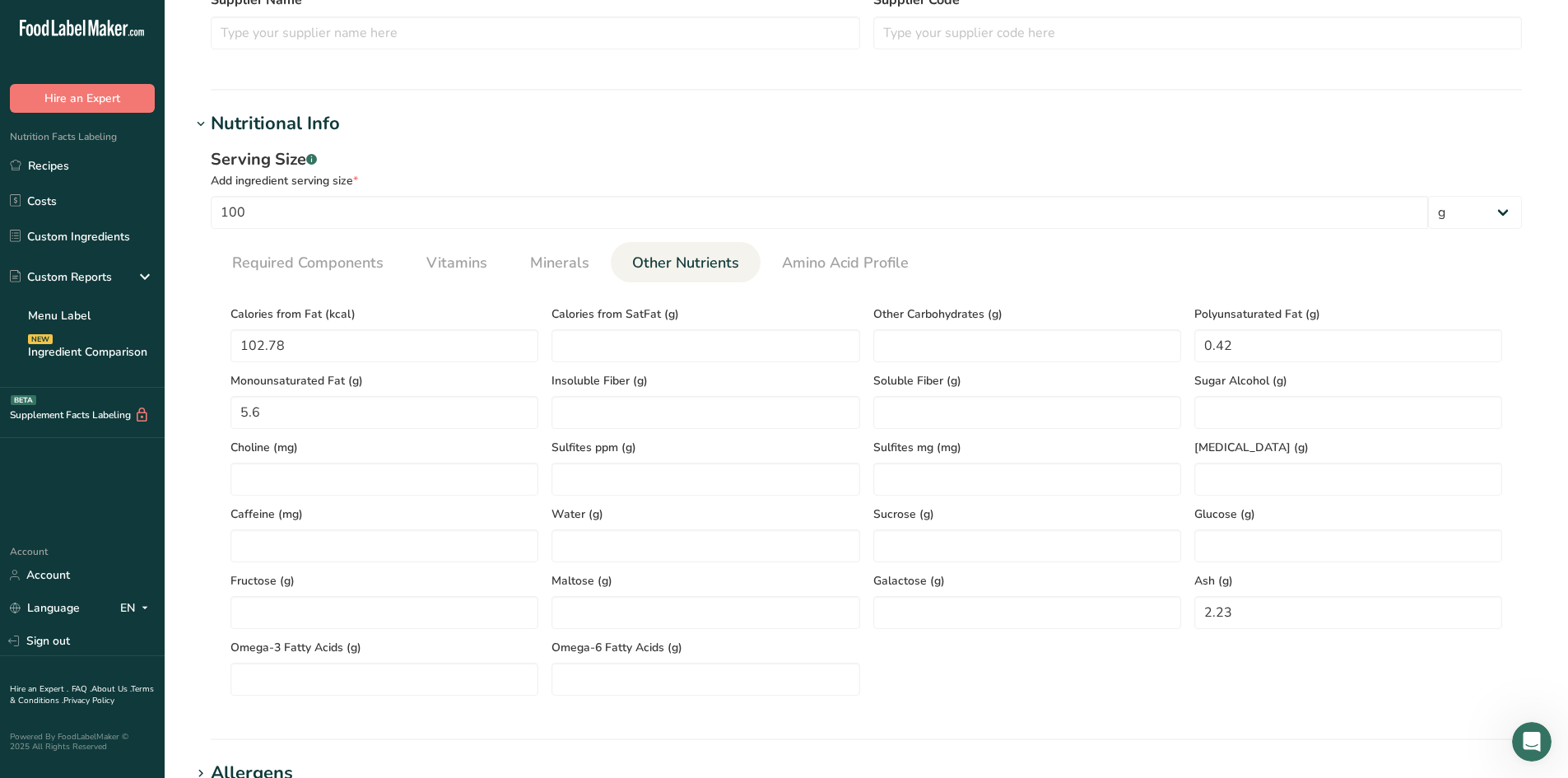
click at [234, 305] on span "Calories from Fat (kcal)" at bounding box center [384, 314] width 308 height 17
click at [551, 262] on span "Minerals" at bounding box center [559, 263] width 59 height 22
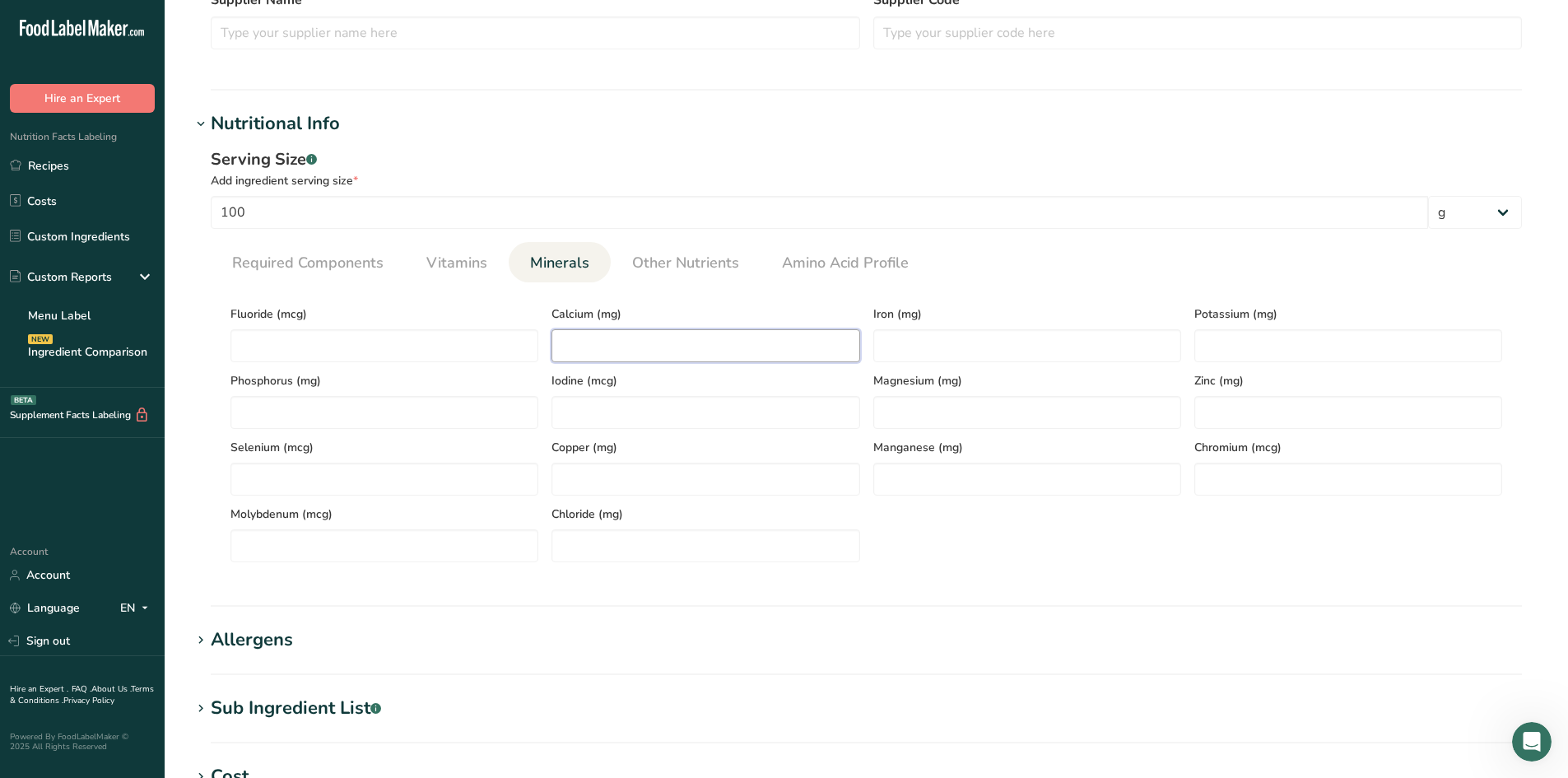
paste input "14.36"
type input "14.36"
click at [622, 577] on div "Serving Size .a-a{fill:#347362;}.b-a{fill:#fff;} Add ingredient serving size * …" at bounding box center [866, 361] width 1350 height 448
paste input "3.2"
type input "3.2"
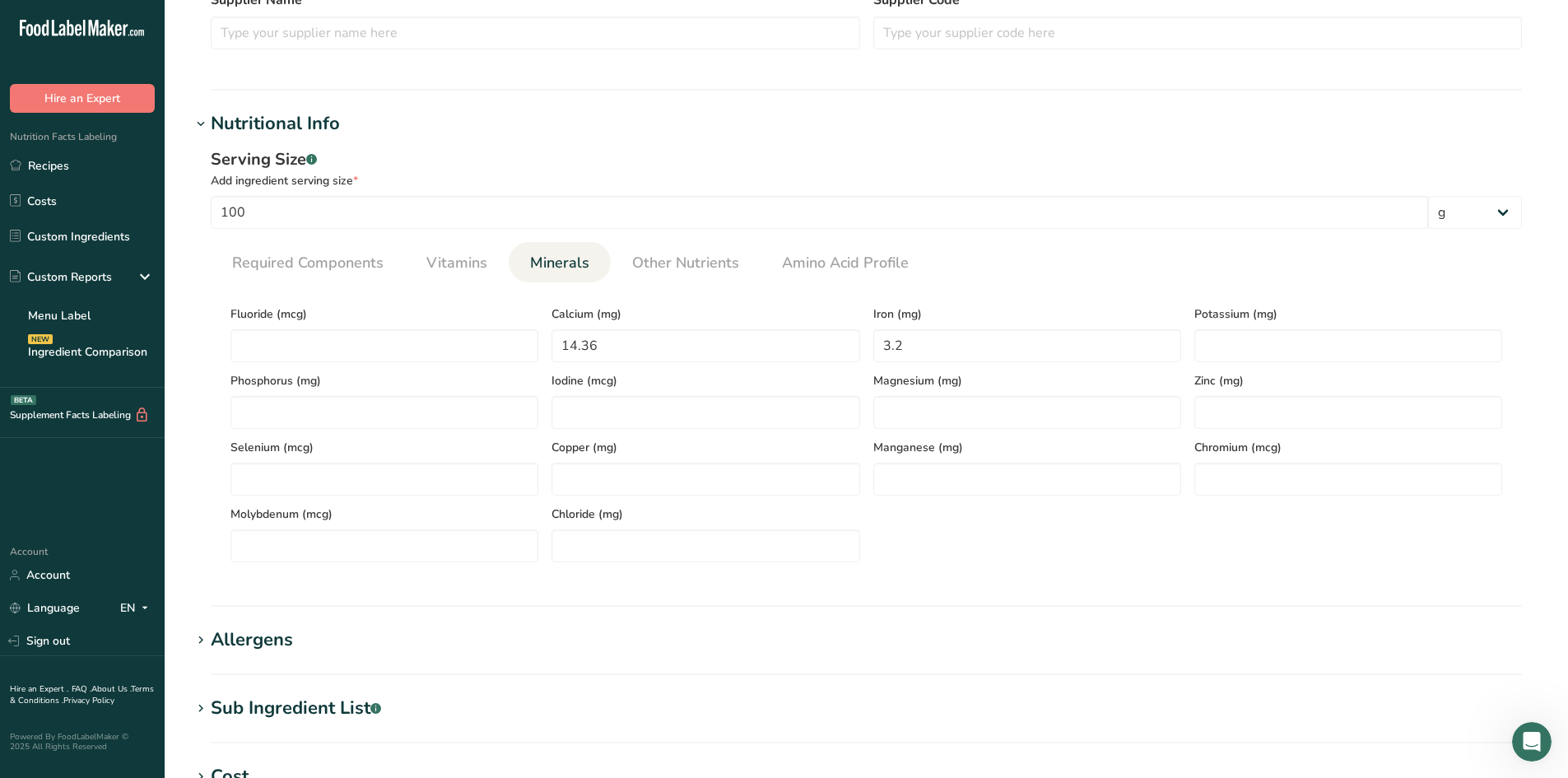
click at [927, 520] on div "Fluoride (mcg) Calcium (mg) 14.36 Iron (mg) 3.2 Potassium (mg) Phosphorus (mg) …" at bounding box center [866, 428] width 1284 height 266
paste input "438.17"
type input "438.17"
click at [1344, 536] on div "Fluoride (mcg) Calcium (mg) 14.36 Iron (mg) 3.2 Potassium (mg) 438.17 Phosphoru…" at bounding box center [866, 428] width 1284 height 266
click at [437, 257] on span "Vitamins" at bounding box center [456, 263] width 61 height 22
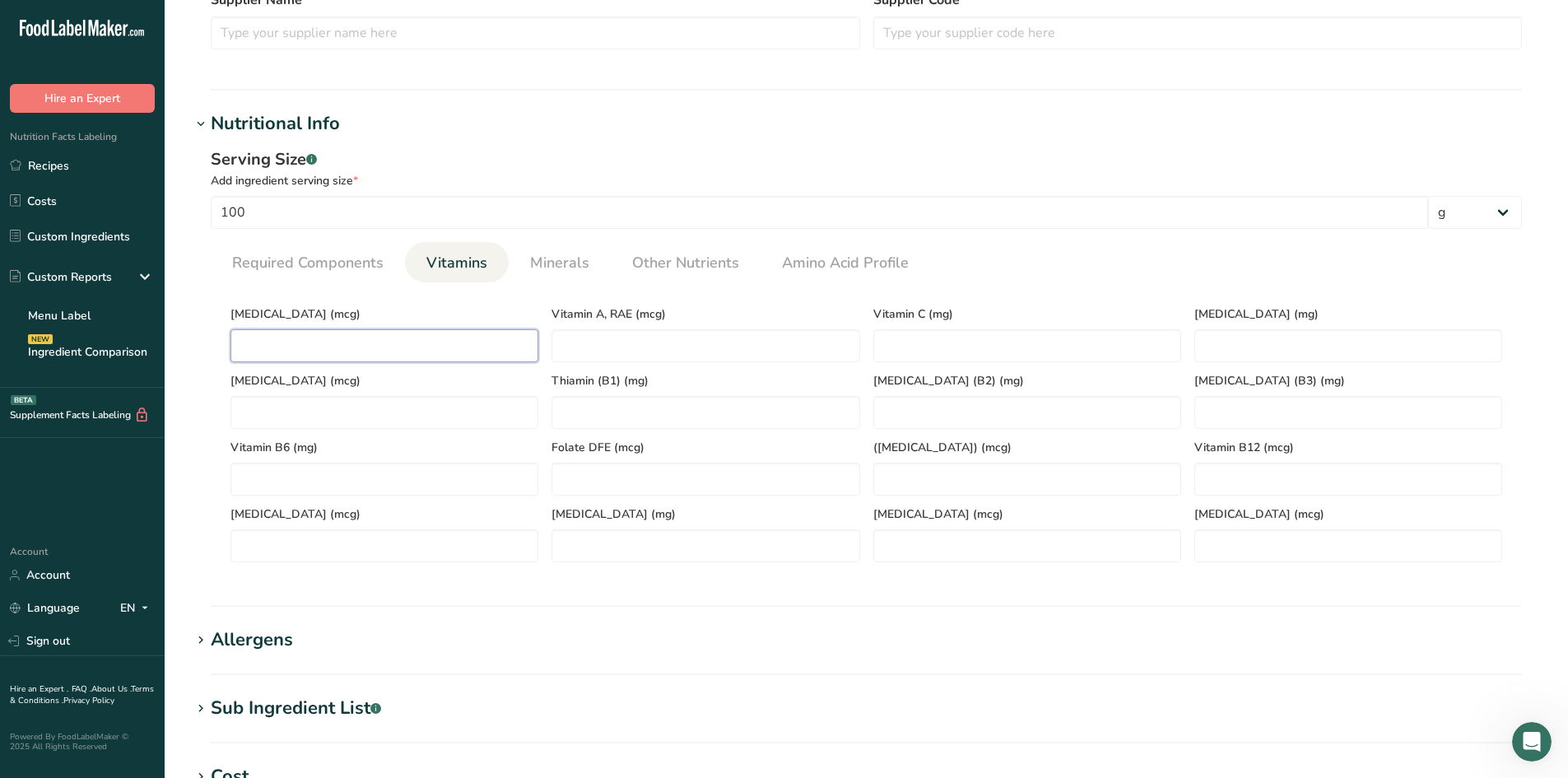
click at [285, 346] on D "number" at bounding box center [384, 346] width 308 height 33
type D "0"
click at [314, 319] on span "[MEDICAL_DATA] (mcg)" at bounding box center [384, 314] width 308 height 17
click at [742, 343] on RAE "number" at bounding box center [705, 346] width 308 height 33
type RAE "0"
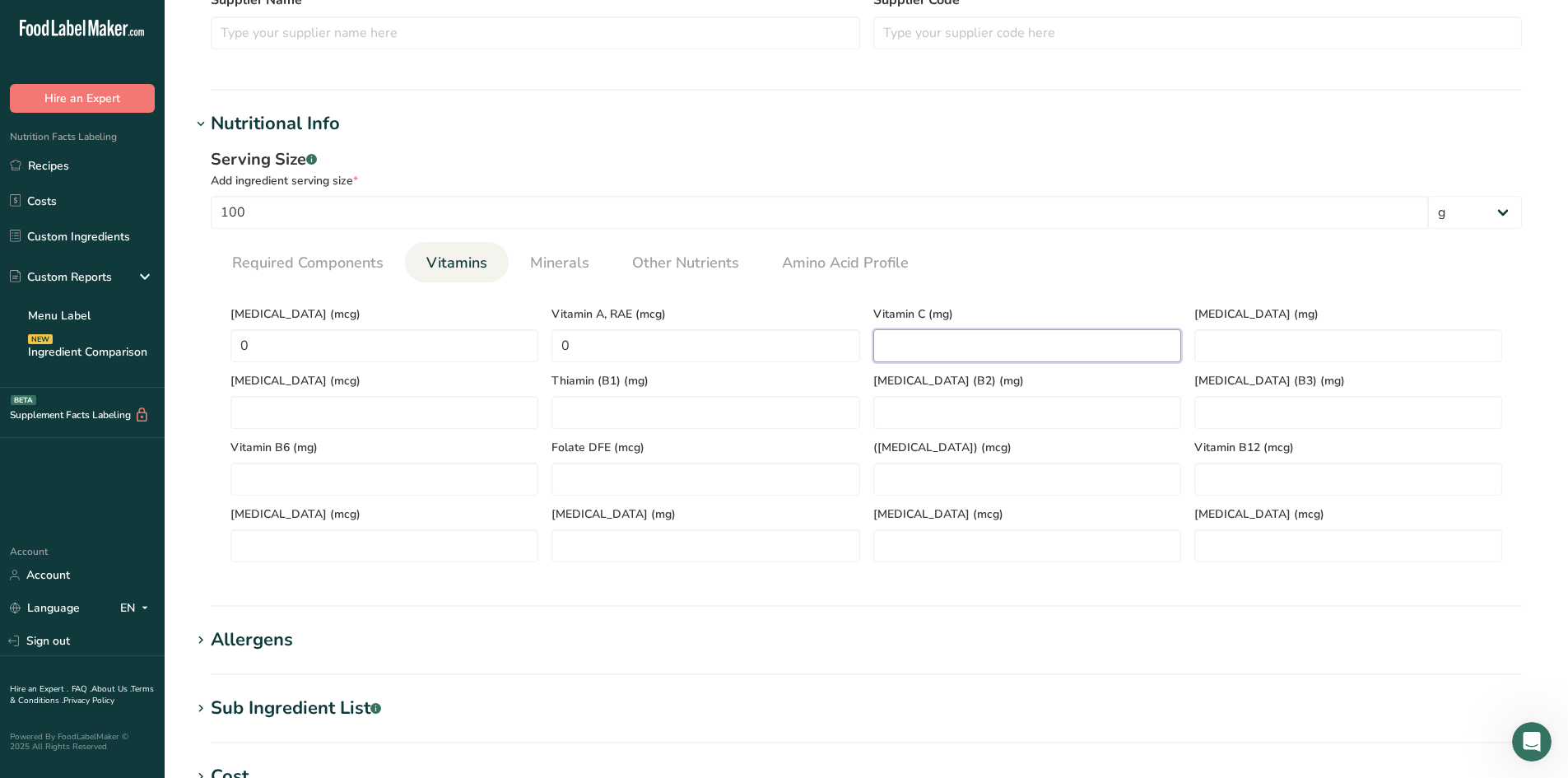
click at [1059, 350] on C "number" at bounding box center [1027, 346] width 308 height 33
type C "0"
click at [1053, 324] on div "Vitamin C (mg) 0" at bounding box center [1027, 328] width 321 height 67
click at [263, 269] on span "Required Components" at bounding box center [308, 263] width 151 height 22
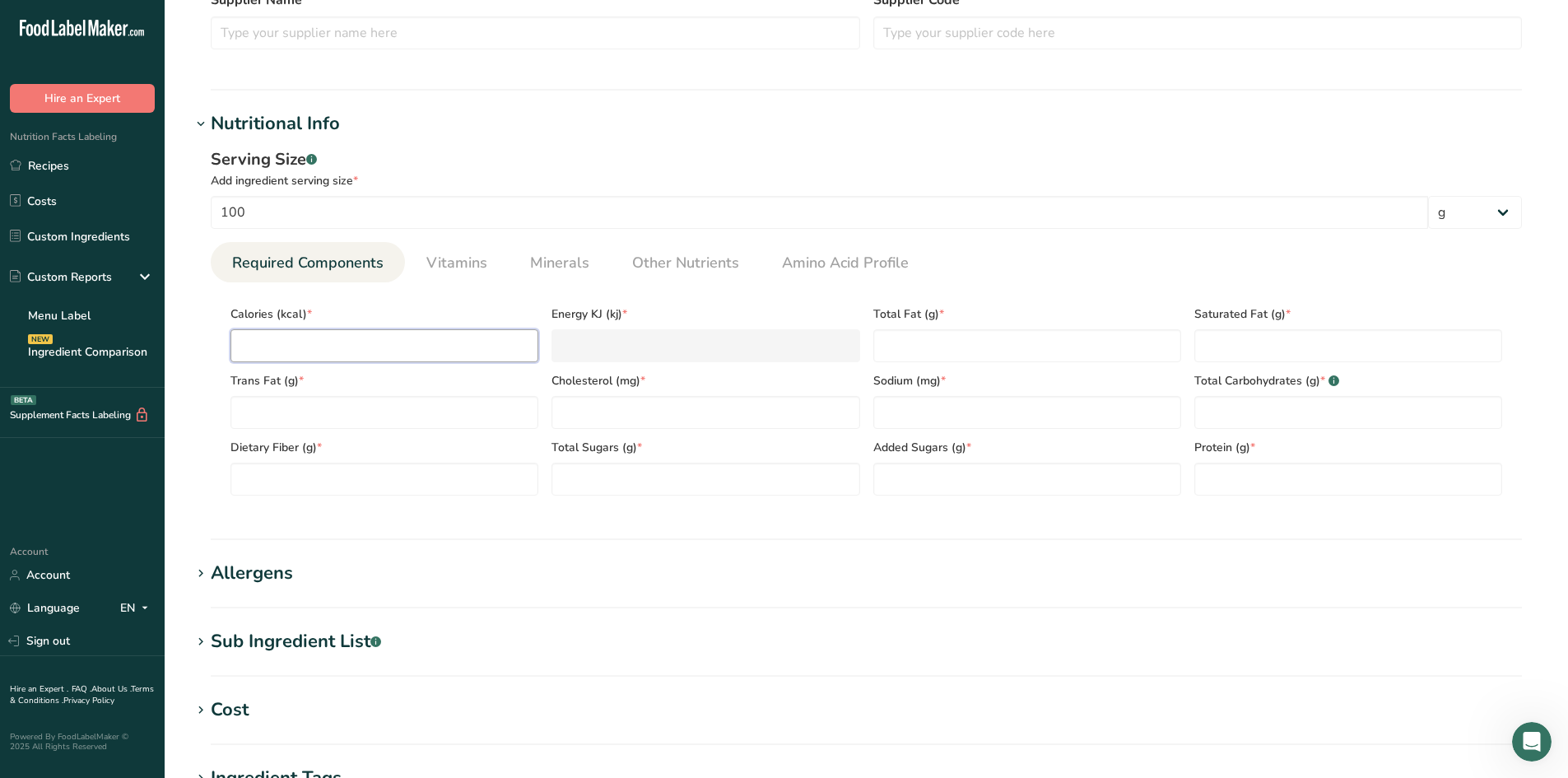
paste input "176.11"
type input "176.11"
type KJ "736.8"
type input "176.11"
click at [215, 364] on section "Calories (kcal) * 176.11 Energy KJ (kj) * 736.8 Total Fat (g) * Saturated Fat (…" at bounding box center [867, 395] width 1311 height 227
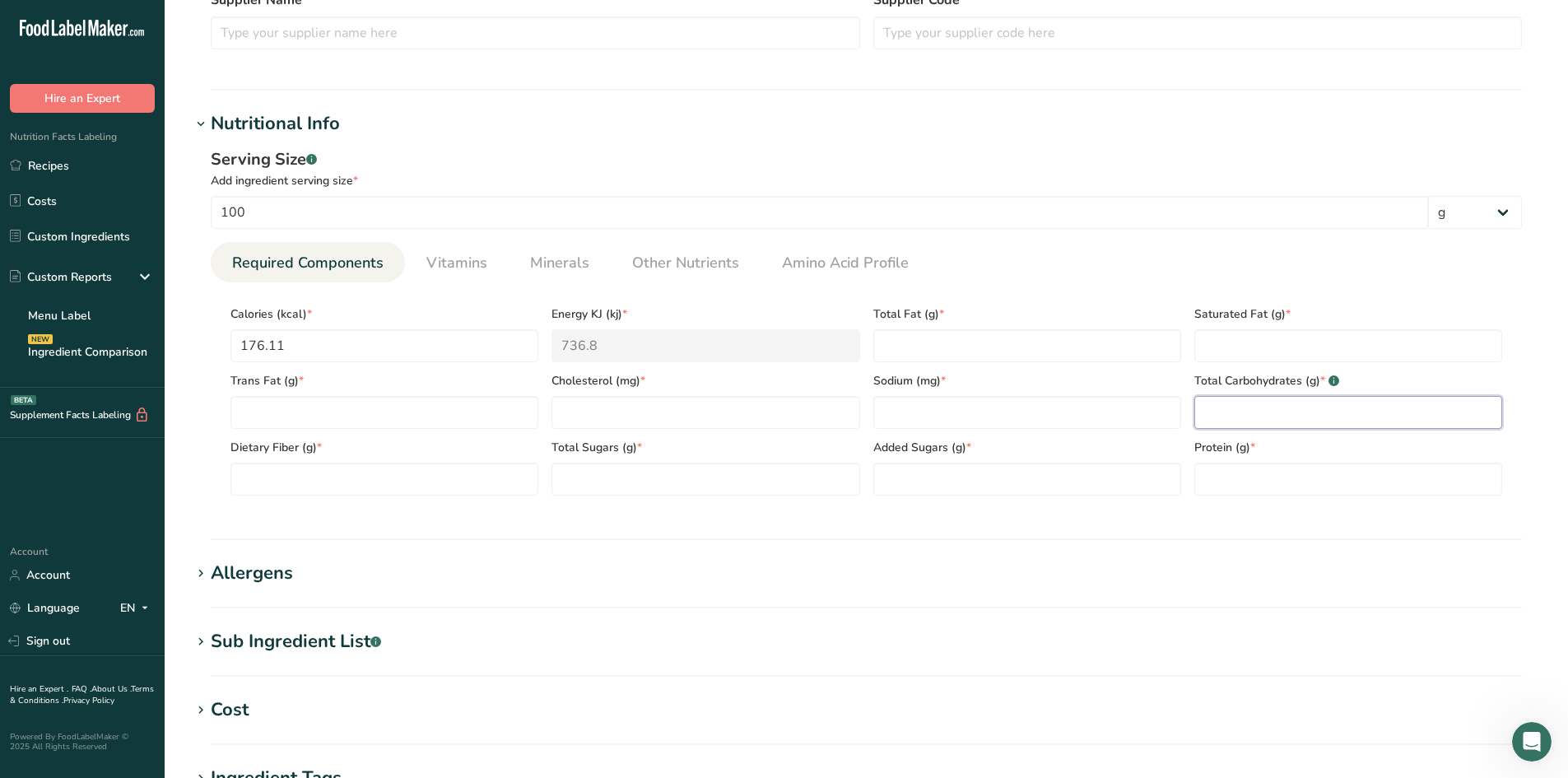
paste Carbohydrates "2.02"
type Carbohydrates "2.02"
click at [1286, 513] on div "Serving Size .a-a{fill:#347362;}.b-a{fill:#fff;} Add ingredient serving size * …" at bounding box center [866, 327] width 1350 height 381
paste input "53.64"
type input "53.64"
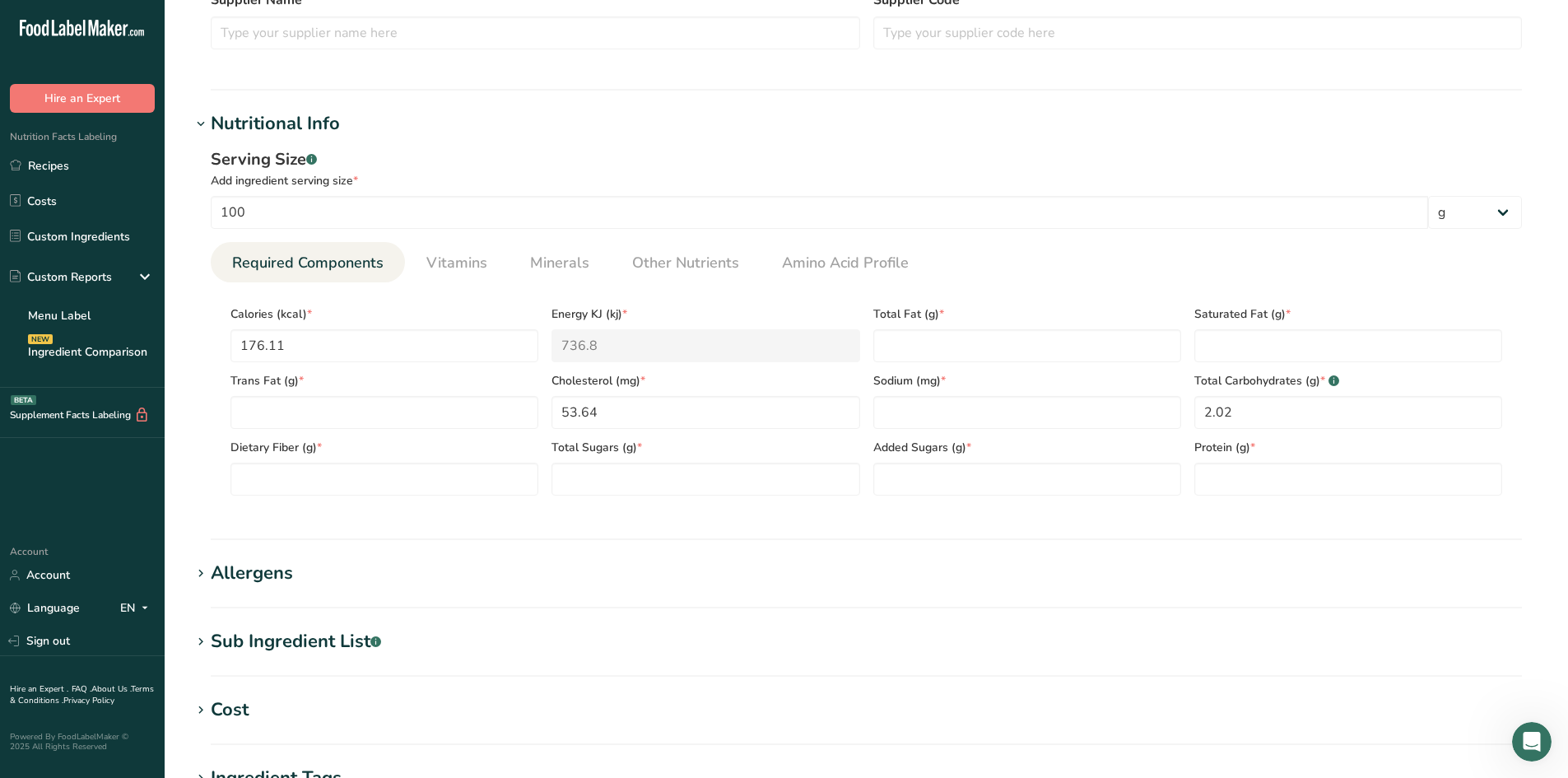
click at [669, 498] on section "Calories (kcal) * 176.11 Energy KJ (kj) * 736.8 Total Fat (g) * Saturated Fat (…" at bounding box center [867, 395] width 1311 height 227
paste Fiber "0.68"
type Fiber "0.68"
click at [317, 515] on div "Serving Size .a-a{fill:#347362;}.b-a{fill:#fff;} Add ingredient serving size * …" at bounding box center [866, 327] width 1350 height 381
paste Fat "11.42"
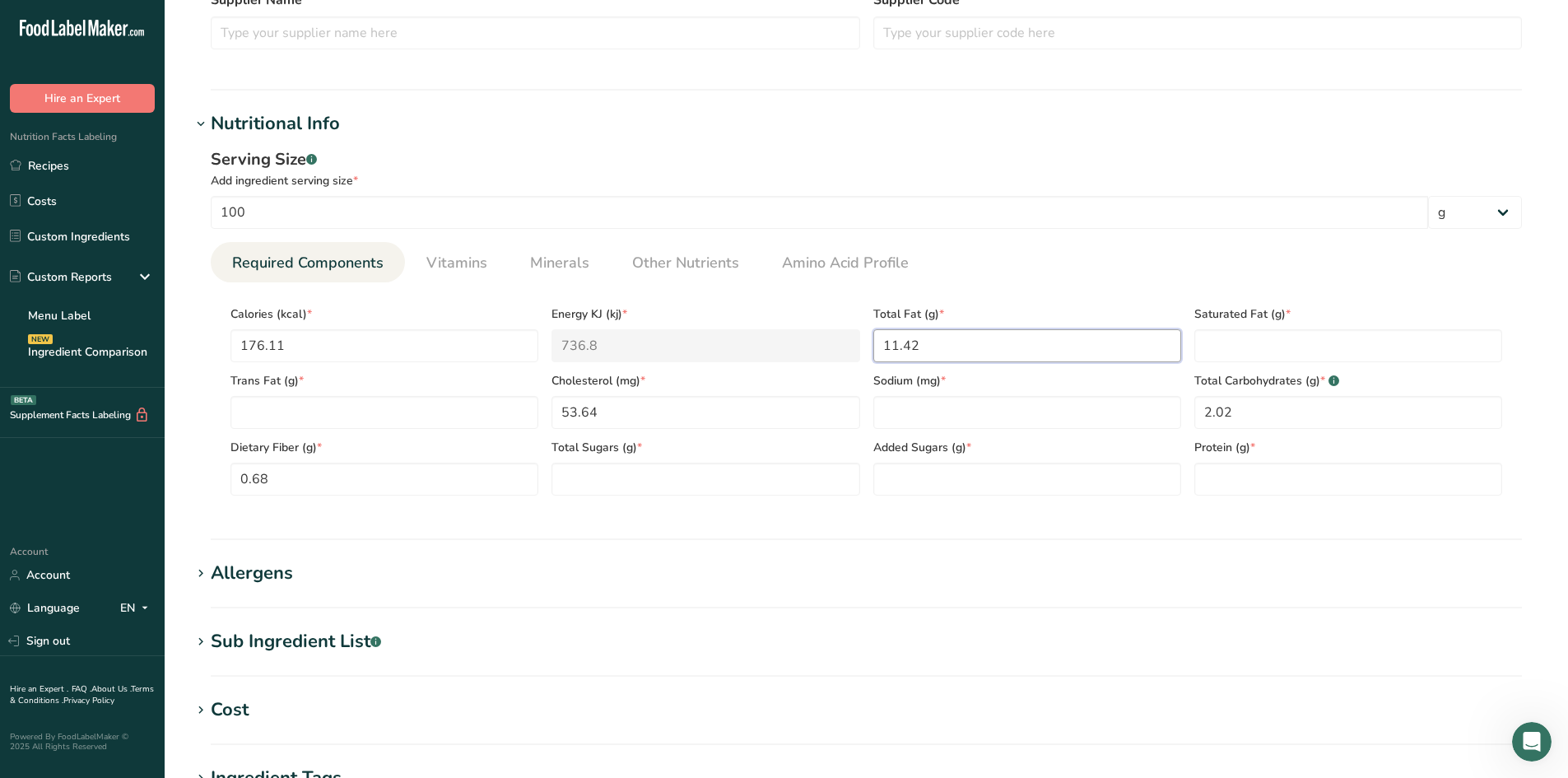
type Fat "11.42"
click at [996, 512] on div "Serving Size .a-a{fill:#347362;}.b-a{fill:#fff;} Add ingredient serving size * …" at bounding box center [866, 327] width 1350 height 381
paste input "539.63"
type input "539.63"
click at [934, 507] on section "Calories (kcal) * 176.11 Energy KJ (kj) * 736.8 Total Fat (g) * 11.42 Saturated…" at bounding box center [867, 395] width 1311 height 227
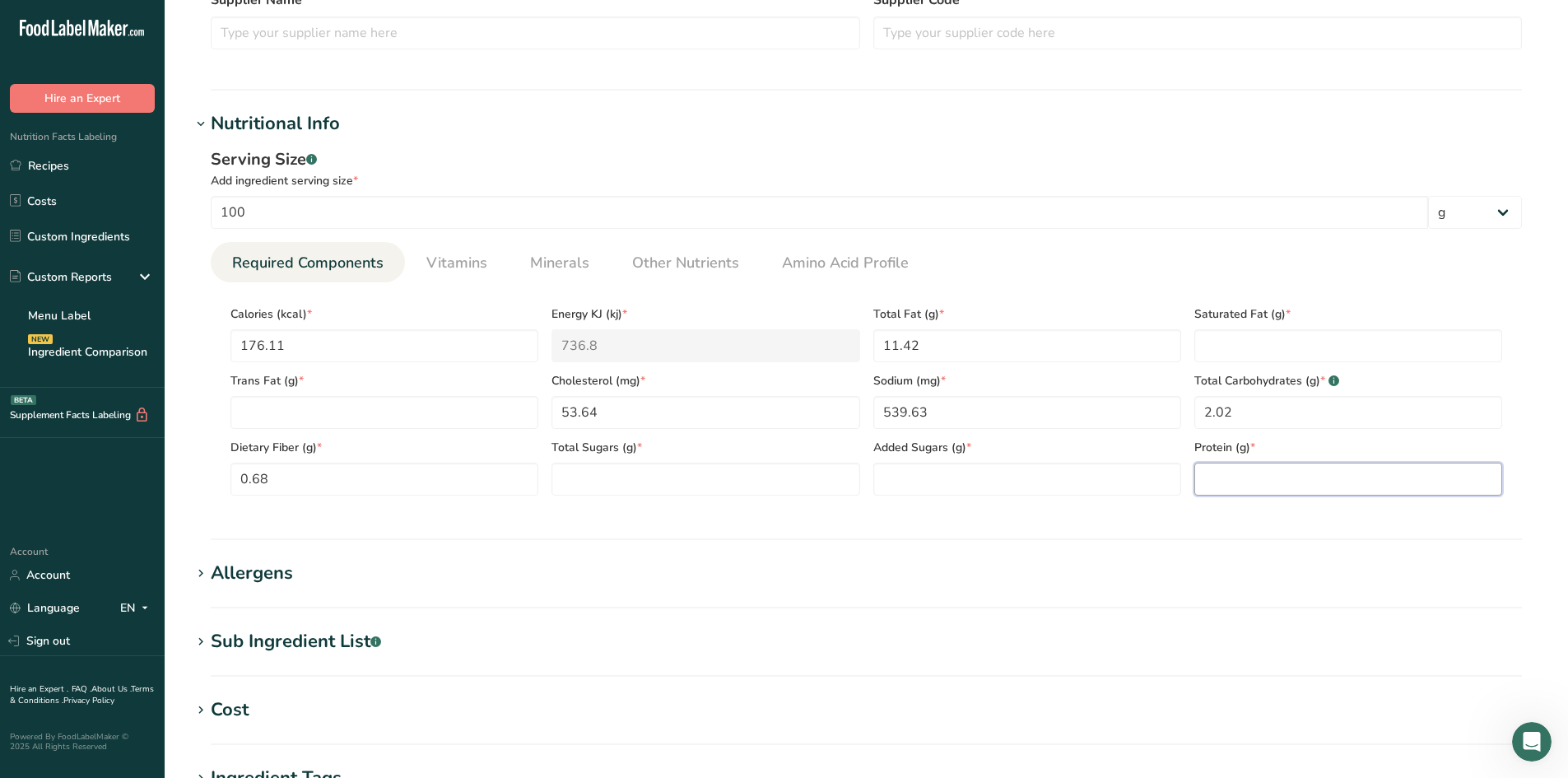
paste input "16.32"
type input "16.32"
click at [1273, 520] on section "Nutritional Info Serving Size .a-a{fill:#347362;}.b-a{fill:#fff;} Add ingredien…" at bounding box center [866, 326] width 1350 height 430
paste Fat "5.13"
type Fat "5.13"
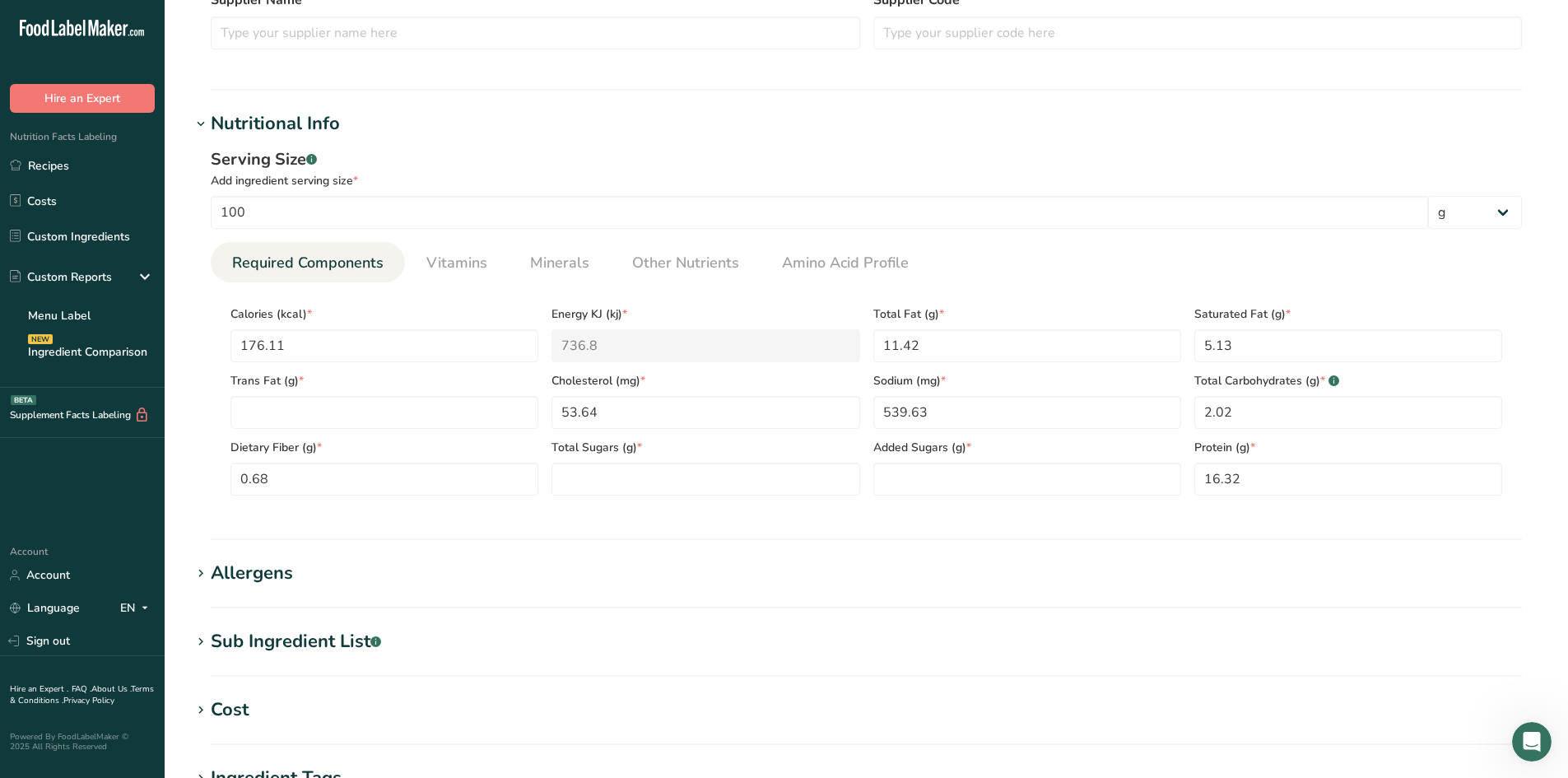
click at [1107, 294] on section "Calories (kcal) * 176.11 Energy KJ (kj) * 736.8 Total Fat (g) * 11.42 Saturated…" at bounding box center [867, 395] width 1311 height 227
click at [615, 474] on Sugars "number" at bounding box center [705, 480] width 308 height 33
type Sugars "0"
click at [957, 482] on Sugars "number" at bounding box center [1027, 480] width 308 height 33
type Sugars "0"
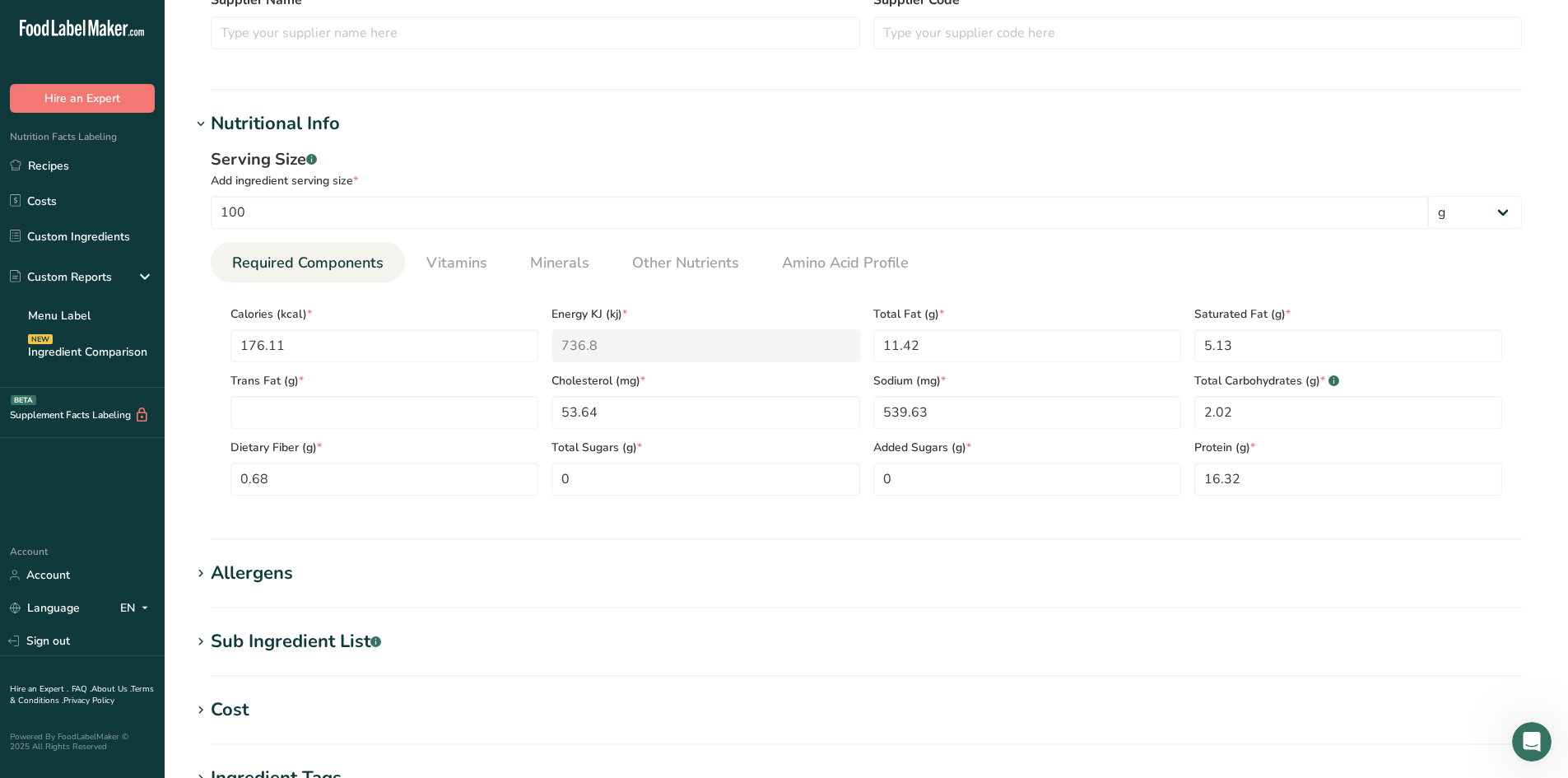
click at [936, 525] on section "Nutritional Info Serving Size .a-a{fill:#347362;}.b-a{fill:#fff;} Add ingredien…" at bounding box center [866, 326] width 1350 height 430
paste Fat "0.27"
type Fat "0.27"
click at [412, 523] on section "Nutritional Info Serving Size .a-a{fill:#347362;}.b-a{fill:#fff;} Add ingredien…" at bounding box center [866, 326] width 1350 height 430
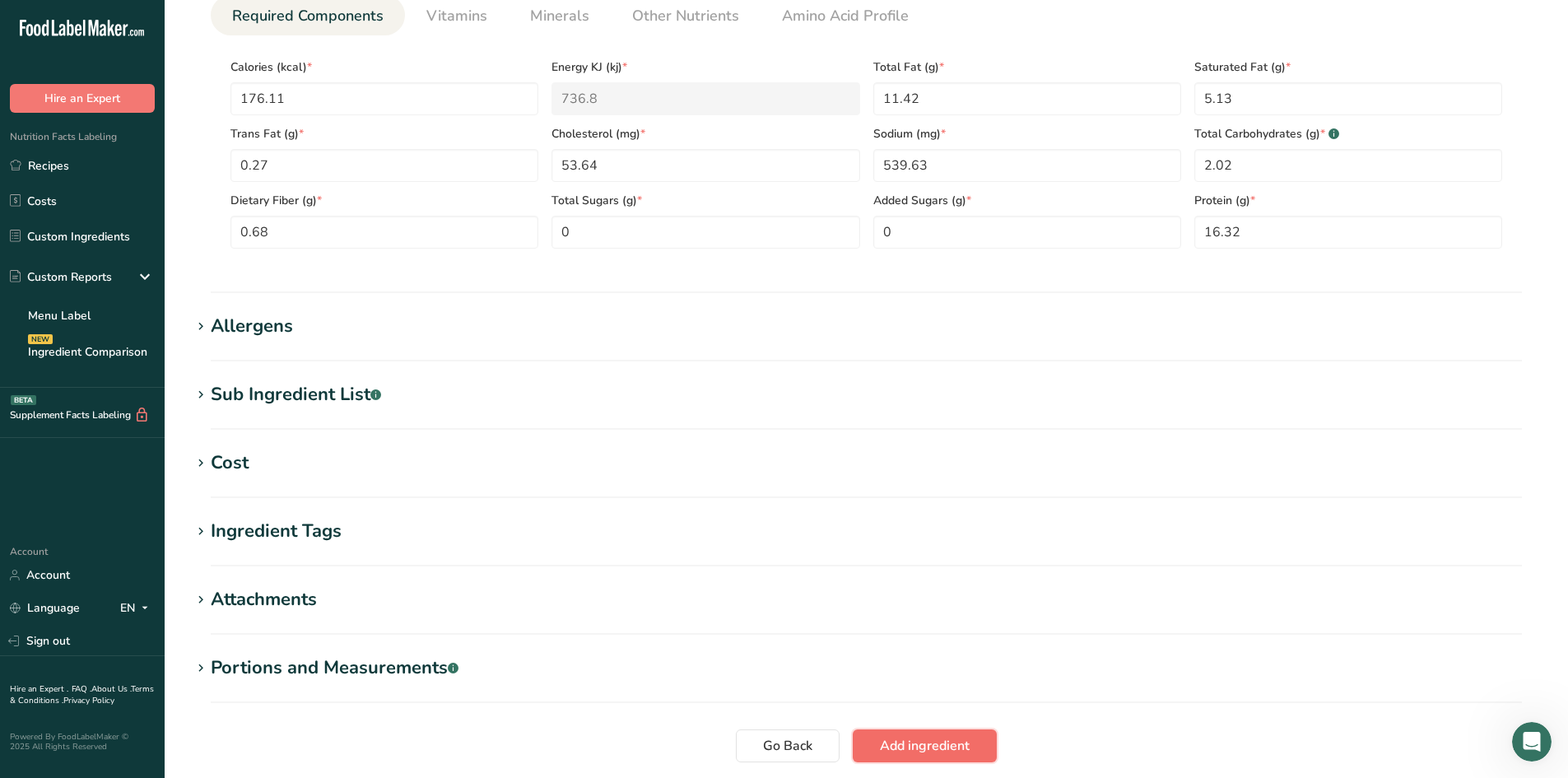
click at [894, 737] on span "Add ingredient" at bounding box center [924, 746] width 90 height 19
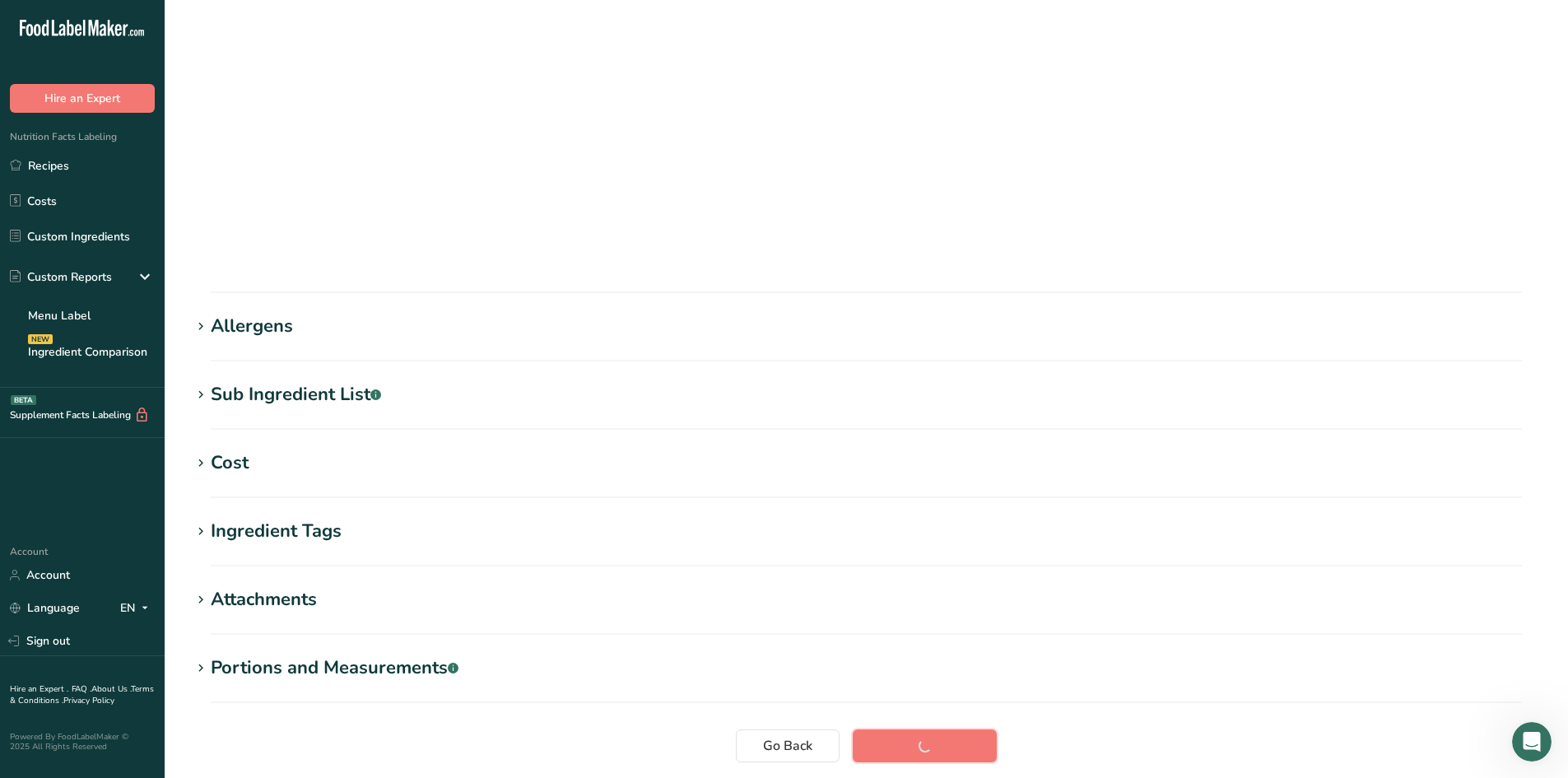
scroll to position [93, 0]
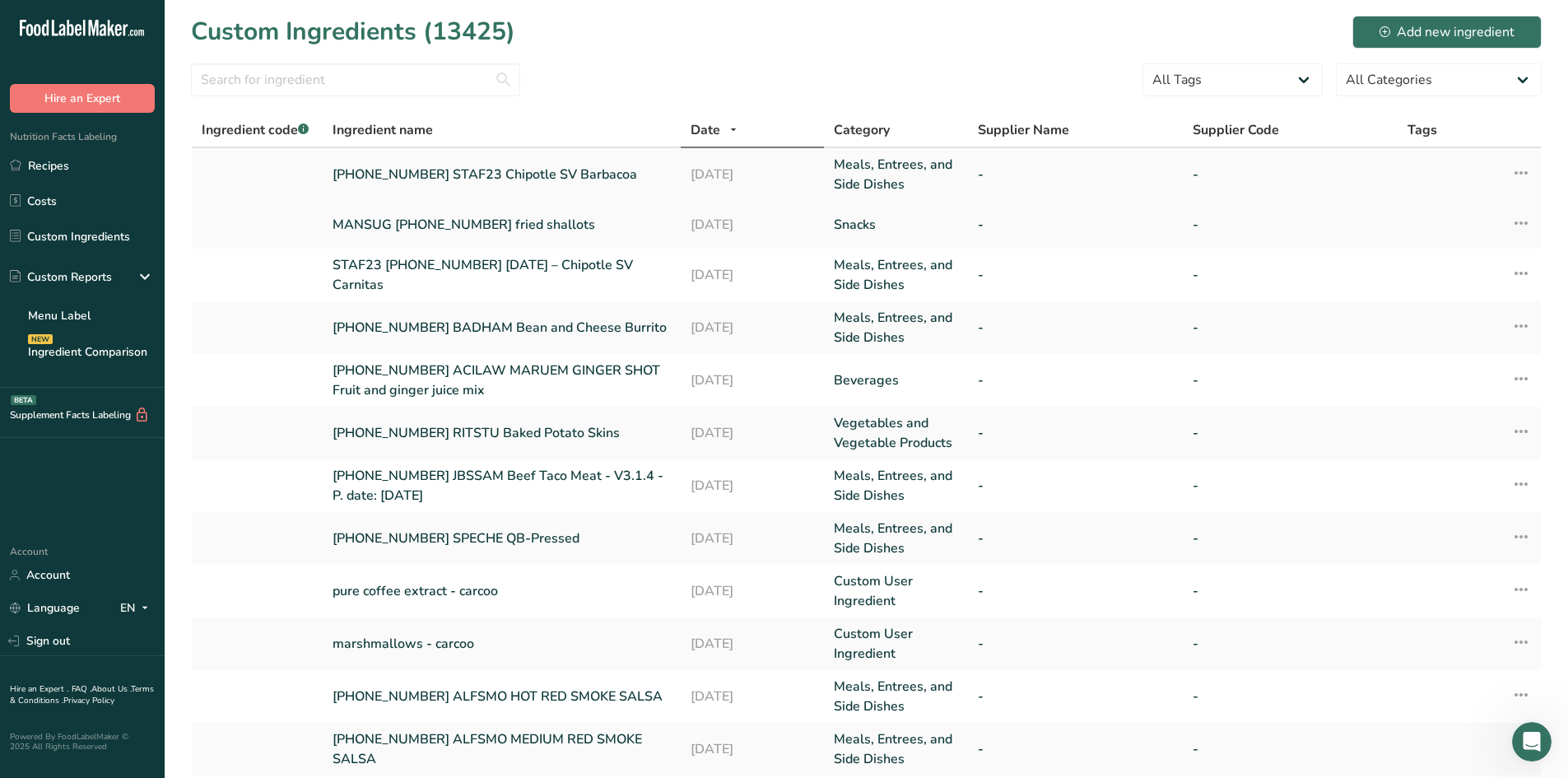
drag, startPoint x: 329, startPoint y: 174, endPoint x: 616, endPoint y: 186, distance: 287.3
click at [616, 186] on td "25-446978-001 STAF23 Chipotle SV Barbacoa" at bounding box center [502, 174] width 358 height 52
copy link "25-446978-001 STAF23 Chipotle SV Barbacoa"
click at [65, 165] on link "Recipes" at bounding box center [82, 166] width 165 height 31
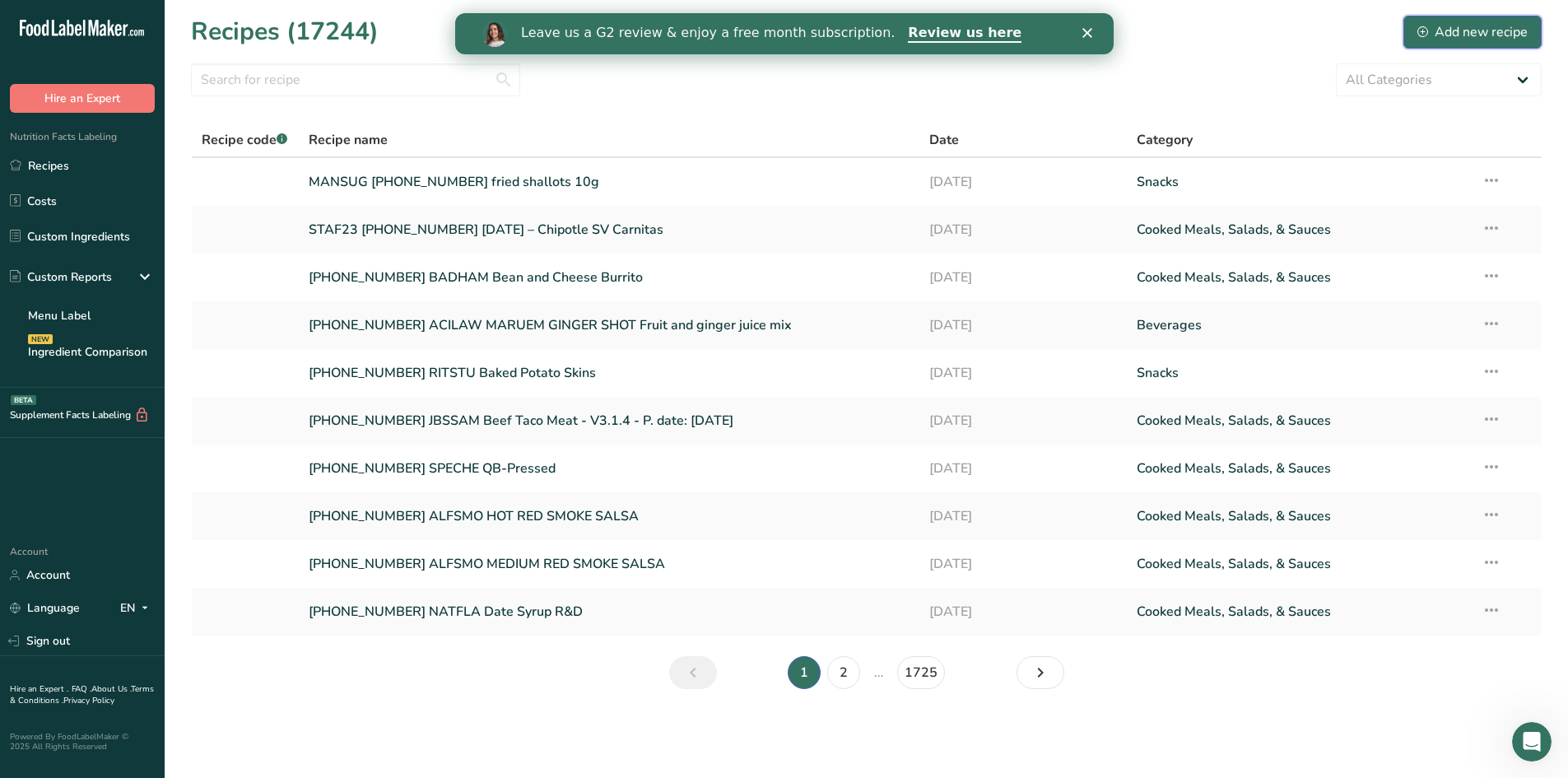
click at [1483, 36] on div "Add new recipe" at bounding box center [1472, 32] width 110 height 19
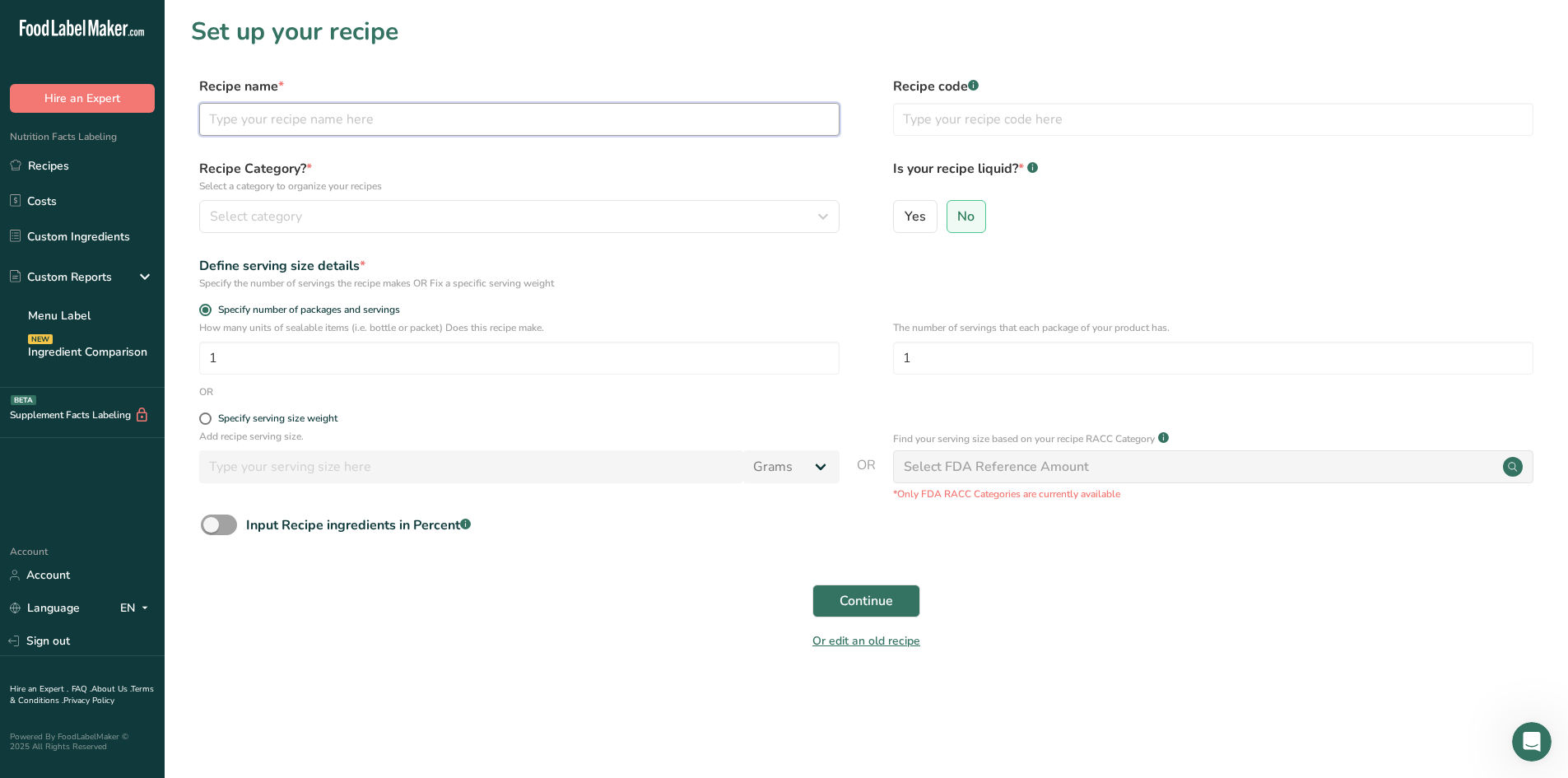
paste input "25-446978-001 STAF23 Chipotle SV Barbacoa"
type input "25-446978-001 STAF23 Chipotle SV Barbacoa"
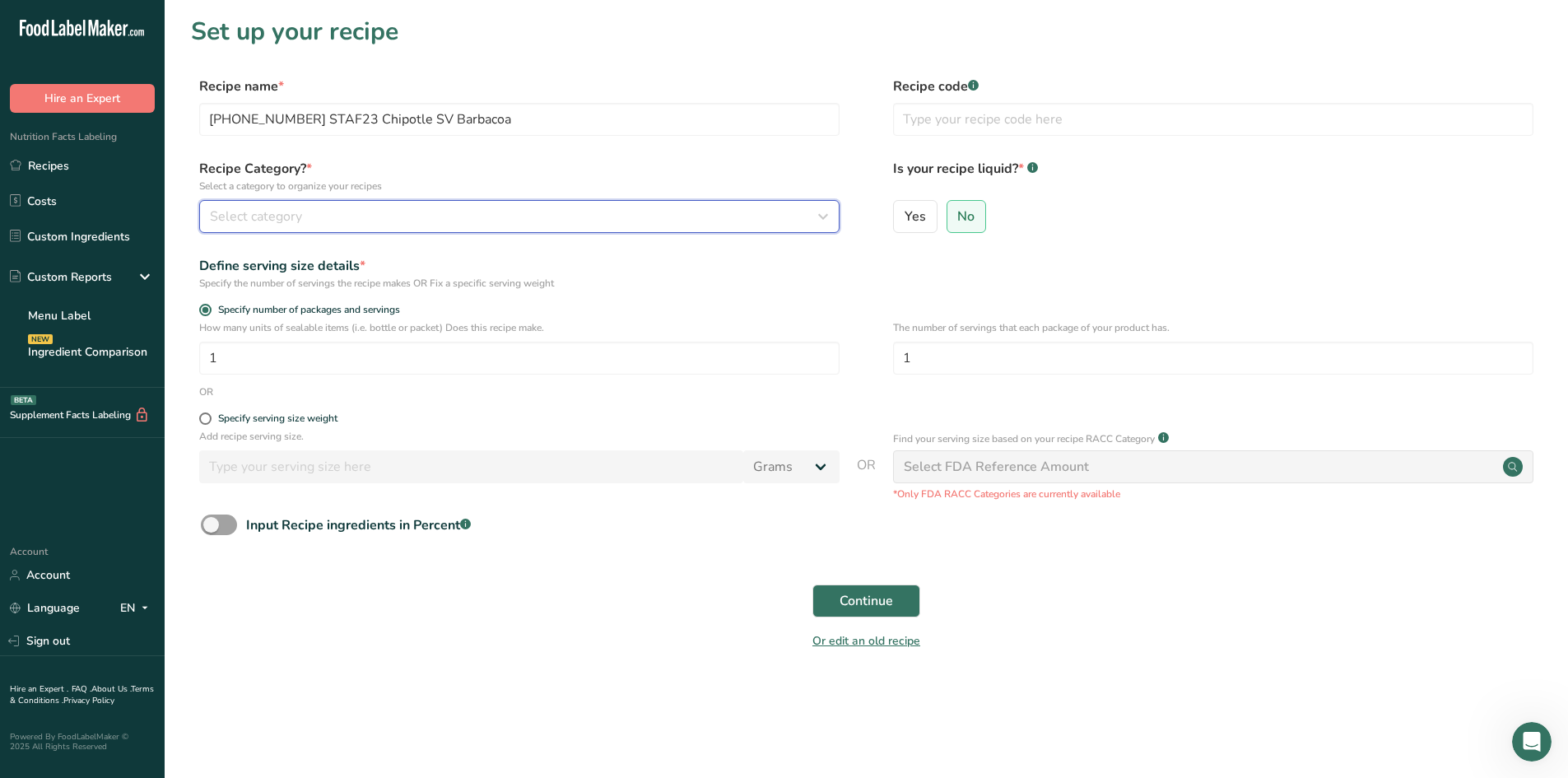
click at [489, 216] on div "Select category" at bounding box center [514, 216] width 609 height 19
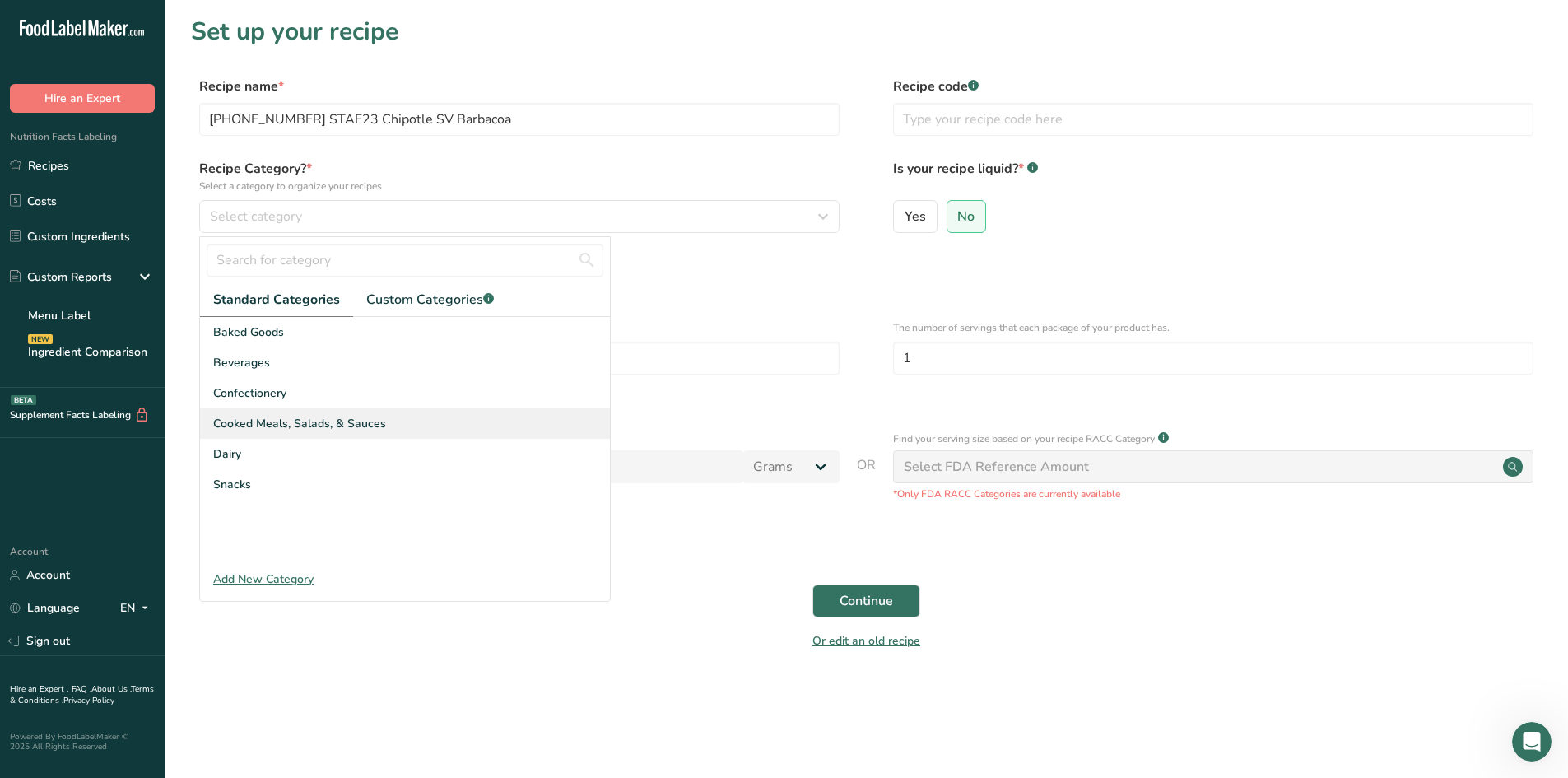
click at [404, 416] on div "Cooked Meals, Salads, & Sauces" at bounding box center [404, 422] width 410 height 30
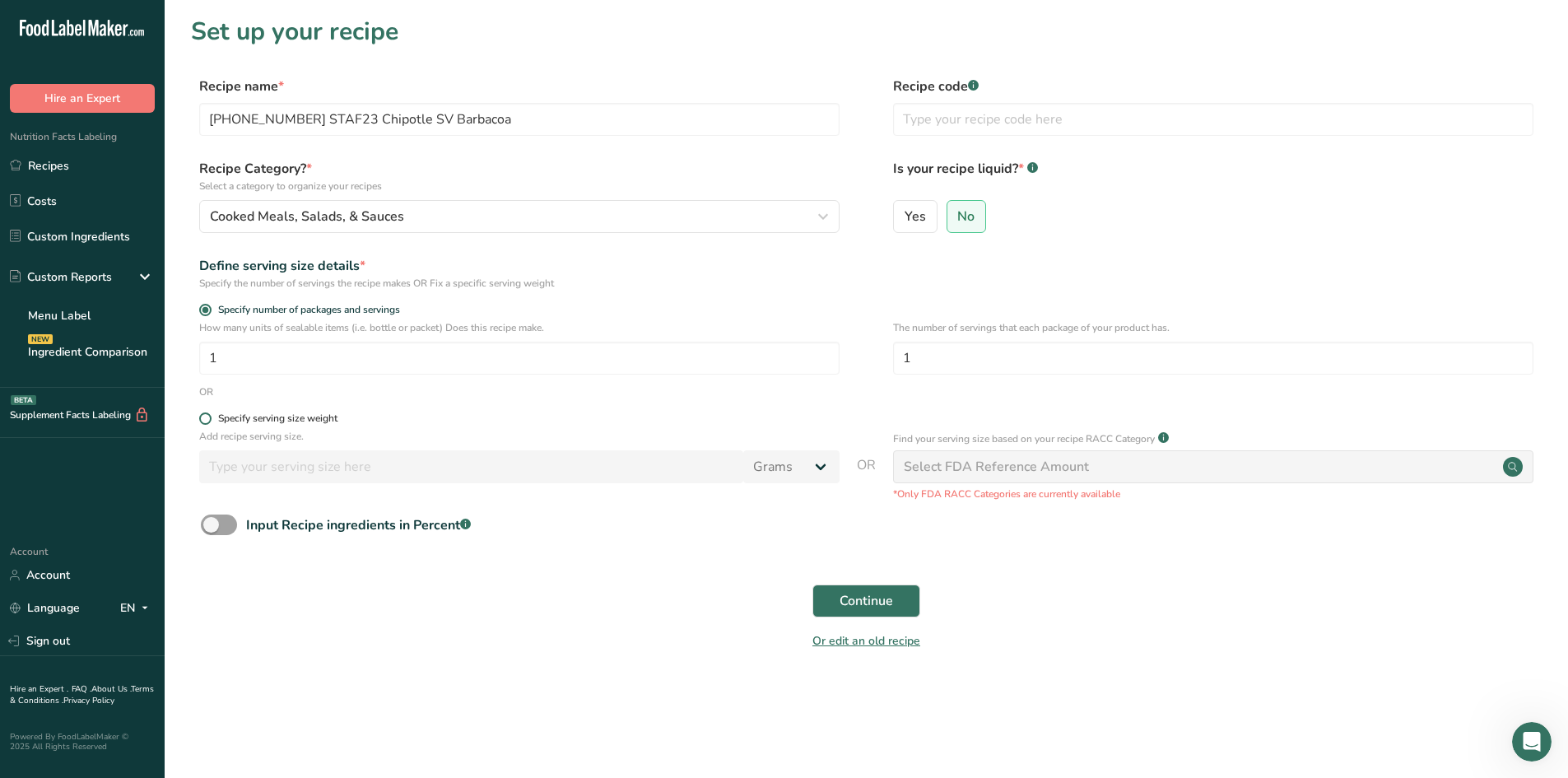
click at [209, 419] on span at bounding box center [205, 419] width 13 height 13
click at [209, 419] on input "Specify serving size weight" at bounding box center [204, 419] width 11 height 11
radio input "true"
radio input "false"
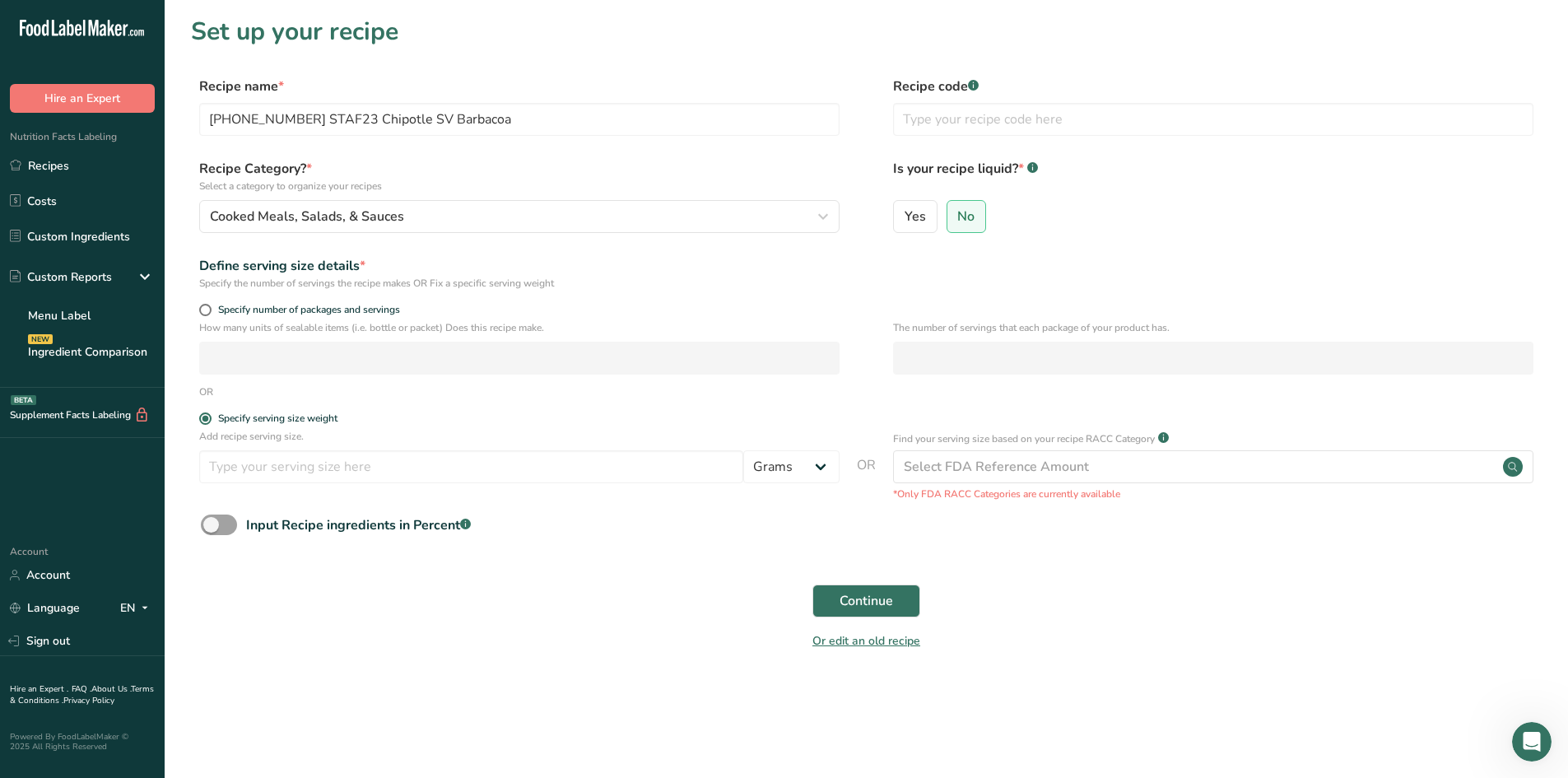
click at [293, 485] on div "Add recipe serving size. Grams kg mg mcg lb oz l mL fl oz tbsp tsp cup qt gallon" at bounding box center [519, 460] width 640 height 63
click at [300, 466] on input "number" at bounding box center [472, 467] width 544 height 33
type input "100"
click at [474, 714] on main "Set up your recipe Recipe name * 25-446978-001 STAF23 Chipotle SV Barbacoa Reci…" at bounding box center [784, 389] width 1568 height 778
click at [895, 595] on button "Continue" at bounding box center [866, 601] width 108 height 33
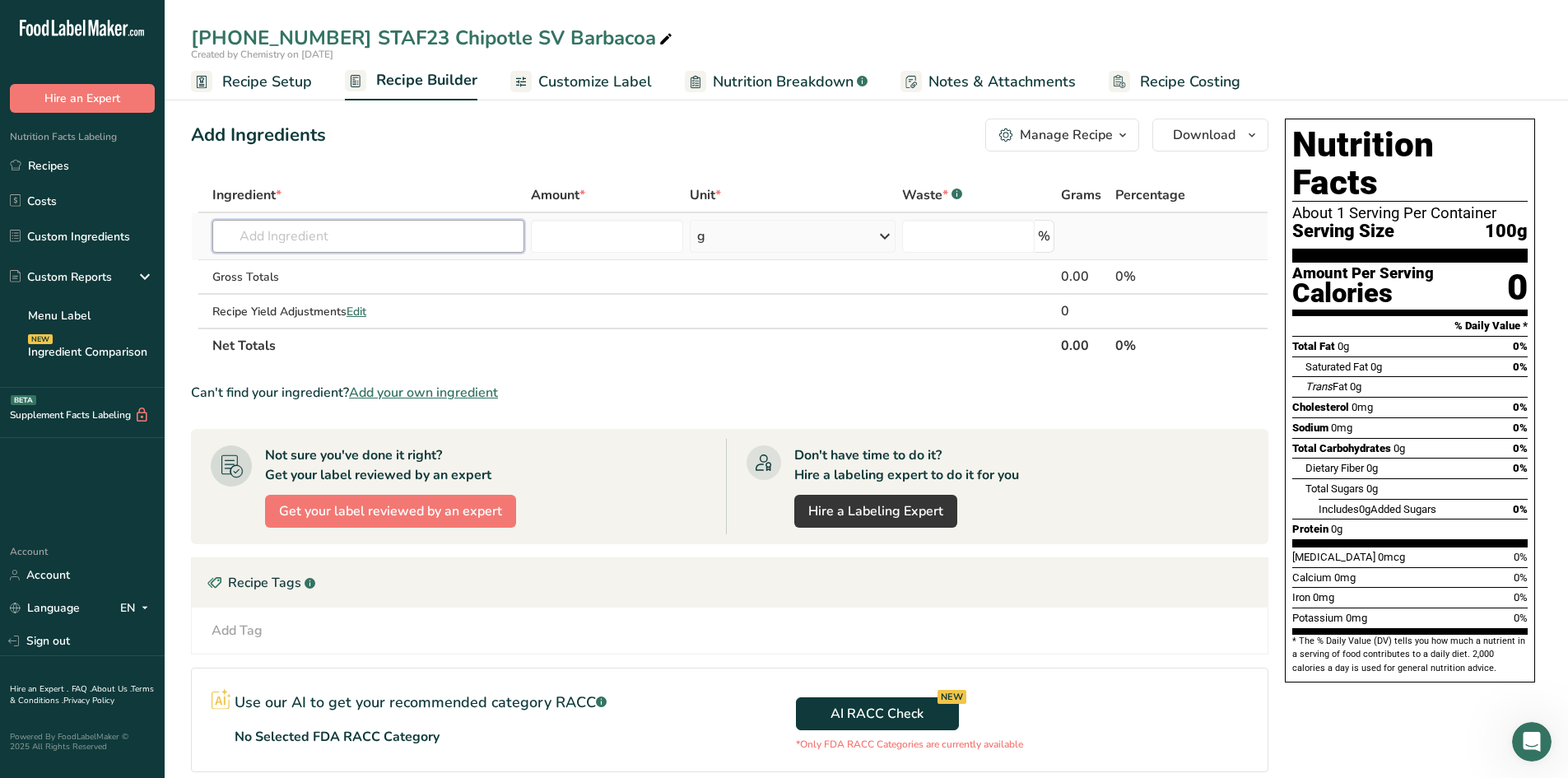
paste input "25-446978-001 STAF23 Chipotle SV Barbacoa"
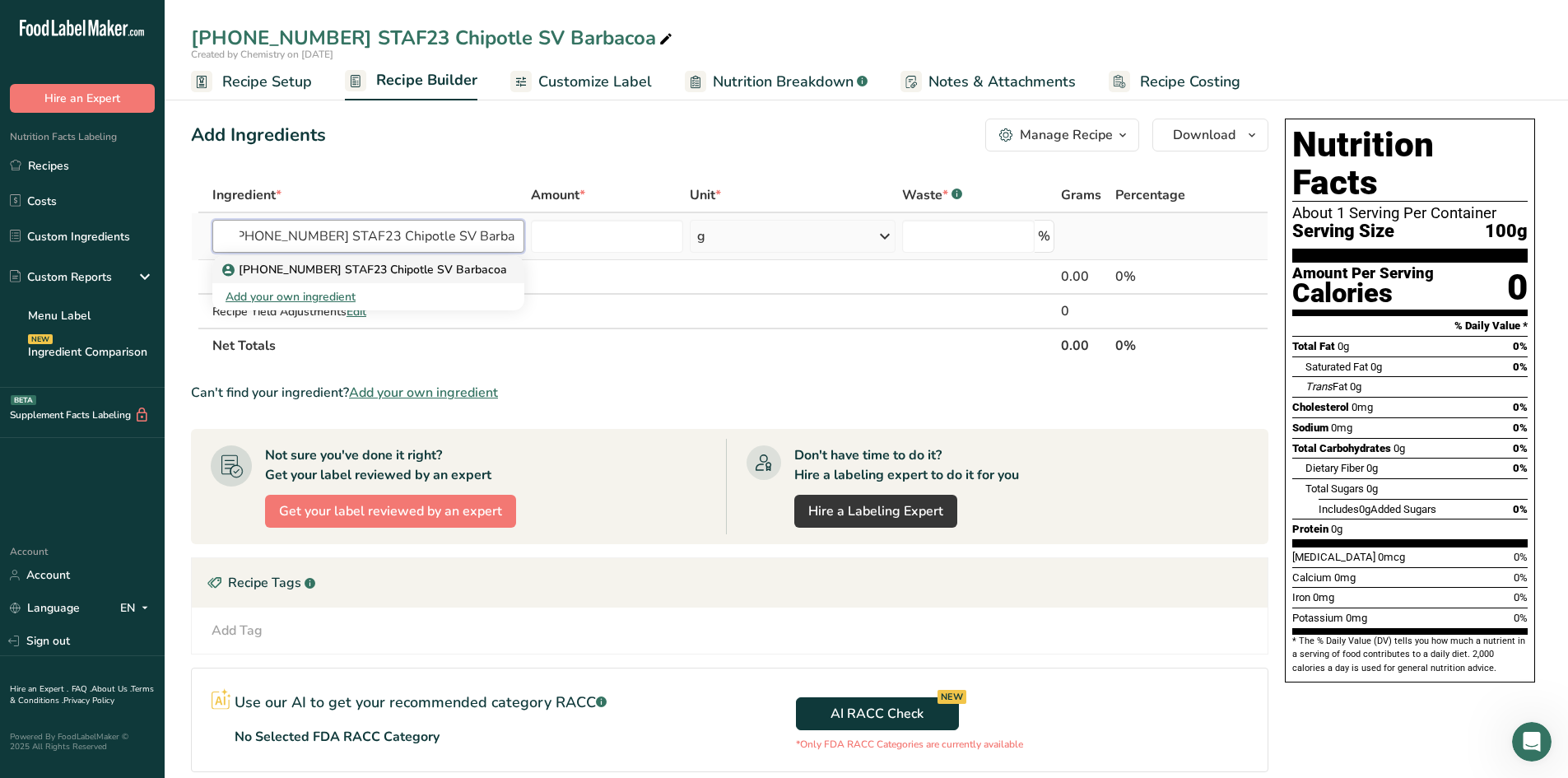
type input "25-446978-001 STAF23 Chipotle SV Barbacoa"
click at [446, 271] on p "25-446978-001 STAF23 Chipotle SV Barbacoa" at bounding box center [366, 269] width 282 height 17
type input "25-446978-001 STAF23 Chipotle SV Barbacoa"
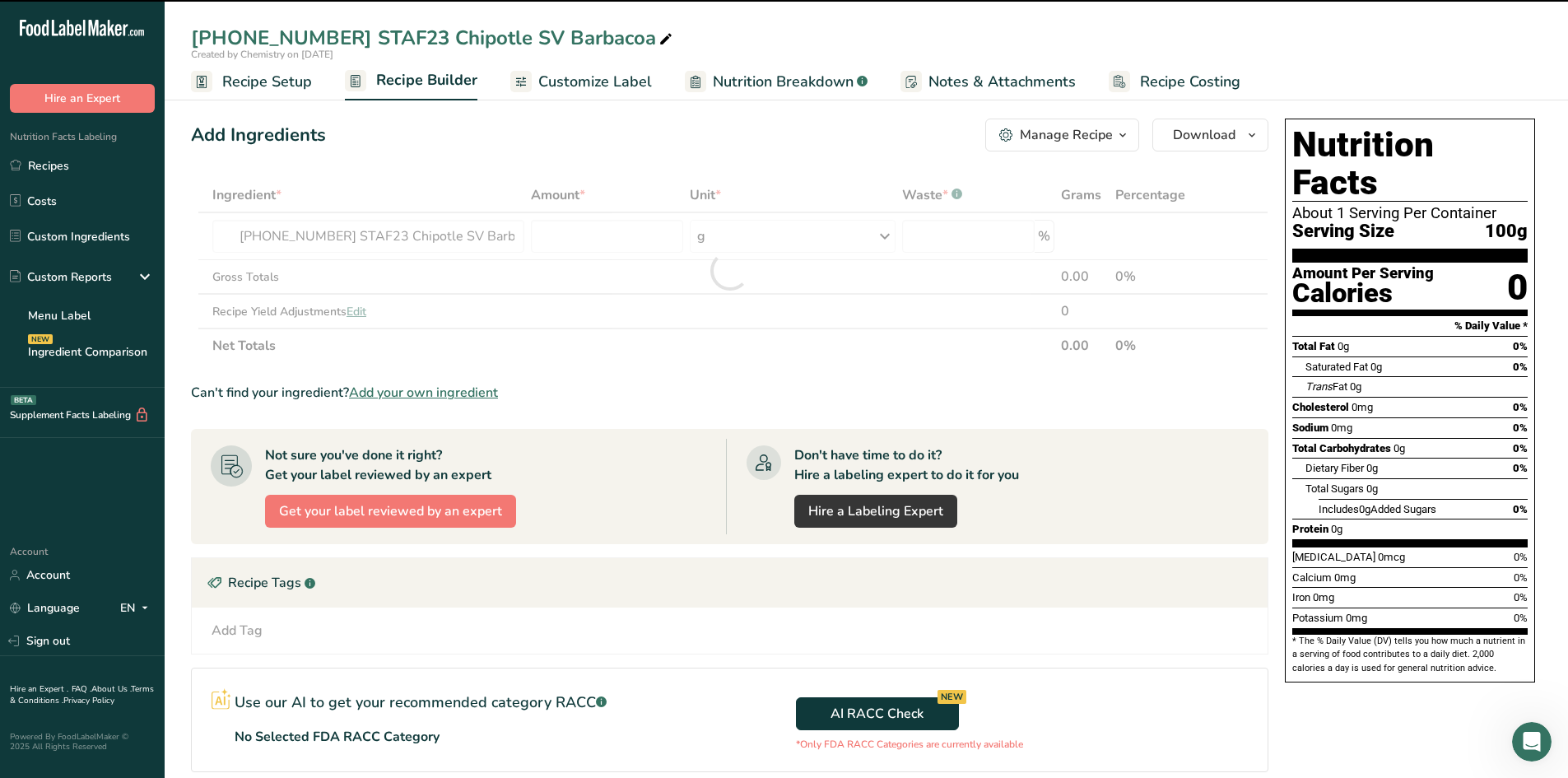
type input "0"
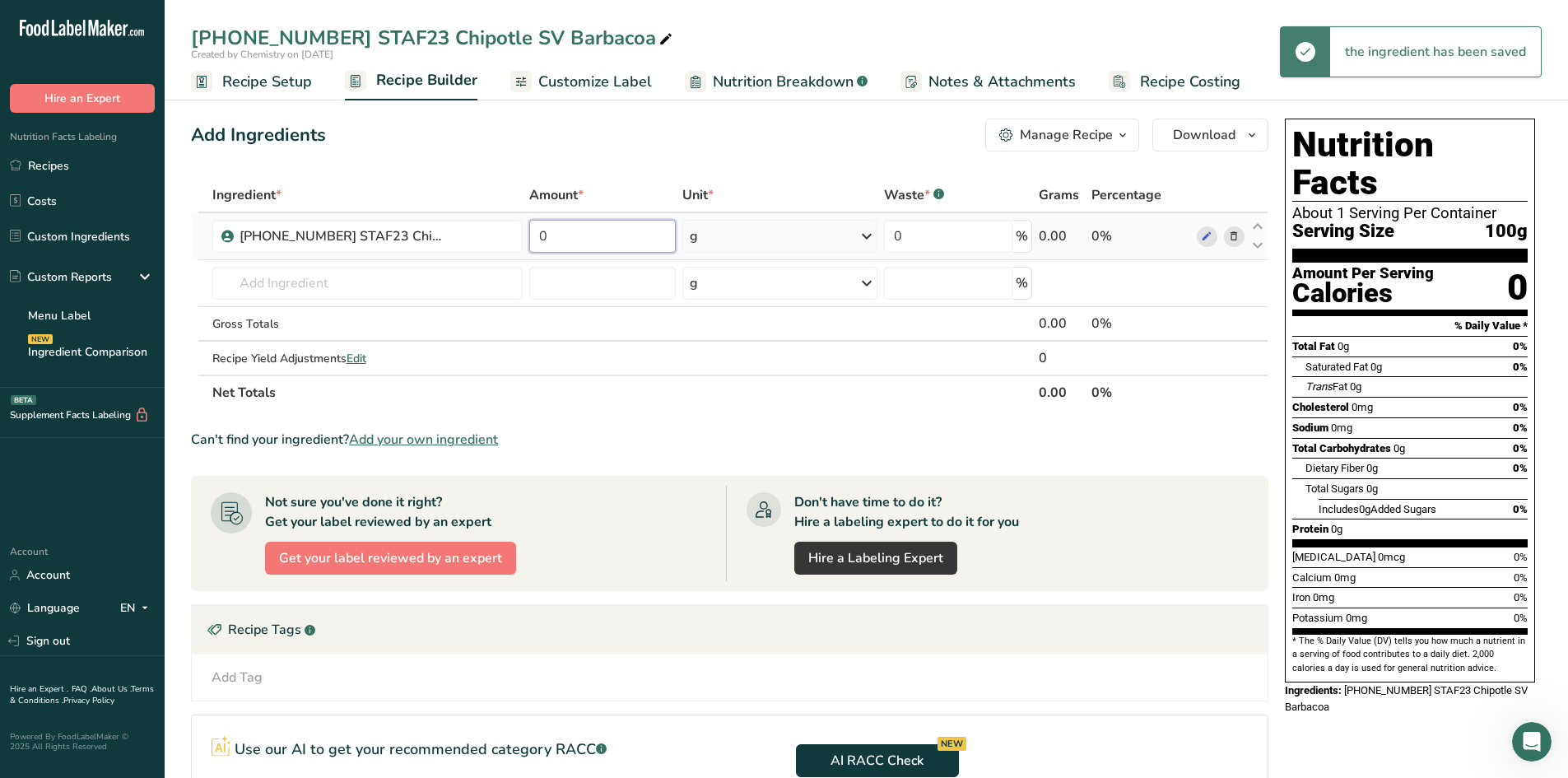
drag, startPoint x: 607, startPoint y: 229, endPoint x: 542, endPoint y: 236, distance: 65.4
click at [542, 236] on input "0" at bounding box center [602, 236] width 147 height 33
type input "100"
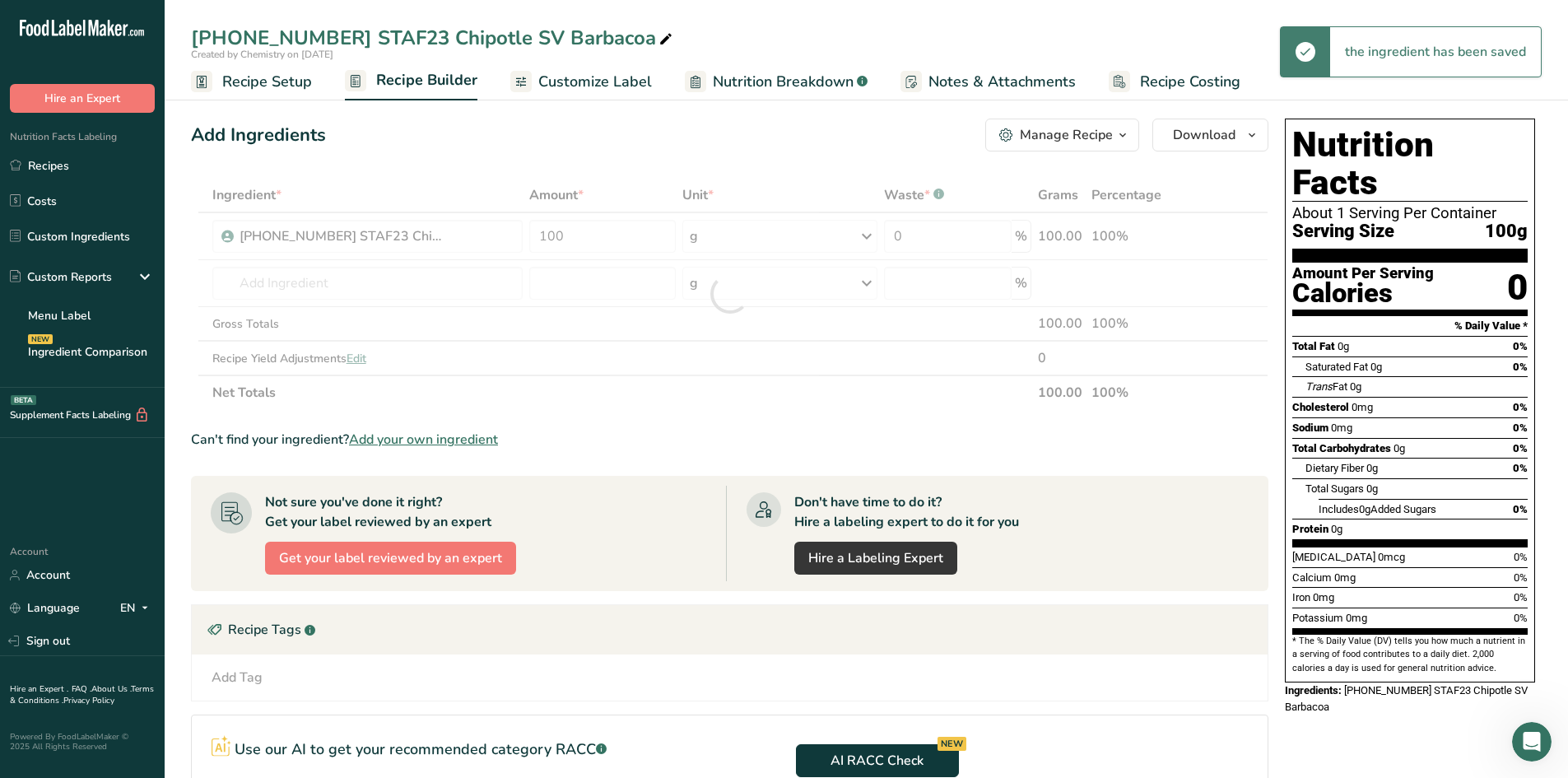
click at [547, 162] on div "Add Ingredients Manage Recipe Delete Recipe Duplicate Recipe Scale Recipe Save …" at bounding box center [734, 552] width 1087 height 881
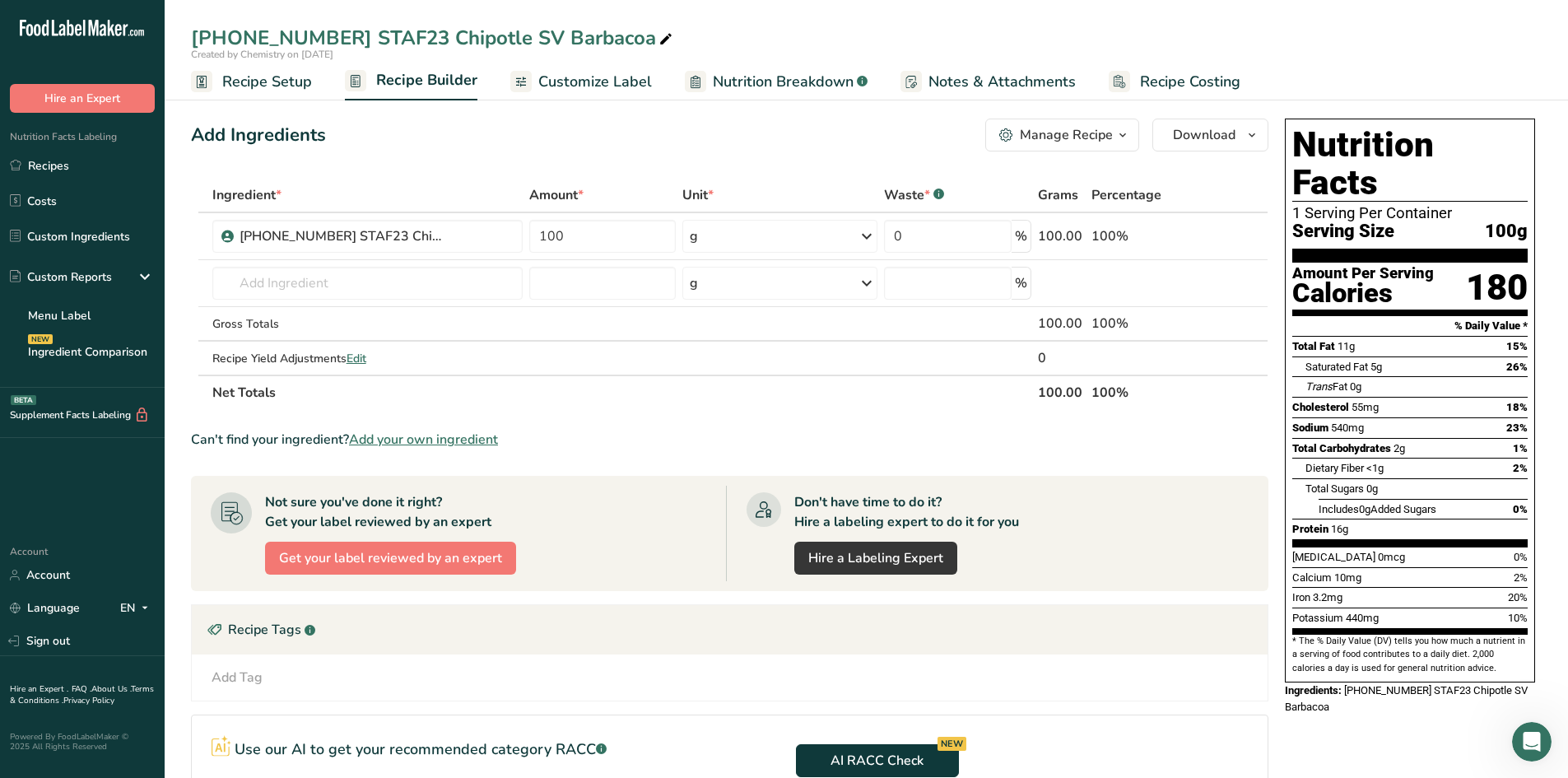
click at [1092, 20] on div "25-446978-001 STAF23 Chipotle SV Barbacoa Created by Chemistry on 2025-08-27 Re…" at bounding box center [866, 50] width 1403 height 101
click at [1248, 138] on icon "button" at bounding box center [1252, 135] width 14 height 20
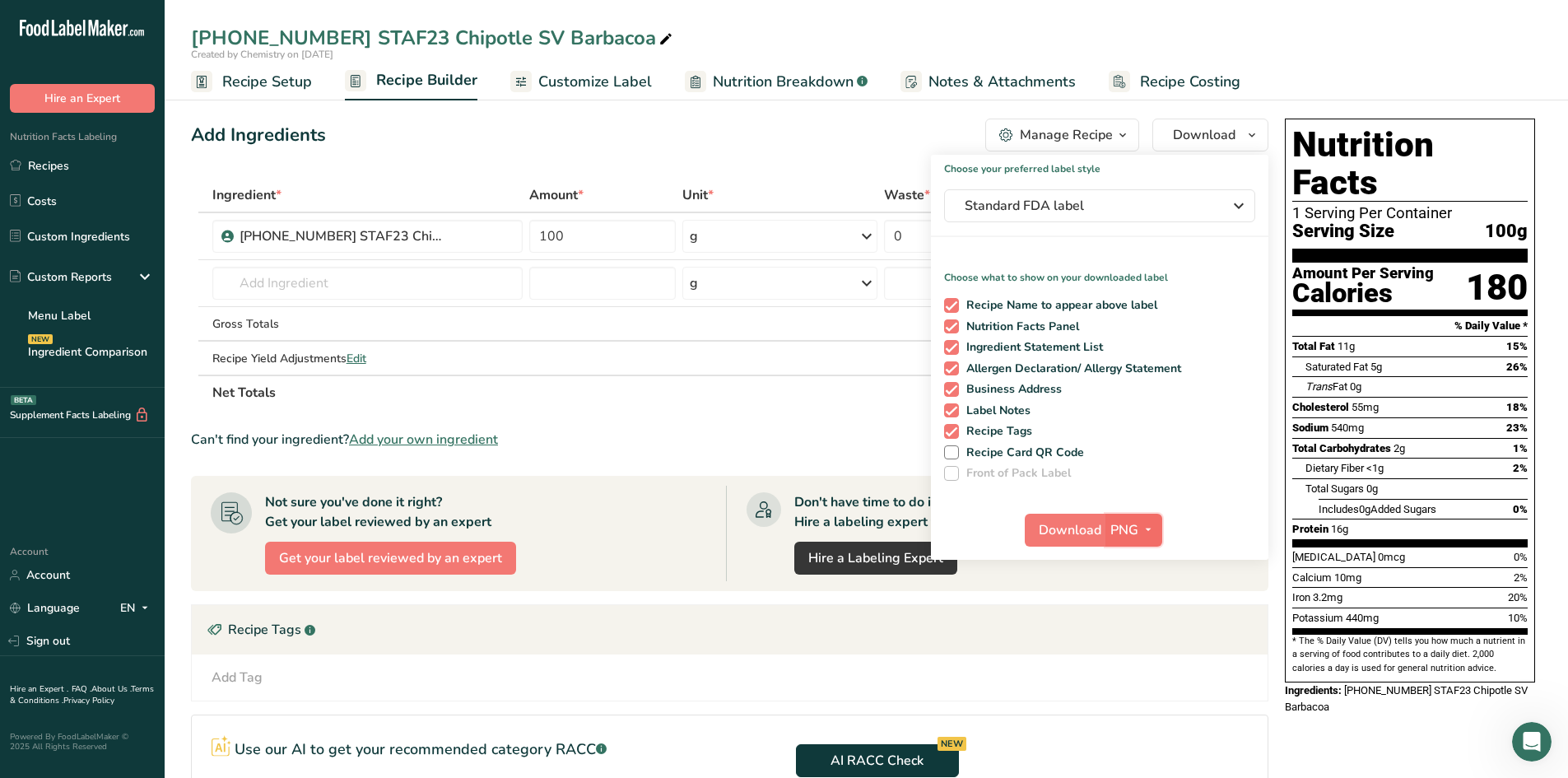
click at [1147, 540] on button "PNG" at bounding box center [1133, 530] width 57 height 33
click at [1146, 638] on link "PDF" at bounding box center [1135, 645] width 52 height 27
click at [1076, 540] on button "Download" at bounding box center [1065, 530] width 80 height 33
